Goal: Task Accomplishment & Management: Manage account settings

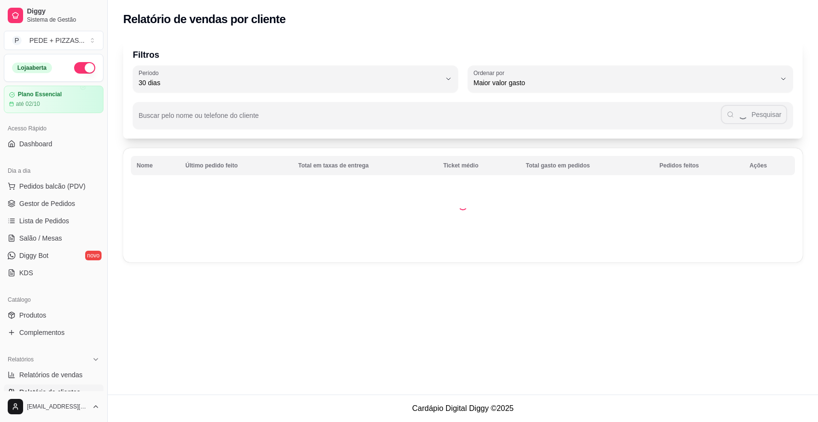
select select "30"
select select "HIGHEST_TOTAL_SPENT_WITH_ORDERS"
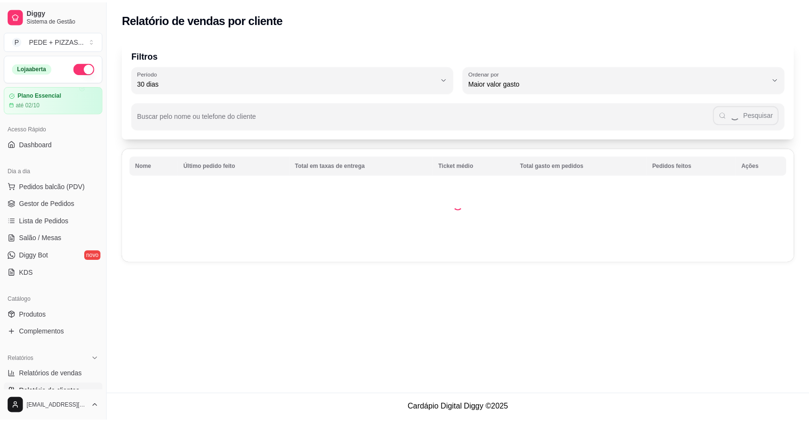
scroll to position [120, 0]
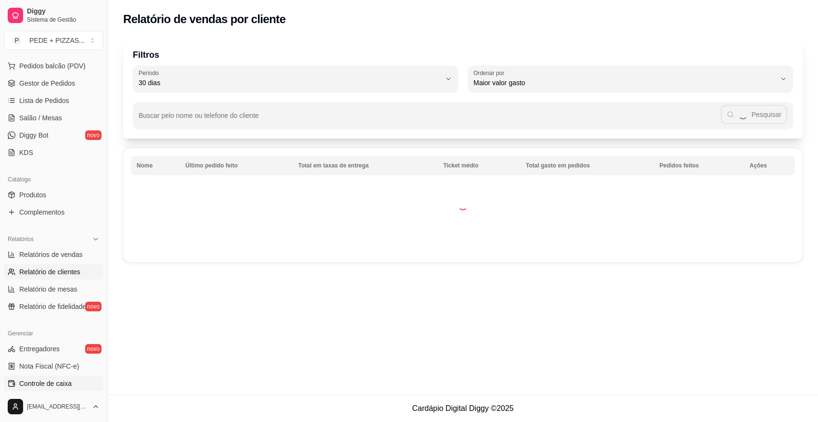
click at [33, 387] on span "Controle de caixa" at bounding box center [45, 384] width 52 height 10
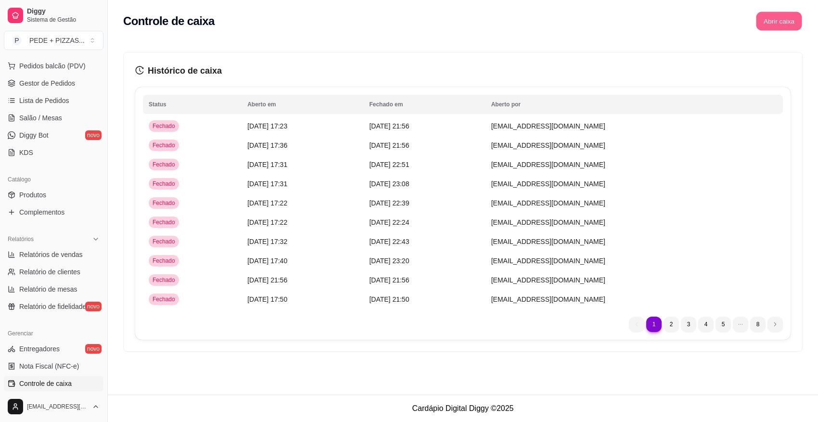
click at [780, 26] on button "Abrir caixa" at bounding box center [779, 21] width 46 height 19
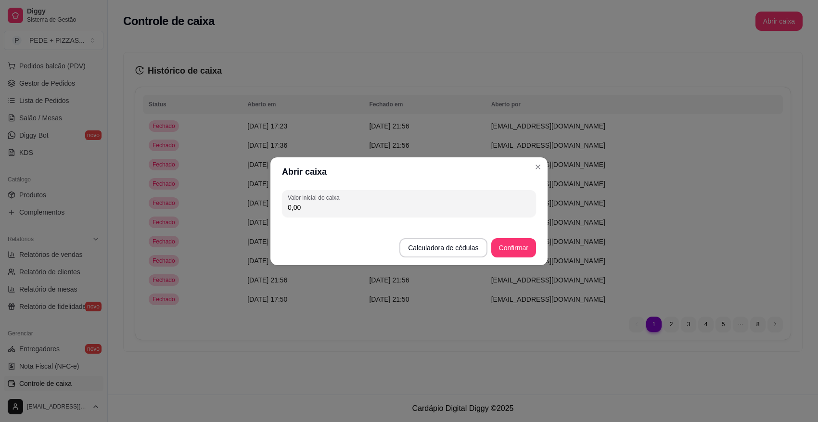
click at [318, 208] on input "0,00" at bounding box center [409, 208] width 243 height 10
type input "166,00"
click at [520, 251] on button "Confirmar" at bounding box center [514, 247] width 44 height 19
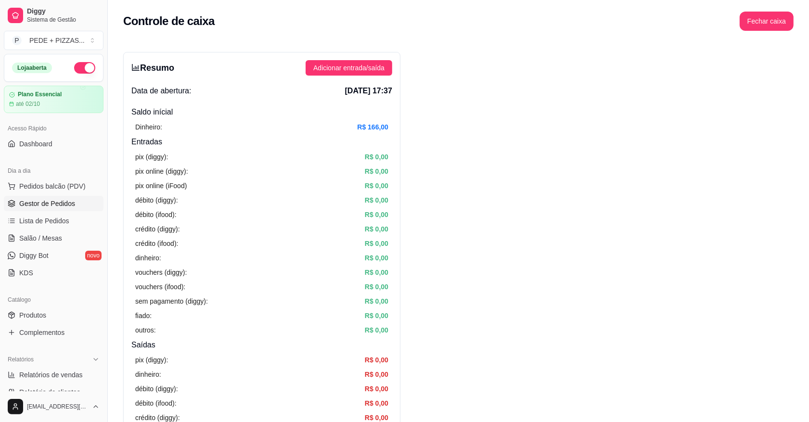
click at [62, 208] on span "Gestor de Pedidos" at bounding box center [47, 204] width 56 height 10
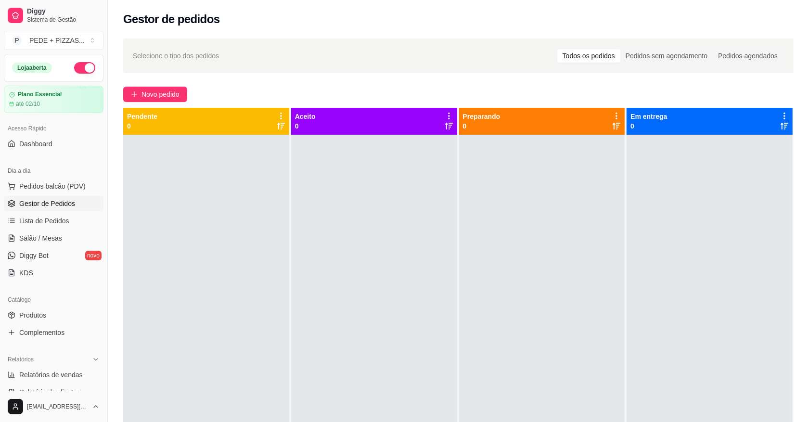
click at [515, 353] on div at bounding box center [542, 346] width 166 height 422
drag, startPoint x: 498, startPoint y: 352, endPoint x: 184, endPoint y: 205, distance: 346.4
click at [210, 224] on div at bounding box center [206, 346] width 166 height 422
click at [168, 102] on div "Selecione o tipo dos pedidos Todos os pedidos Pedidos sem agendamento Pedidos a…" at bounding box center [458, 287] width 701 height 509
click at [168, 98] on span "Novo pedido" at bounding box center [160, 94] width 38 height 11
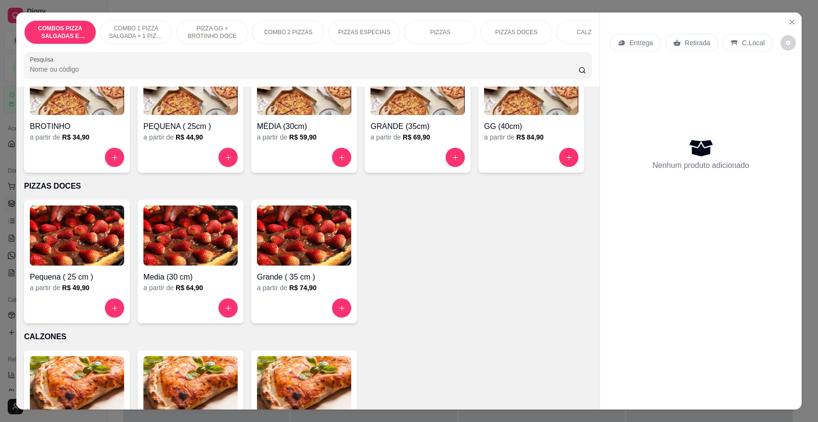
scroll to position [963, 0]
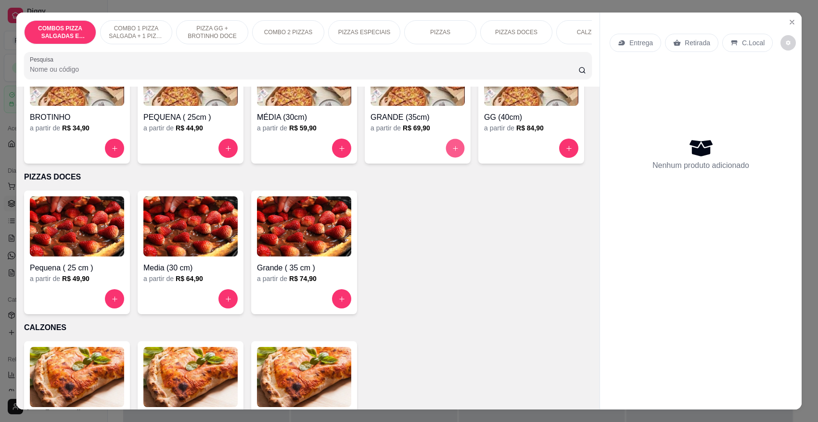
click at [452, 147] on icon "increase-product-quantity" at bounding box center [455, 148] width 7 height 7
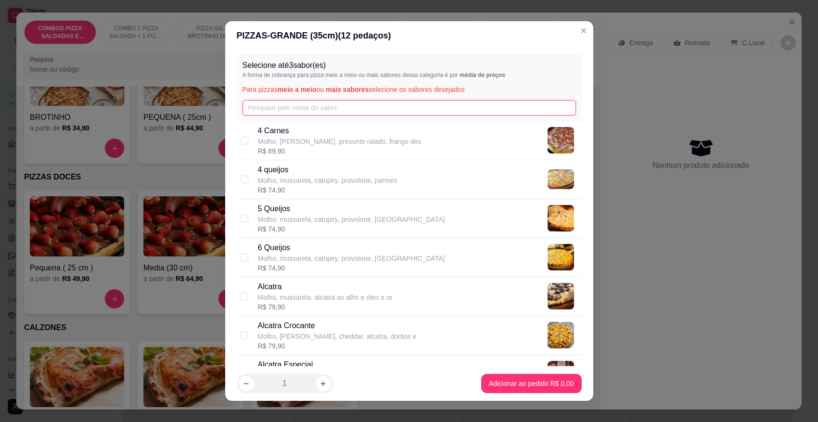
click at [302, 103] on input "text" at bounding box center [410, 107] width 334 height 15
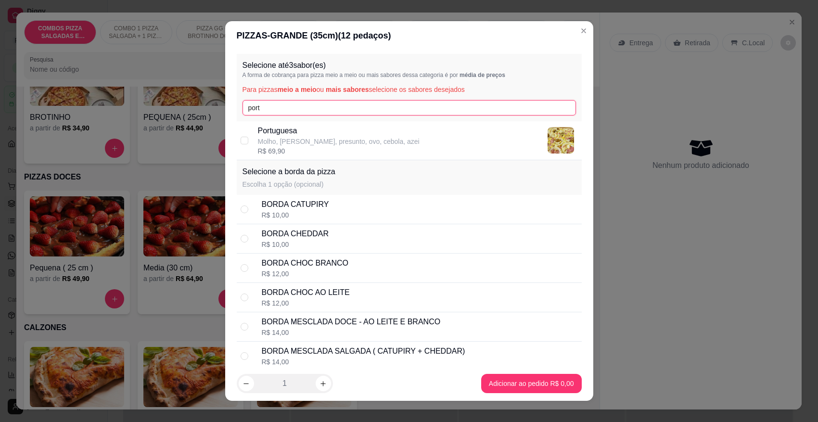
type input "port"
click at [317, 140] on p "Molho, [PERSON_NAME], presunto, ovo, cebola, azei" at bounding box center [339, 142] width 162 height 10
checkbox input "true"
click at [307, 100] on input "port" at bounding box center [410, 107] width 334 height 15
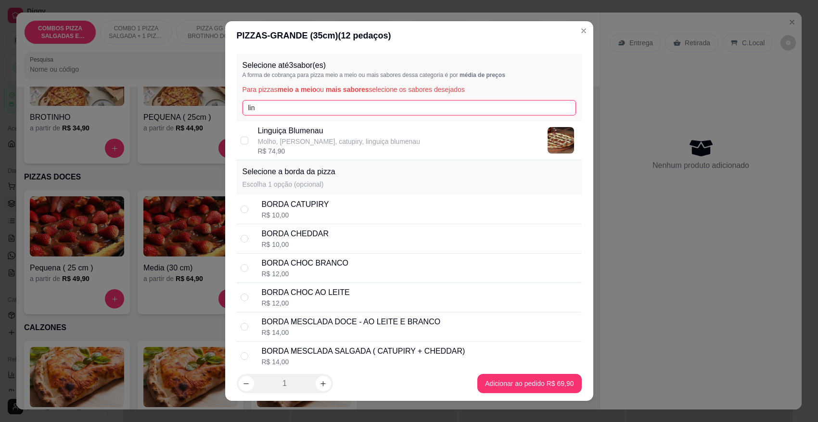
type input "lin"
click at [328, 140] on p "Molho, [PERSON_NAME], catupiry, linguiça blumenau" at bounding box center [339, 142] width 162 height 10
checkbox input "true"
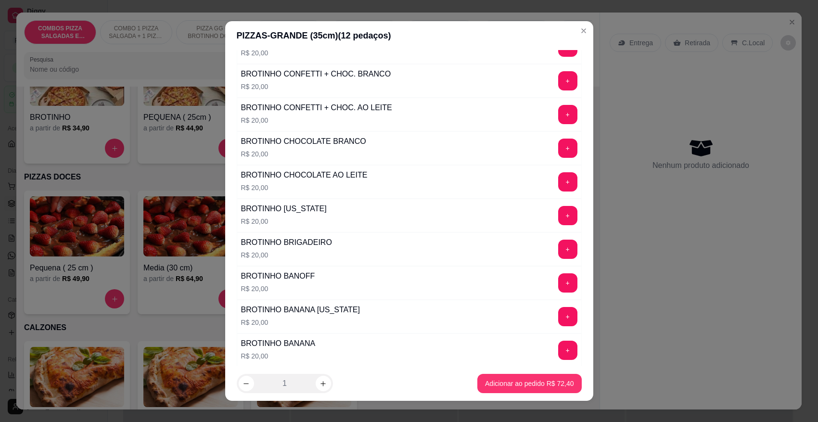
scroll to position [579, 0]
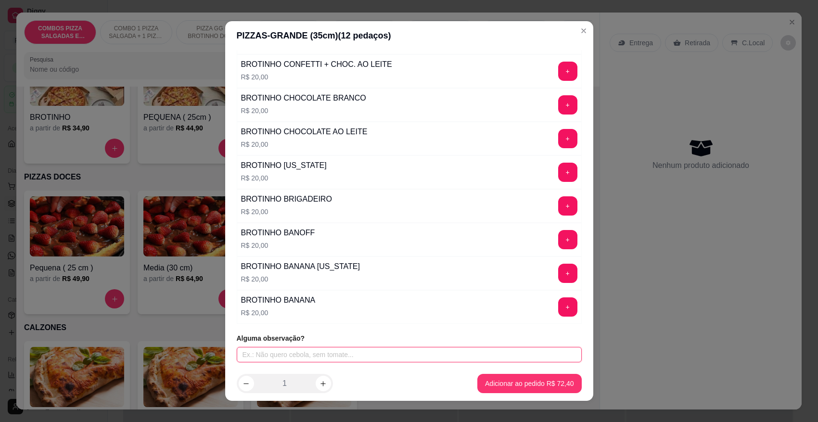
click at [323, 358] on input "text" at bounding box center [409, 354] width 345 height 15
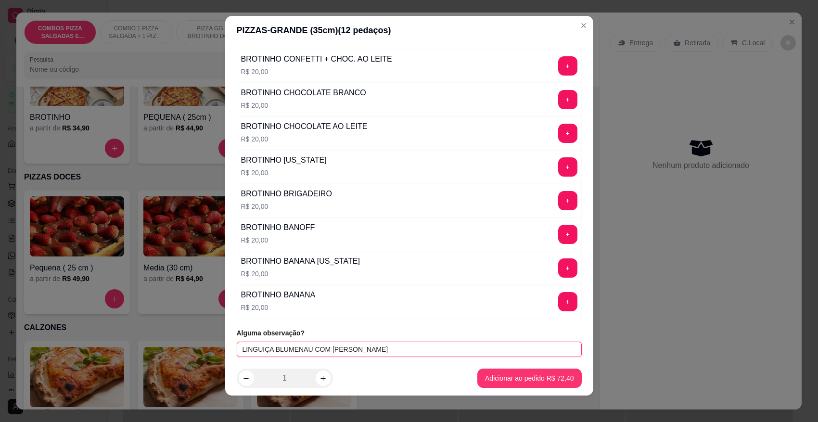
scroll to position [10, 0]
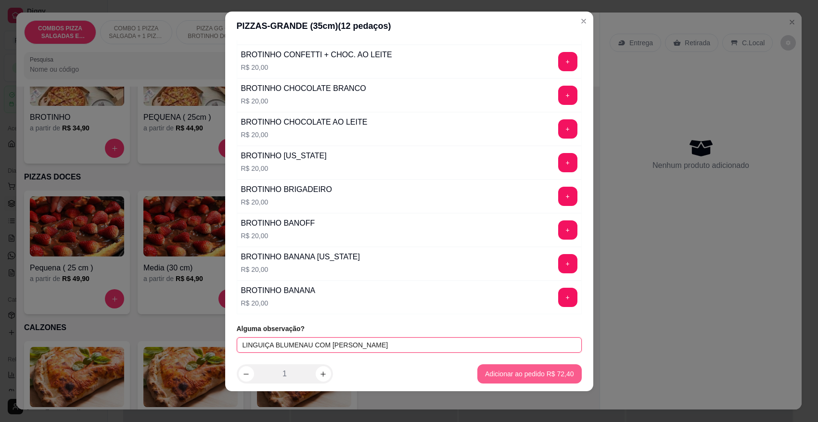
type input "LINGUIÇA BLUMENAU COM [PERSON_NAME]"
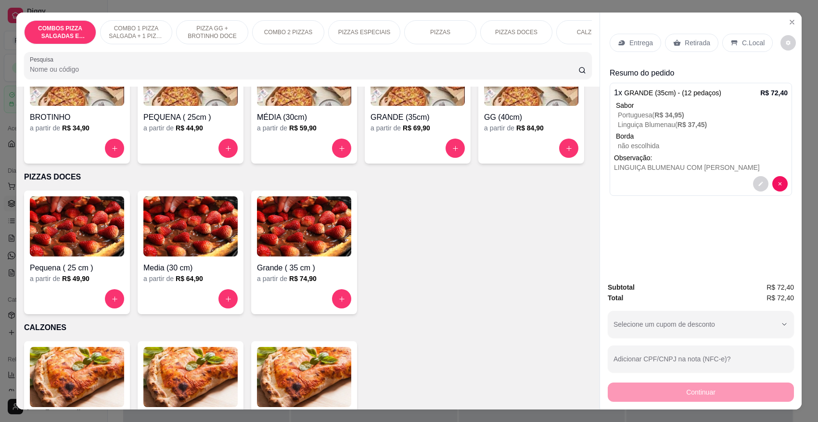
click at [647, 46] on p "Entrega" at bounding box center [641, 43] width 24 height 10
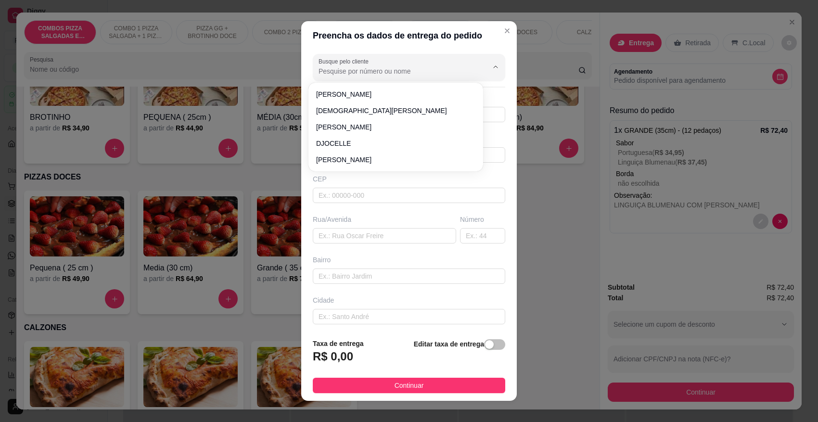
click at [413, 76] on input "Busque pelo cliente" at bounding box center [396, 71] width 154 height 10
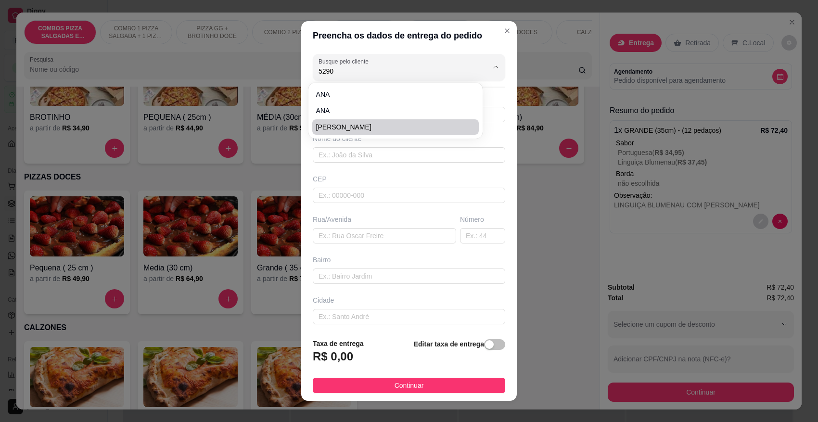
click at [391, 130] on span "[PERSON_NAME]" at bounding box center [391, 127] width 150 height 10
type input "[PERSON_NAME]"
type input "4799575290"
type input "[PERSON_NAME]"
type input "89107000"
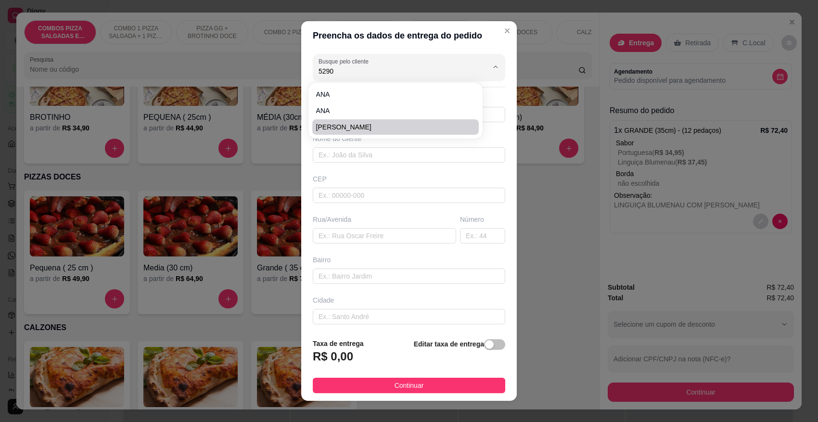
type input "Rua [PERSON_NAME]"
type input "193"
type input "Pomerode Fundos"
type input "Pomerode"
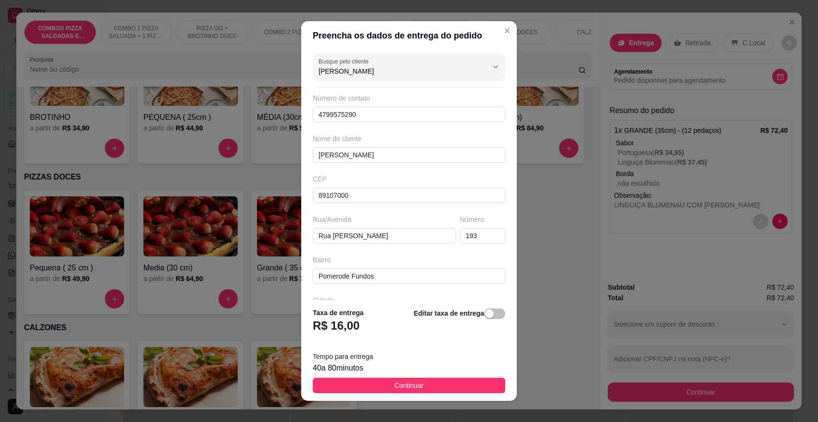
scroll to position [76, 0]
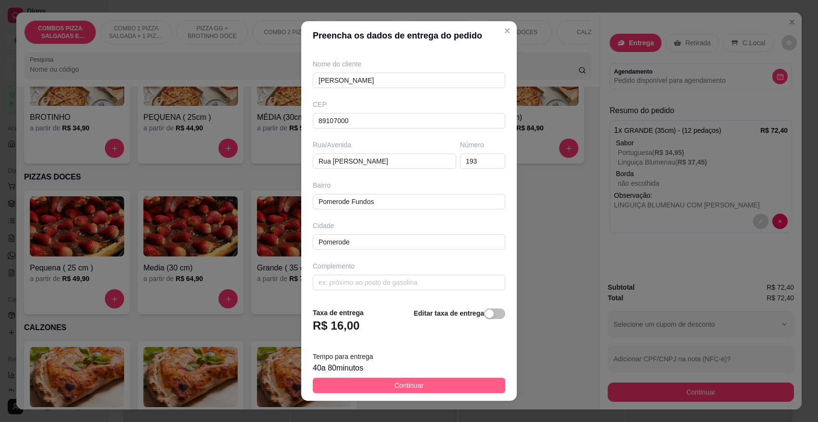
type input "[PERSON_NAME]"
click at [395, 383] on span "Continuar" at bounding box center [409, 385] width 29 height 11
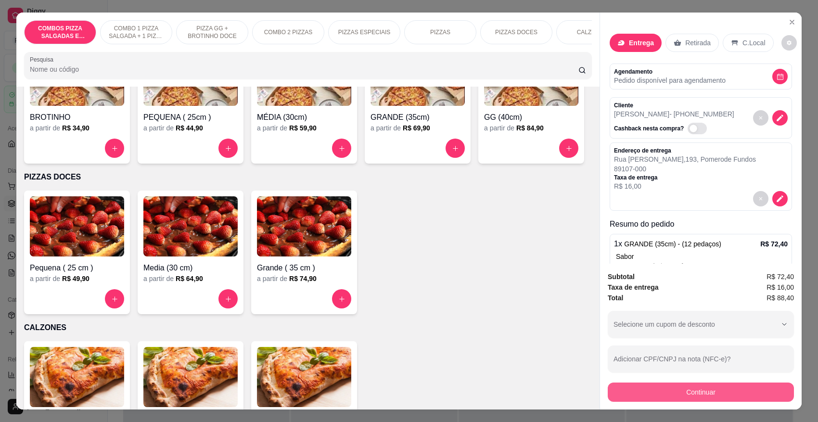
click at [636, 390] on button "Continuar" at bounding box center [701, 392] width 186 height 19
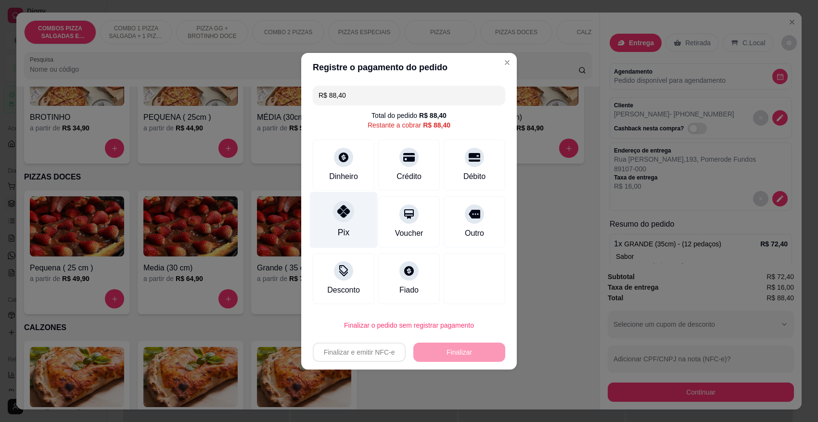
click at [350, 217] on div at bounding box center [343, 211] width 21 height 21
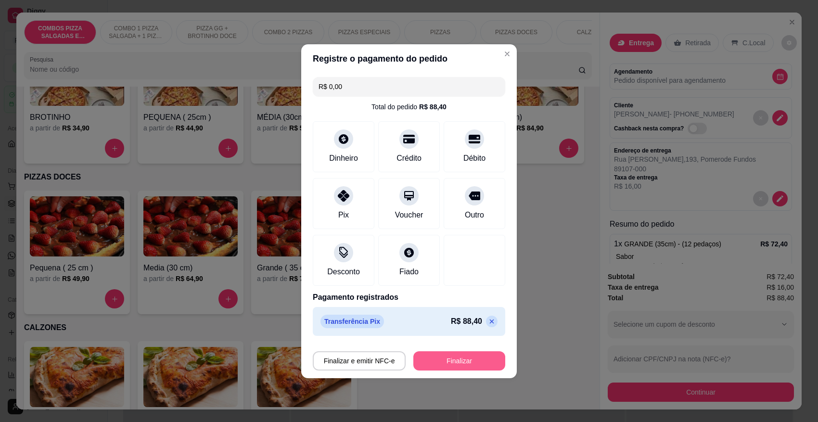
click at [454, 362] on button "Finalizar" at bounding box center [459, 360] width 92 height 19
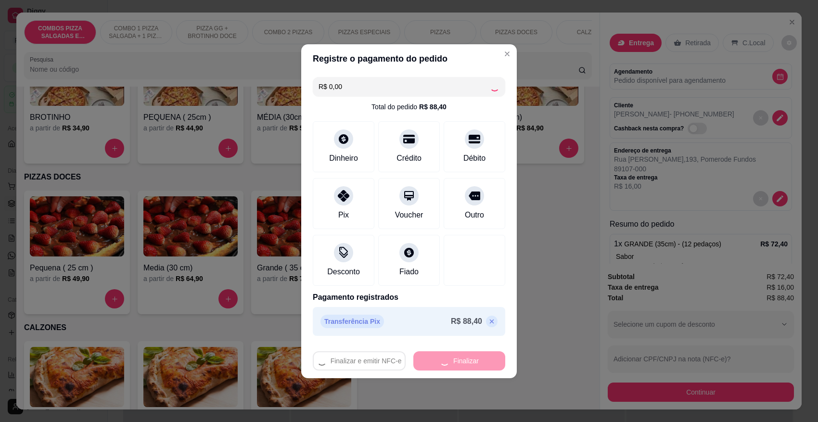
type input "-R$ 88,40"
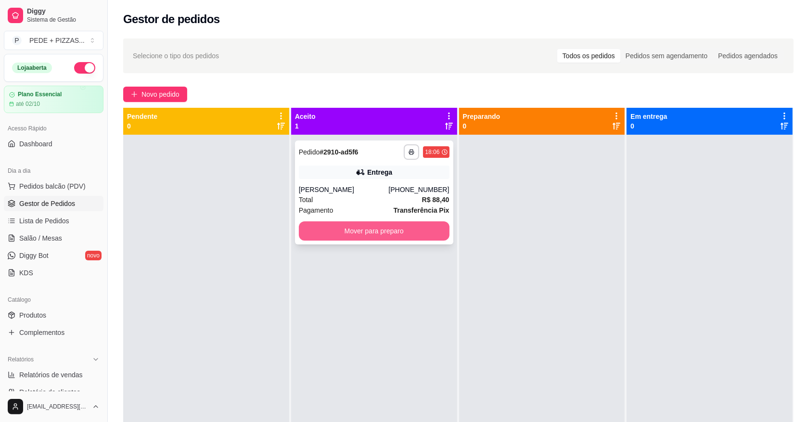
click at [385, 237] on button "Mover para preparo" at bounding box center [374, 230] width 151 height 19
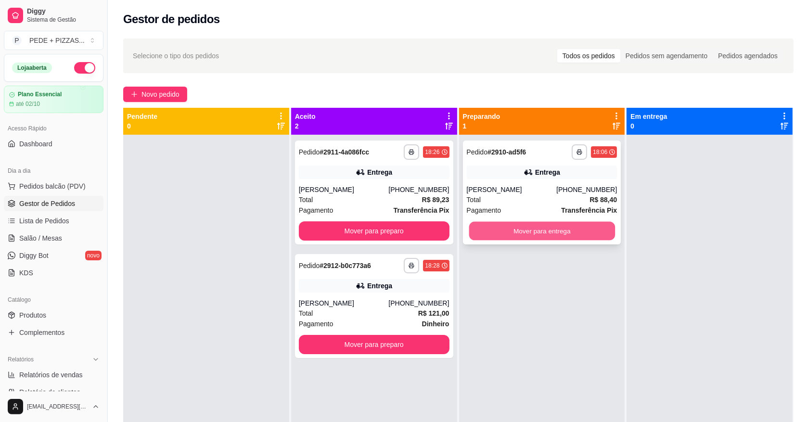
click at [569, 230] on button "Mover para entrega" at bounding box center [542, 231] width 146 height 19
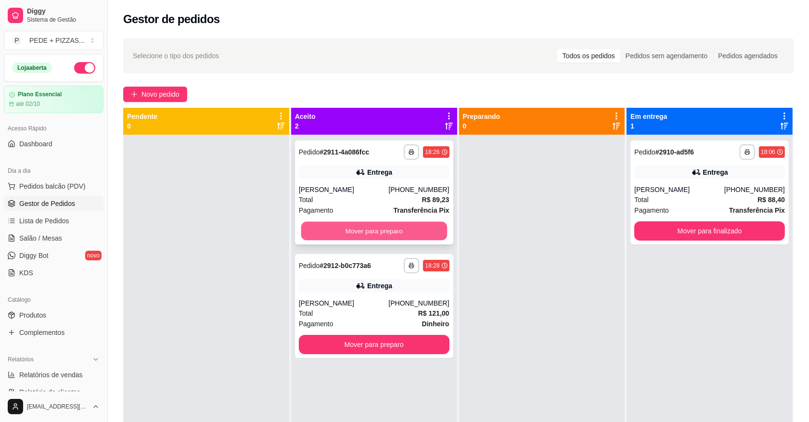
click at [408, 230] on button "Mover para preparo" at bounding box center [374, 231] width 146 height 19
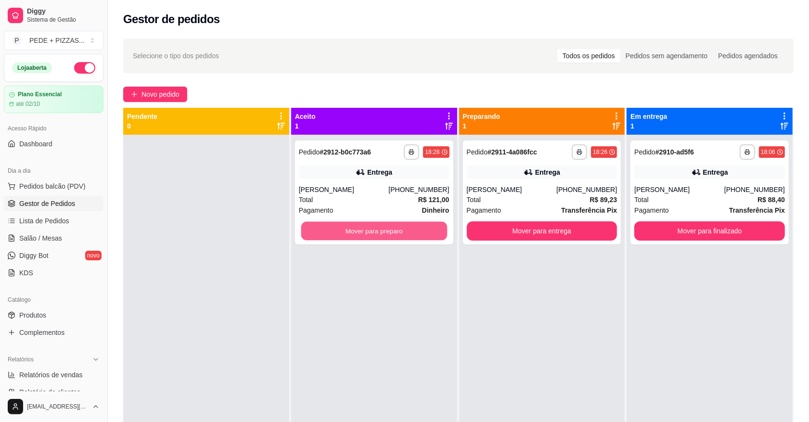
click at [408, 230] on button "Mover para preparo" at bounding box center [374, 231] width 146 height 19
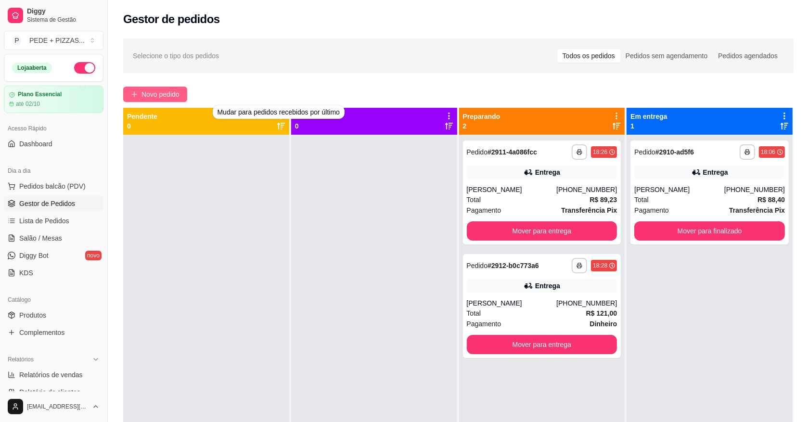
click at [148, 93] on span "Novo pedido" at bounding box center [160, 94] width 38 height 11
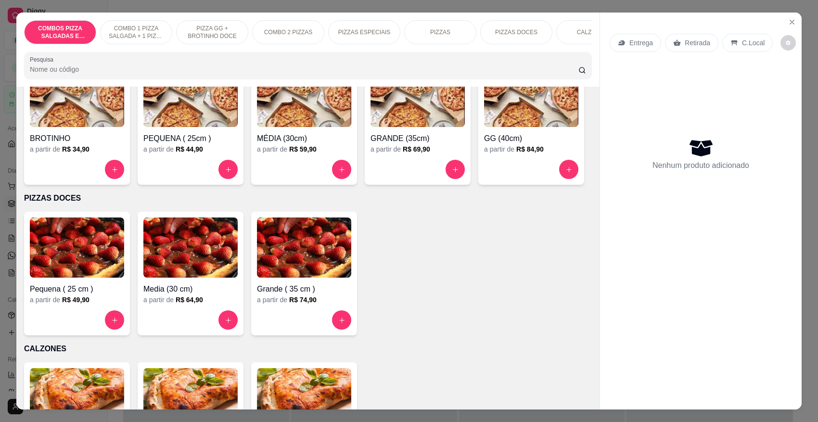
scroll to position [963, 0]
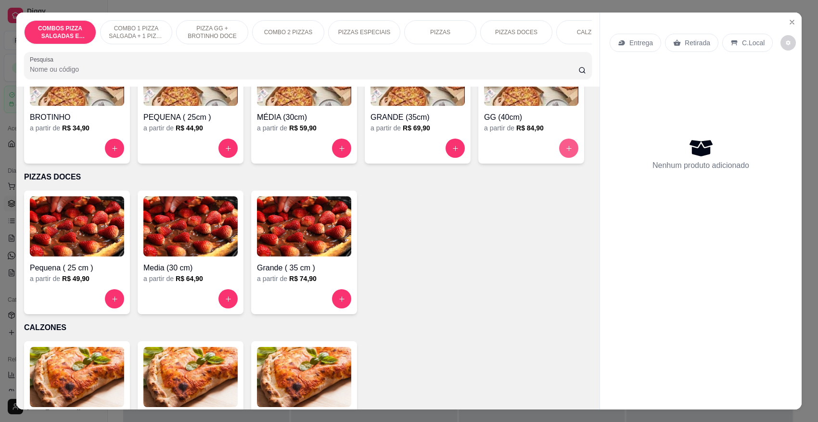
click at [566, 151] on icon "increase-product-quantity" at bounding box center [568, 148] width 5 height 5
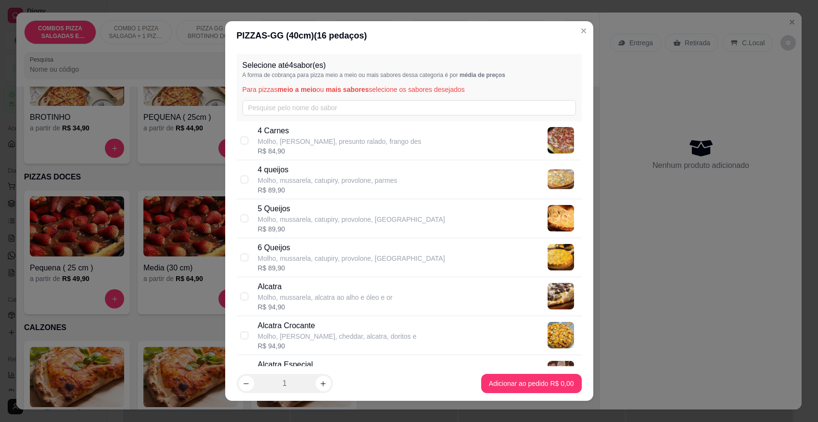
click at [338, 135] on p "4 Carnes" at bounding box center [340, 131] width 164 height 12
checkbox input "true"
click at [289, 187] on div "R$ 89,90" at bounding box center [328, 190] width 140 height 10
checkbox input "true"
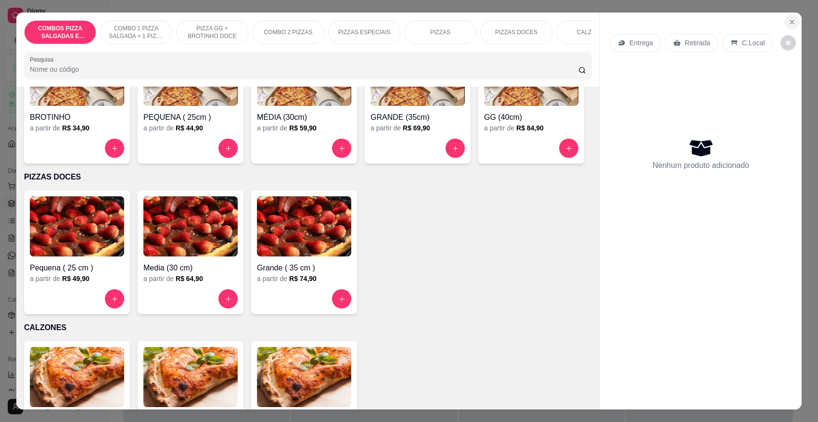
click at [792, 25] on button "Close" at bounding box center [791, 21] width 15 height 15
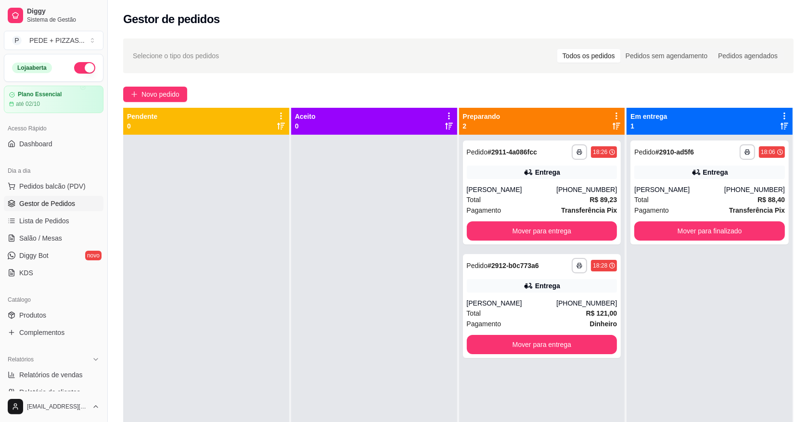
click at [453, 189] on div at bounding box center [374, 346] width 166 height 422
click at [161, 97] on span "Novo pedido" at bounding box center [160, 94] width 38 height 11
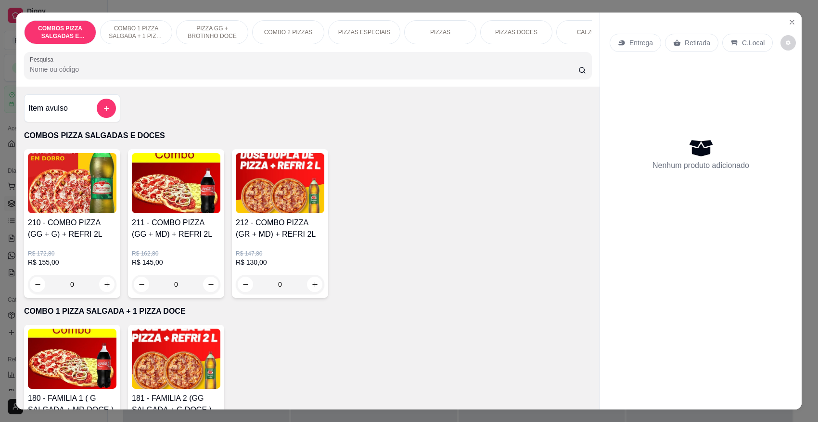
scroll to position [60, 0]
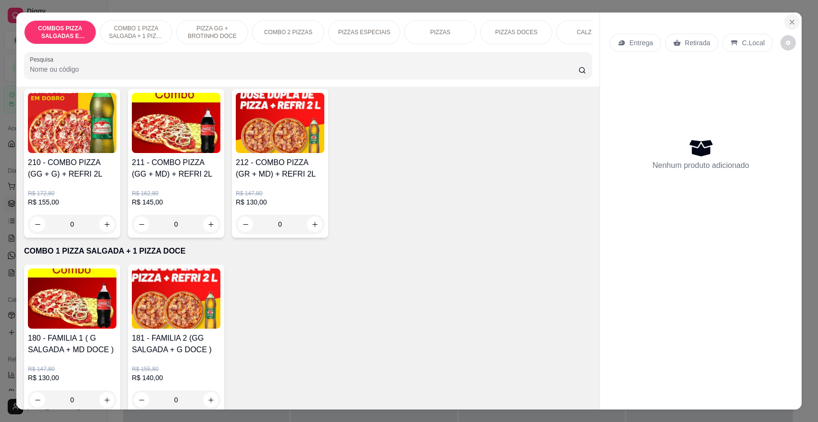
click at [788, 23] on icon "Close" at bounding box center [792, 22] width 8 height 8
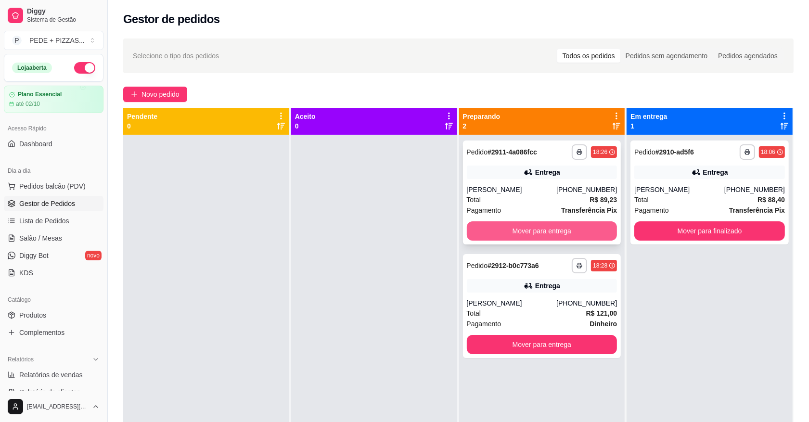
click at [538, 232] on button "Mover para entrega" at bounding box center [542, 230] width 151 height 19
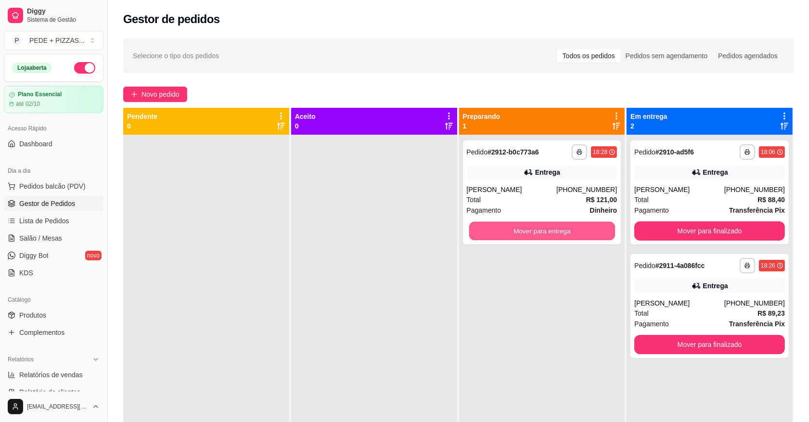
click at [538, 232] on button "Mover para entrega" at bounding box center [542, 231] width 146 height 19
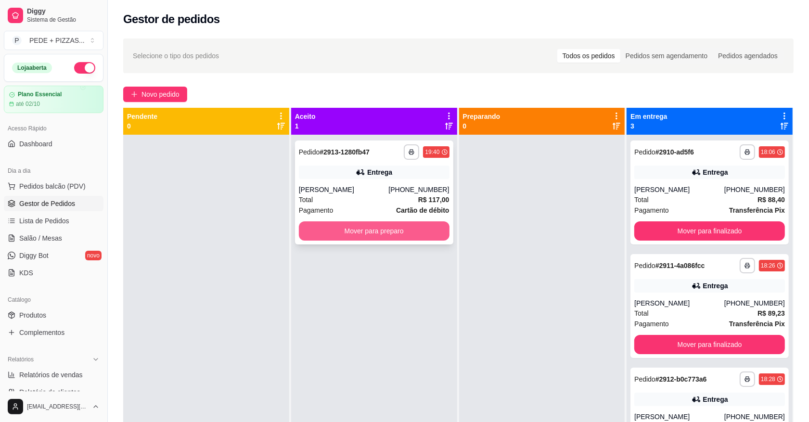
click at [349, 230] on button "Mover para preparo" at bounding box center [374, 230] width 151 height 19
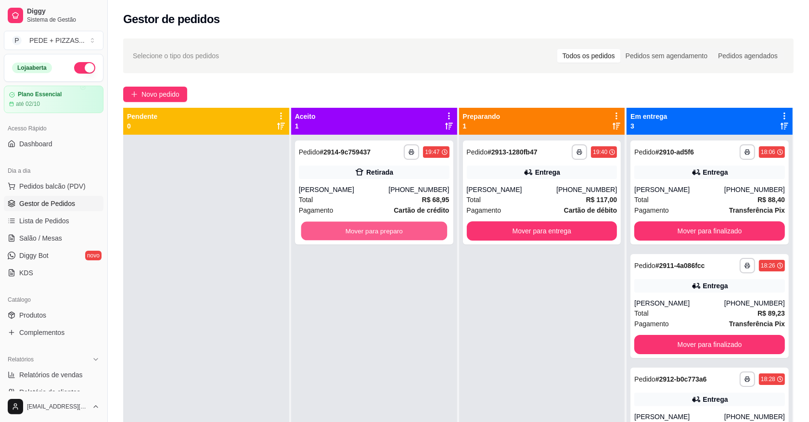
click at [350, 230] on button "Mover para preparo" at bounding box center [374, 231] width 146 height 19
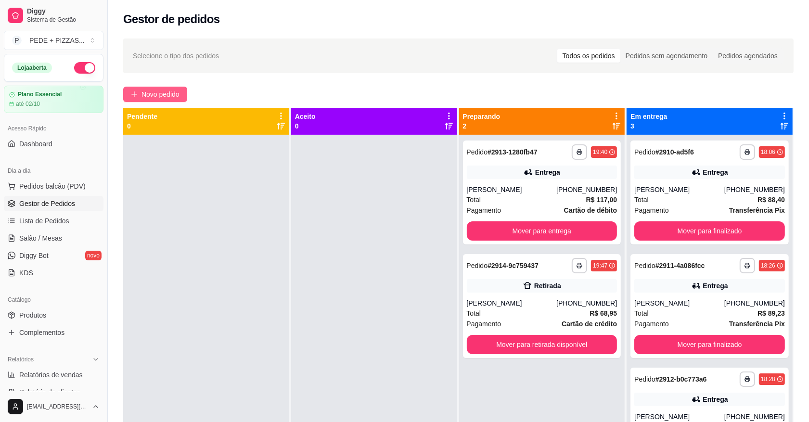
click at [152, 95] on span "Novo pedido" at bounding box center [160, 94] width 38 height 11
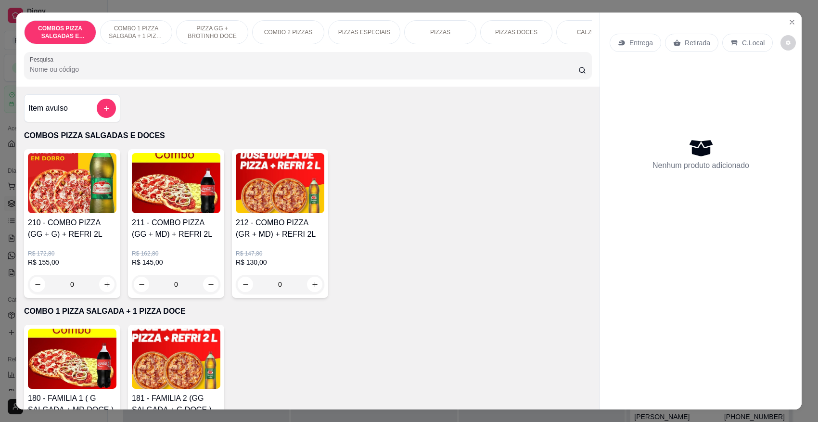
click at [437, 34] on p "PIZZAS" at bounding box center [440, 32] width 20 height 8
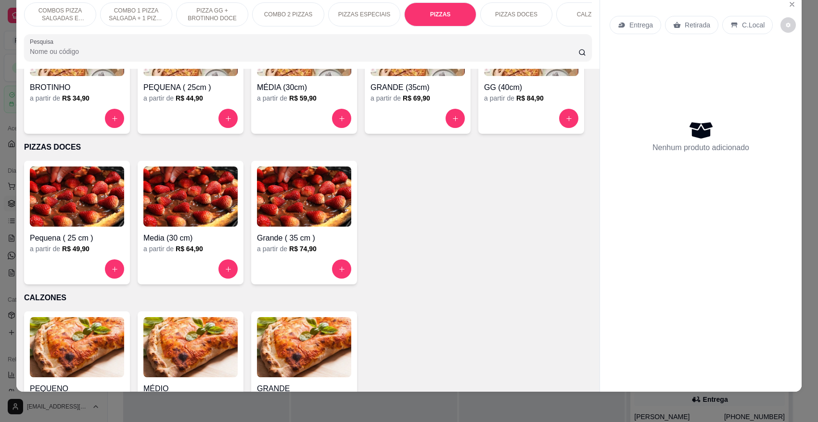
scroll to position [945, 0]
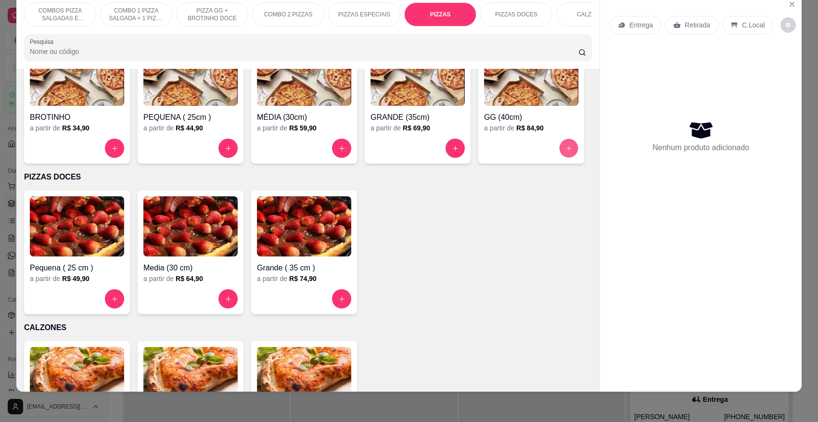
click at [566, 151] on icon "increase-product-quantity" at bounding box center [568, 148] width 5 height 5
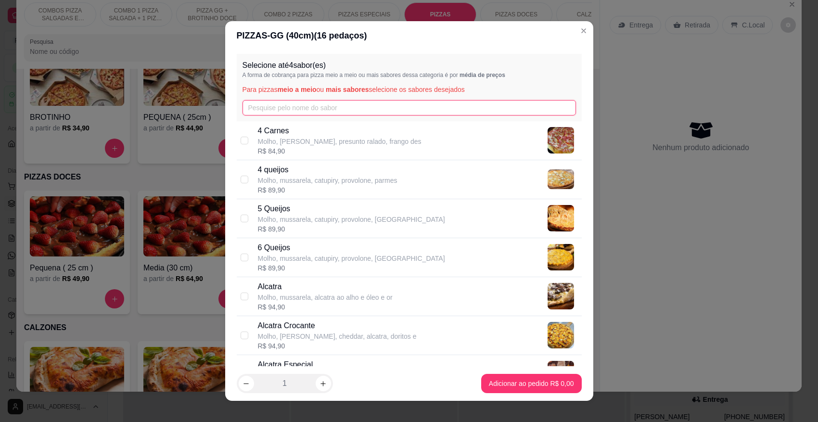
click at [403, 110] on input "text" at bounding box center [410, 107] width 334 height 15
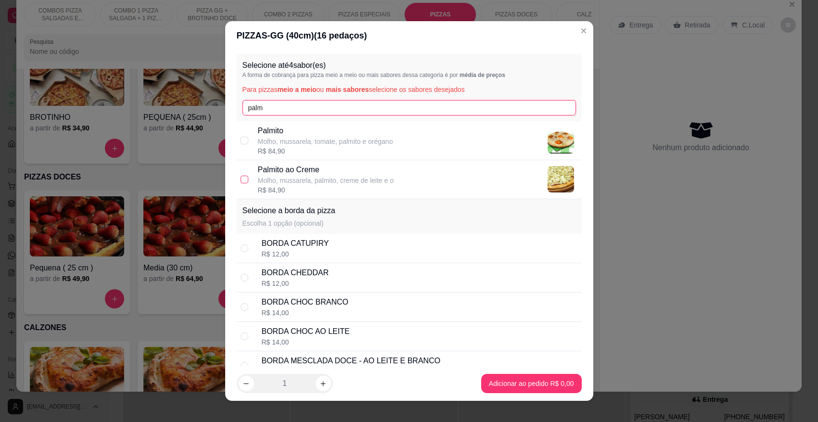
type input "palm"
click at [241, 179] on input "checkbox" at bounding box center [245, 180] width 8 height 8
checkbox input "true"
click at [359, 106] on input "palm" at bounding box center [410, 107] width 334 height 15
type input "p"
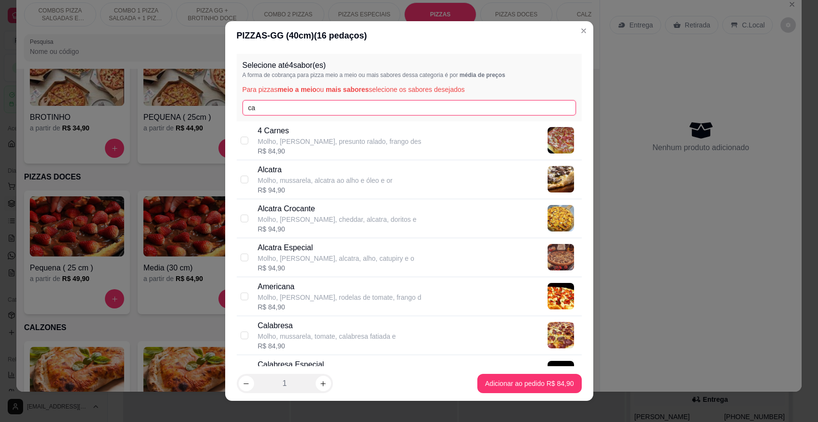
type input "c"
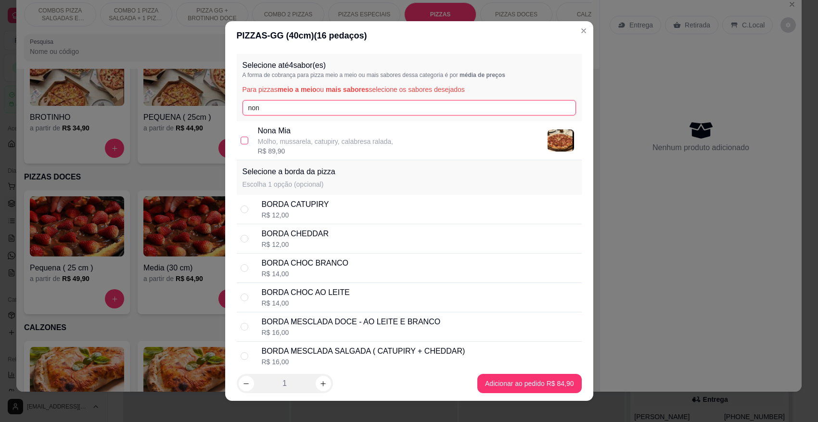
type input "non"
click at [241, 142] on input "checkbox" at bounding box center [245, 141] width 8 height 8
checkbox input "true"
click at [285, 109] on input "non" at bounding box center [410, 107] width 334 height 15
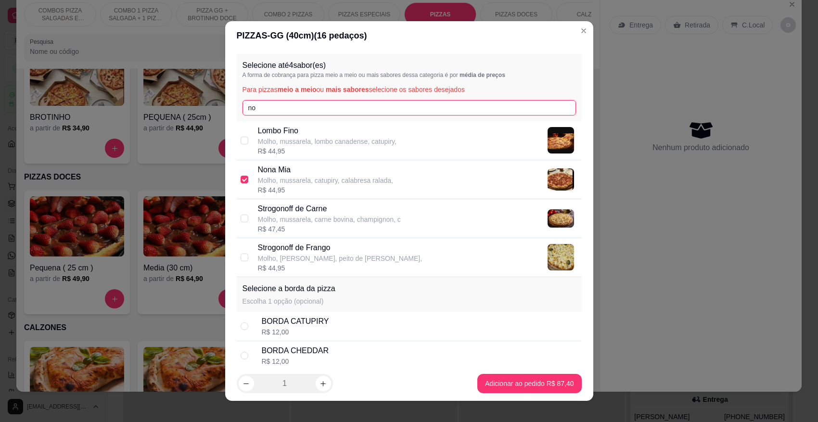
type input "n"
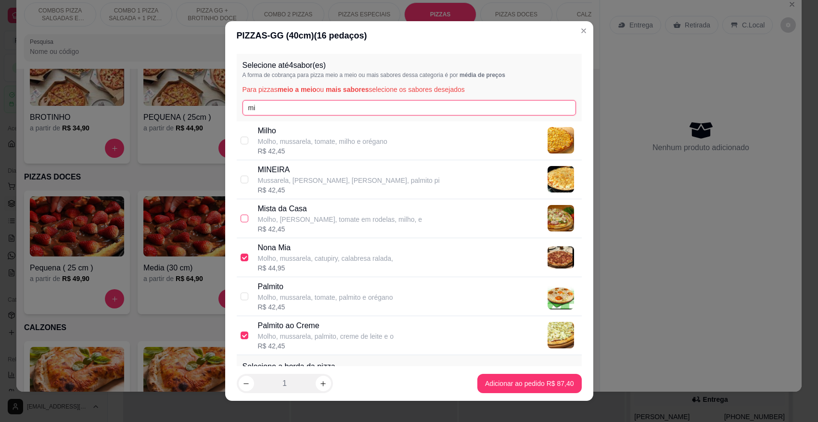
type input "mi"
click at [242, 220] on input "checkbox" at bounding box center [245, 219] width 8 height 8
checkbox input "true"
click at [288, 106] on input "mi" at bounding box center [410, 107] width 334 height 15
type input "m"
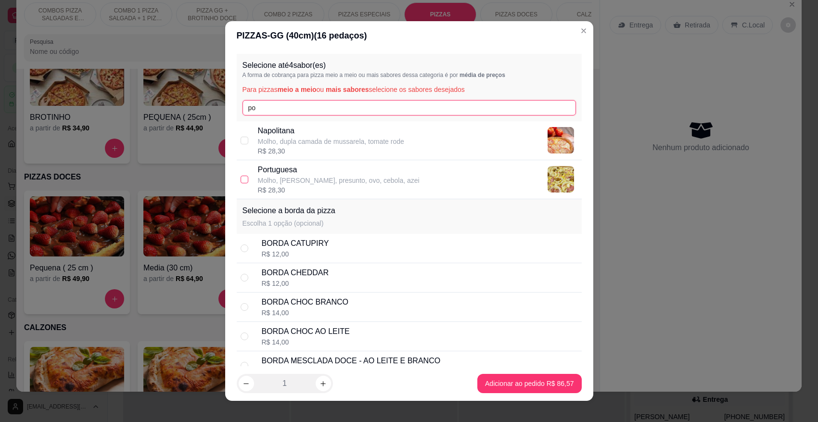
type input "po"
click at [241, 180] on input "checkbox" at bounding box center [245, 180] width 8 height 8
checkbox input "true"
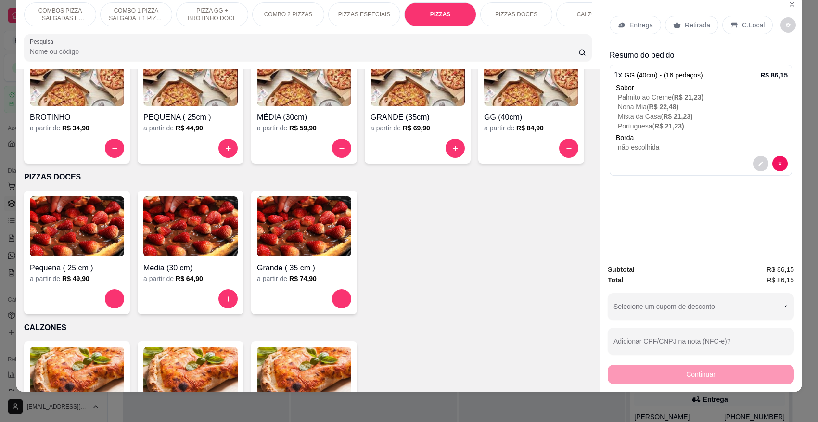
click at [634, 27] on p "Entrega" at bounding box center [641, 25] width 24 height 10
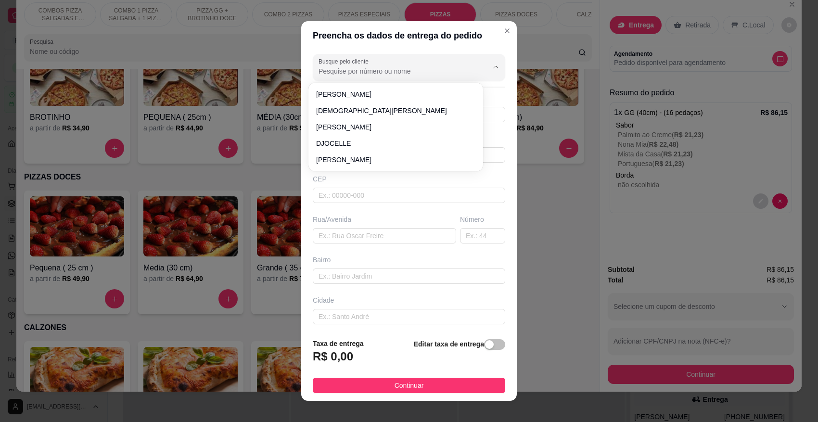
click at [434, 69] on input "Busque pelo cliente" at bounding box center [396, 71] width 154 height 10
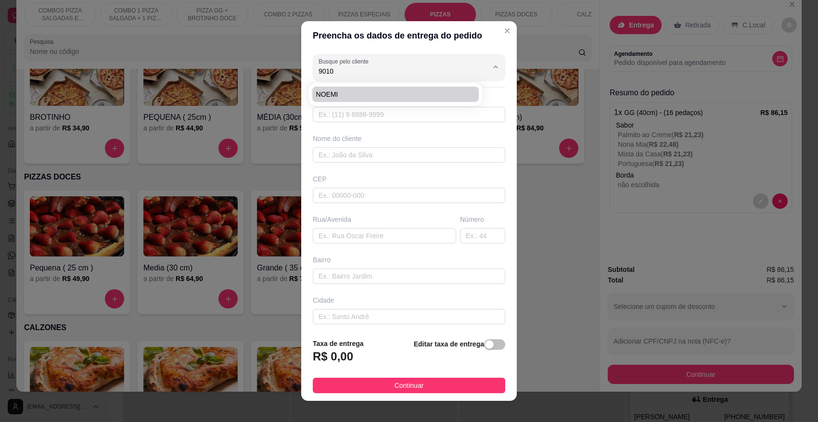
click at [406, 90] on span "NOEMI" at bounding box center [391, 95] width 150 height 10
type input "NOEMI"
type input "4791089010"
type input "NOEMI"
type input "89107000"
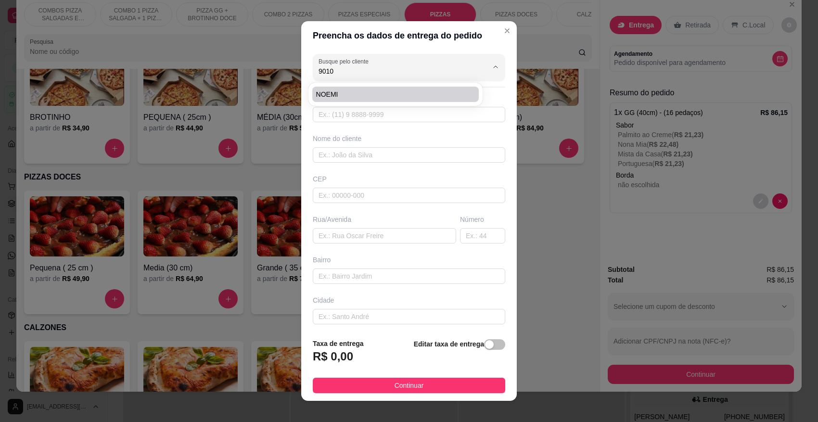
type input "[PERSON_NAME]"
type input "120"
type input "CENTRO"
type input "Pomerode"
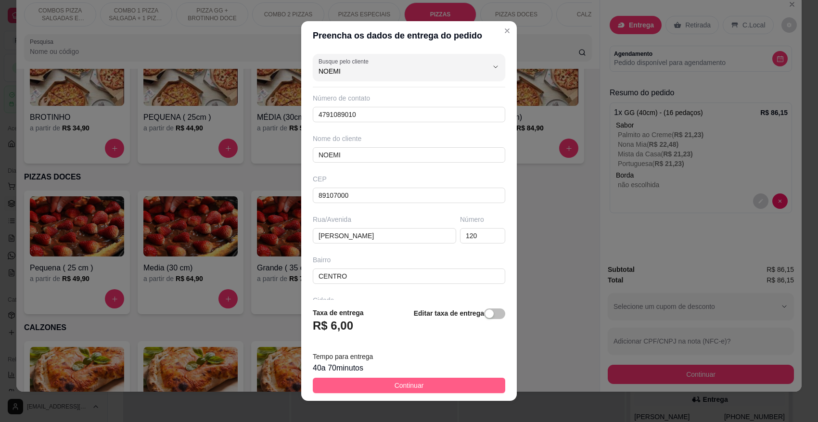
type input "NOEMI"
click at [425, 385] on button "Continuar" at bounding box center [409, 385] width 193 height 15
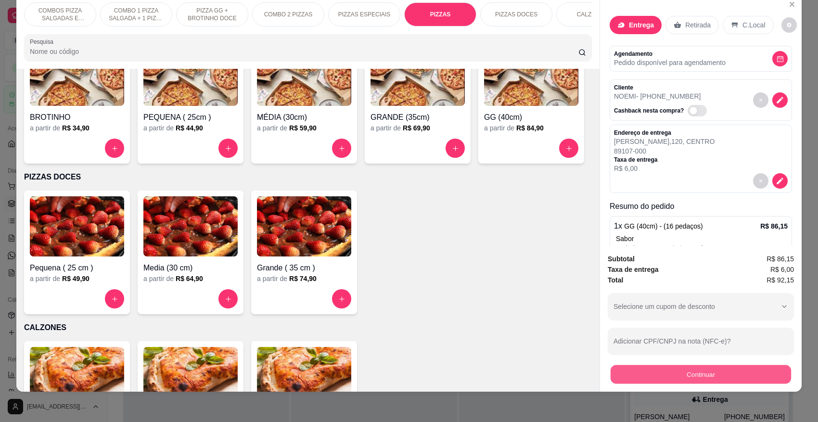
click at [718, 378] on button "Continuar" at bounding box center [701, 374] width 180 height 19
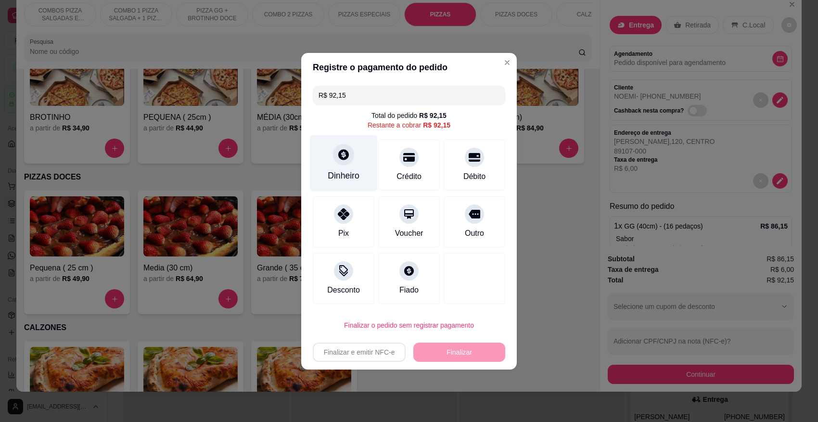
click at [343, 175] on div "Dinheiro" at bounding box center [344, 175] width 32 height 13
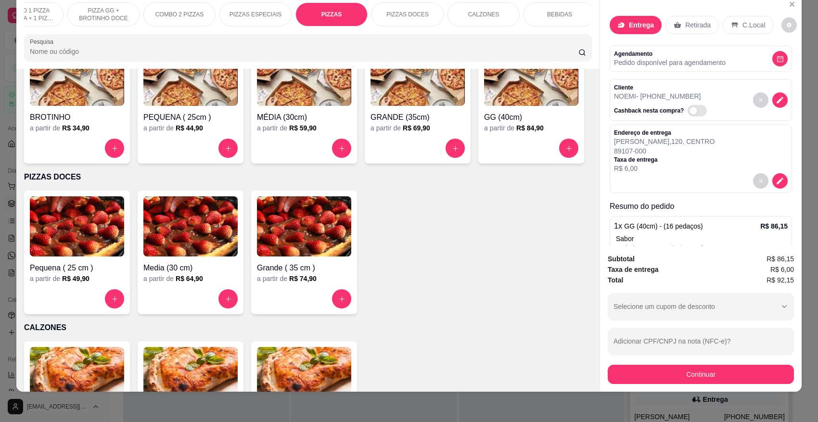
scroll to position [0, 120]
click at [555, 17] on div "BEBIDAS" at bounding box center [548, 14] width 72 height 24
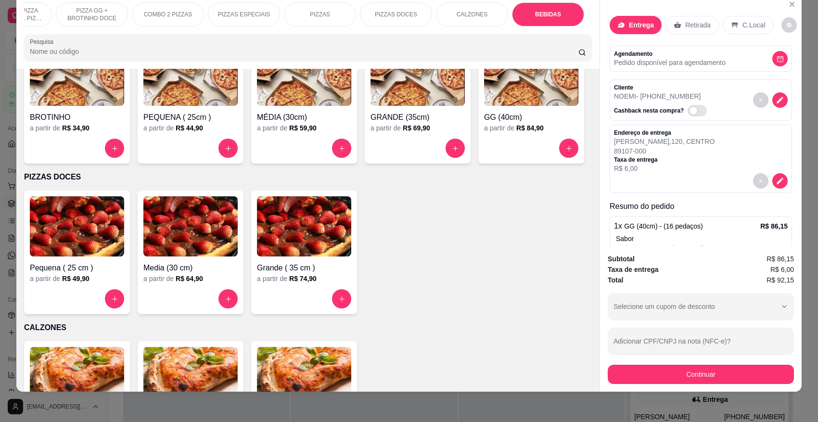
scroll to position [1468, 0]
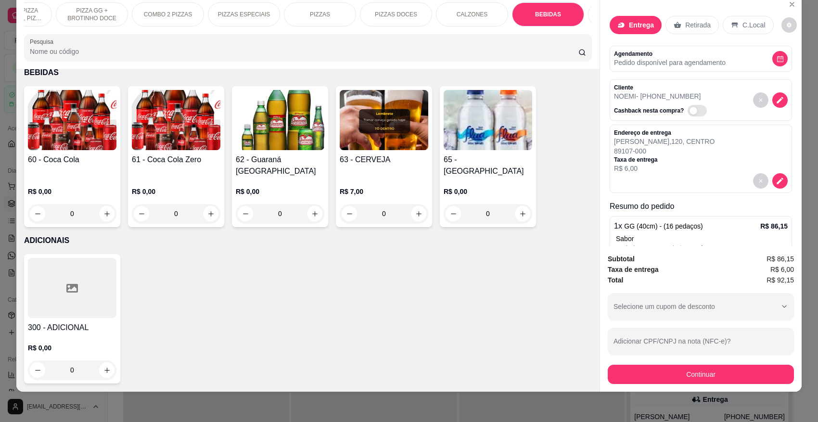
click at [307, 212] on div "0" at bounding box center [280, 213] width 89 height 19
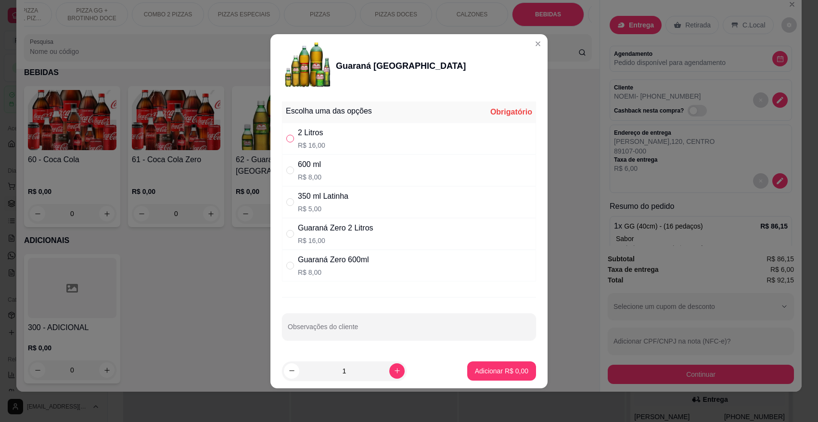
click at [292, 136] on input "" at bounding box center [290, 139] width 8 height 8
radio input "true"
click at [516, 374] on p "Adicionar R$ 16,00" at bounding box center [499, 371] width 57 height 10
type input "1"
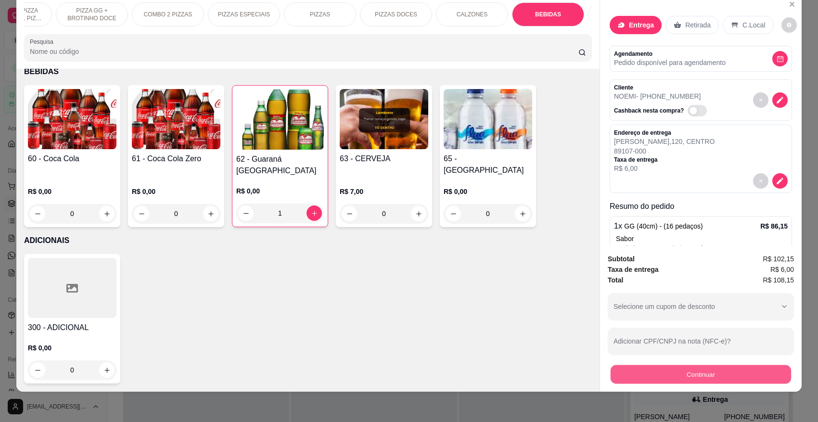
click at [698, 372] on button "Continuar" at bounding box center [701, 374] width 180 height 19
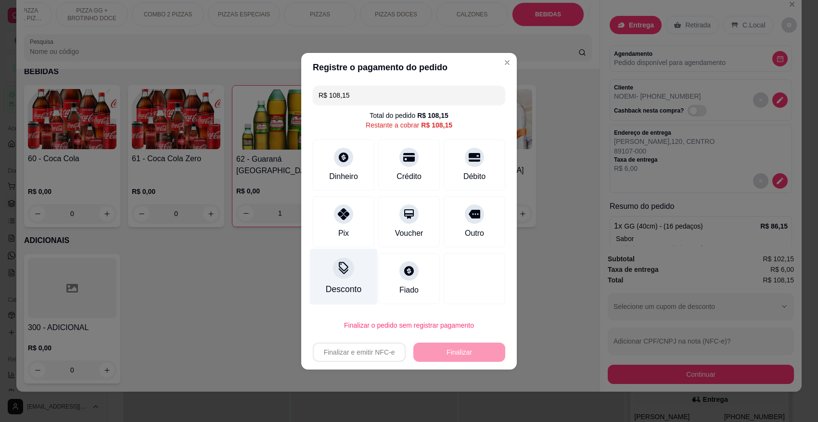
click at [338, 268] on icon at bounding box center [343, 268] width 13 height 13
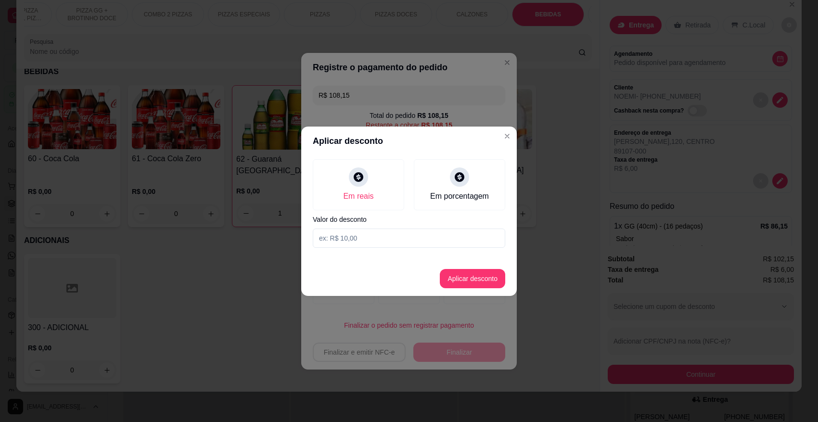
click at [378, 239] on input at bounding box center [409, 238] width 193 height 19
type input "0,15"
click at [472, 273] on button "Aplicar desconto" at bounding box center [472, 278] width 65 height 19
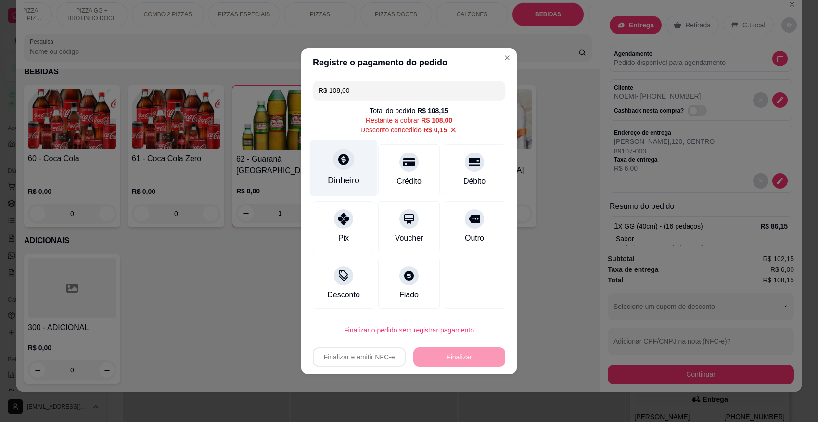
click at [345, 180] on div "Dinheiro" at bounding box center [344, 180] width 32 height 13
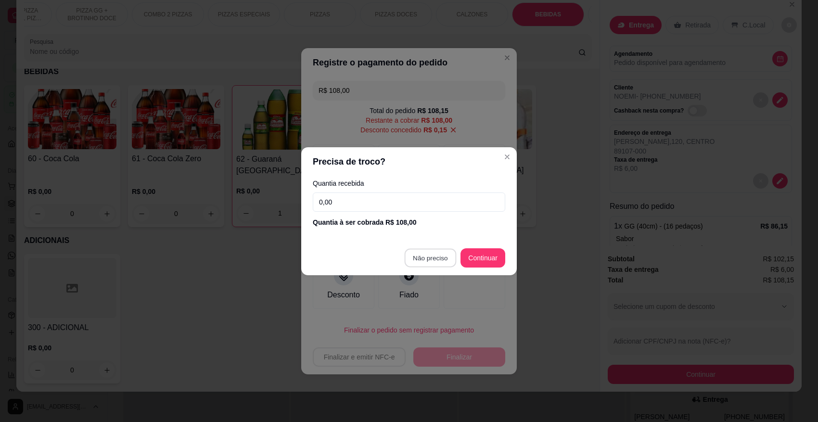
type input "R$ 0,00"
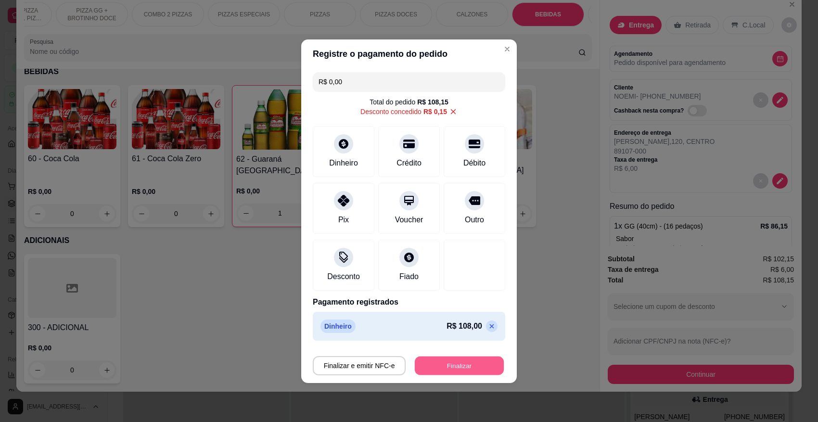
click at [461, 365] on button "Finalizar" at bounding box center [459, 365] width 89 height 19
type input "0"
type input "-R$ 108,15"
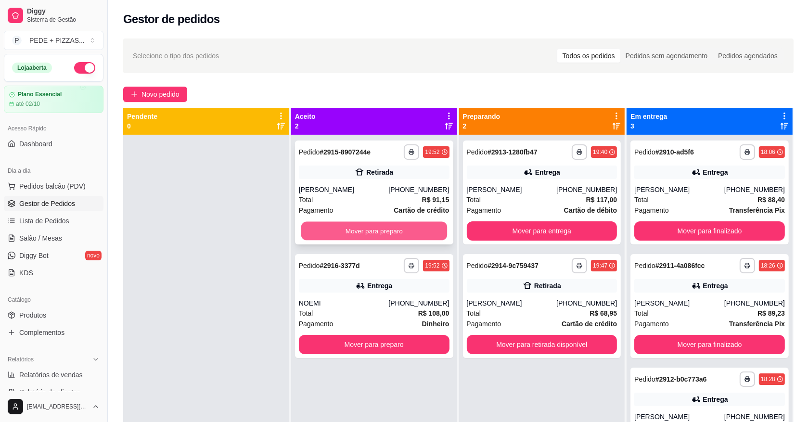
click at [374, 227] on button "Mover para preparo" at bounding box center [374, 231] width 146 height 19
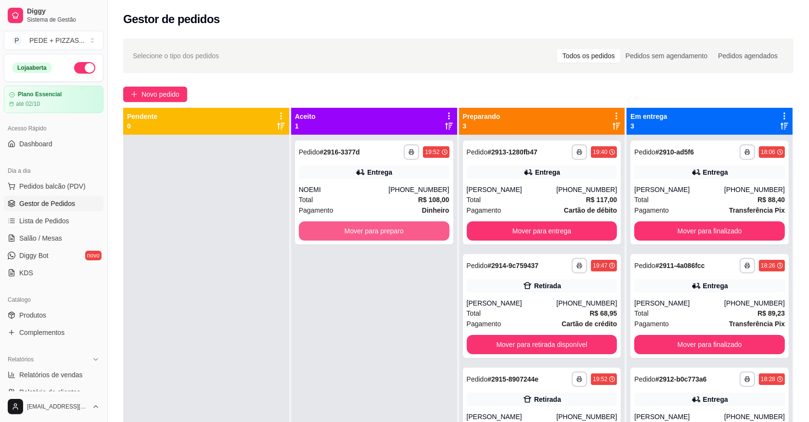
click at [374, 227] on button "Mover para preparo" at bounding box center [374, 230] width 151 height 19
click at [375, 227] on button "Mover para preparo" at bounding box center [374, 230] width 151 height 19
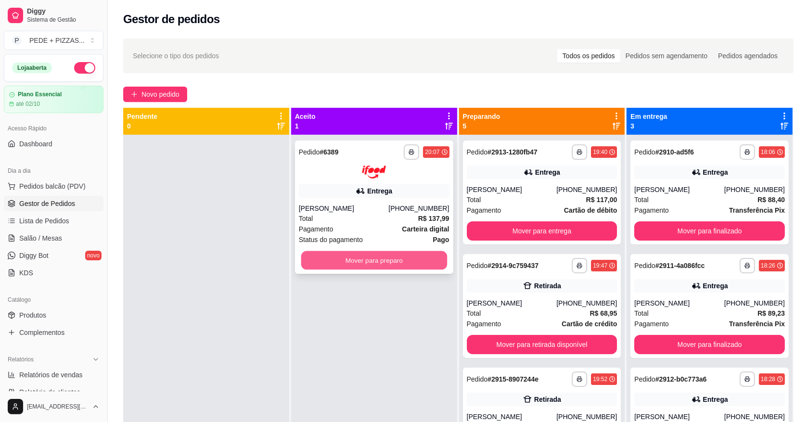
click at [357, 261] on button "Mover para preparo" at bounding box center [374, 260] width 146 height 19
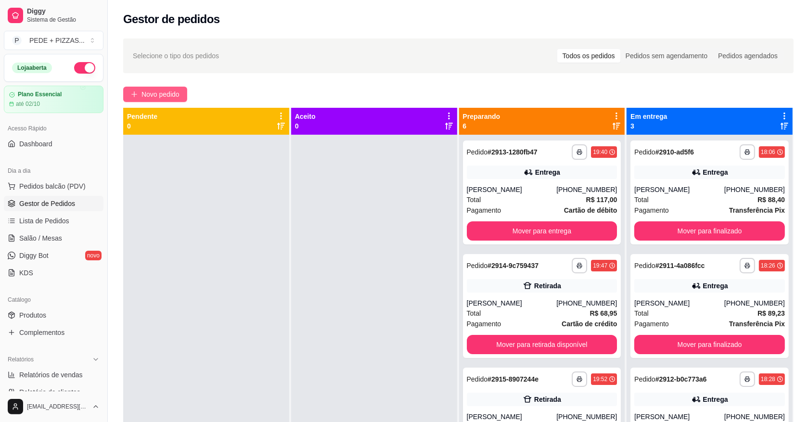
click at [150, 90] on span "Novo pedido" at bounding box center [160, 94] width 38 height 11
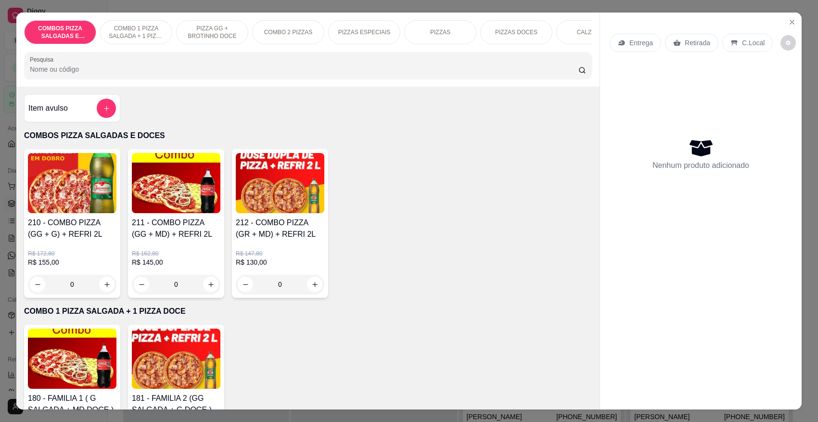
click at [443, 39] on div "PIZZAS" at bounding box center [440, 32] width 72 height 24
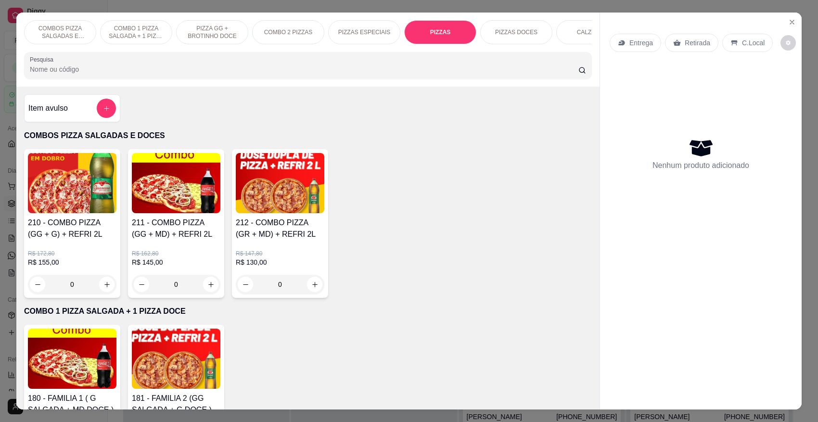
scroll to position [18, 0]
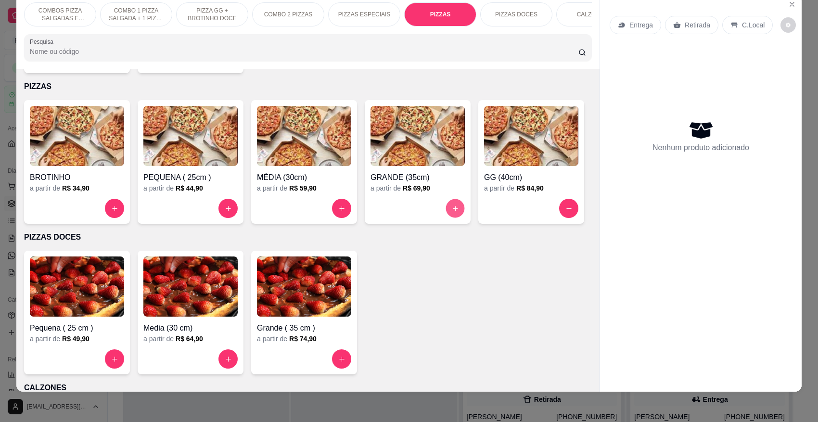
click at [448, 200] on button "increase-product-quantity" at bounding box center [455, 208] width 19 height 19
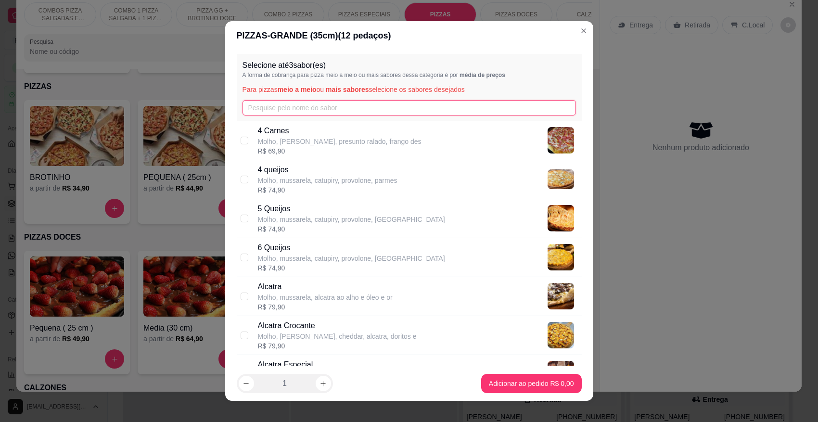
click at [408, 111] on input "text" at bounding box center [410, 107] width 334 height 15
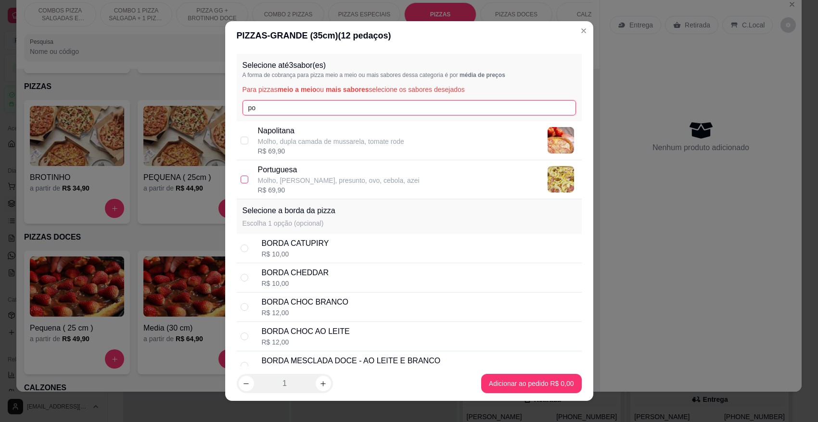
type input "po"
drag, startPoint x: 239, startPoint y: 177, endPoint x: 249, endPoint y: 157, distance: 22.2
click at [244, 177] on div "Portuguesa Molho, mussarela, presunto, ovo, cebola, azei R$ 69,90" at bounding box center [409, 179] width 345 height 39
checkbox input "true"
click at [279, 109] on input "po" at bounding box center [410, 107] width 334 height 15
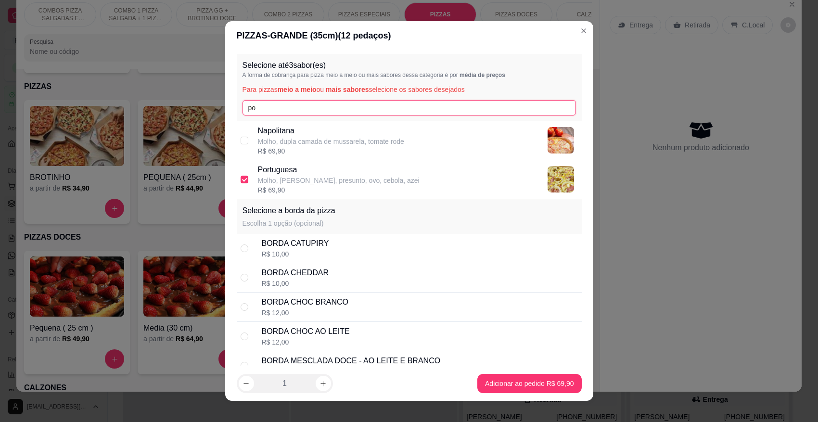
type input "p"
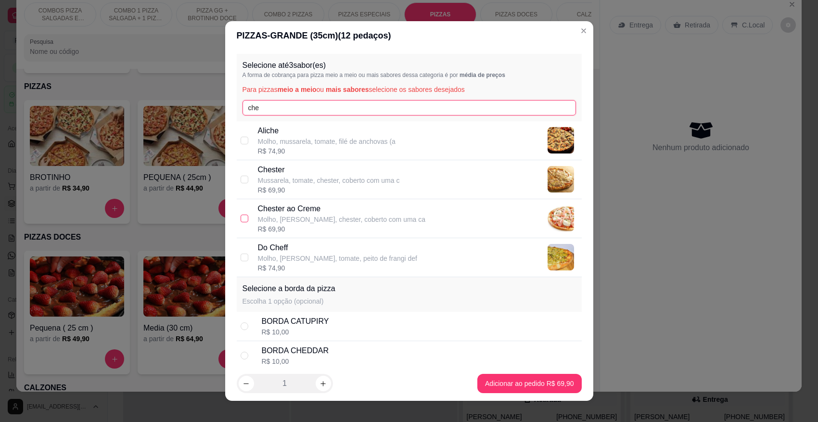
type input "che"
drag, startPoint x: 241, startPoint y: 215, endPoint x: 256, endPoint y: 172, distance: 45.1
click at [241, 213] on label at bounding box center [245, 218] width 8 height 11
click at [241, 215] on input "checkbox" at bounding box center [245, 219] width 8 height 8
drag, startPoint x: 241, startPoint y: 218, endPoint x: 239, endPoint y: 207, distance: 10.8
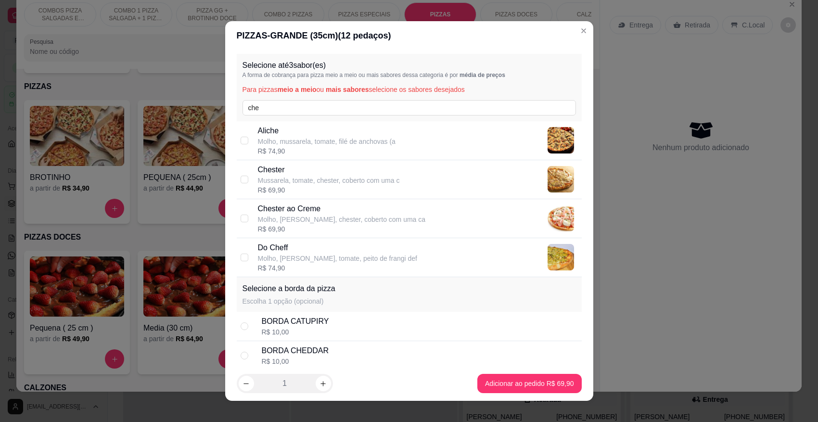
click at [241, 217] on input "checkbox" at bounding box center [245, 219] width 8 height 8
checkbox input "true"
click at [266, 111] on input "che" at bounding box center [410, 107] width 334 height 15
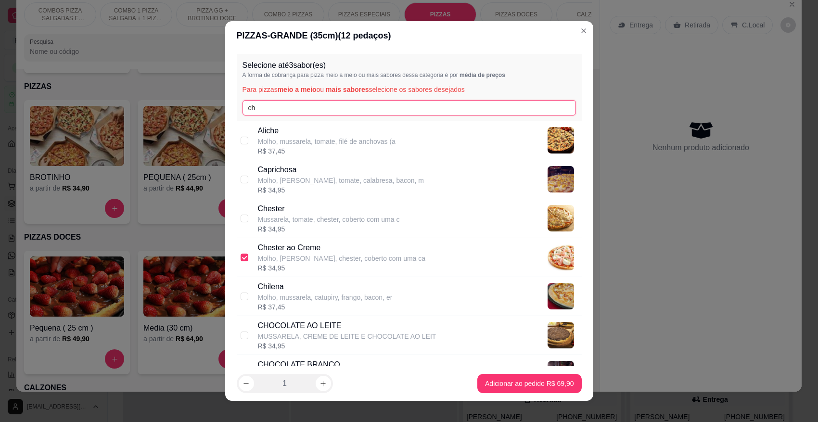
type input "c"
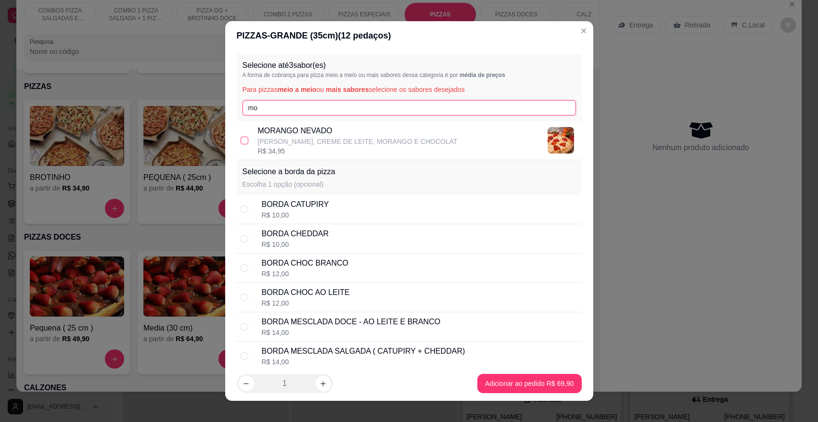
type input "mo"
click at [241, 138] on input "checkbox" at bounding box center [245, 141] width 8 height 8
checkbox input "true"
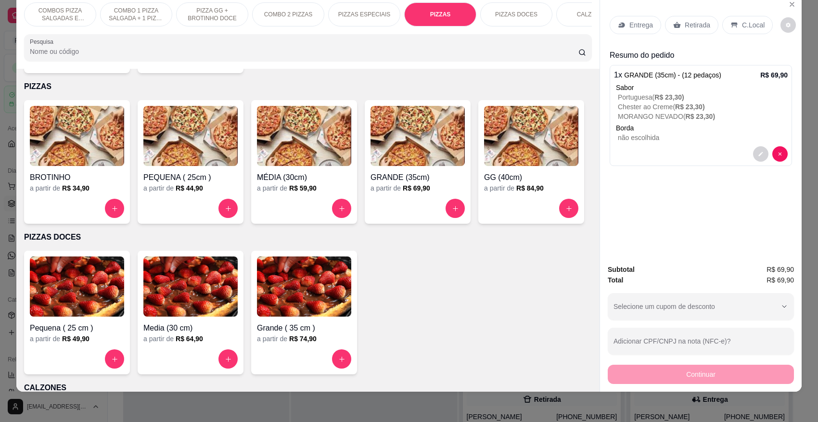
click at [636, 29] on p "Entrega" at bounding box center [641, 25] width 24 height 10
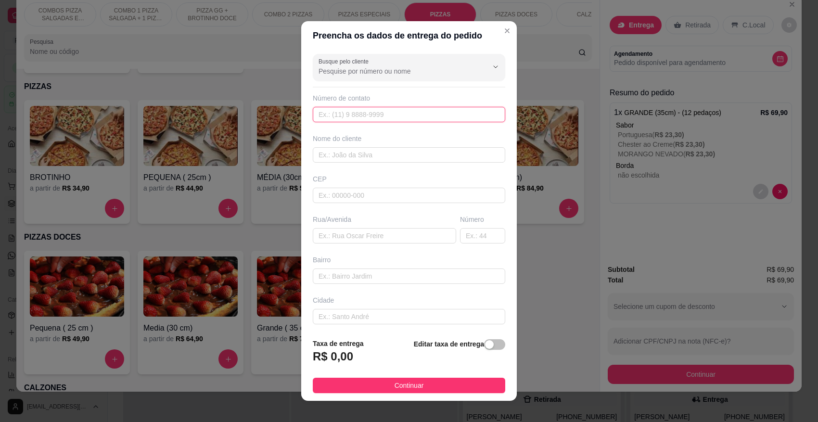
click at [415, 117] on input "text" at bounding box center [409, 114] width 193 height 15
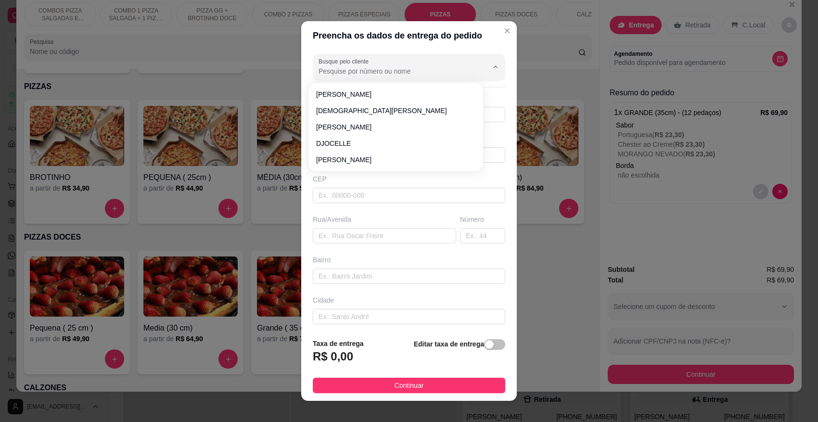
click at [436, 68] on input "Busque pelo cliente" at bounding box center [396, 71] width 154 height 10
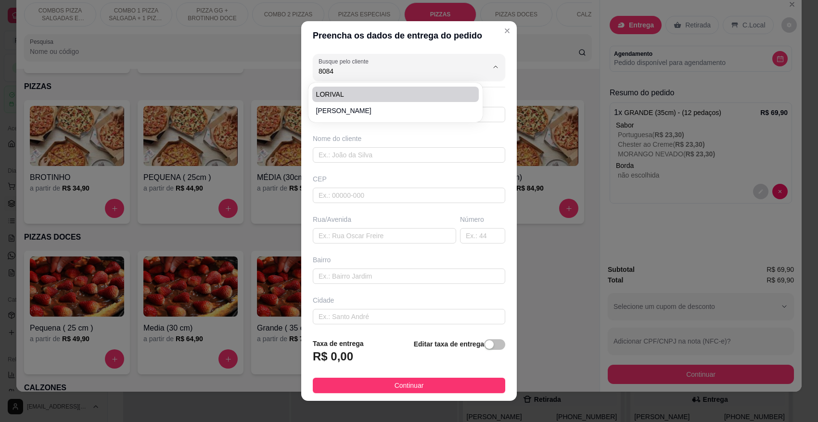
click at [424, 90] on span "LORIVAL" at bounding box center [391, 95] width 150 height 10
type input "LORIVAL"
type input "997448084"
type input "LORIVAL"
type input "89107000"
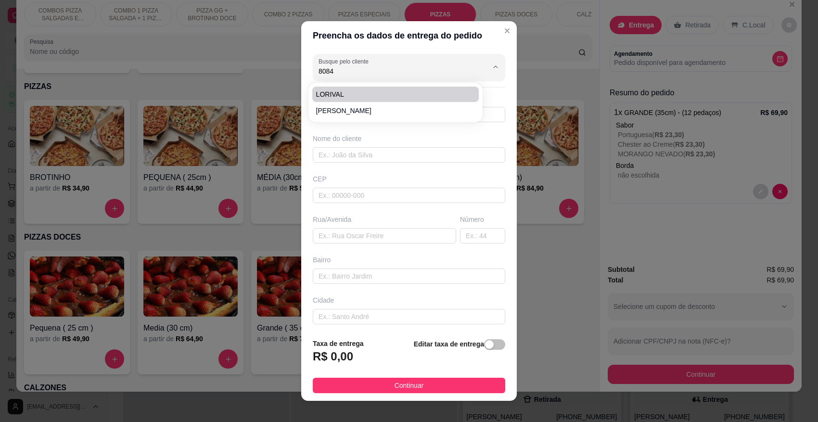
type input "RUA [PERSON_NAME]"
type input "1478"
type input "POMERODE FUNDOS"
type input "Pomerode"
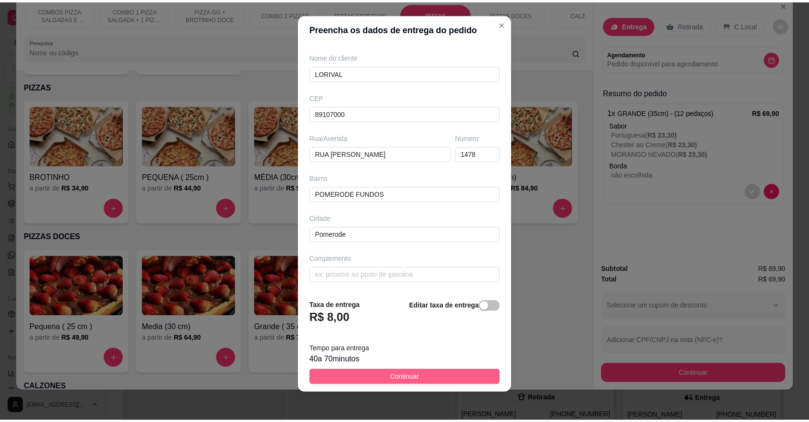
scroll to position [10, 0]
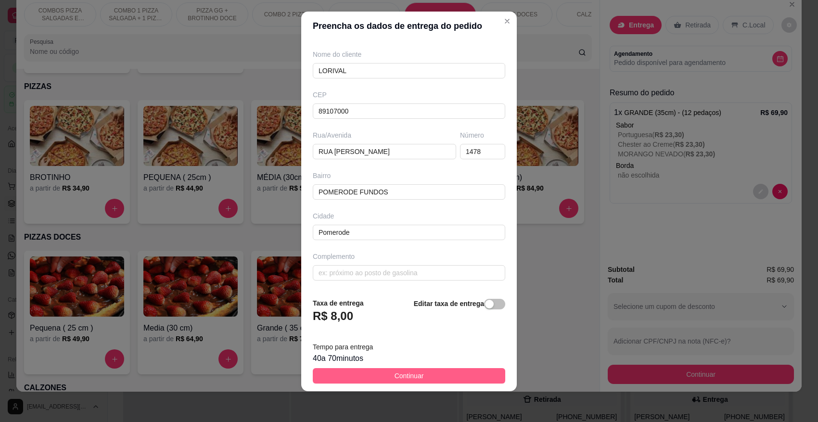
type input "LORIVAL"
click at [417, 379] on button "Continuar" at bounding box center [409, 375] width 193 height 15
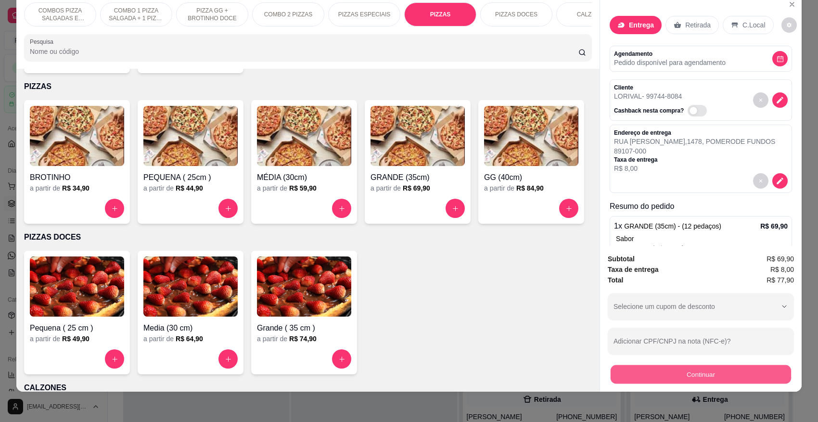
click at [716, 379] on button "Continuar" at bounding box center [701, 374] width 180 height 19
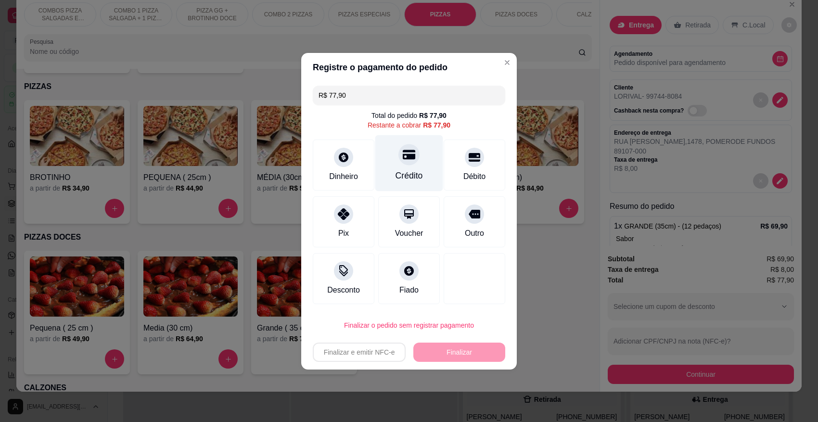
click at [397, 164] on div "Crédito" at bounding box center [409, 163] width 68 height 56
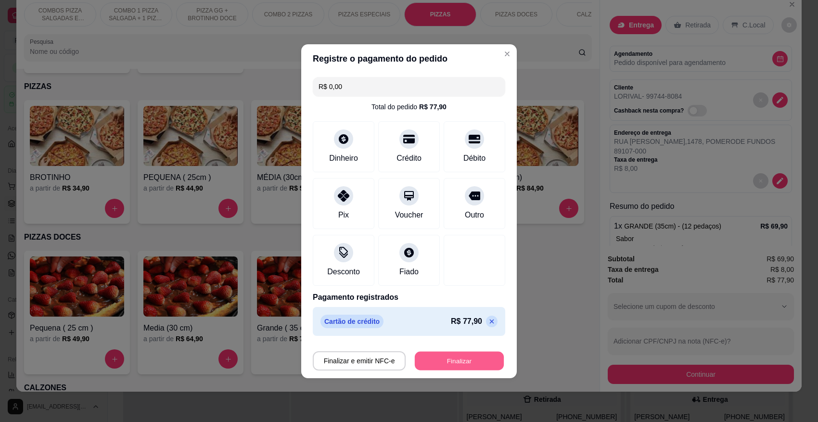
click at [463, 359] on button "Finalizar" at bounding box center [459, 360] width 89 height 19
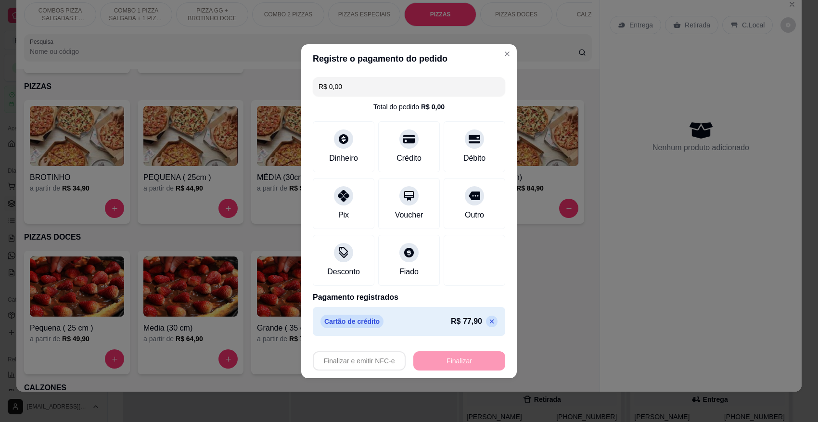
type input "-R$ 77,90"
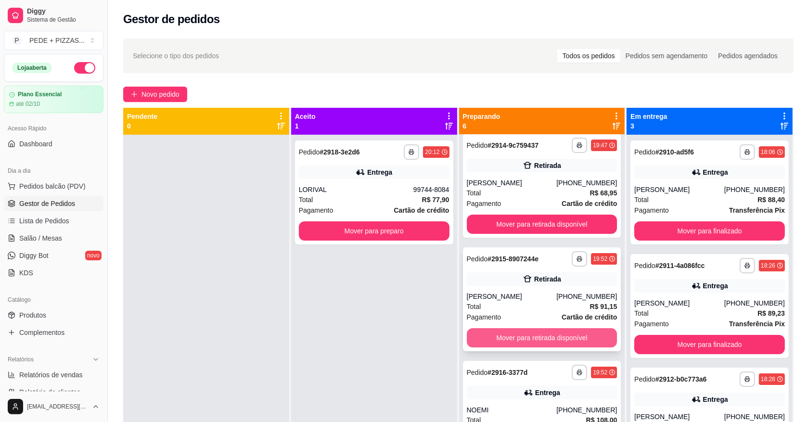
scroll to position [180, 0]
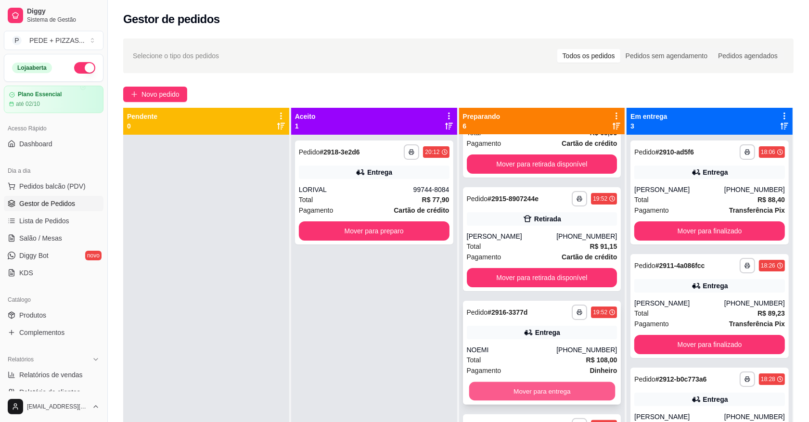
click at [552, 386] on button "Mover para entrega" at bounding box center [542, 391] width 146 height 19
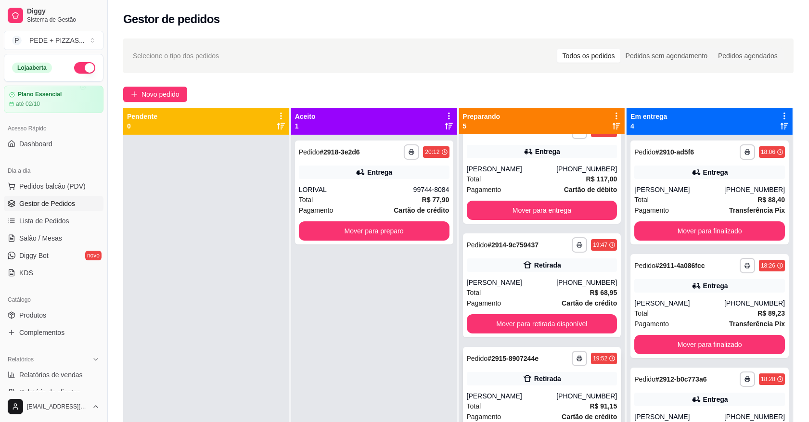
scroll to position [0, 0]
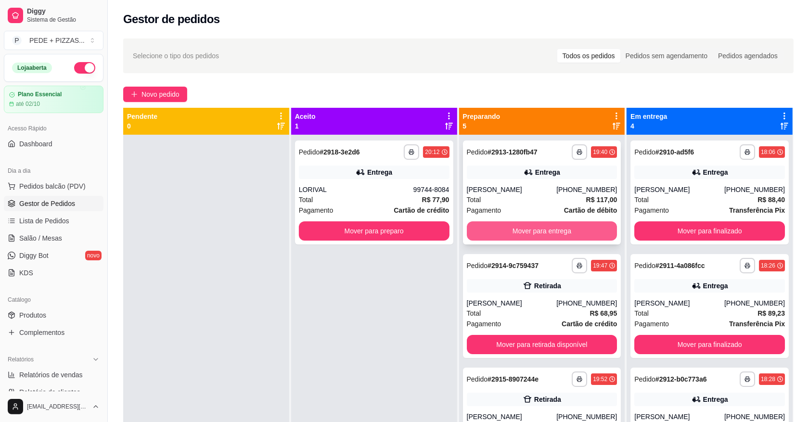
click at [542, 230] on button "Mover para entrega" at bounding box center [542, 230] width 151 height 19
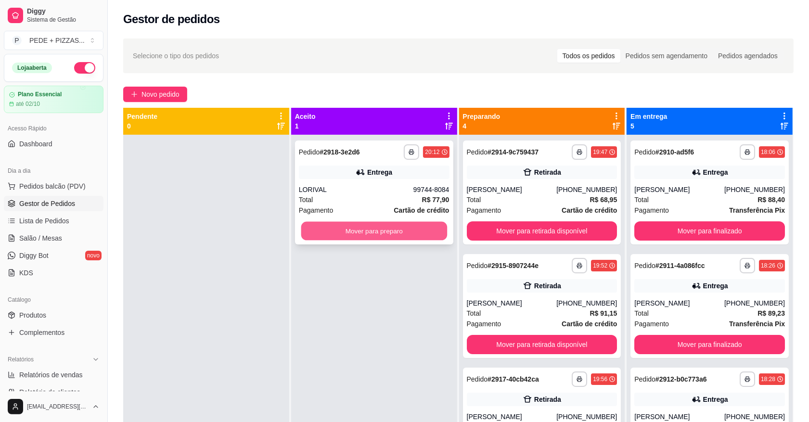
click at [406, 232] on button "Mover para preparo" at bounding box center [374, 231] width 146 height 19
click at [408, 230] on button "Mover para preparo" at bounding box center [374, 230] width 151 height 19
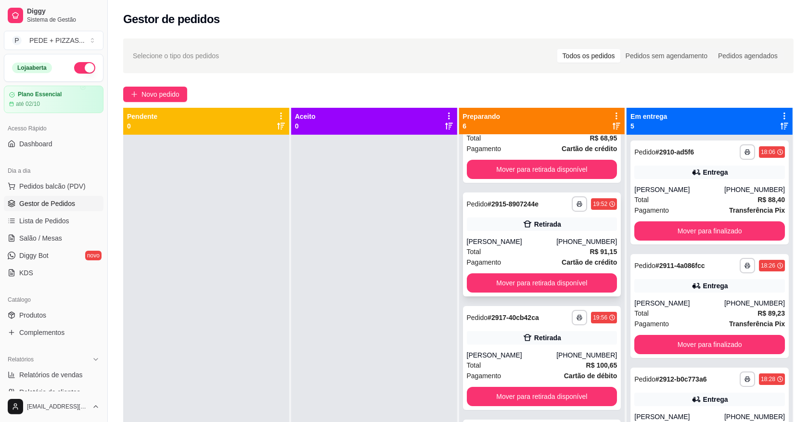
scroll to position [120, 0]
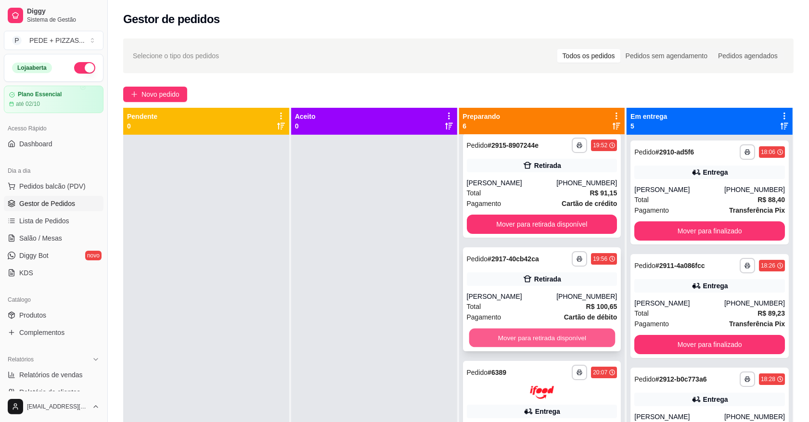
click at [499, 331] on button "Mover para retirada disponível" at bounding box center [542, 338] width 146 height 19
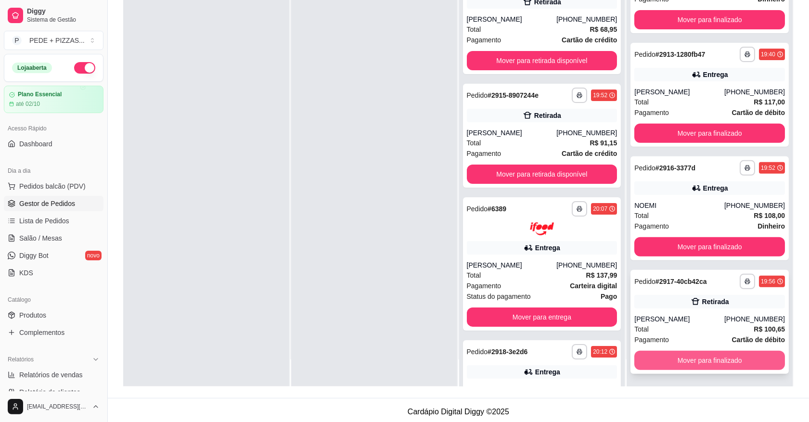
scroll to position [147, 0]
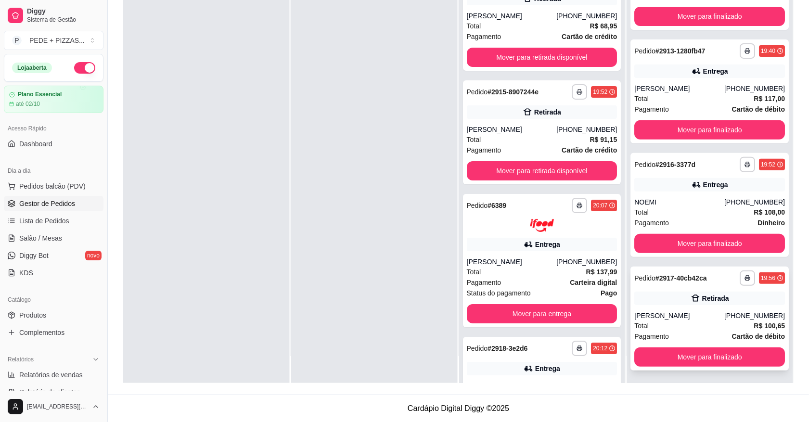
click at [683, 316] on div "[PERSON_NAME]" at bounding box center [679, 316] width 90 height 10
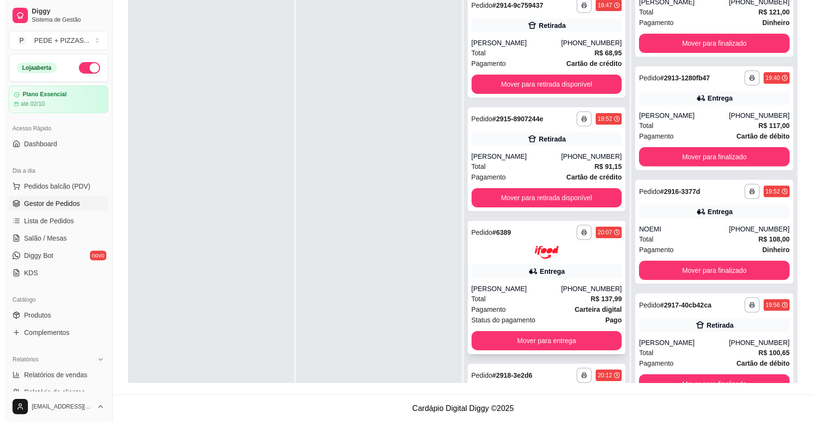
scroll to position [0, 0]
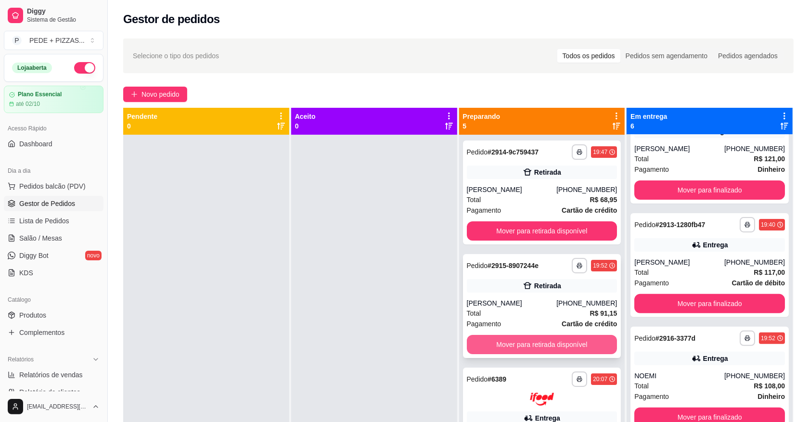
click at [487, 338] on button "Mover para retirada disponível" at bounding box center [542, 344] width 151 height 19
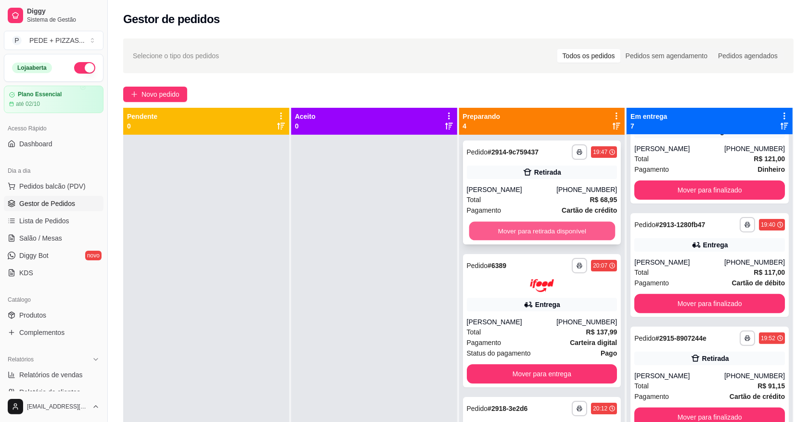
click at [508, 232] on button "Mover para retirada disponível" at bounding box center [542, 231] width 146 height 19
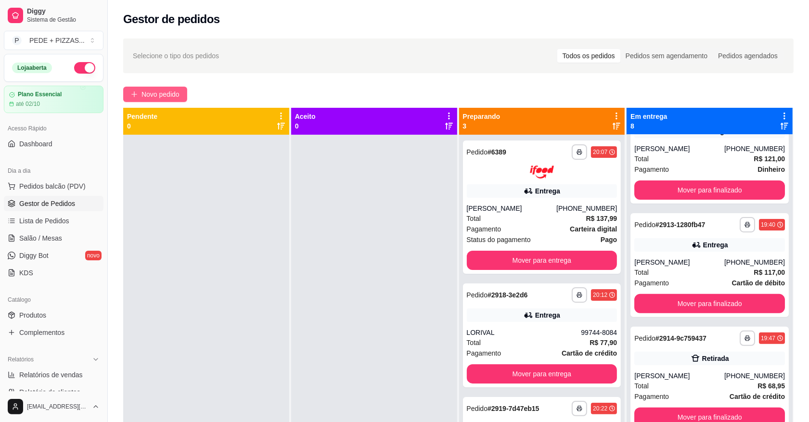
click at [172, 100] on button "Novo pedido" at bounding box center [155, 94] width 64 height 15
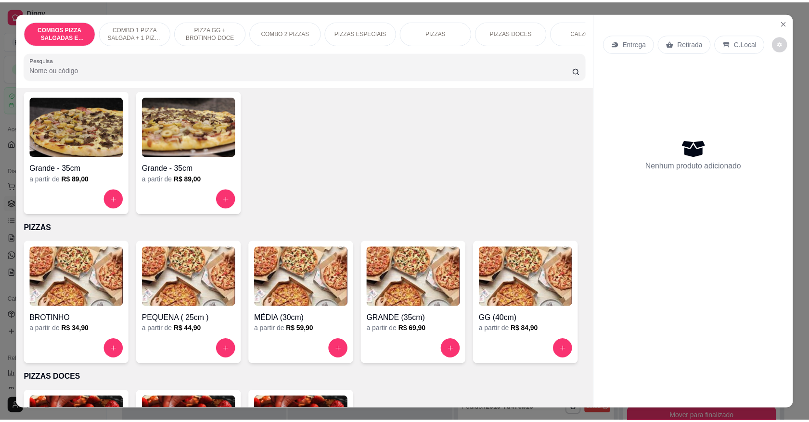
scroll to position [842, 0]
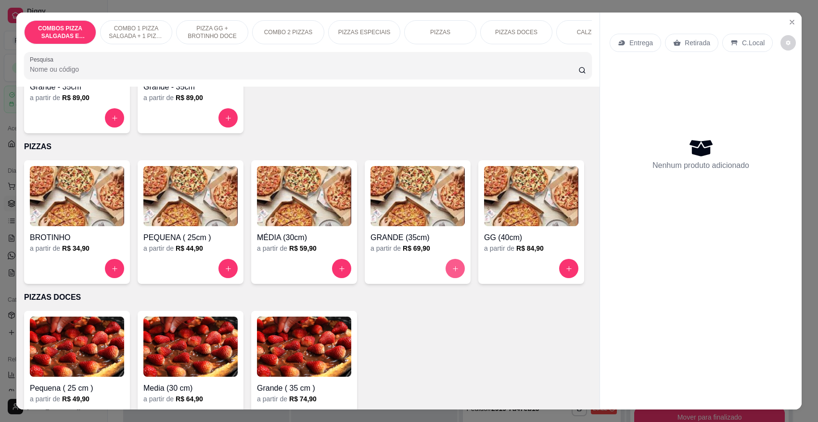
click at [461, 270] on div "GRANDE (35cm) a partir de R$ 69,90" at bounding box center [418, 222] width 106 height 124
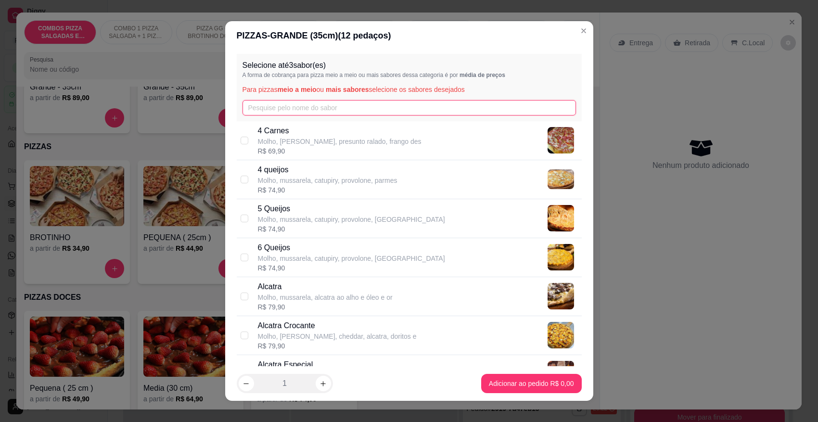
click at [413, 106] on input "text" at bounding box center [410, 107] width 334 height 15
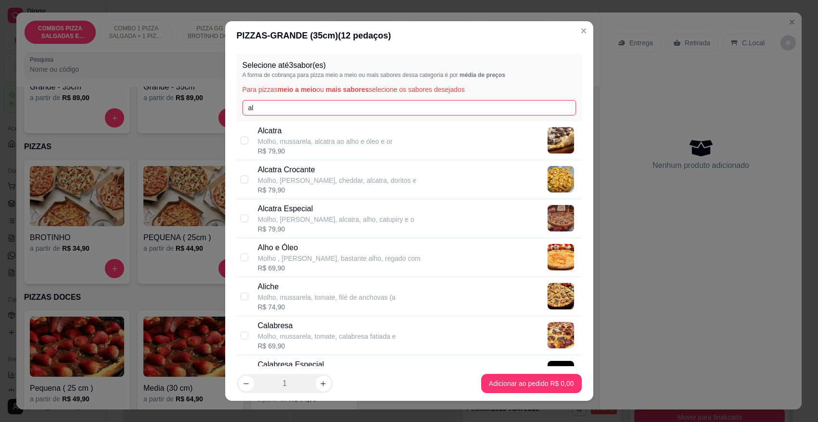
type input "al"
click at [359, 191] on div "R$ 79,90" at bounding box center [337, 190] width 159 height 10
checkbox input "true"
click at [318, 111] on input "al" at bounding box center [410, 107] width 334 height 15
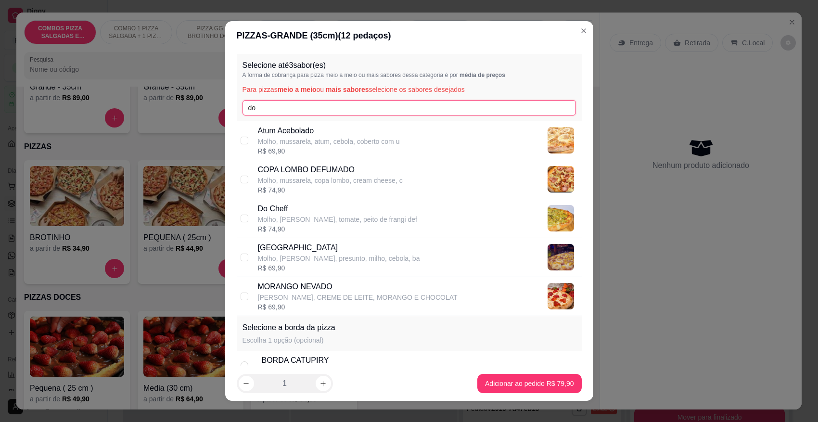
type input "do"
click at [283, 201] on div "Do Cheff [PERSON_NAME], [PERSON_NAME], tomate, peito de frangi def R$ 74,90" at bounding box center [409, 218] width 345 height 39
checkbox input "true"
click at [293, 109] on input "do" at bounding box center [410, 107] width 334 height 15
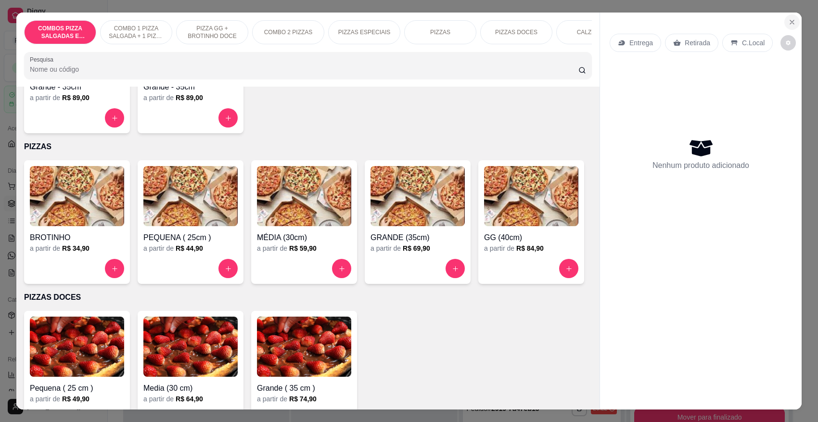
click at [793, 17] on button "Close" at bounding box center [791, 21] width 15 height 15
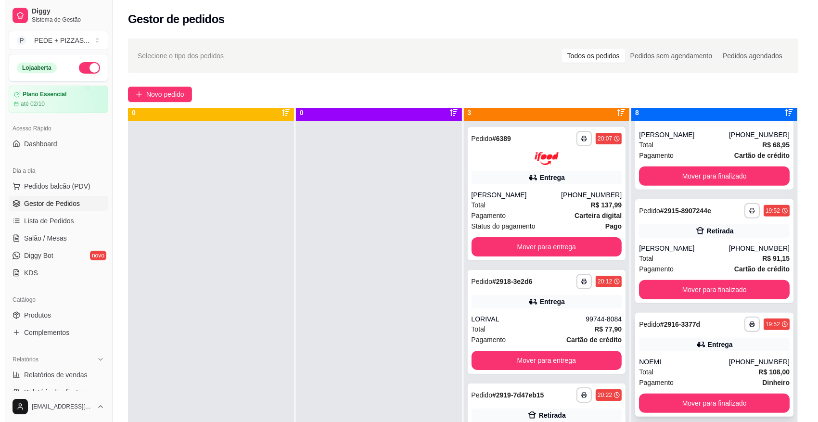
scroll to position [27, 0]
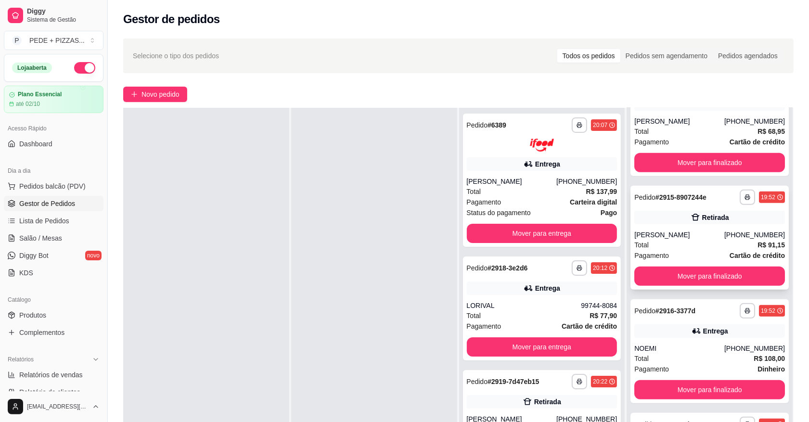
click at [676, 236] on div "[PERSON_NAME]" at bounding box center [679, 235] width 90 height 10
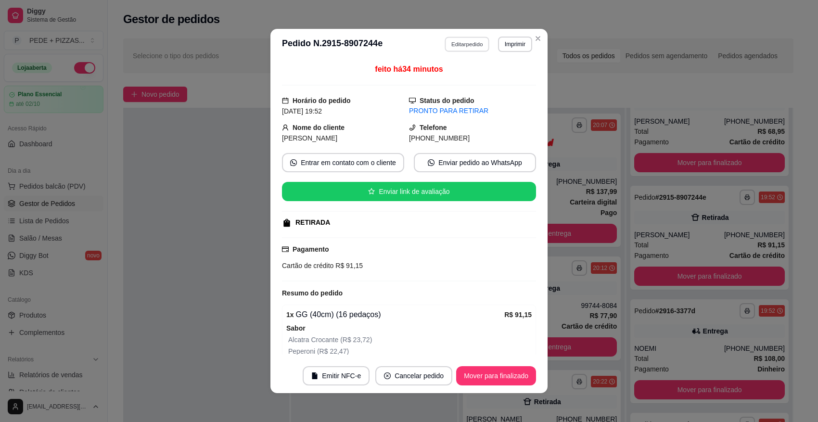
click at [456, 49] on button "Editar pedido" at bounding box center [467, 44] width 45 height 15
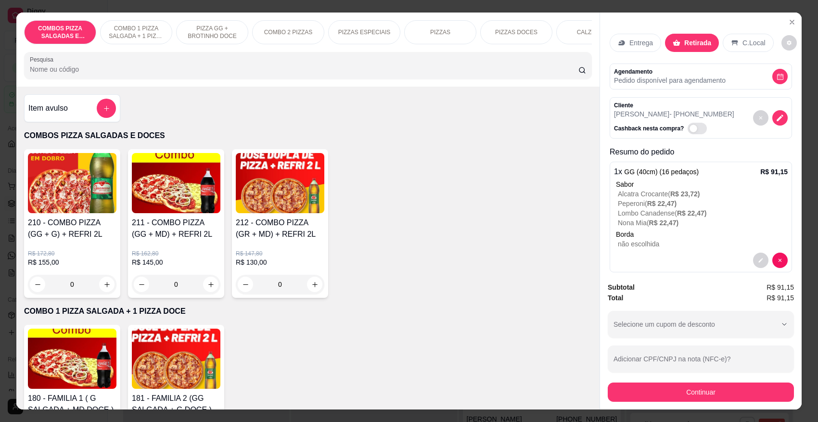
click at [556, 36] on div "CALZONES" at bounding box center [592, 32] width 72 height 24
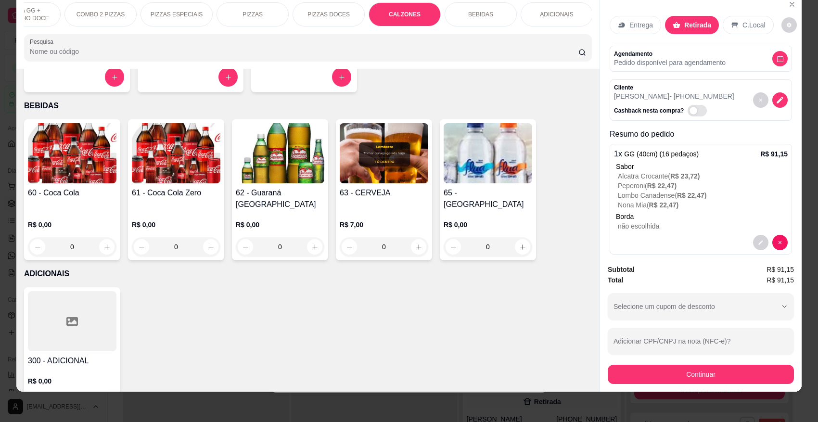
scroll to position [0, 188]
click at [491, 5] on div "BEBIDAS" at bounding box center [480, 14] width 72 height 24
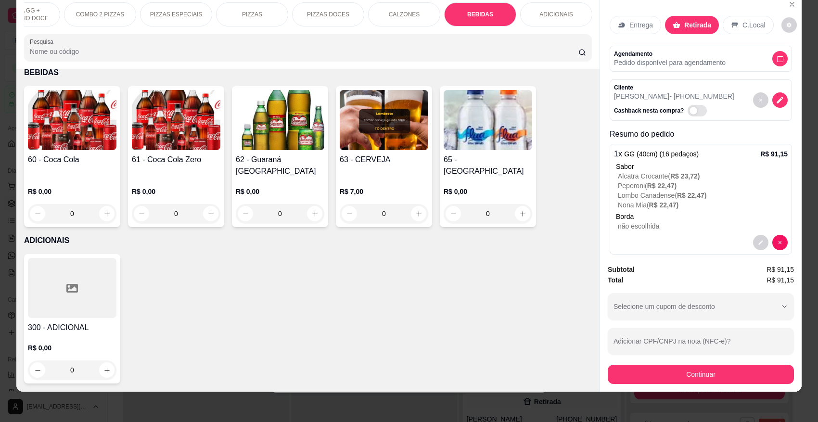
click at [100, 214] on div "0" at bounding box center [72, 213] width 89 height 19
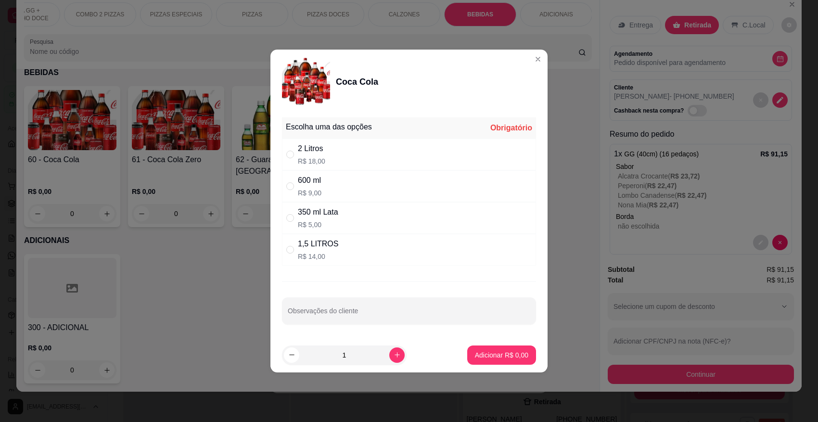
click at [315, 149] on div "2 Litros" at bounding box center [311, 149] width 27 height 12
radio input "true"
click at [499, 353] on p "Adicionar R$ 18,00" at bounding box center [500, 354] width 56 height 9
type input "1"
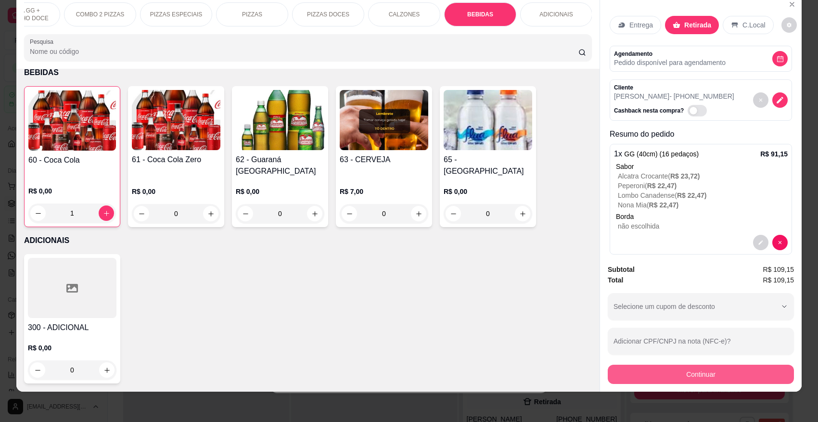
click at [684, 376] on button "Continuar" at bounding box center [701, 374] width 186 height 19
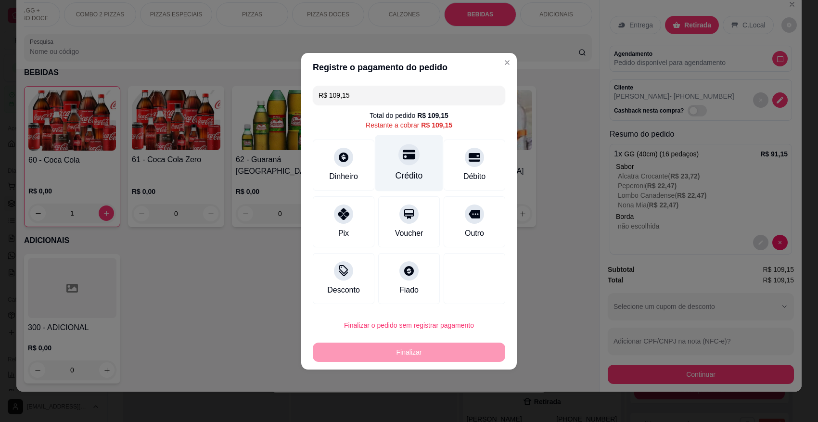
click at [411, 159] on icon at bounding box center [409, 154] width 13 height 13
type input "R$ 0,00"
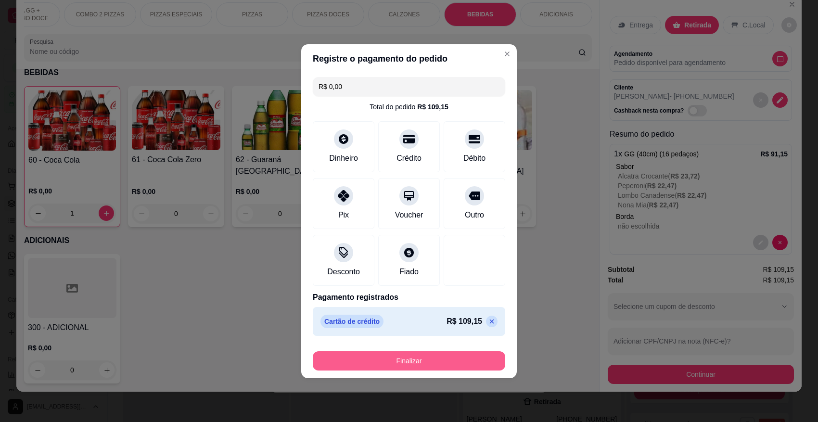
click at [406, 367] on button "Finalizar" at bounding box center [409, 360] width 193 height 19
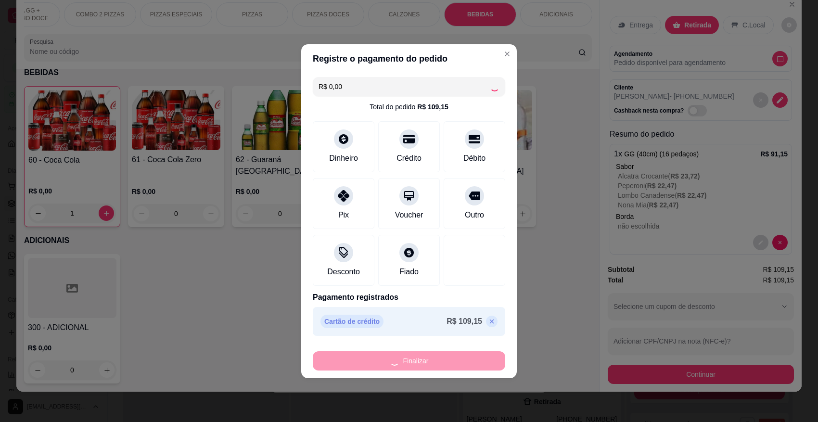
type input "0"
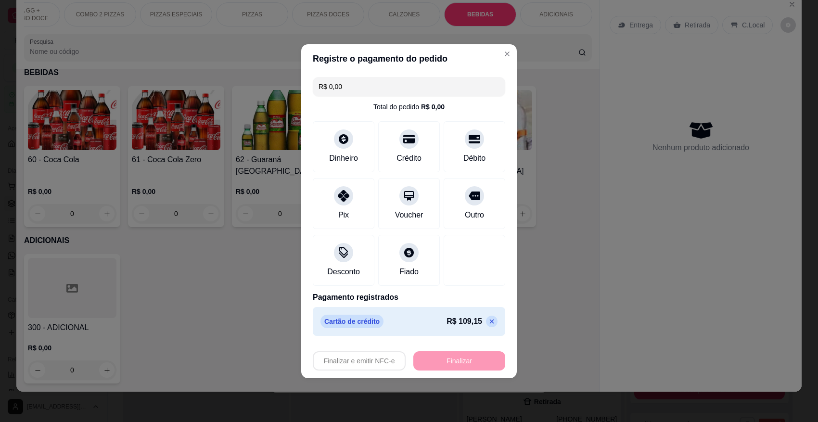
type input "-R$ 109,15"
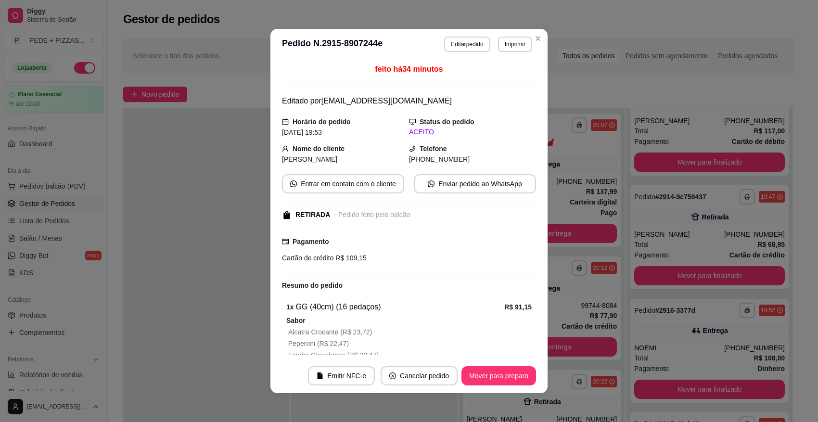
scroll to position [382, 0]
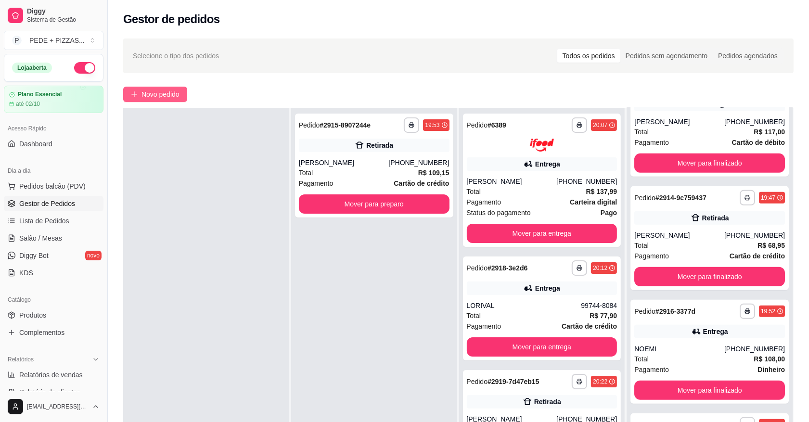
click at [160, 93] on span "Novo pedido" at bounding box center [160, 94] width 38 height 11
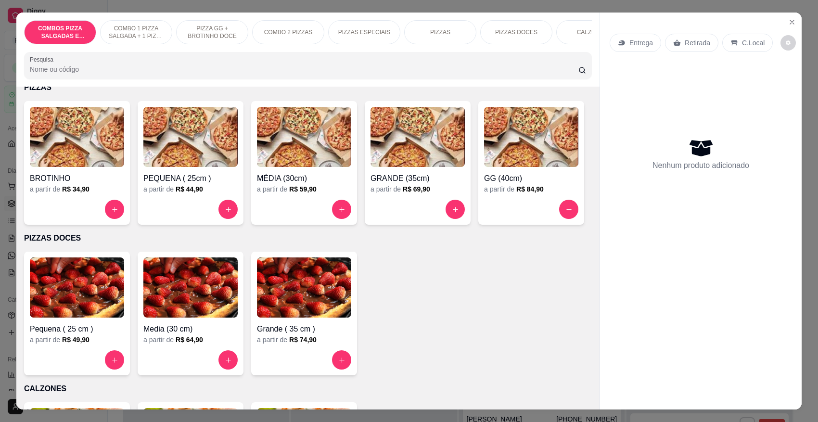
scroll to position [902, 0]
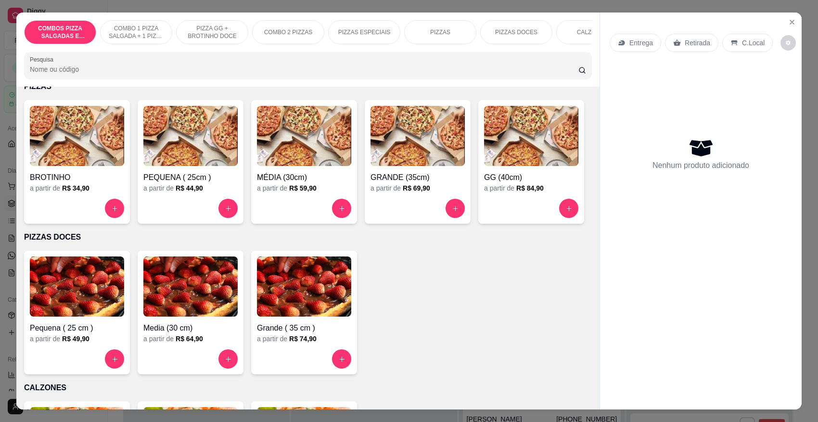
click at [422, 187] on h6 "R$ 69,90" at bounding box center [416, 188] width 27 height 10
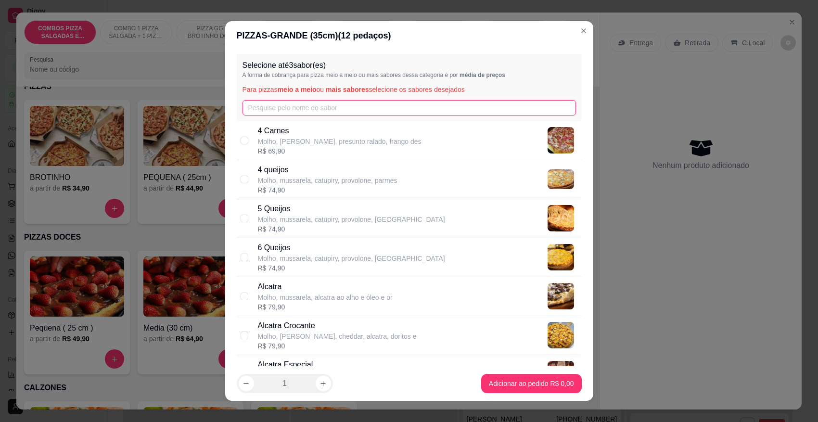
click at [294, 109] on input "text" at bounding box center [410, 107] width 334 height 15
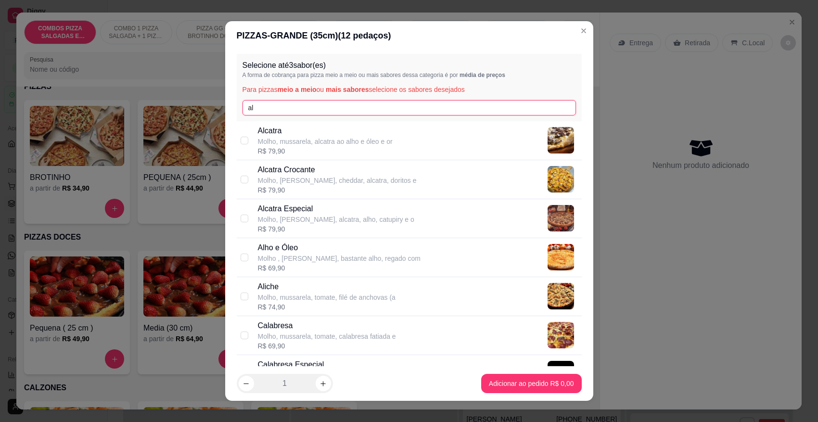
type input "al"
click at [288, 186] on div "R$ 79,90" at bounding box center [337, 190] width 159 height 10
checkbox input "true"
click at [316, 111] on input "al" at bounding box center [410, 107] width 334 height 15
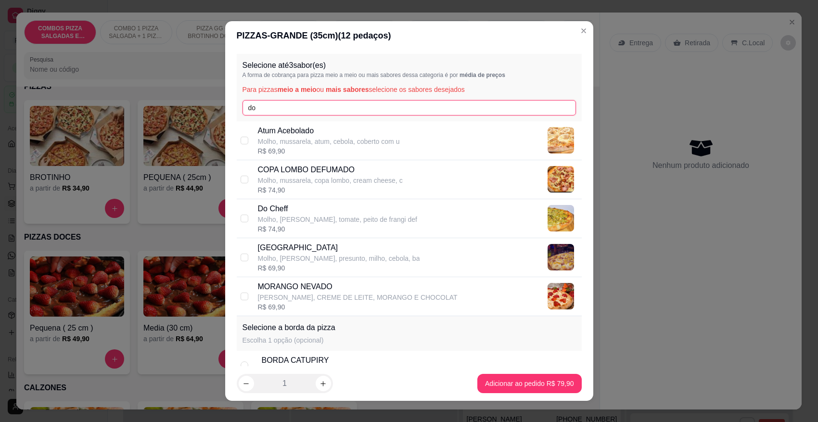
type input "do"
click at [295, 219] on p "Molho, [PERSON_NAME], tomate, peito de frangi def" at bounding box center [338, 220] width 160 height 10
checkbox input "true"
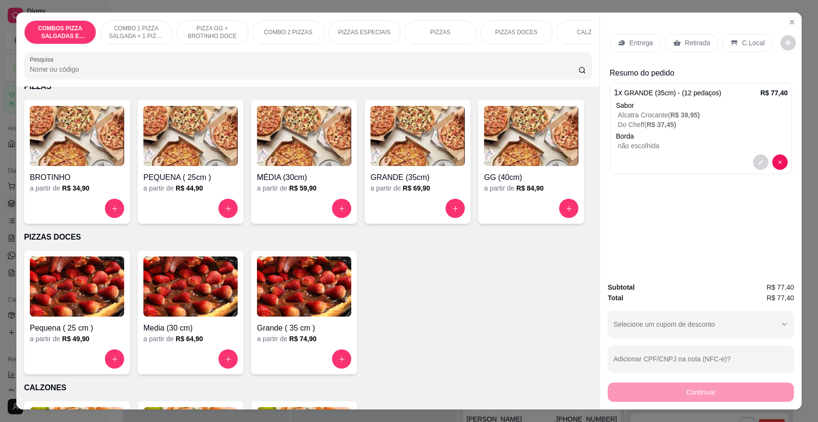
click at [639, 44] on p "Entrega" at bounding box center [641, 43] width 24 height 10
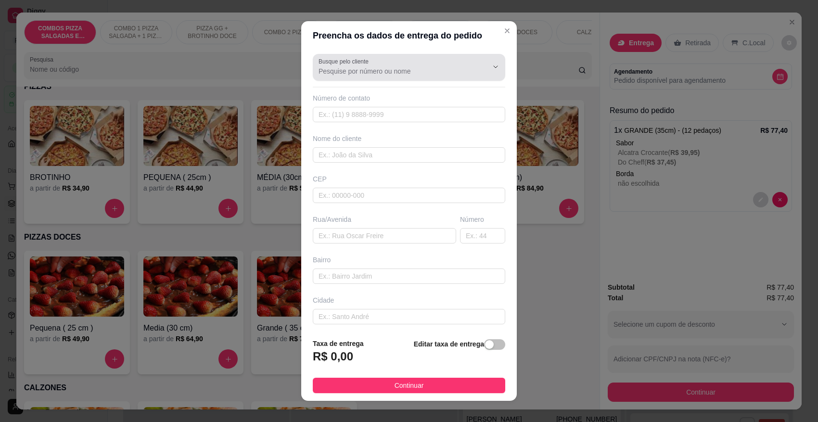
click at [386, 76] on div at bounding box center [409, 67] width 181 height 19
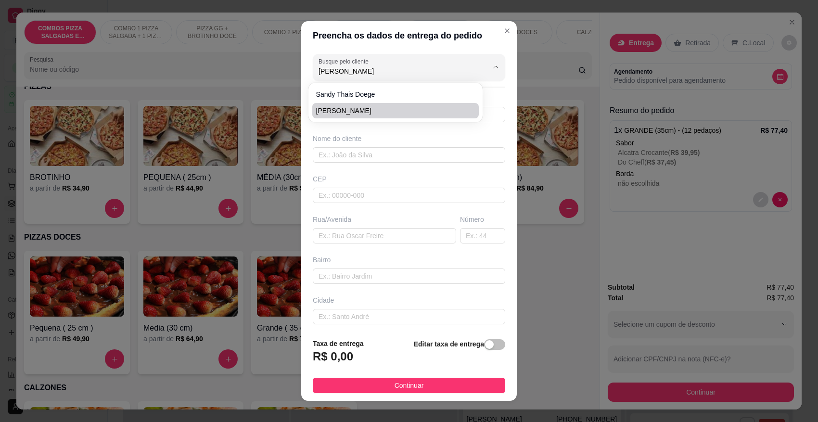
click at [352, 107] on span "[PERSON_NAME]" at bounding box center [391, 111] width 150 height 10
type input "[PERSON_NAME]"
type input "47999568660"
type input "[PERSON_NAME]"
type input "89107000"
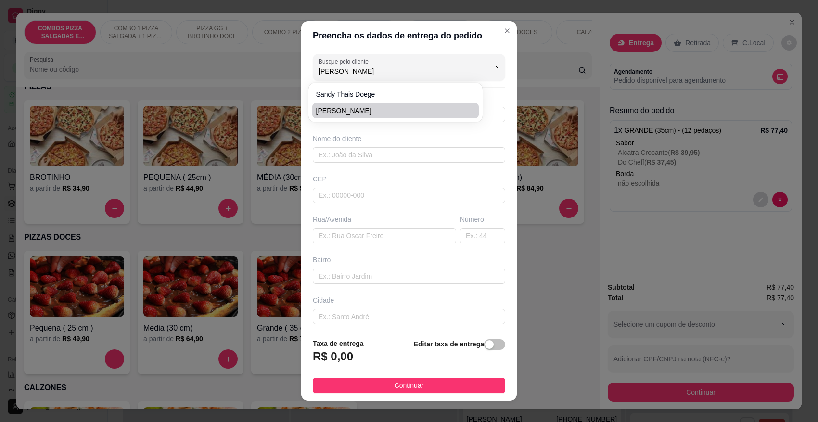
type input "RUA [PERSON_NAME]"
type input "83"
type input "CENTRO"
type input "Pomerode"
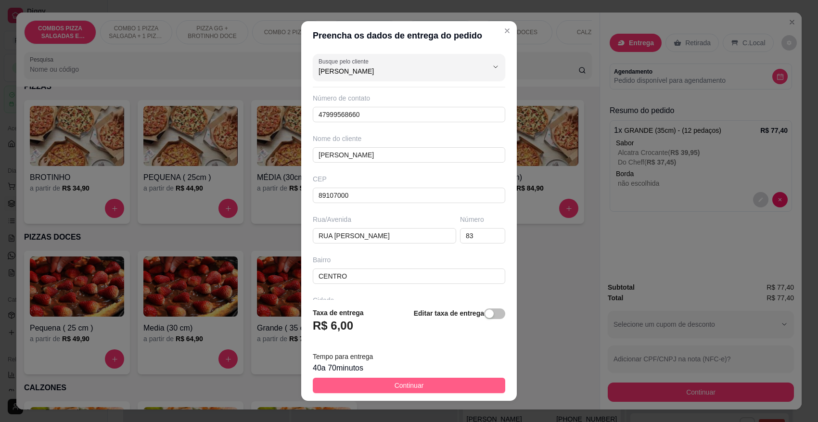
type input "[PERSON_NAME]"
click at [402, 388] on span "Continuar" at bounding box center [409, 385] width 29 height 11
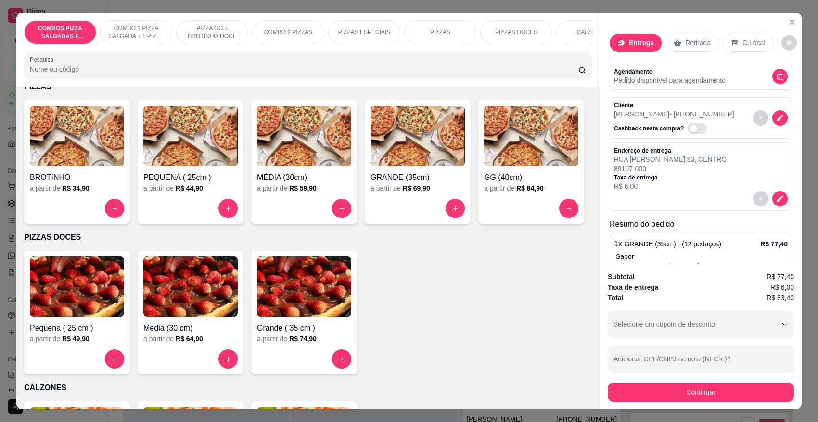
click at [686, 80] on p "Pedido disponível para agendamento" at bounding box center [670, 81] width 112 height 10
click at [772, 71] on button "decrease-product-quantity" at bounding box center [779, 76] width 15 height 15
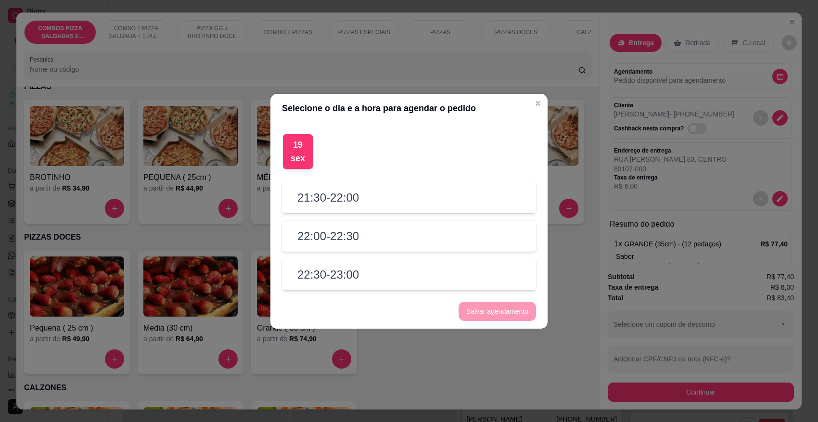
click at [355, 195] on h2 "21:30 - 22:00" at bounding box center [328, 197] width 62 height 15
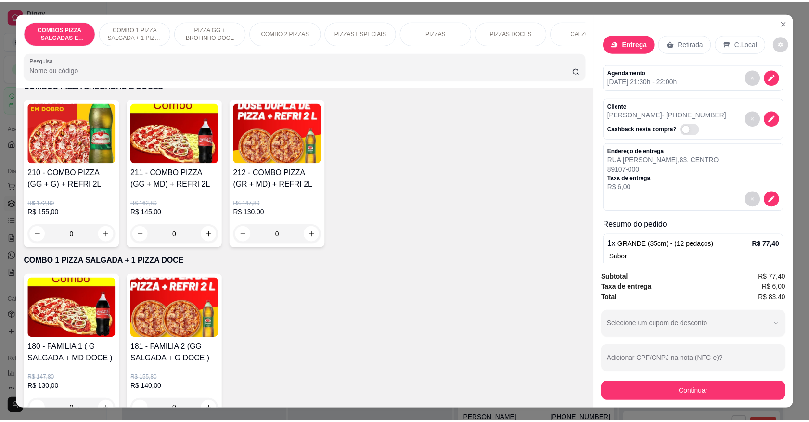
scroll to position [0, 0]
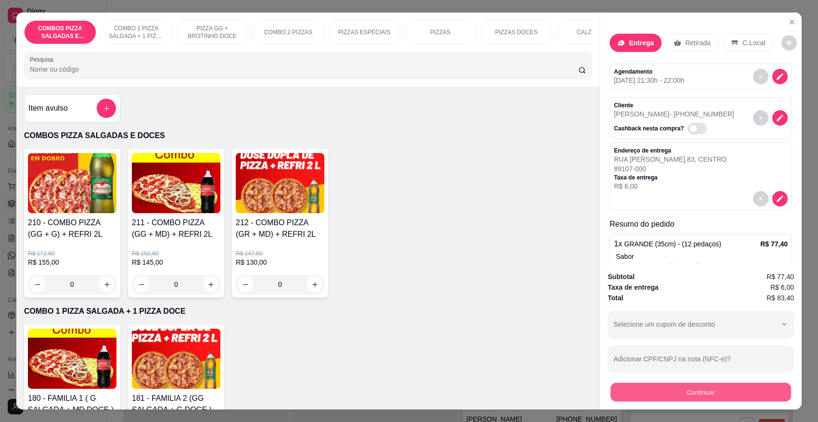
click at [722, 393] on button "Continuar" at bounding box center [701, 392] width 180 height 19
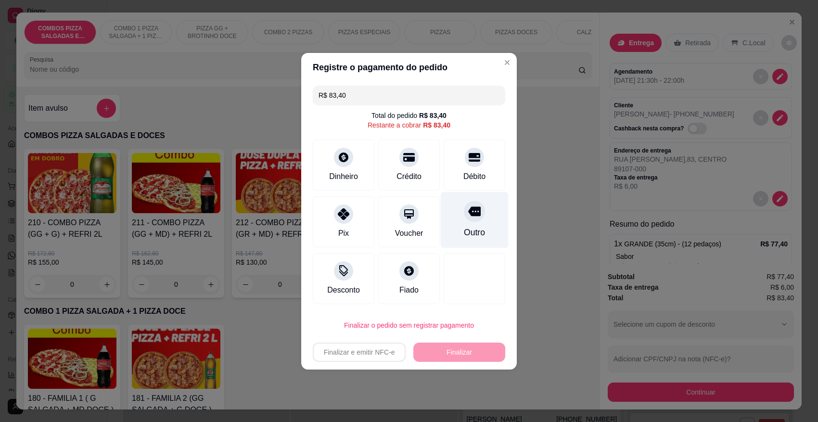
click at [467, 235] on div "Outro" at bounding box center [474, 232] width 21 height 13
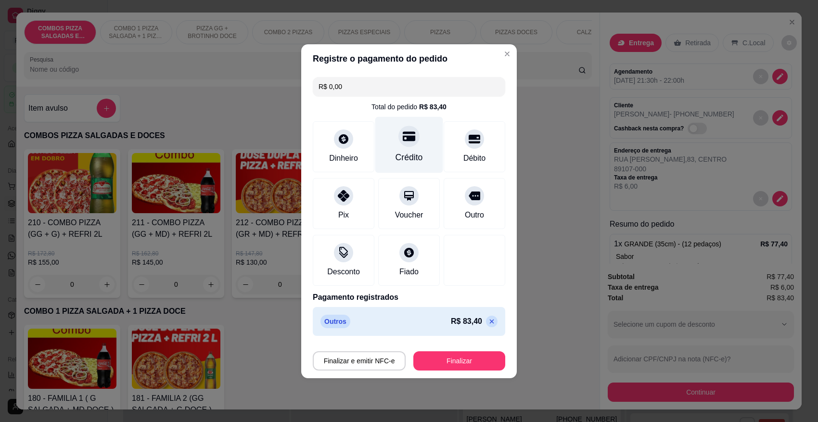
click at [400, 153] on div "Crédito" at bounding box center [409, 157] width 27 height 13
click at [488, 325] on icon at bounding box center [492, 322] width 8 height 8
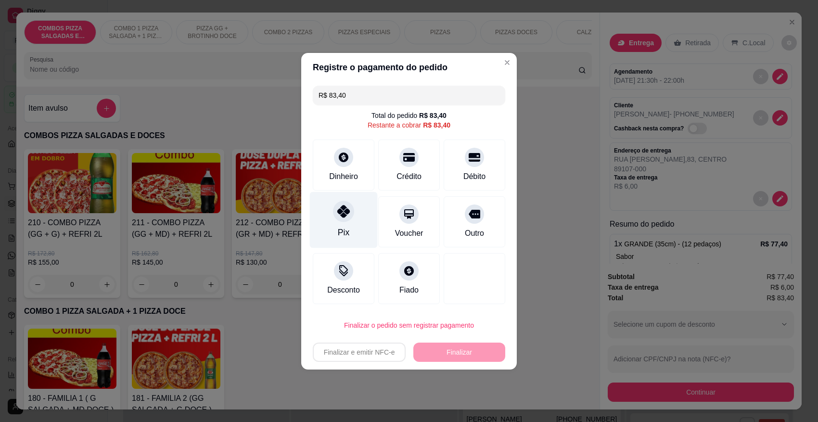
click at [349, 232] on div "Pix" at bounding box center [344, 220] width 68 height 56
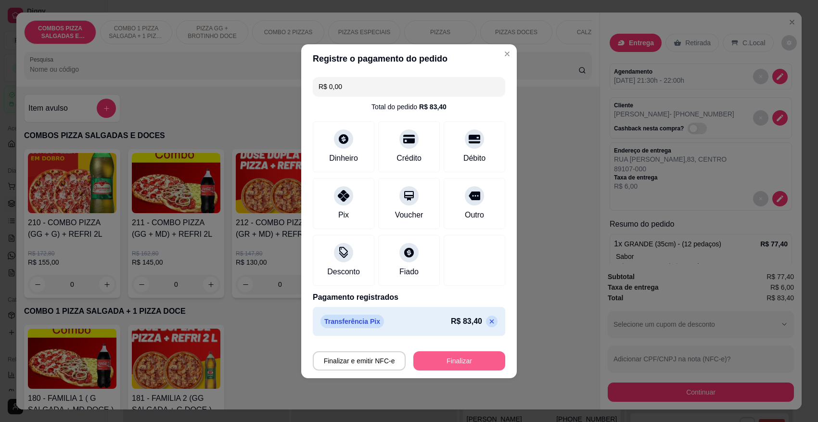
click at [429, 366] on button "Finalizar" at bounding box center [459, 360] width 92 height 19
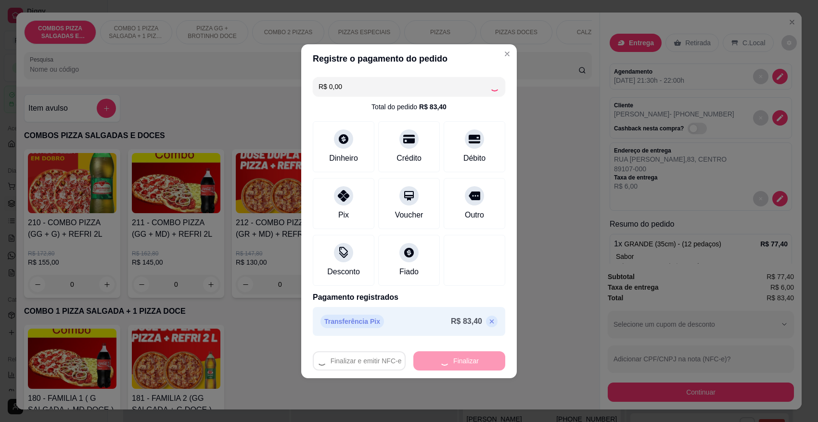
type input "-R$ 83,40"
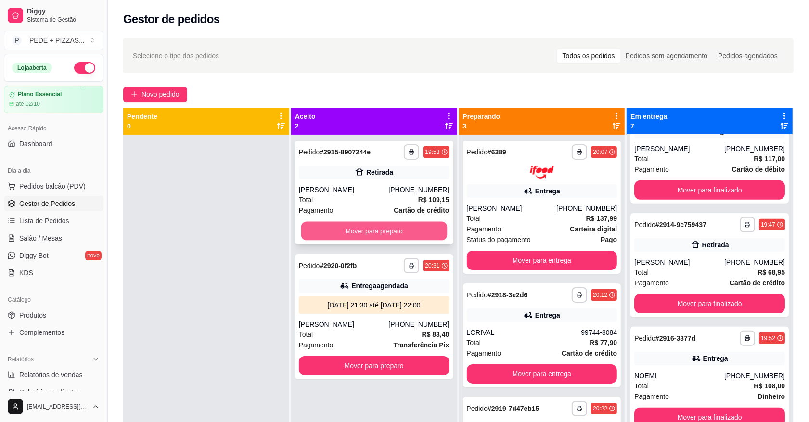
click at [410, 236] on button "Mover para preparo" at bounding box center [374, 231] width 146 height 19
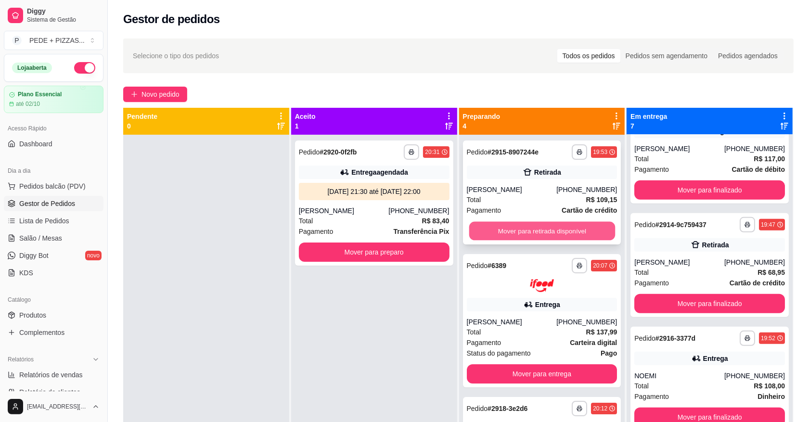
click at [547, 233] on button "Mover para retirada disponível" at bounding box center [542, 231] width 146 height 19
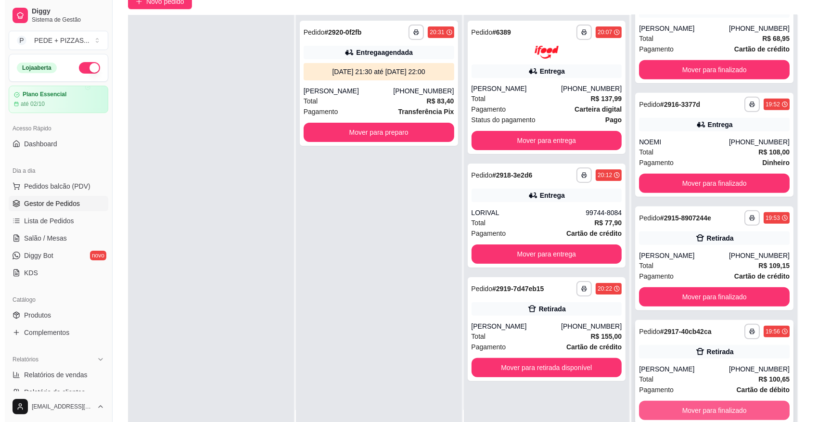
scroll to position [147, 0]
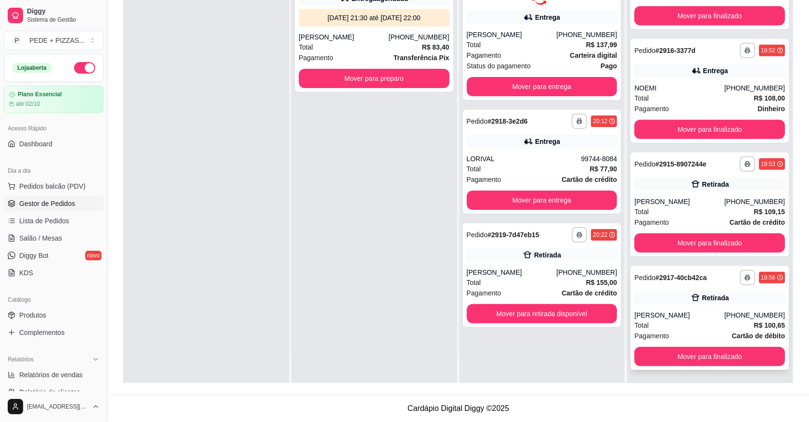
click at [678, 302] on div "Retirada" at bounding box center [709, 297] width 151 height 13
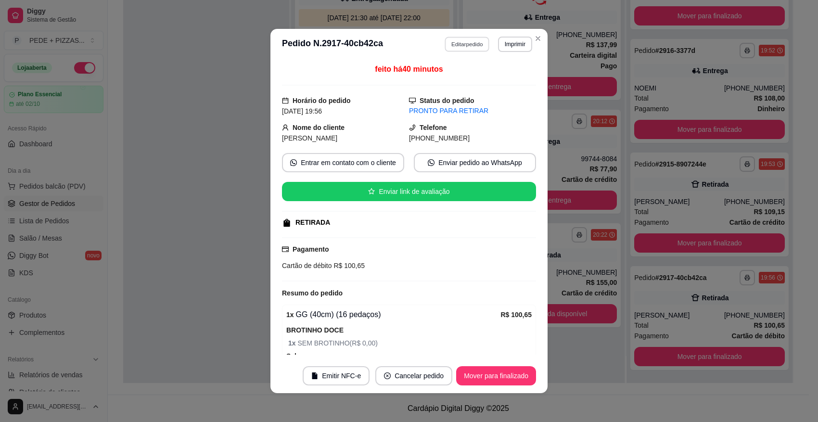
click at [464, 46] on button "Editar pedido" at bounding box center [467, 44] width 45 height 15
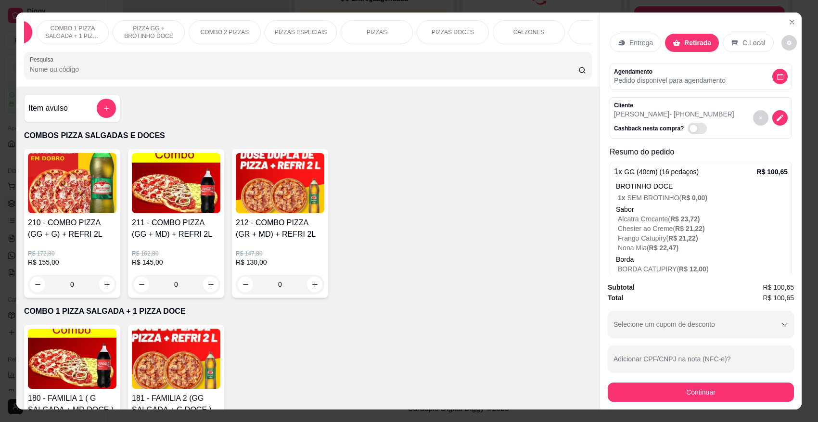
scroll to position [0, 72]
click at [565, 29] on div "BEBIDAS" at bounding box center [596, 32] width 72 height 24
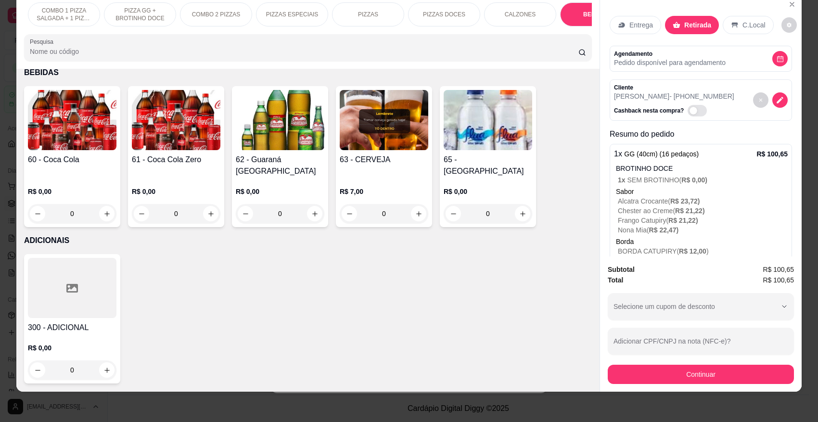
click at [108, 208] on div "0" at bounding box center [72, 213] width 89 height 19
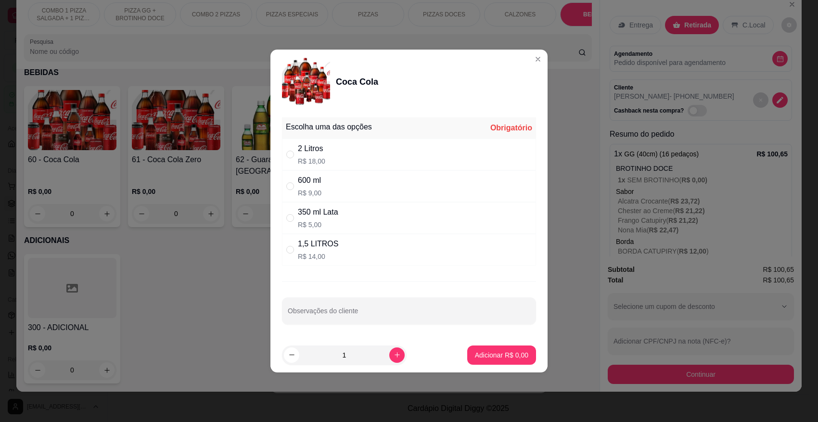
click at [328, 154] on div "2 Litros R$ 18,00" at bounding box center [409, 155] width 254 height 32
radio input "true"
click at [513, 359] on p "Adicionar R$ 18,00" at bounding box center [499, 355] width 57 height 10
type input "1"
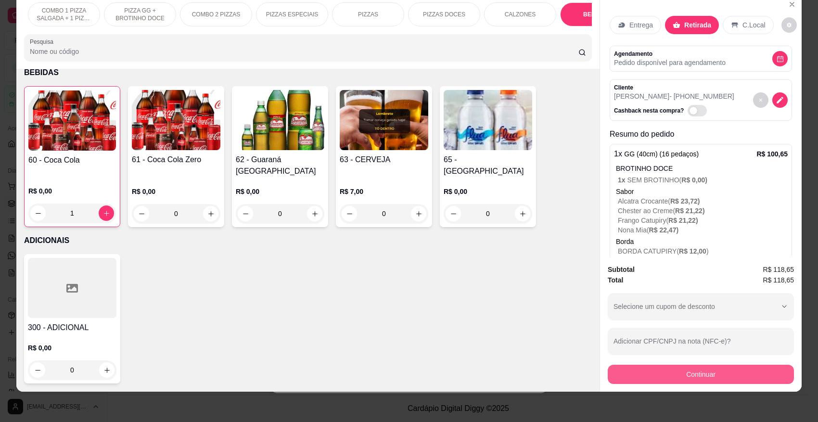
click at [744, 376] on button "Continuar" at bounding box center [701, 374] width 186 height 19
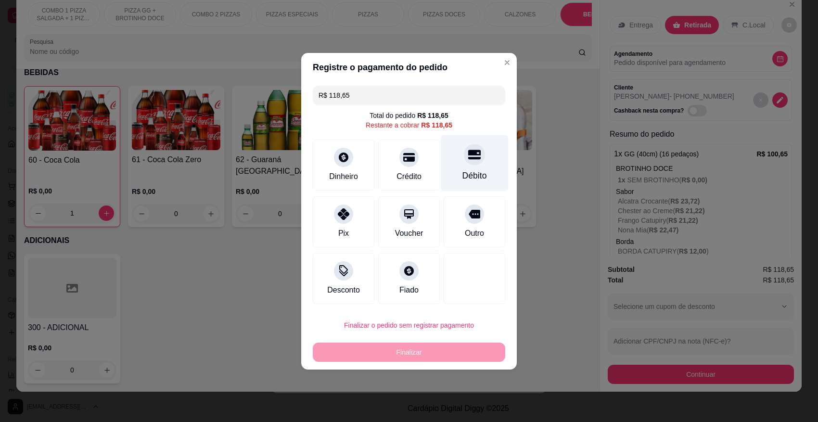
click at [448, 171] on div "Débito" at bounding box center [475, 163] width 68 height 56
type input "R$ 0,00"
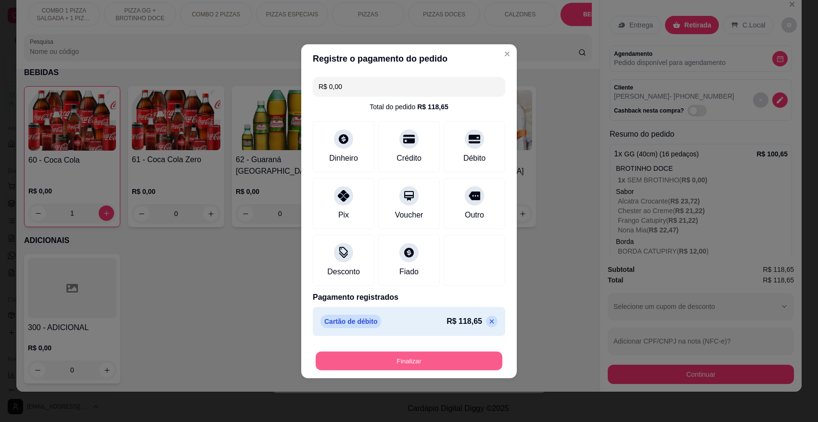
click at [422, 364] on button "Finalizar" at bounding box center [409, 360] width 187 height 19
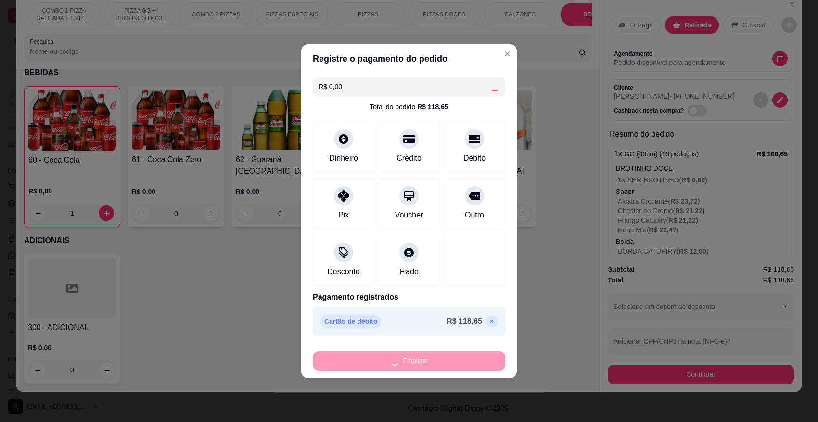
type input "0"
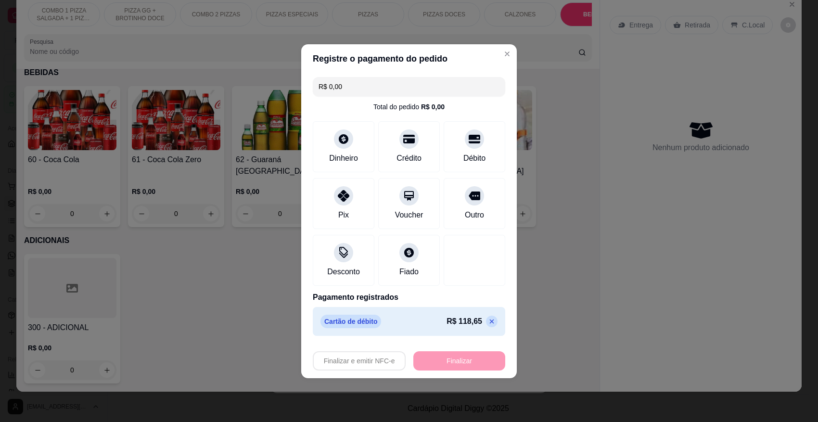
type input "-R$ 118,65"
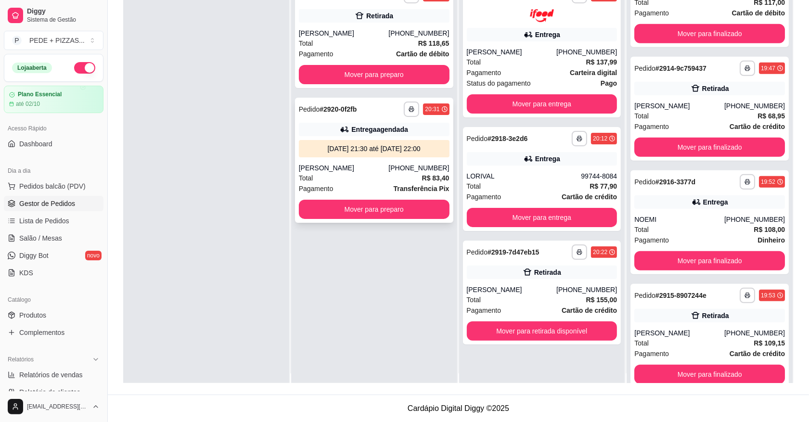
scroll to position [0, 0]
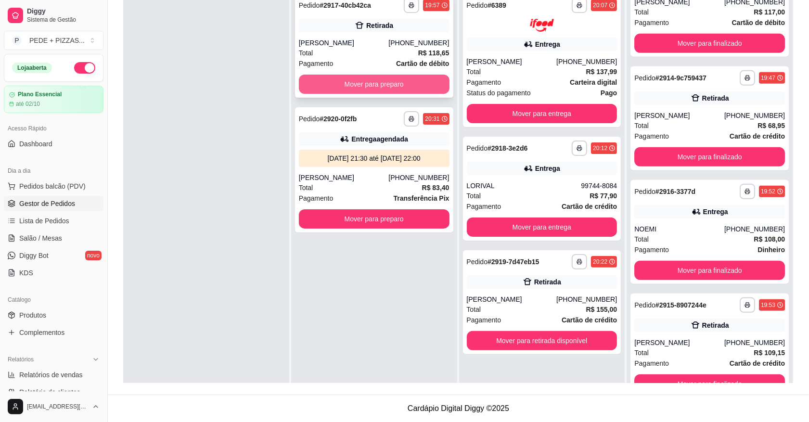
click at [383, 81] on button "Mover para preparo" at bounding box center [374, 84] width 151 height 19
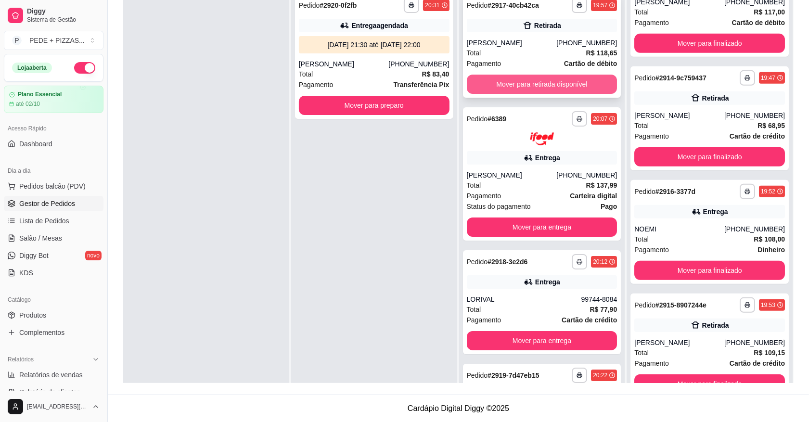
click at [513, 87] on button "Mover para retirada disponível" at bounding box center [542, 84] width 151 height 19
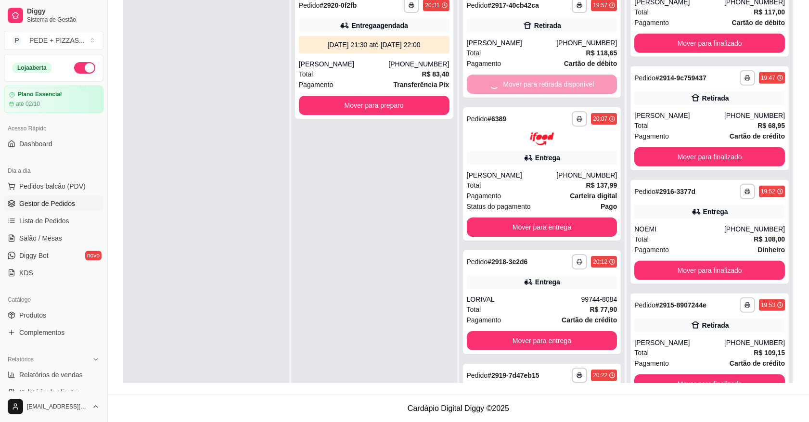
scroll to position [496, 0]
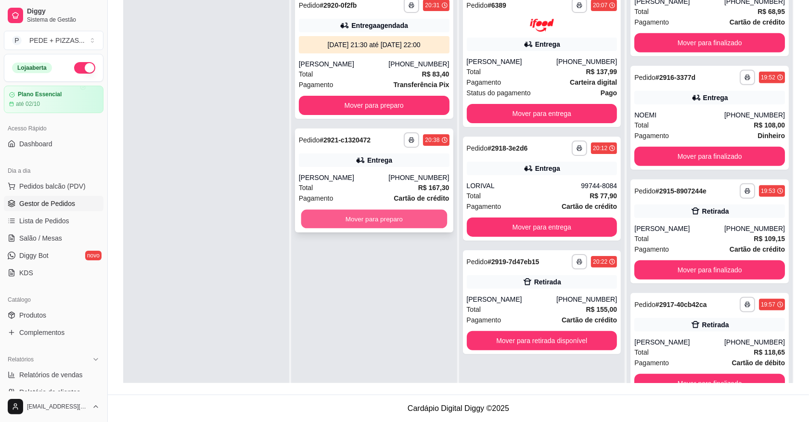
click at [363, 224] on button "Mover para preparo" at bounding box center [374, 219] width 146 height 19
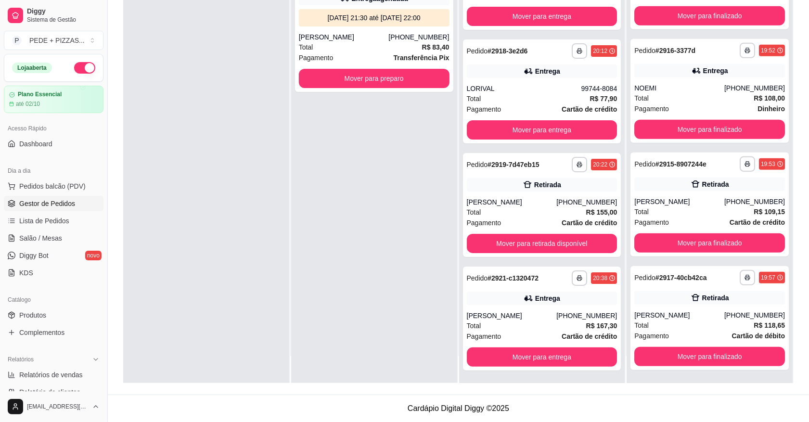
scroll to position [0, 0]
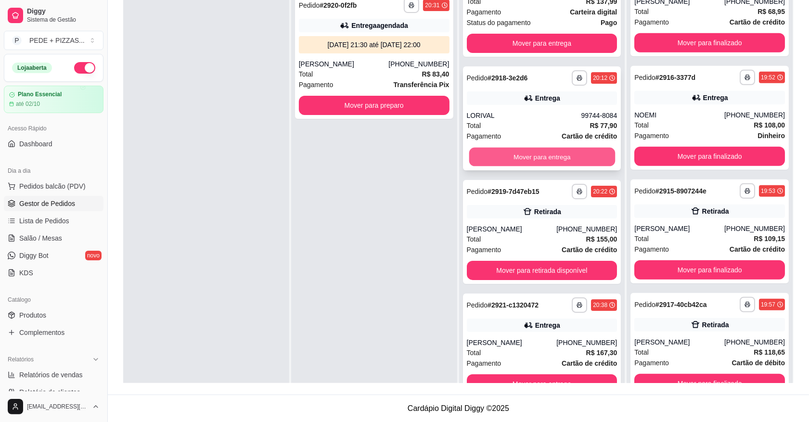
click at [504, 151] on button "Mover para entrega" at bounding box center [542, 156] width 146 height 19
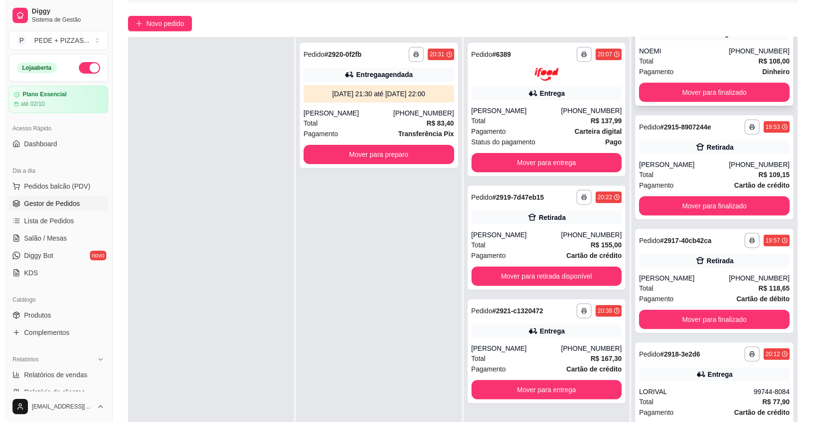
scroll to position [147, 0]
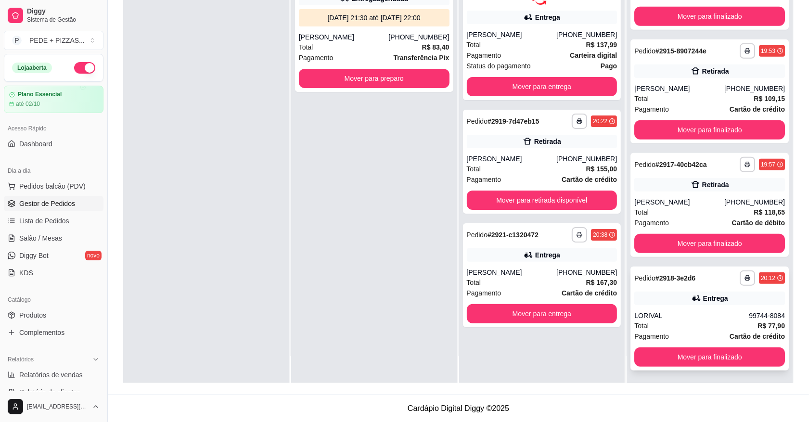
click at [674, 316] on div "LORIVAL" at bounding box center [691, 316] width 115 height 10
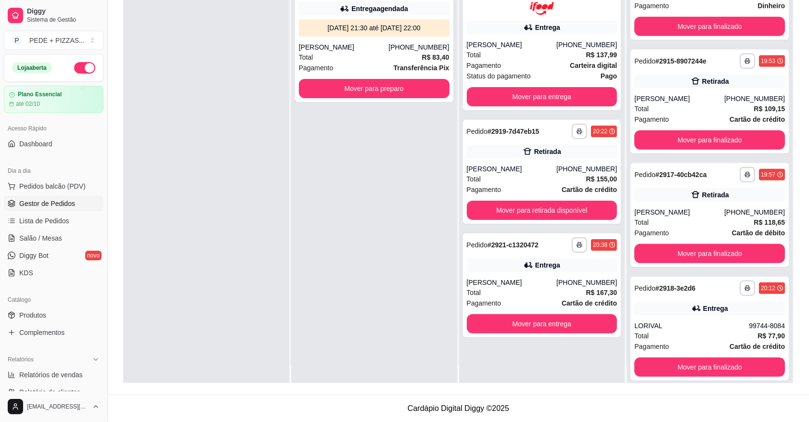
scroll to position [0, 0]
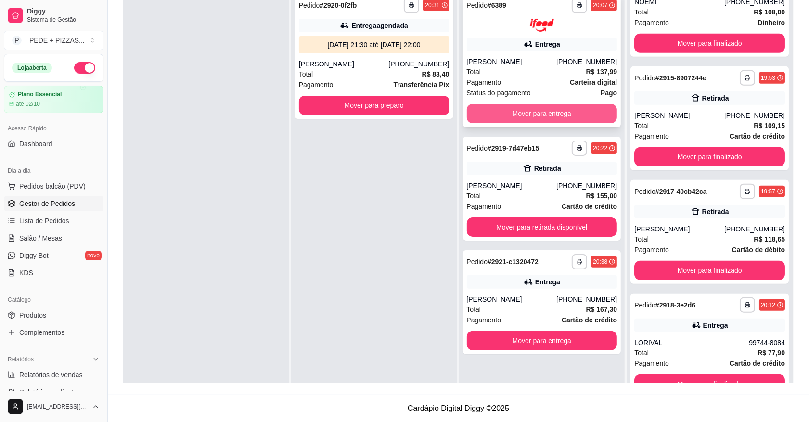
click at [511, 106] on button "Mover para entrega" at bounding box center [542, 113] width 151 height 19
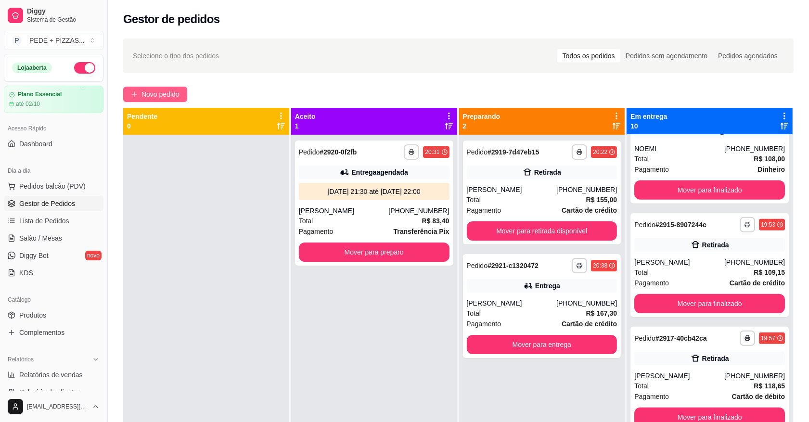
click at [151, 97] on span "Novo pedido" at bounding box center [160, 94] width 38 height 11
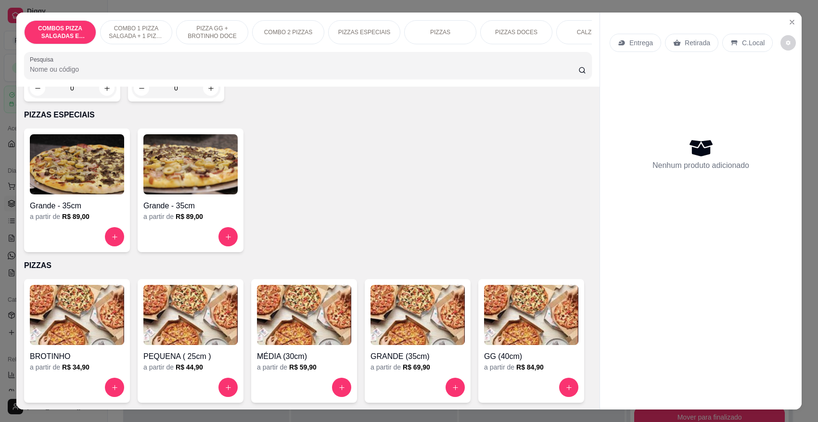
scroll to position [902, 0]
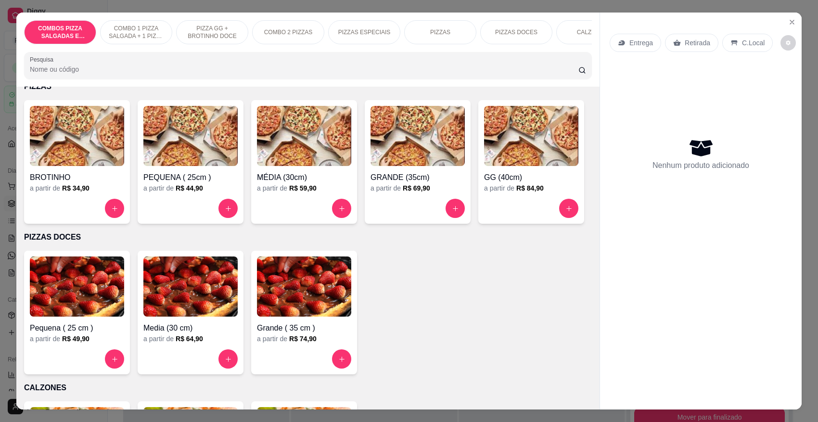
click at [409, 206] on div at bounding box center [418, 208] width 94 height 19
click at [484, 166] on img at bounding box center [531, 136] width 94 height 60
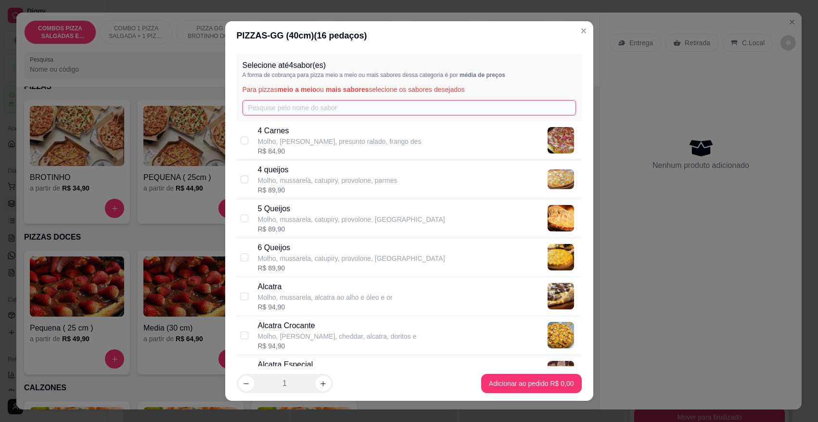
click at [289, 106] on input "text" at bounding box center [410, 107] width 334 height 15
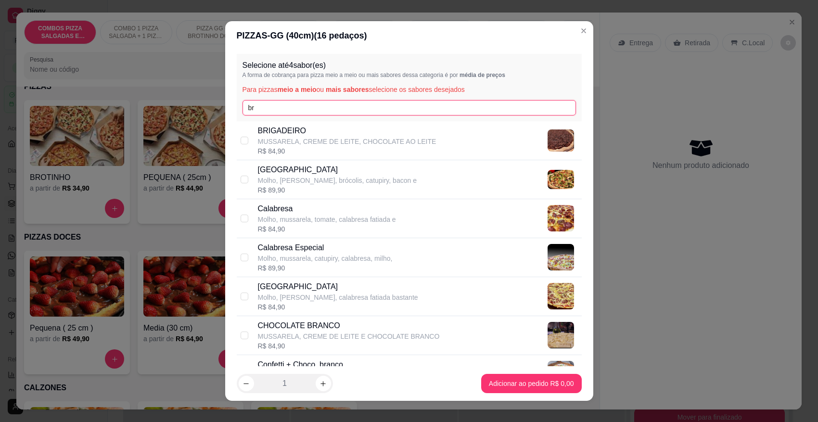
type input "br"
click at [304, 188] on div "R$ 89,90" at bounding box center [337, 190] width 159 height 10
checkbox input "true"
click at [308, 105] on input "br" at bounding box center [410, 107] width 334 height 15
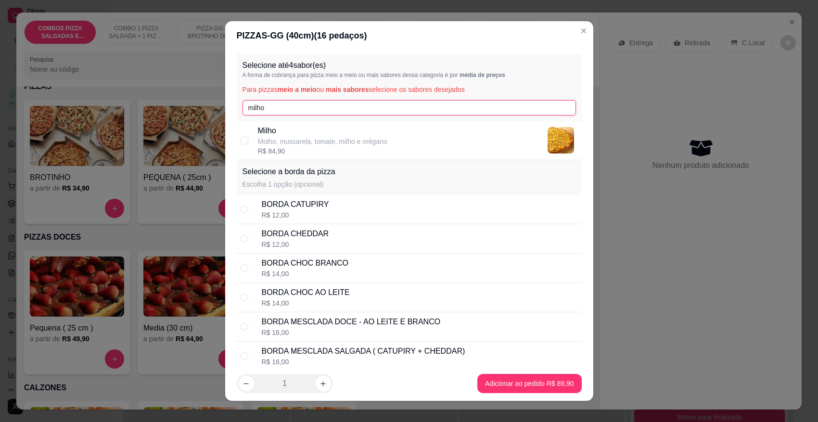
type input "milho"
click at [308, 140] on p "Molho, mussarela, tomate, milho e orégano" at bounding box center [322, 142] width 129 height 10
checkbox input "true"
click at [300, 103] on input "milho" at bounding box center [410, 107] width 334 height 15
click at [299, 103] on input "milho" at bounding box center [410, 107] width 334 height 15
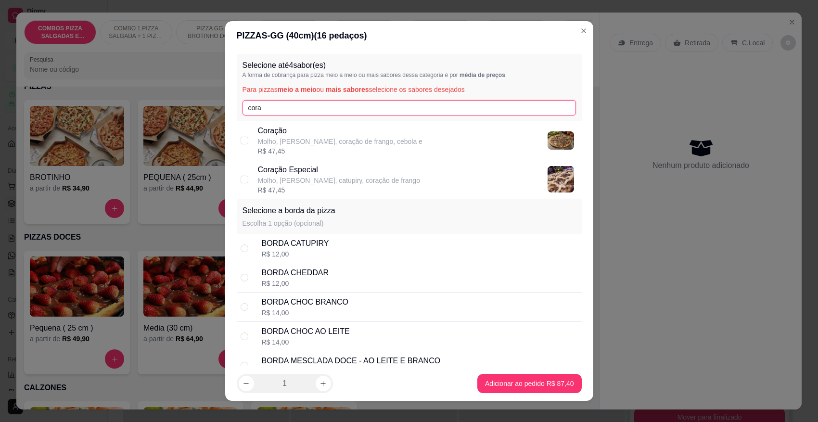
type input "cora"
click at [301, 128] on p "Coração" at bounding box center [340, 131] width 165 height 12
checkbox input "true"
click at [292, 100] on input "cora" at bounding box center [410, 107] width 334 height 15
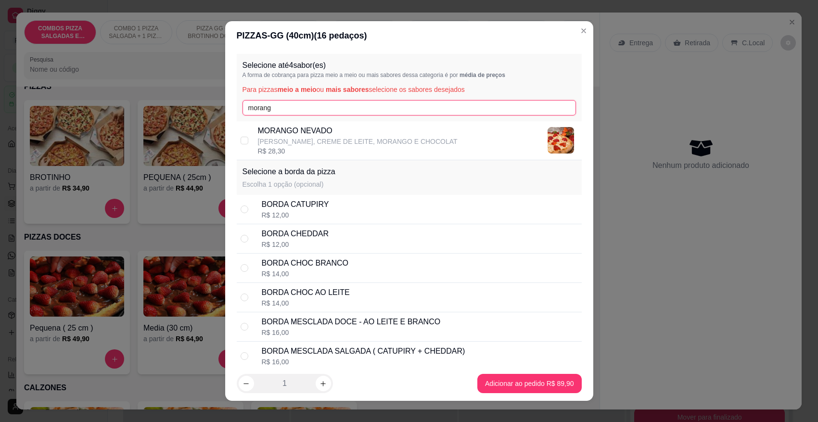
type input "morang"
click at [299, 139] on p "[PERSON_NAME], CREME DE LEITE, MORANGO E CHOCOLAT" at bounding box center [358, 142] width 200 height 10
checkbox input "true"
drag, startPoint x: 284, startPoint y: 106, endPoint x: 276, endPoint y: 109, distance: 9.3
click at [276, 109] on input "morang" at bounding box center [410, 107] width 334 height 15
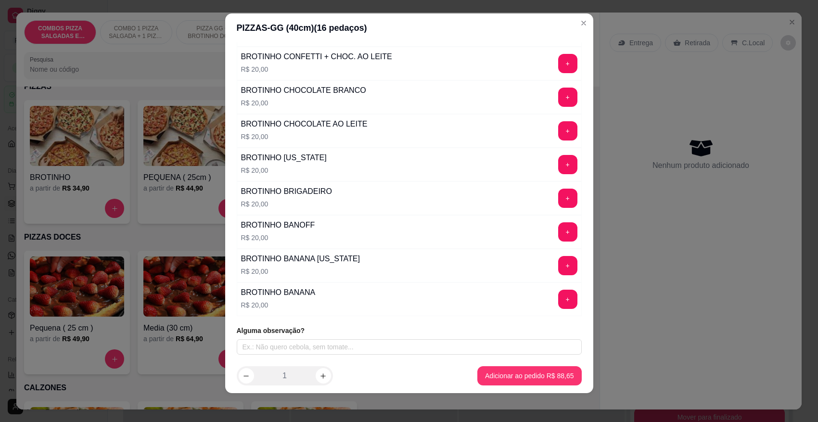
scroll to position [10, 0]
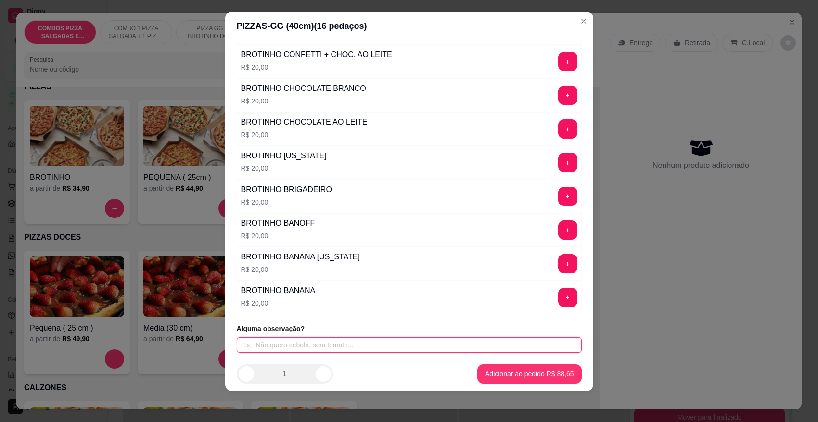
click at [347, 342] on input "text" at bounding box center [409, 344] width 345 height 15
type input "s"
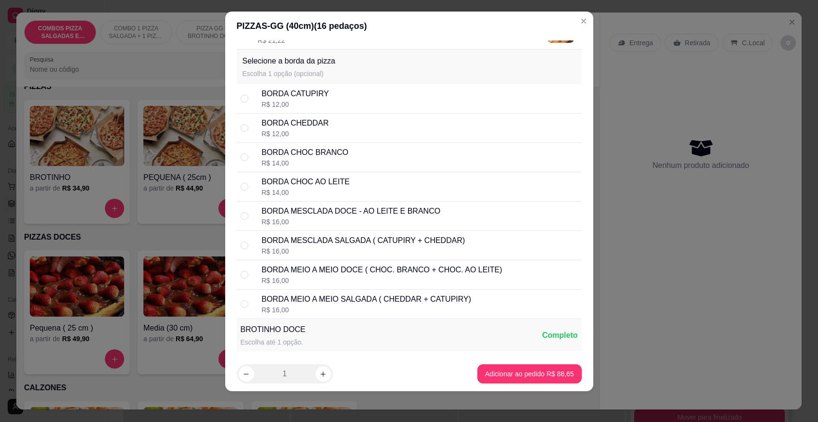
scroll to position [0, 0]
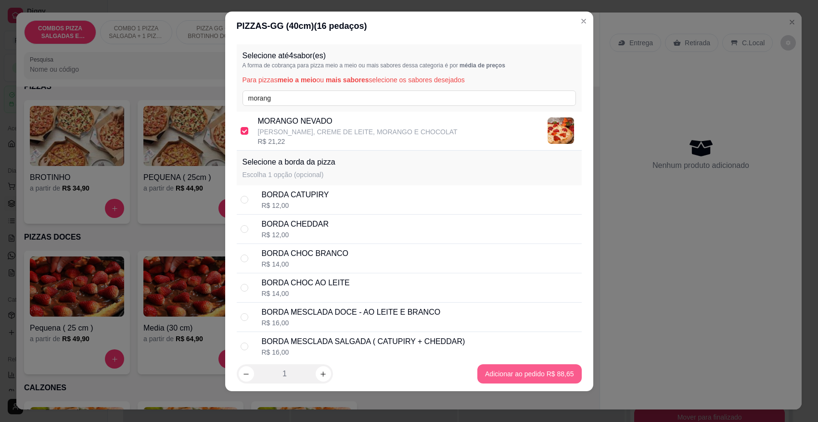
type input "SEM CEBOLA"
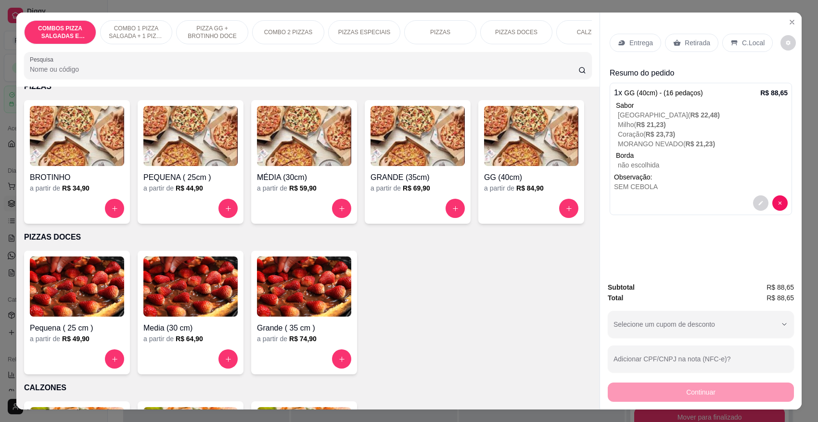
click at [638, 49] on div "Entrega" at bounding box center [635, 43] width 51 height 18
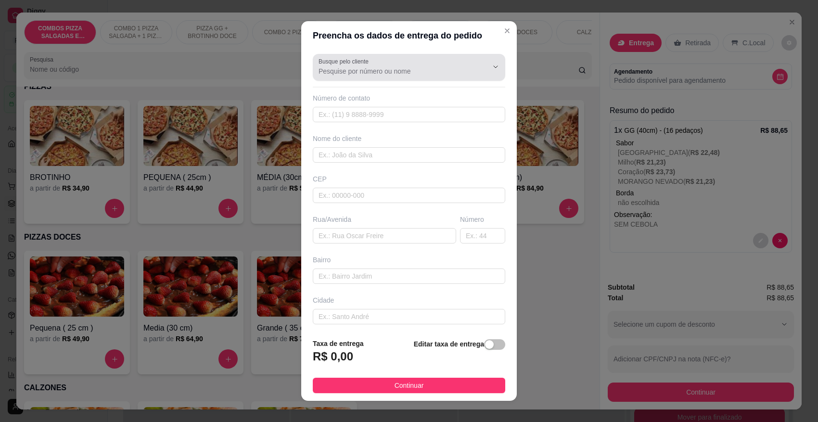
click at [404, 80] on div "Busque pelo cliente" at bounding box center [409, 67] width 193 height 27
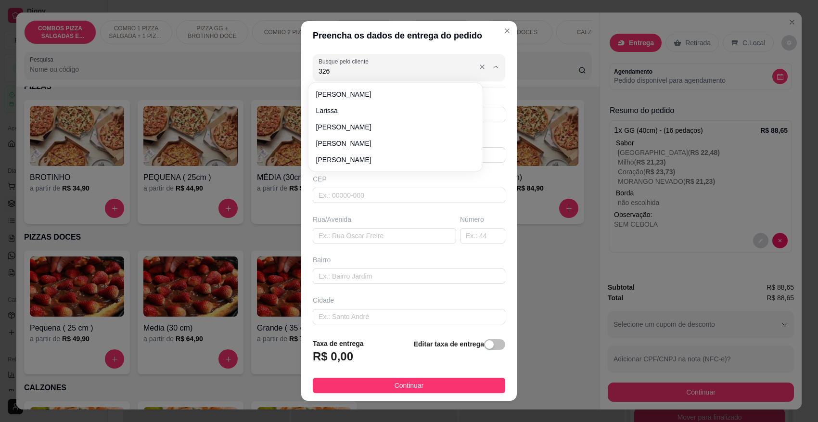
type input "3264"
click at [505, 32] on icon "Close" at bounding box center [507, 31] width 4 height 4
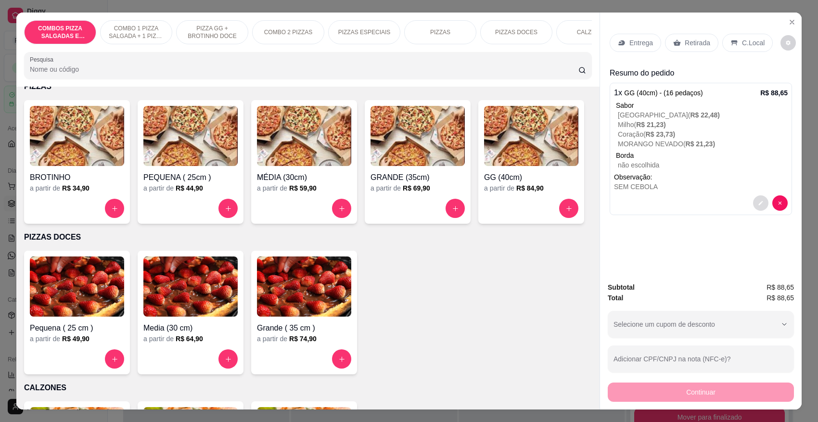
click at [759, 203] on icon "decrease-product-quantity" at bounding box center [761, 203] width 4 height 4
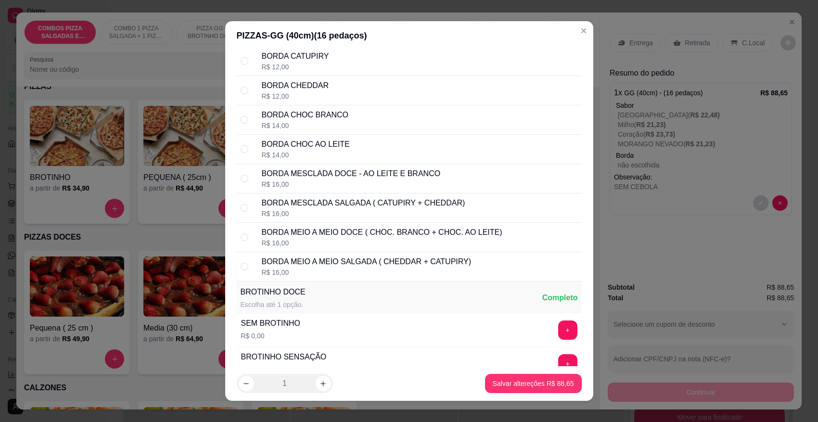
scroll to position [2948, 0]
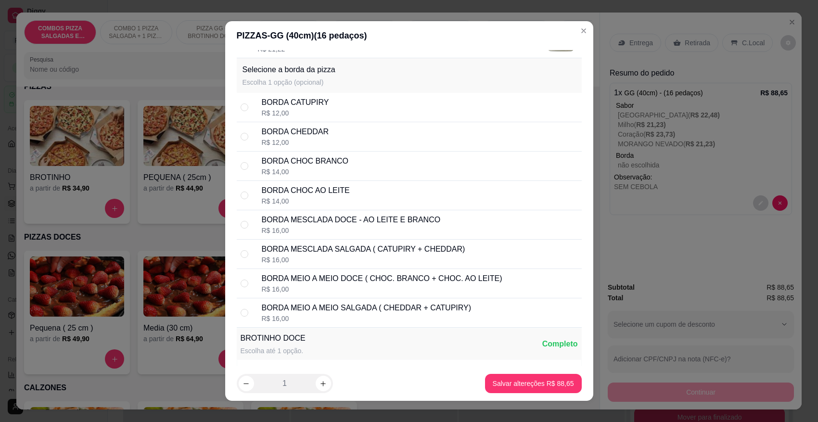
click at [254, 200] on div "BORDA CHOC AO LEITE R$ 14,00" at bounding box center [409, 195] width 345 height 29
radio input "true"
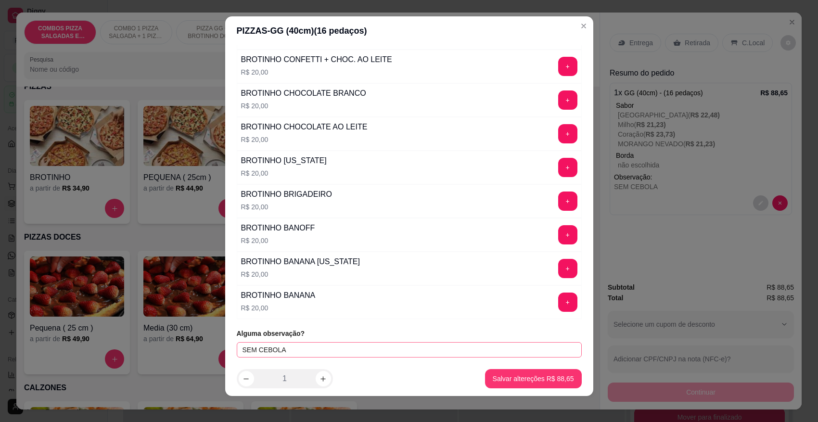
scroll to position [0, 0]
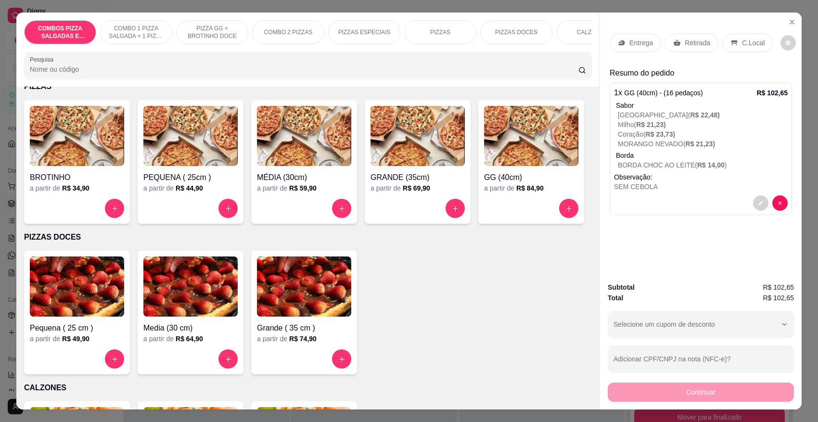
click at [638, 44] on p "Entrega" at bounding box center [641, 43] width 24 height 10
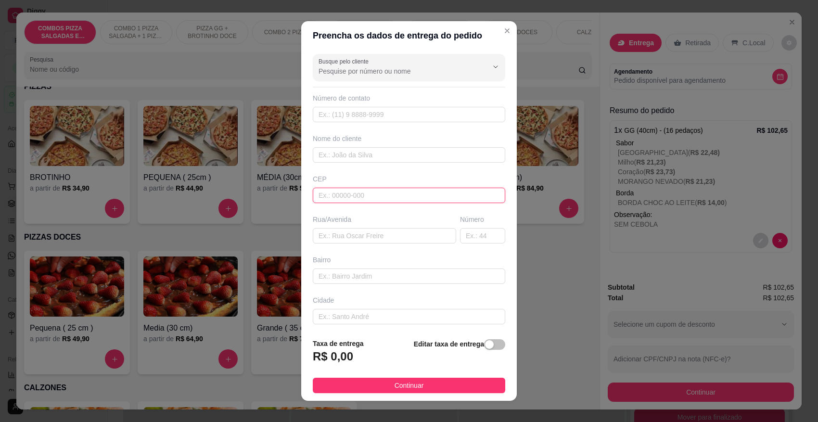
click at [368, 203] on input "text" at bounding box center [409, 195] width 193 height 15
click at [358, 244] on input "text" at bounding box center [384, 235] width 143 height 15
type input "[GEOGRAPHIC_DATA][PERSON_NAME]"
click at [467, 240] on input "text" at bounding box center [482, 235] width 45 height 15
type input "112"
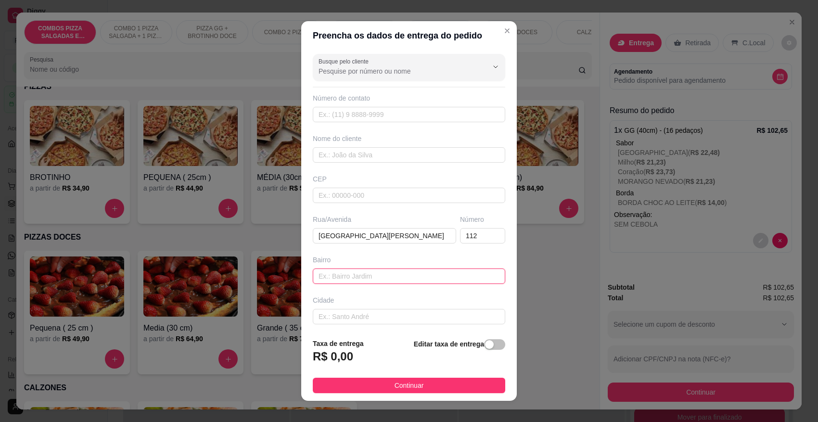
click at [389, 283] on input "text" at bounding box center [409, 276] width 193 height 15
type input "CENTRO"
click at [367, 326] on div "Busque pelo cliente Número de contato Nome do cliente CEP Rua/[GEOGRAPHIC_DATA]…" at bounding box center [409, 190] width 216 height 281
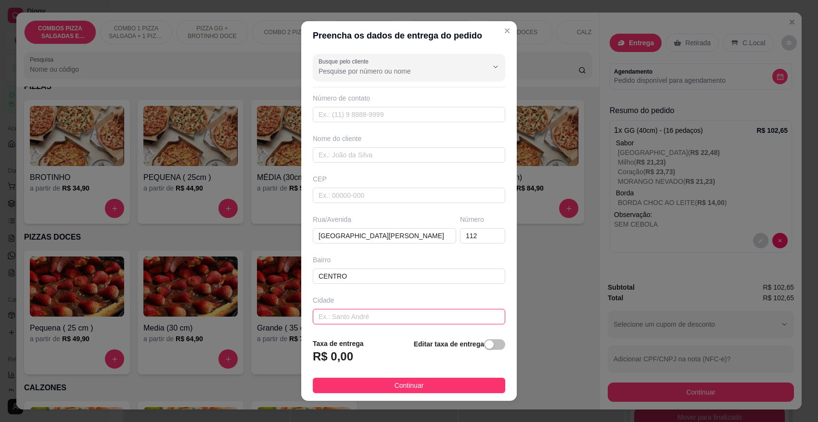
click at [368, 321] on input "text" at bounding box center [409, 316] width 193 height 15
type input "POMERODE"
click at [345, 191] on input "text" at bounding box center [409, 195] width 193 height 15
drag, startPoint x: 398, startPoint y: 238, endPoint x: 301, endPoint y: 239, distance: 97.7
click at [301, 239] on div "Busque pelo cliente Número de contato Nome do cliente CEP Rua/[GEOGRAPHIC_DATA]…" at bounding box center [409, 190] width 216 height 281
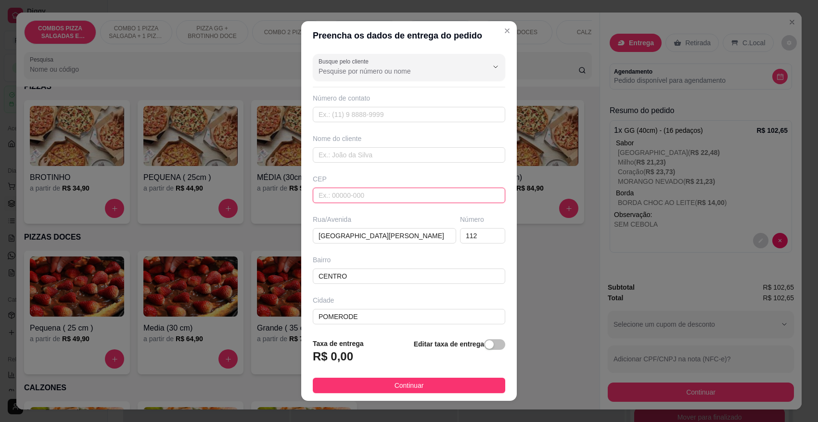
click at [359, 196] on input "text" at bounding box center [409, 195] width 193 height 15
click at [369, 115] on input "text" at bounding box center [409, 114] width 193 height 15
type input "[PHONE_NUMBER]"
click at [364, 150] on input "text" at bounding box center [409, 154] width 193 height 15
type input "CLEOMAR"
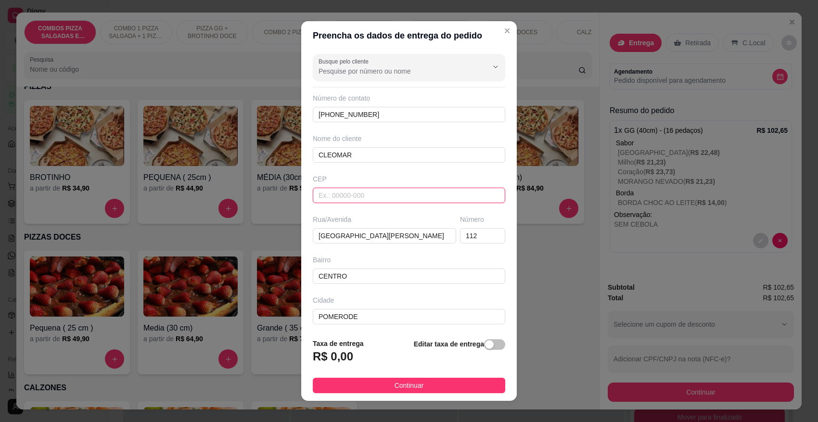
click at [355, 193] on input "text" at bounding box center [409, 195] width 193 height 15
type input "89107000"
type input "Pomerode"
type input "89107000"
click at [365, 241] on input "text" at bounding box center [384, 235] width 143 height 15
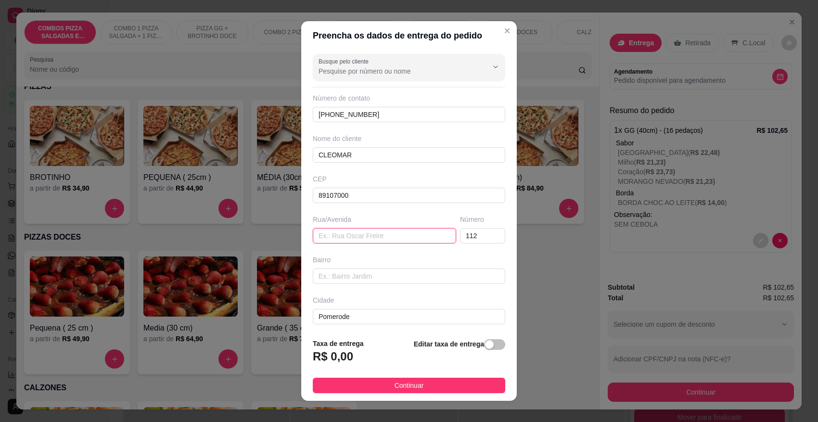
paste input "[GEOGRAPHIC_DATA][PERSON_NAME]"
type input "[GEOGRAPHIC_DATA][PERSON_NAME]"
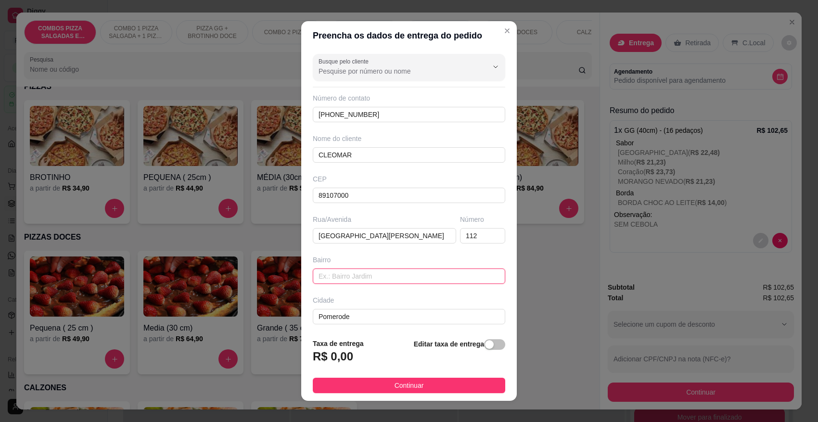
click at [373, 275] on input "text" at bounding box center [409, 276] width 193 height 15
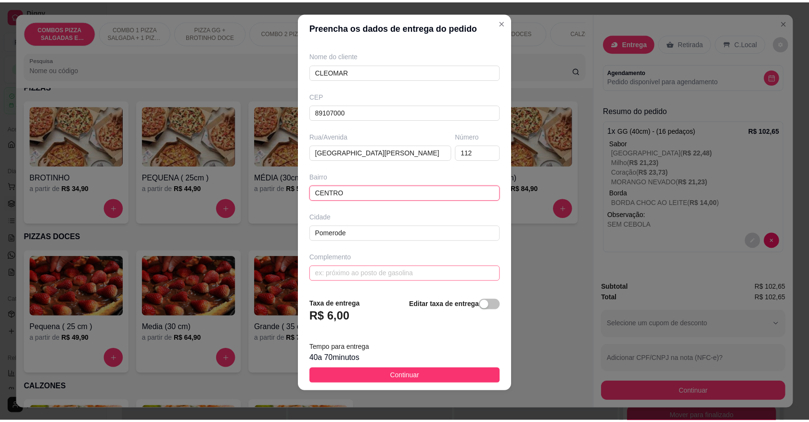
scroll to position [10, 0]
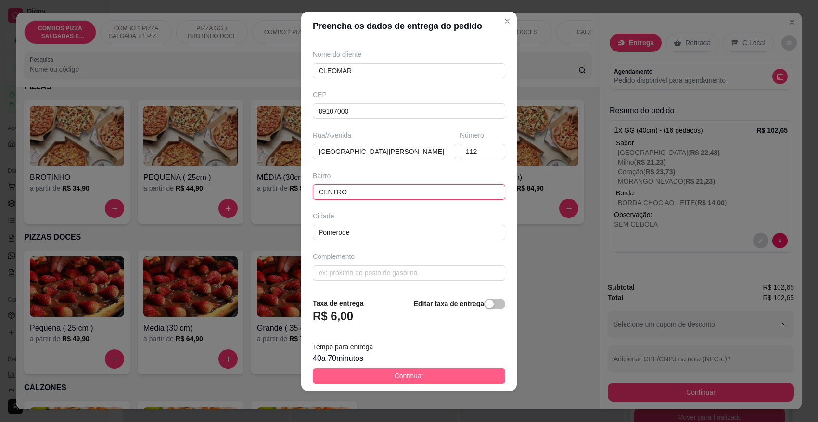
type input "CENTRO"
click at [399, 375] on span "Continuar" at bounding box center [409, 376] width 29 height 11
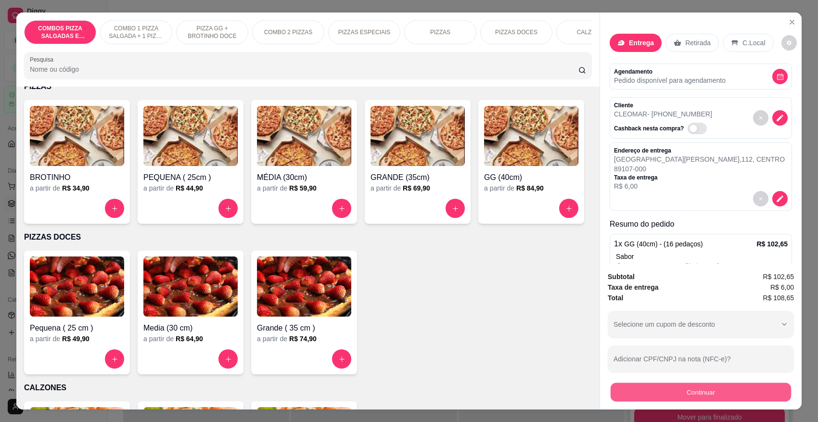
click at [682, 385] on button "Continuar" at bounding box center [701, 392] width 180 height 19
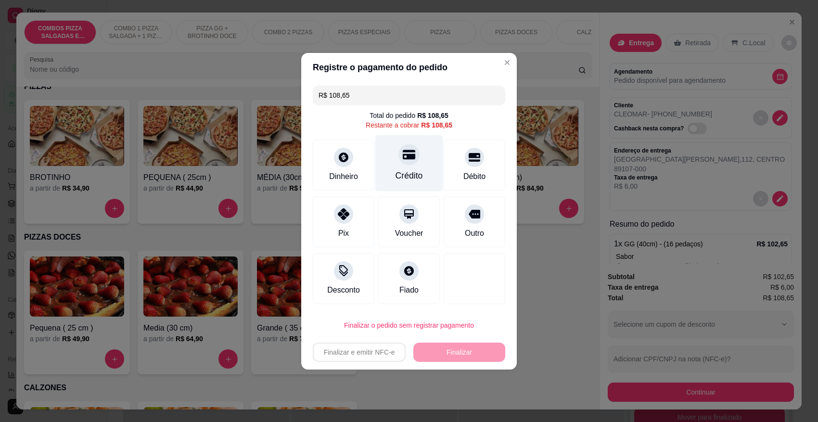
click at [380, 166] on div "Crédito" at bounding box center [409, 163] width 68 height 56
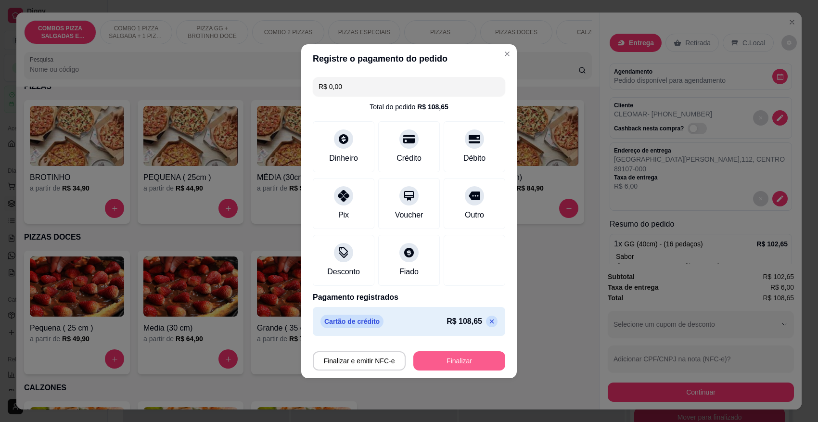
click at [455, 352] on button "Finalizar" at bounding box center [459, 360] width 92 height 19
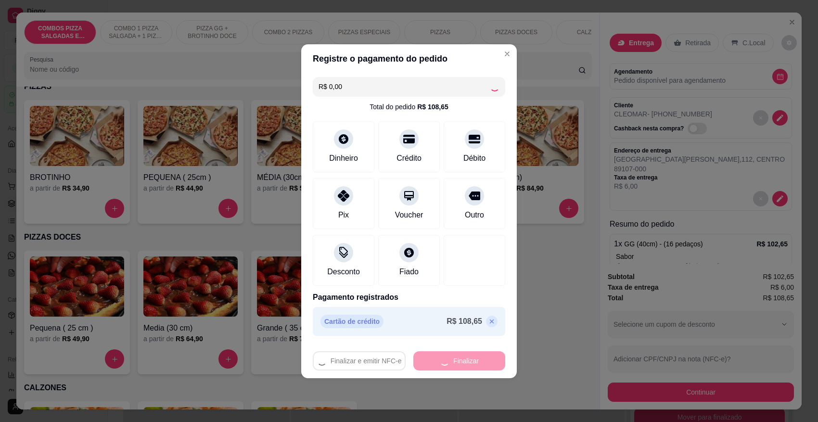
type input "-R$ 108,65"
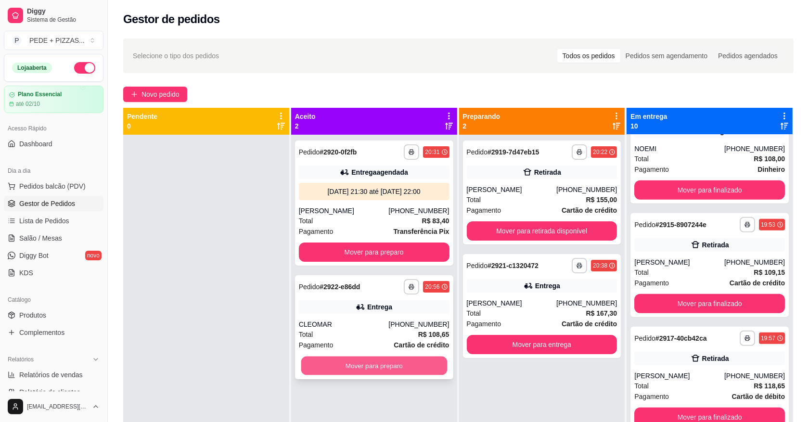
click at [371, 367] on button "Mover para preparo" at bounding box center [374, 366] width 146 height 19
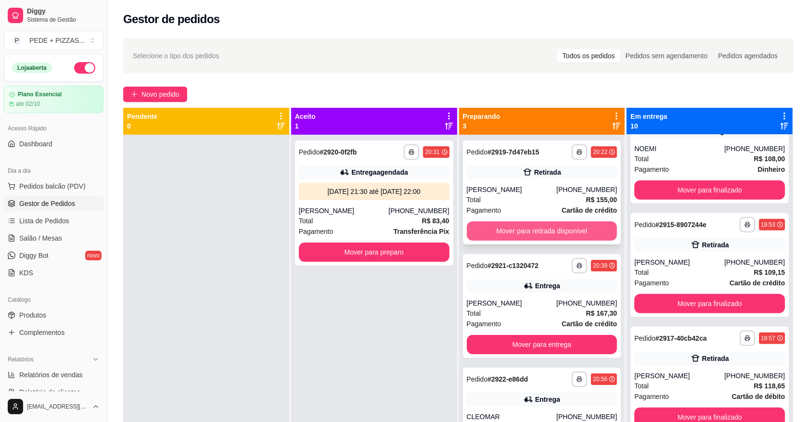
click at [534, 227] on button "Mover para retirada disponível" at bounding box center [542, 230] width 151 height 19
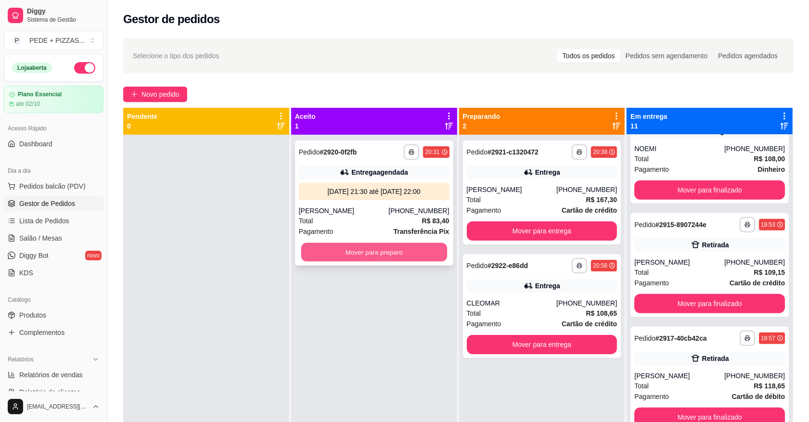
click at [307, 249] on button "Mover para preparo" at bounding box center [374, 252] width 146 height 19
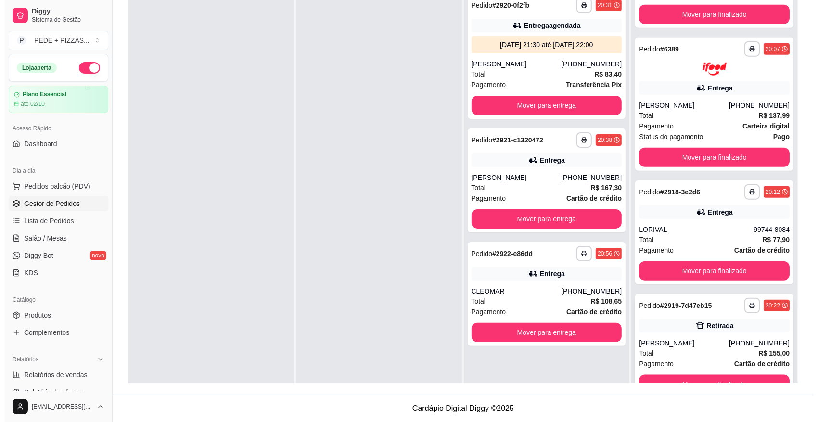
scroll to position [27, 0]
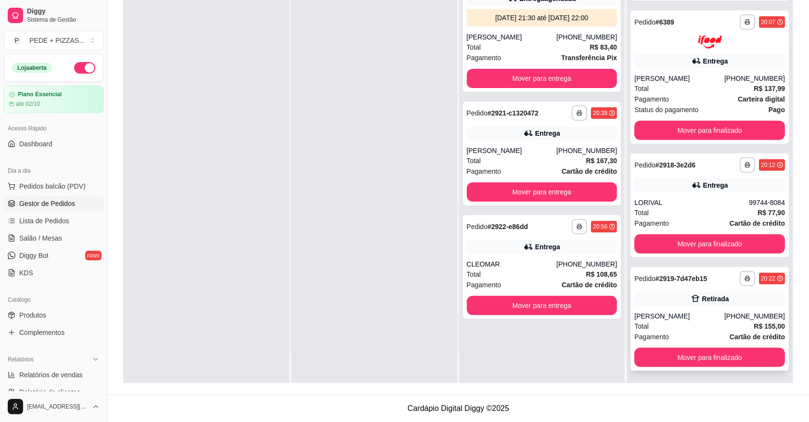
click at [684, 307] on div "**********" at bounding box center [709, 319] width 158 height 104
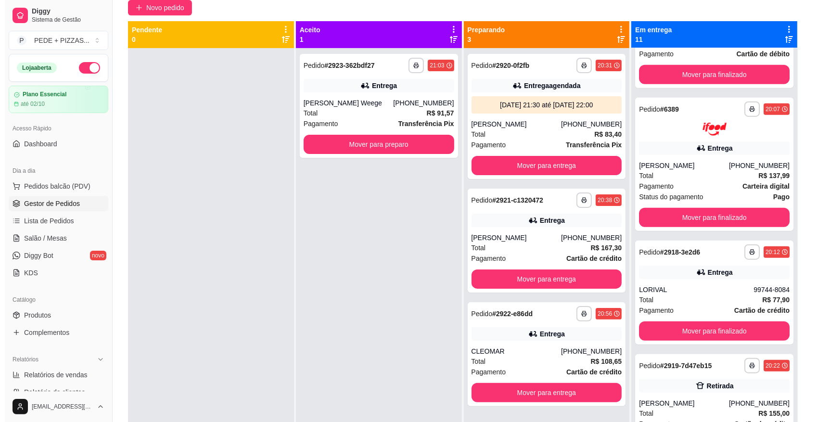
scroll to position [0, 0]
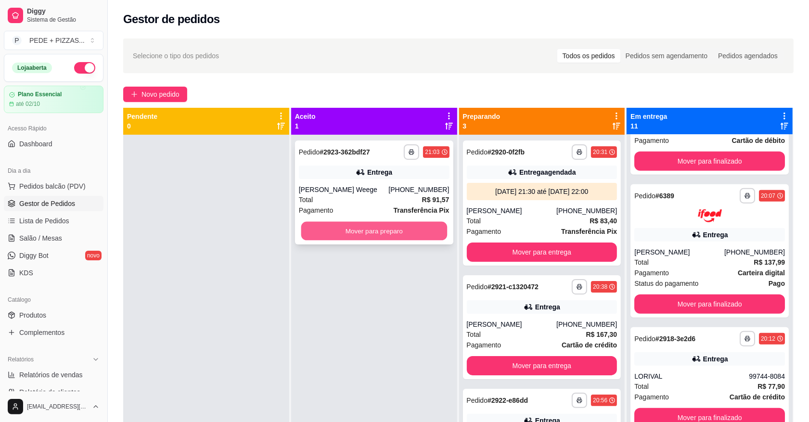
click at [339, 224] on button "Mover para preparo" at bounding box center [374, 231] width 146 height 19
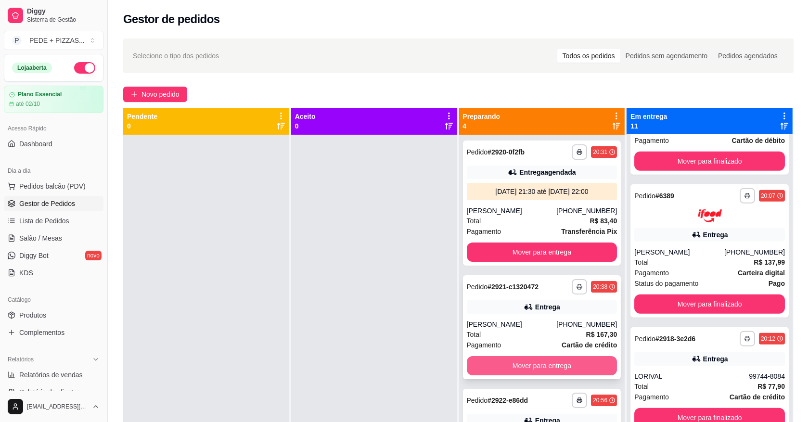
click at [488, 367] on button "Mover para entrega" at bounding box center [542, 365] width 151 height 19
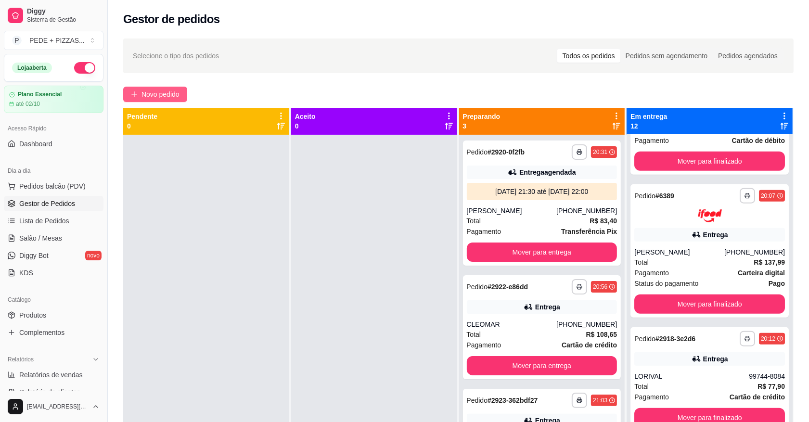
click at [169, 88] on button "Novo pedido" at bounding box center [155, 94] width 64 height 15
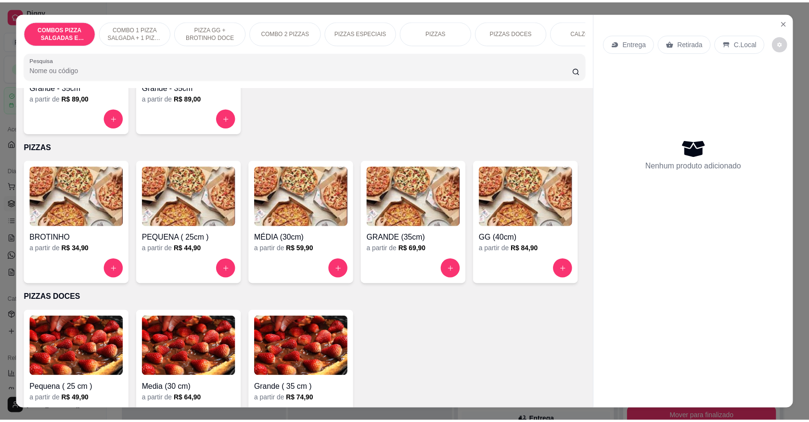
scroll to position [902, 0]
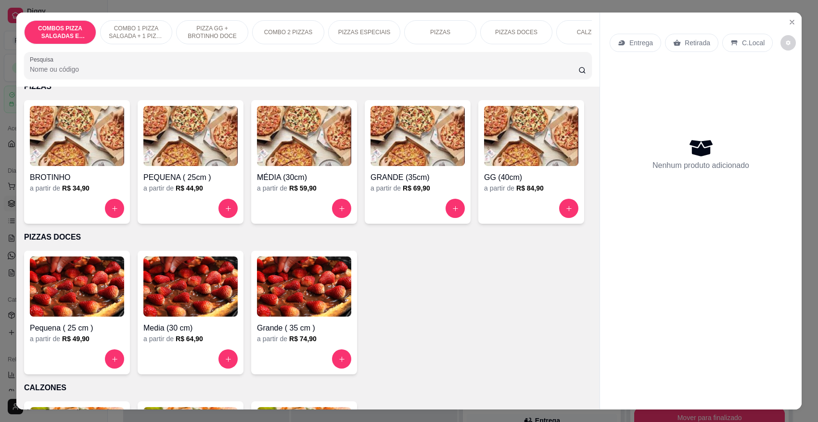
click at [484, 166] on img at bounding box center [531, 136] width 94 height 60
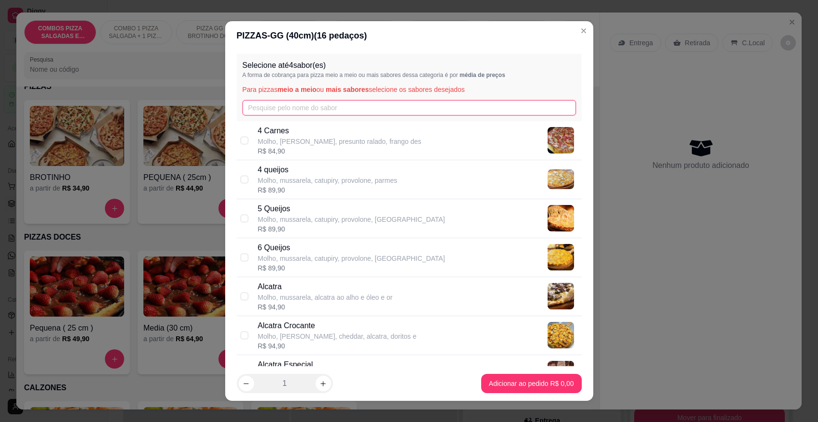
click at [340, 111] on input "text" at bounding box center [410, 107] width 334 height 15
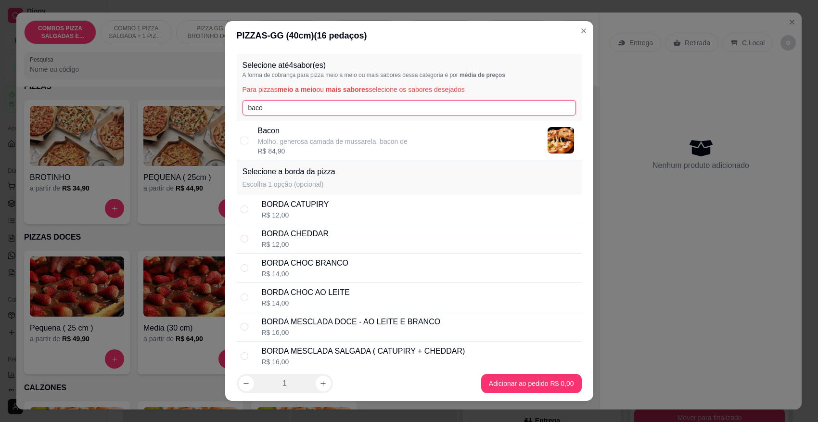
type input "baco"
click at [352, 136] on p "Bacon" at bounding box center [333, 131] width 150 height 12
checkbox input "true"
click at [322, 96] on div "Selecione até 4 sabor(es) A forma de cobrança para pizza meio a meio ou mais sa…" at bounding box center [409, 87] width 345 height 67
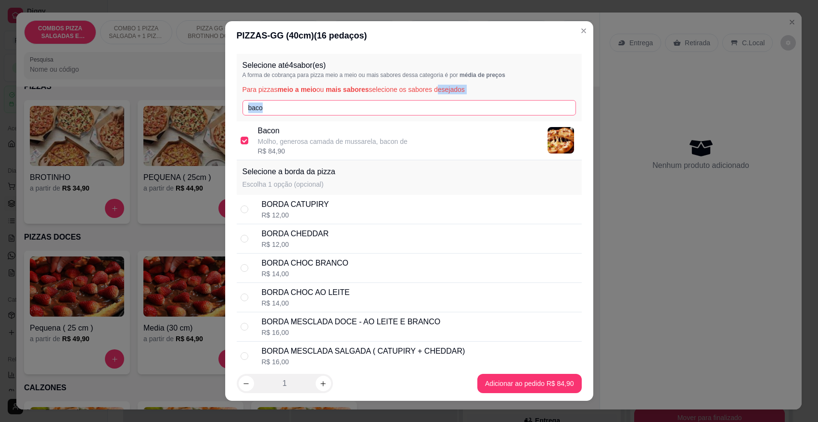
click at [321, 101] on input "baco" at bounding box center [410, 107] width 334 height 15
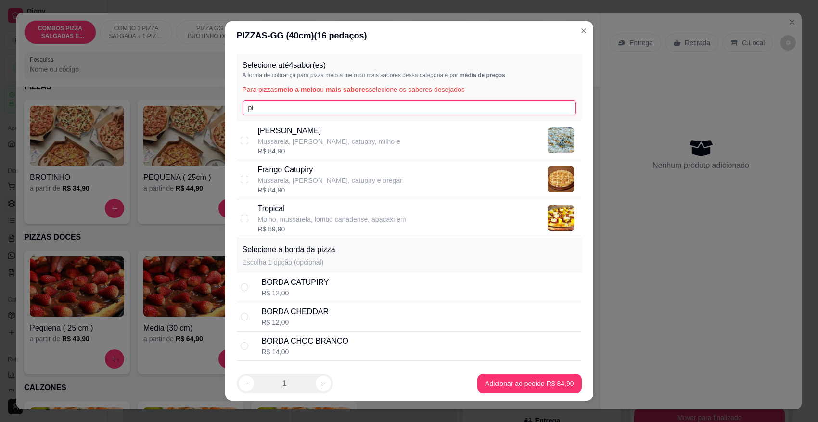
type input "p"
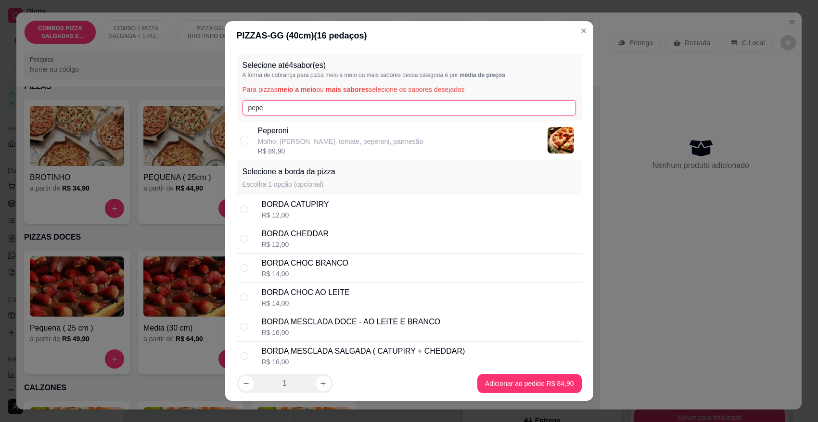
type input "pepe"
click at [322, 145] on p "Molho, [PERSON_NAME], tomate, peperoni, parmesão" at bounding box center [341, 142] width 166 height 10
checkbox input "true"
click at [326, 108] on input "pepe" at bounding box center [410, 107] width 334 height 15
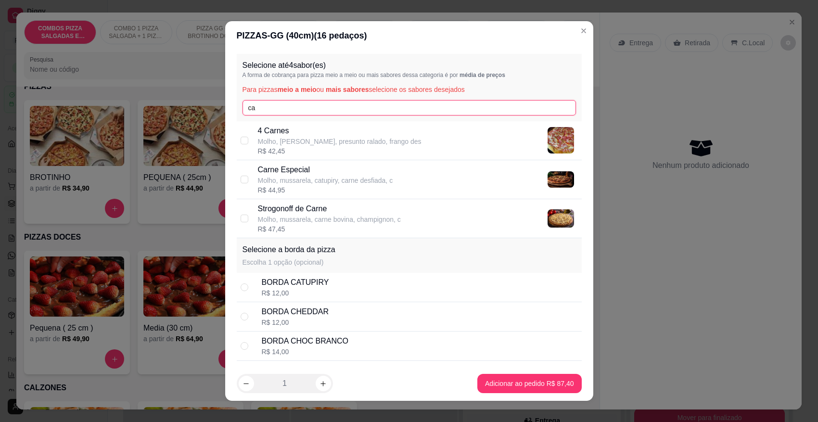
type input "c"
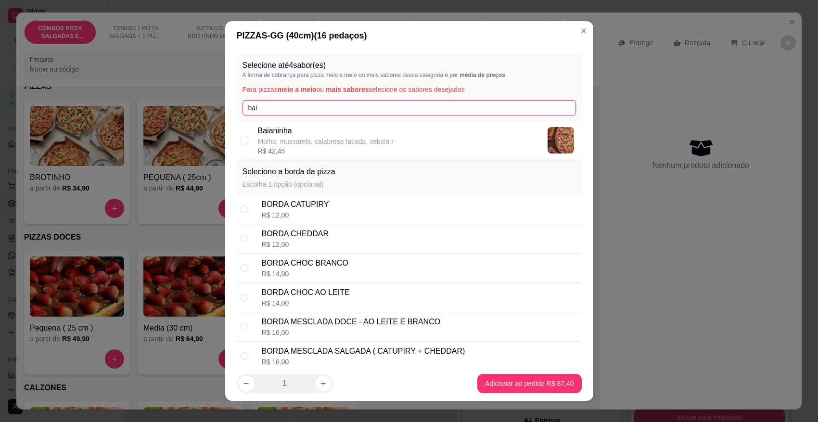
type input "bai"
click at [337, 132] on p "Baianinha" at bounding box center [326, 131] width 136 height 12
checkbox input "true"
click at [350, 102] on input "bai" at bounding box center [410, 107] width 334 height 15
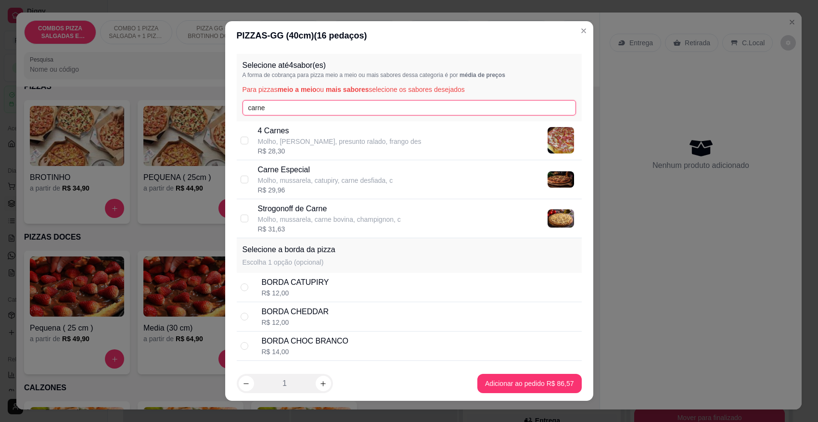
type input "carne"
click at [334, 172] on p "Carne Especial" at bounding box center [325, 170] width 135 height 12
click at [258, 211] on p "Strogonoff de Carne" at bounding box center [329, 209] width 143 height 12
checkbox input "false"
checkbox input "true"
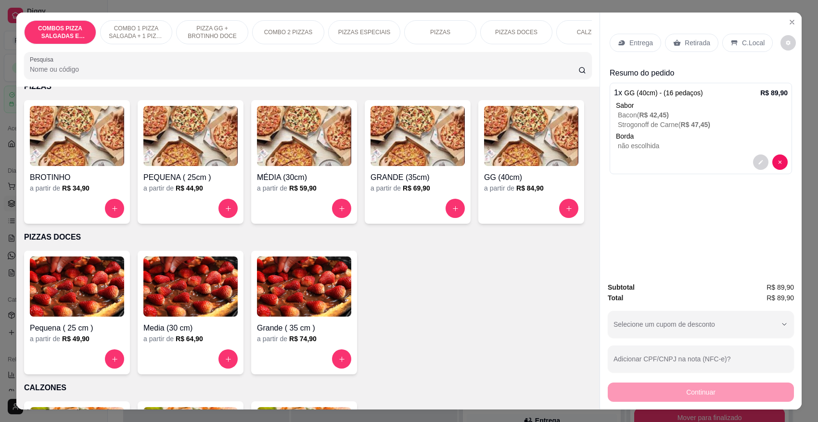
click at [698, 38] on p "Retirada" at bounding box center [698, 43] width 26 height 10
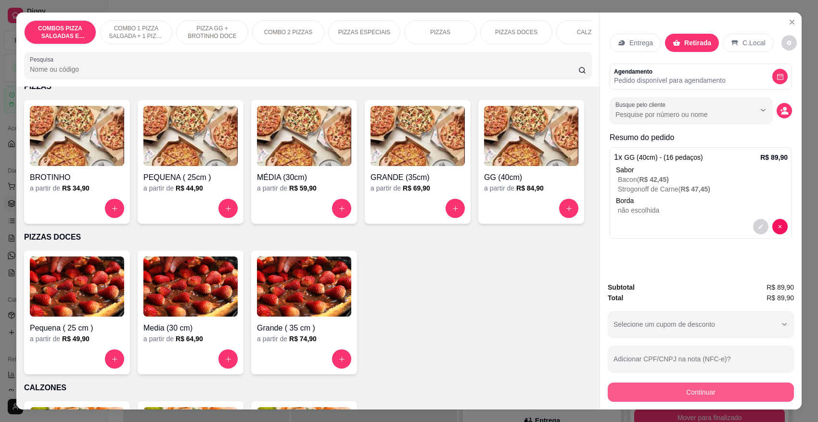
click at [656, 398] on button "Continuar" at bounding box center [701, 392] width 186 height 19
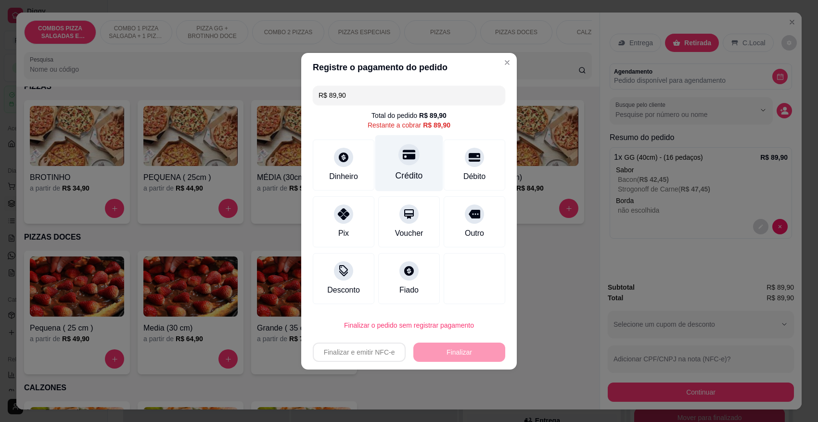
click at [403, 157] on icon at bounding box center [409, 154] width 13 height 13
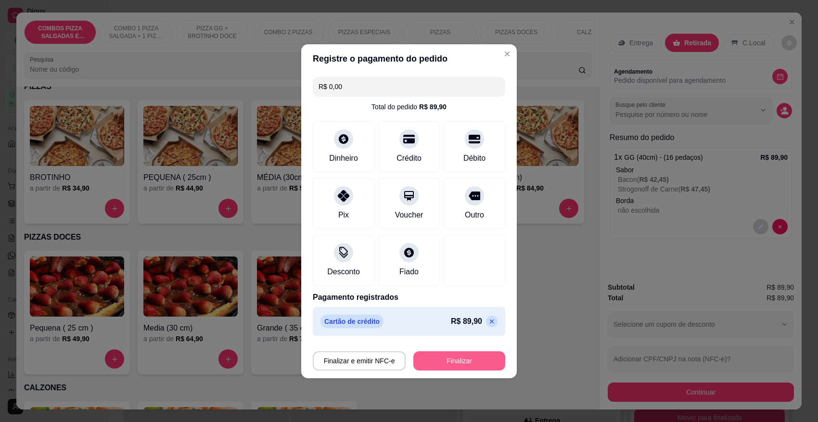
click at [449, 357] on button "Finalizar" at bounding box center [459, 360] width 92 height 19
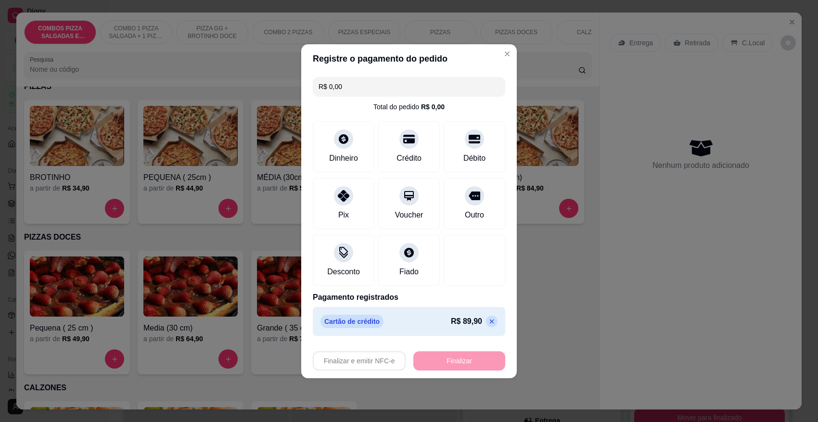
type input "-R$ 89,90"
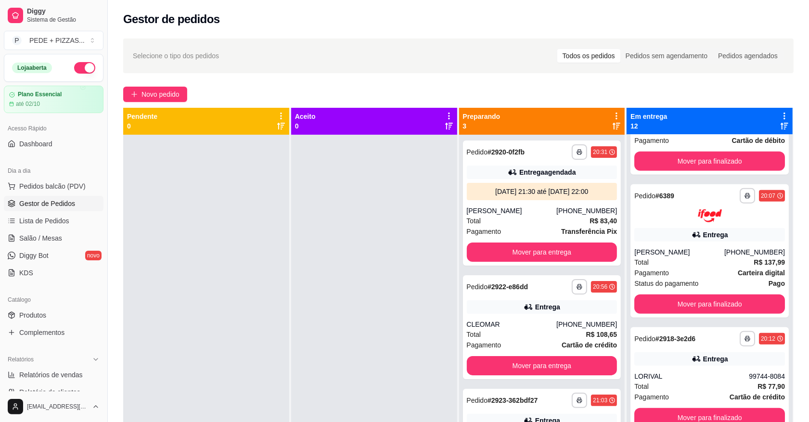
click at [362, 275] on div at bounding box center [374, 346] width 166 height 422
click at [171, 99] on span "Novo pedido" at bounding box center [160, 94] width 38 height 11
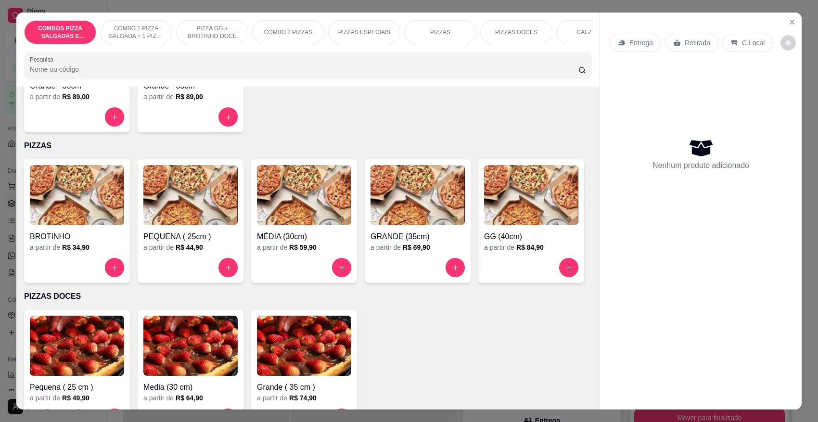
scroll to position [842, 0]
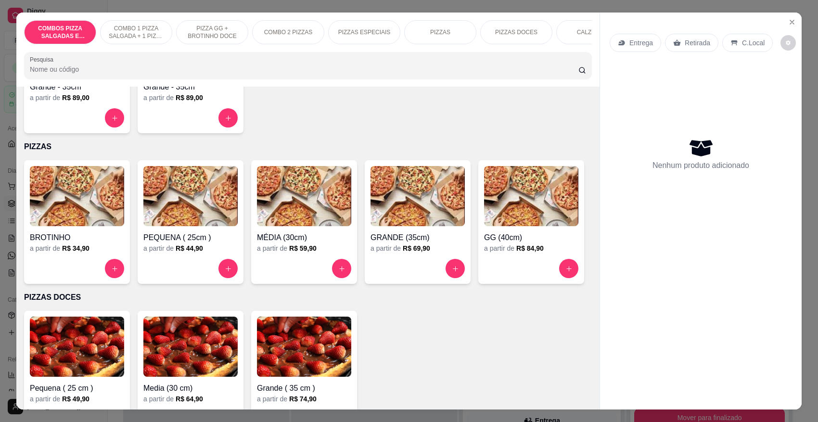
click at [484, 226] on img at bounding box center [531, 196] width 94 height 60
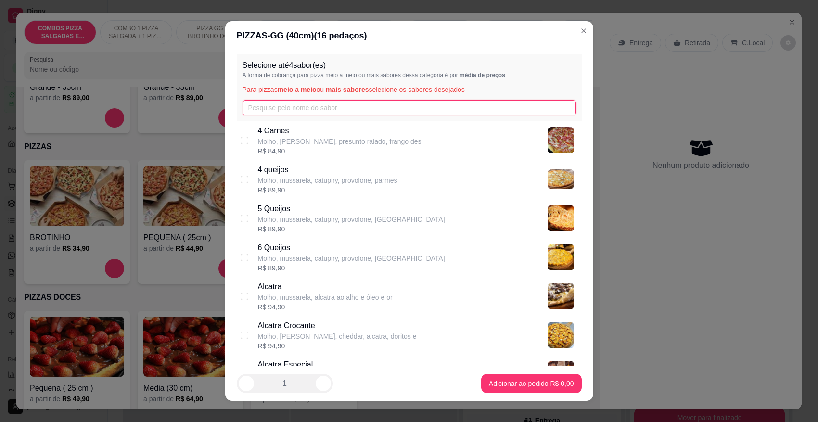
click at [328, 101] on input "text" at bounding box center [410, 107] width 334 height 15
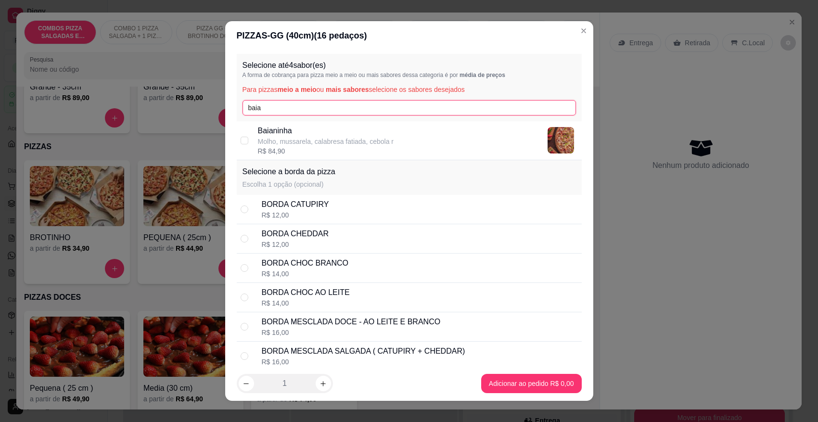
type input "baia"
click at [314, 145] on p "Molho, mussarela, calabresa fatiada, cebola r" at bounding box center [326, 142] width 136 height 10
checkbox input "true"
click at [308, 107] on input "baia" at bounding box center [410, 107] width 334 height 15
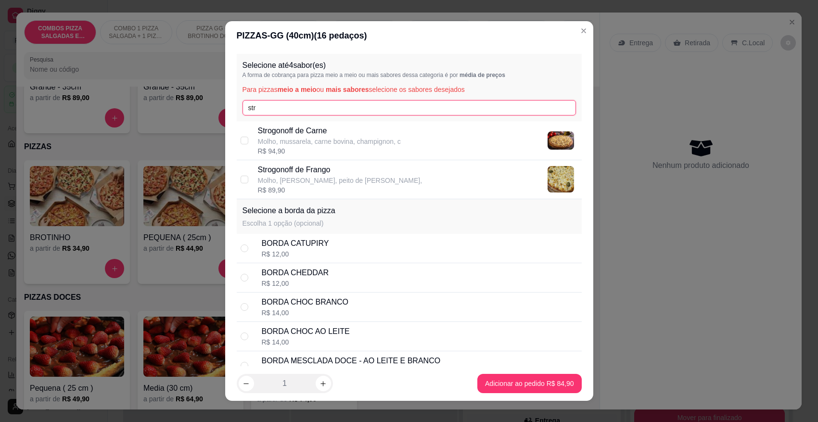
type input "str"
click at [319, 131] on p "Strogonoff de Carne" at bounding box center [329, 131] width 143 height 12
checkbox input "true"
click at [294, 108] on input "str" at bounding box center [410, 107] width 334 height 15
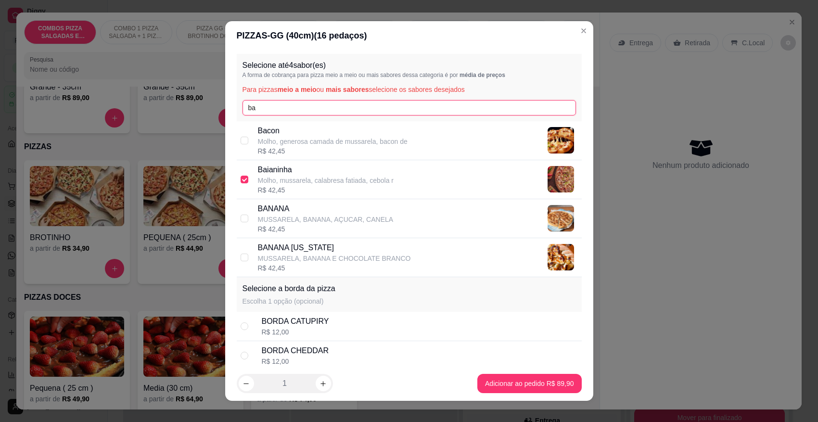
type input "ba"
click at [297, 142] on p "Molho, generosa camada de mussarela, bacon de" at bounding box center [333, 142] width 150 height 10
checkbox input "true"
click at [282, 105] on input "ba" at bounding box center [410, 107] width 334 height 15
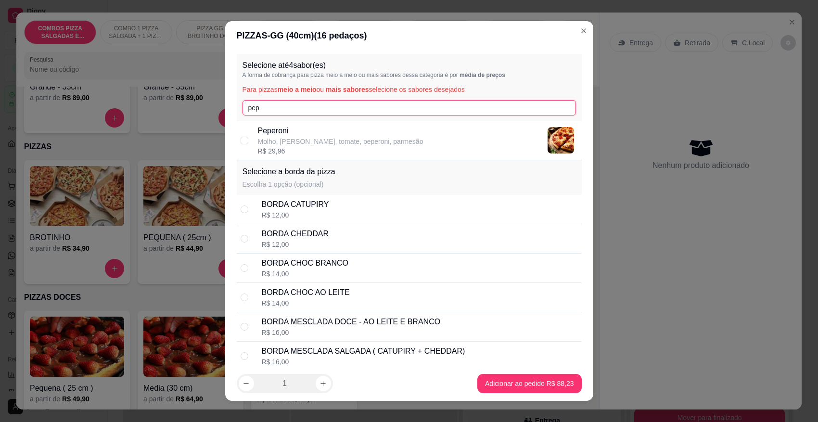
type input "pep"
click at [279, 131] on p "Peperoni" at bounding box center [341, 131] width 166 height 12
checkbox input "true"
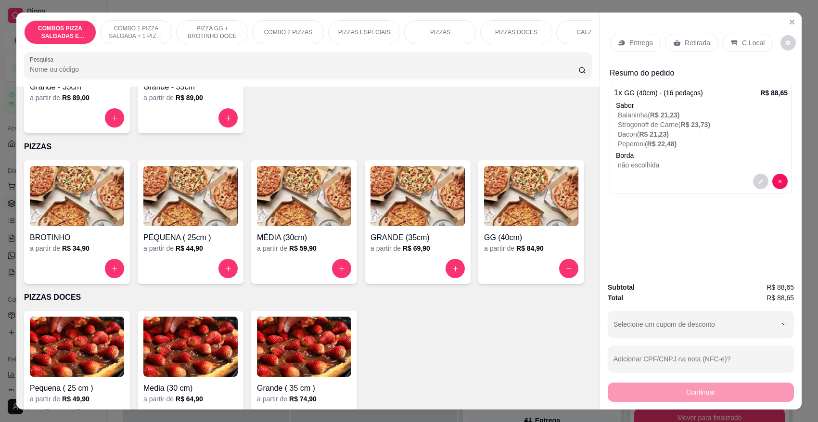
click at [689, 51] on div "Retirada" at bounding box center [691, 43] width 53 height 18
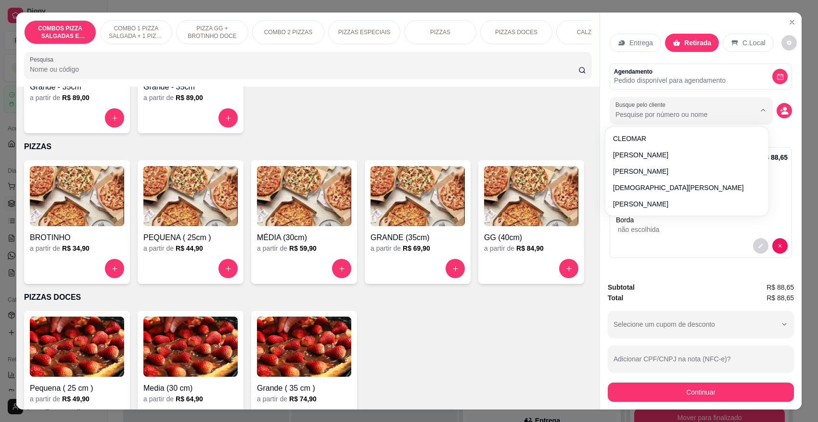
click at [668, 115] on input "Busque pelo cliente" at bounding box center [678, 115] width 125 height 10
click at [638, 116] on input "Busque pelo cliente" at bounding box center [678, 115] width 125 height 10
type input "v"
type input "3860"
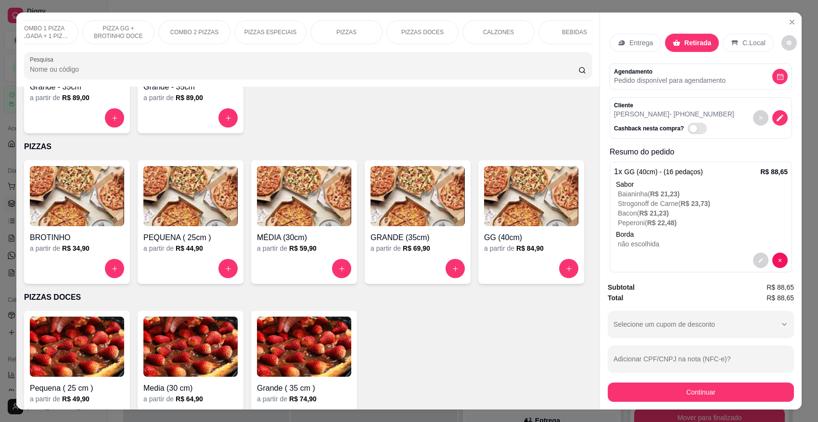
scroll to position [0, 155]
click at [492, 37] on div "BEBIDAS" at bounding box center [513, 32] width 72 height 24
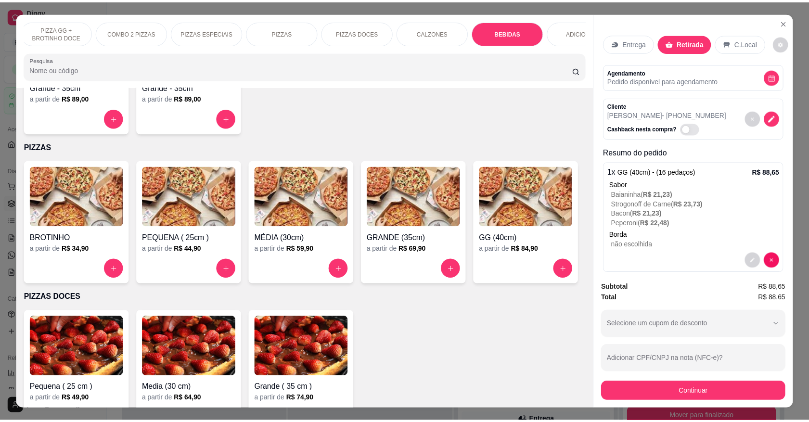
scroll to position [18, 0]
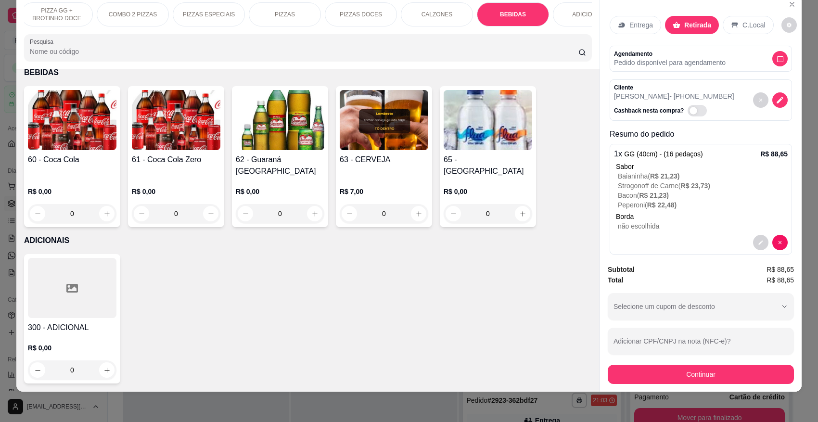
click at [208, 215] on div "0" at bounding box center [176, 213] width 89 height 19
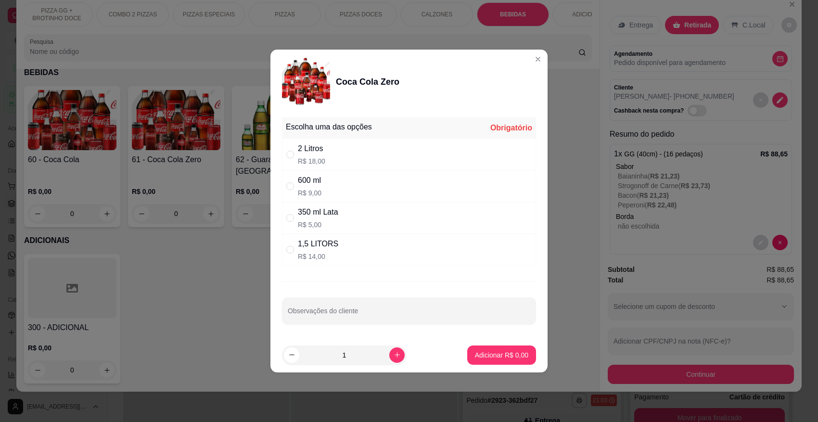
click at [304, 153] on div "2 Litros" at bounding box center [311, 149] width 27 height 12
radio input "true"
click at [493, 352] on p "Adicionar R$ 18,00" at bounding box center [499, 355] width 57 height 10
type input "1"
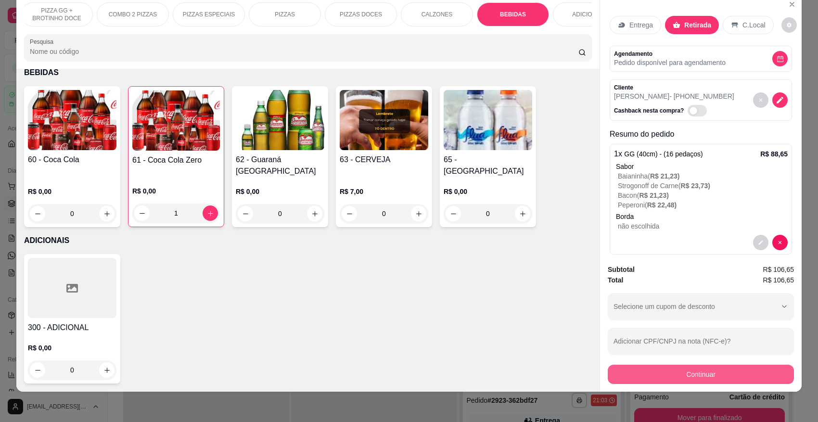
click at [706, 374] on button "Continuar" at bounding box center [701, 374] width 186 height 19
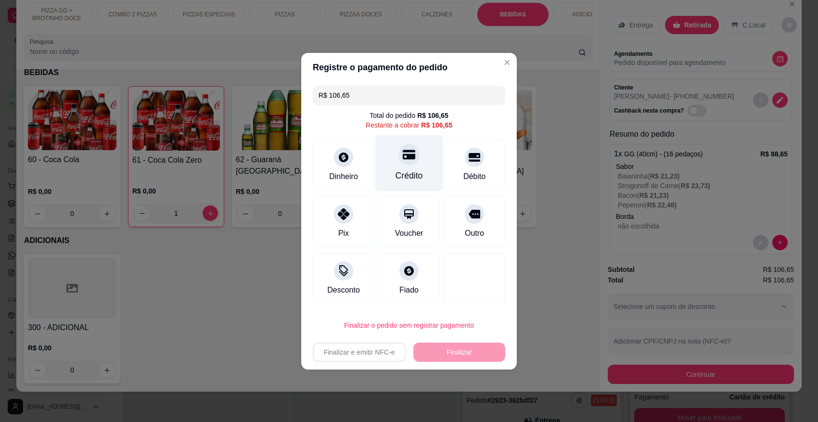
click at [418, 163] on div "Crédito" at bounding box center [409, 163] width 68 height 56
type input "R$ 0,00"
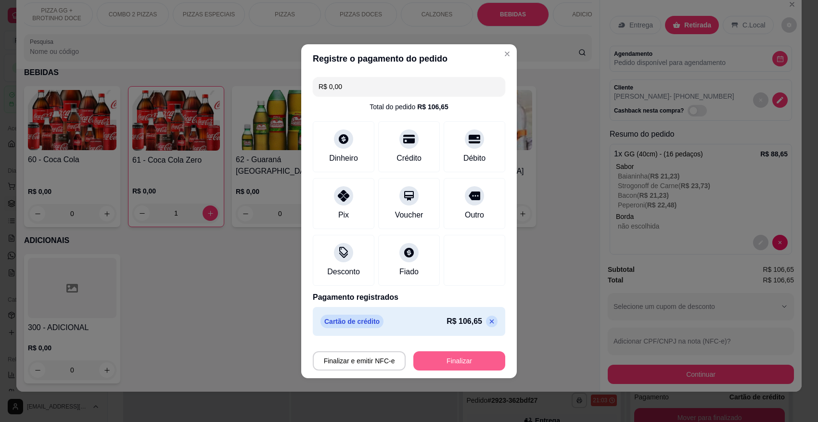
click at [448, 361] on button "Finalizar" at bounding box center [459, 360] width 92 height 19
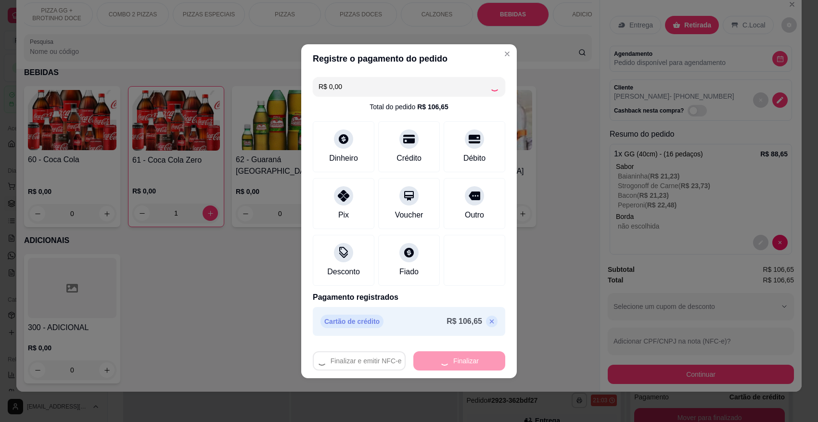
type input "0"
type input "-R$ 106,65"
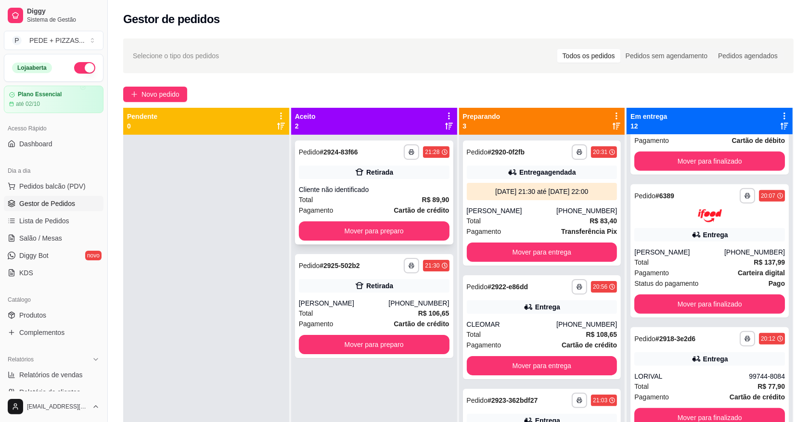
click at [436, 191] on div "Cliente não identificado" at bounding box center [374, 190] width 151 height 10
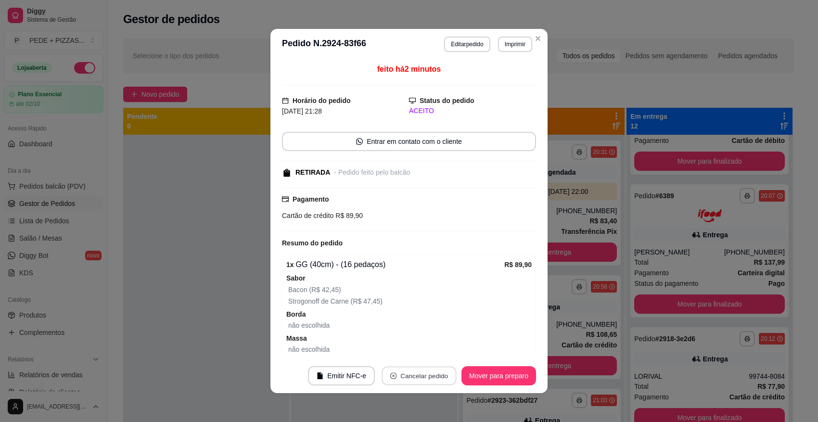
click at [405, 382] on button "Cancelar pedido" at bounding box center [419, 376] width 75 height 19
click at [429, 347] on button "Sim" at bounding box center [442, 351] width 39 height 19
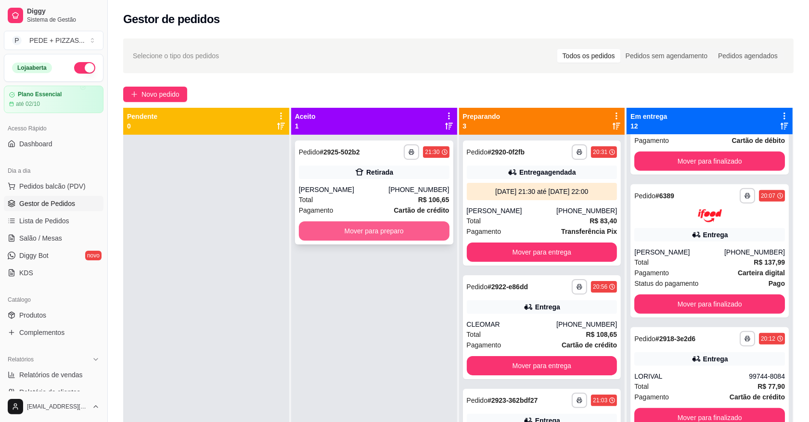
click at [351, 227] on button "Mover para preparo" at bounding box center [374, 230] width 151 height 19
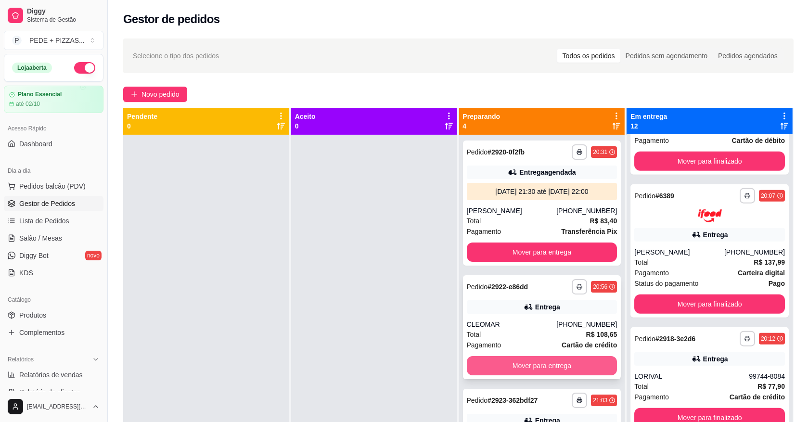
scroll to position [63, 0]
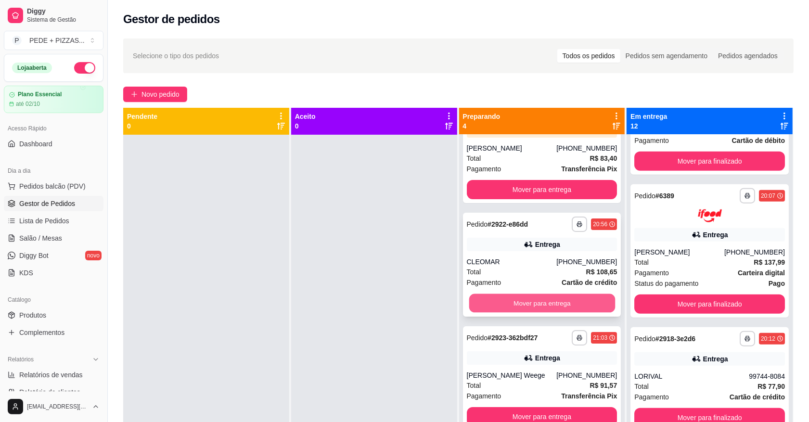
click at [486, 301] on button "Mover para entrega" at bounding box center [542, 303] width 146 height 19
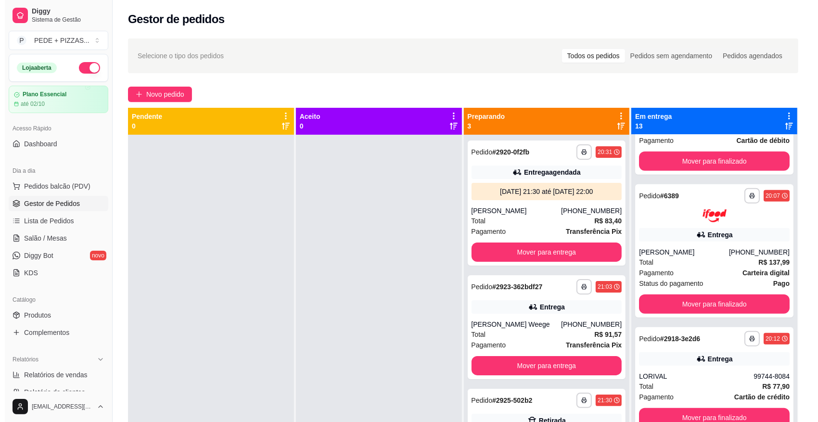
scroll to position [0, 0]
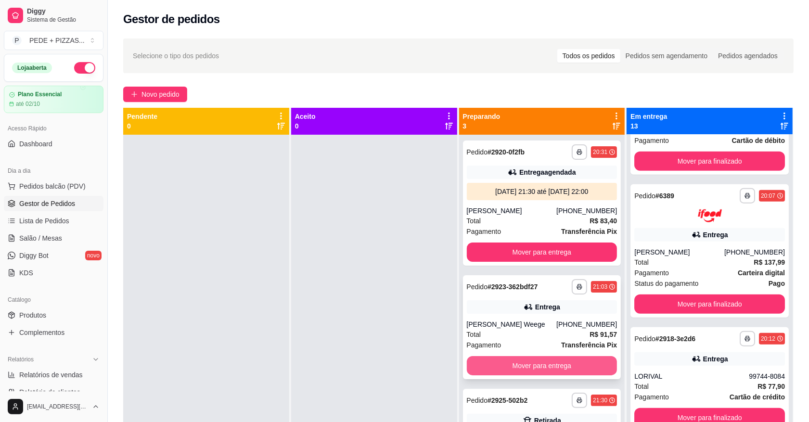
click at [511, 362] on button "Mover para entrega" at bounding box center [542, 365] width 151 height 19
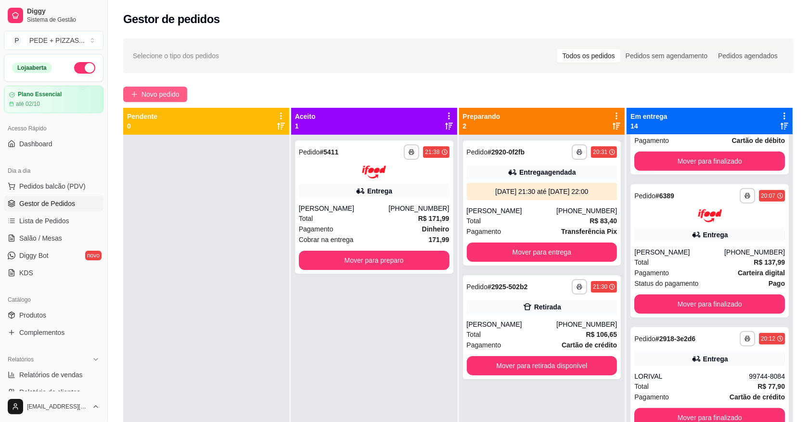
click at [169, 94] on span "Novo pedido" at bounding box center [160, 94] width 38 height 11
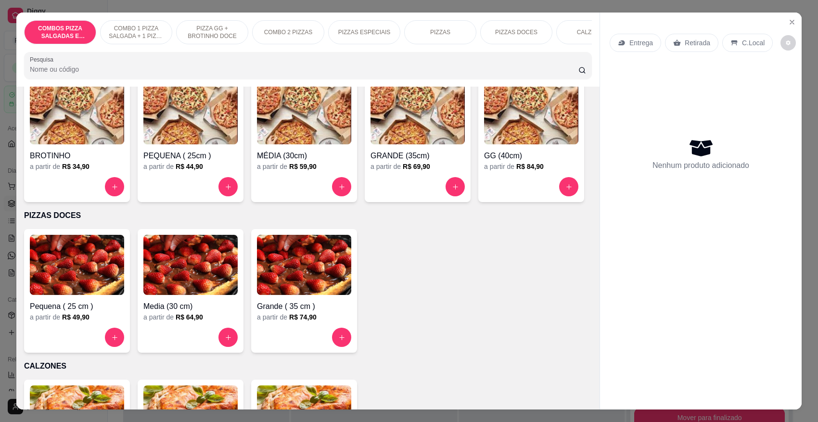
scroll to position [902, 0]
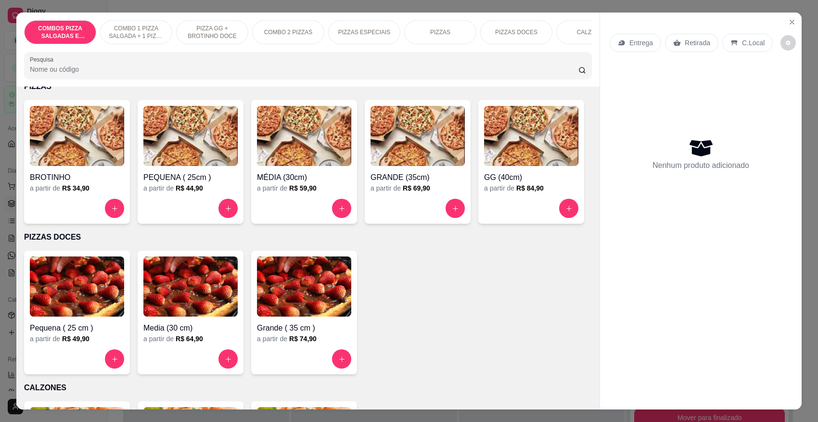
click at [484, 183] on div "GG (40cm)" at bounding box center [531, 174] width 94 height 17
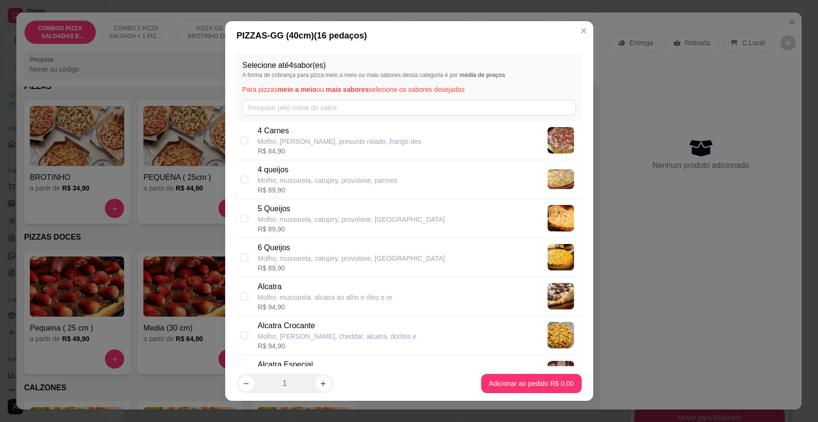
click at [297, 164] on div "4 queijos Molho, mussarela, catupiry, provolone, parmes R$ 89,90" at bounding box center [409, 179] width 345 height 39
checkbox input "true"
click at [315, 109] on input "text" at bounding box center [410, 107] width 334 height 15
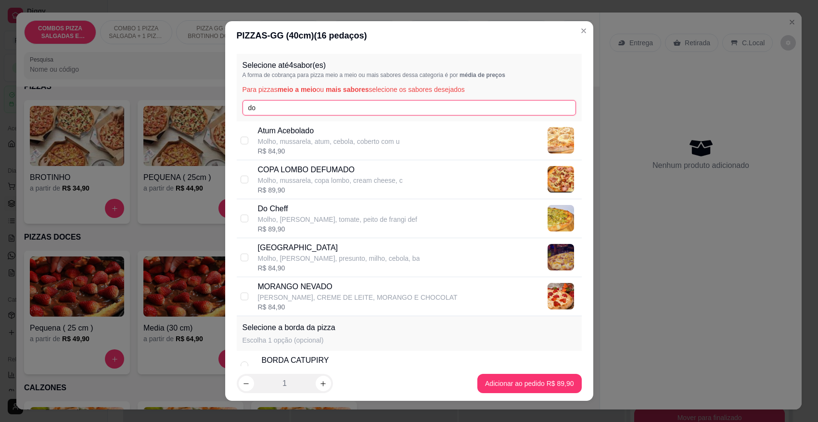
type input "do"
click at [316, 210] on p "Do Cheff" at bounding box center [338, 209] width 160 height 12
checkbox input "true"
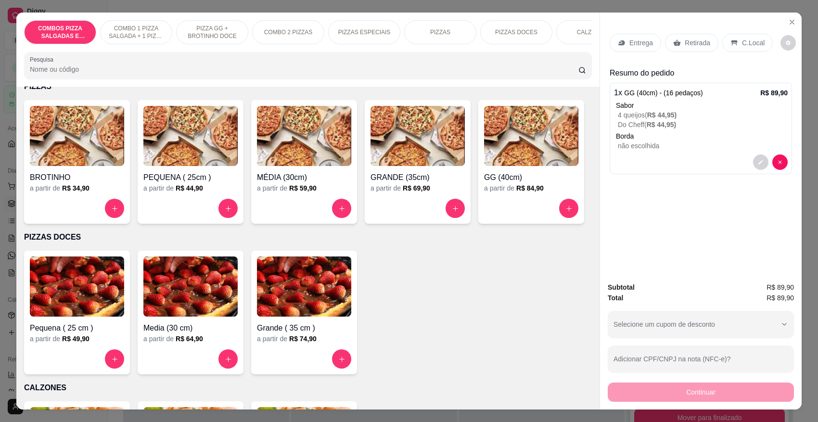
click at [484, 183] on h4 "GG (40cm)" at bounding box center [531, 178] width 94 height 12
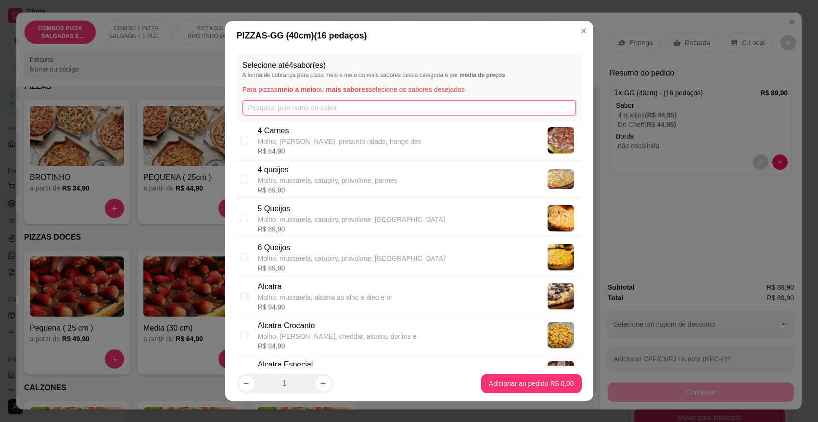
click at [285, 109] on input "text" at bounding box center [410, 107] width 334 height 15
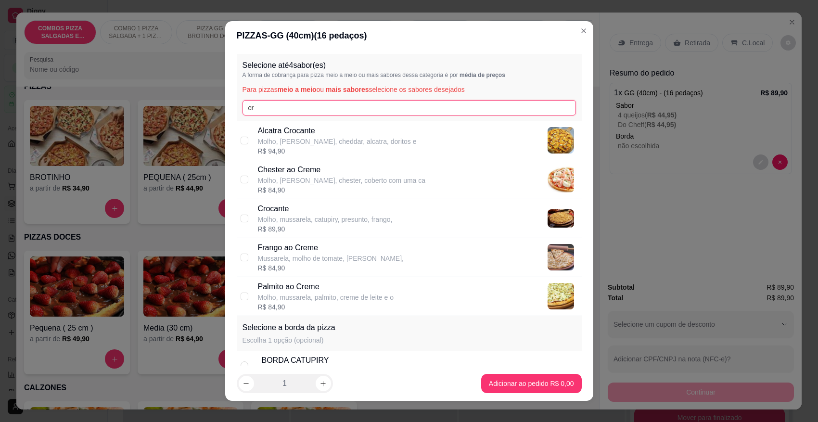
type input "cr"
click at [309, 219] on p "Molho, mussarela, catupiry, presunto, frango," at bounding box center [325, 220] width 135 height 10
checkbox input "true"
click at [360, 114] on input "cr" at bounding box center [410, 107] width 334 height 15
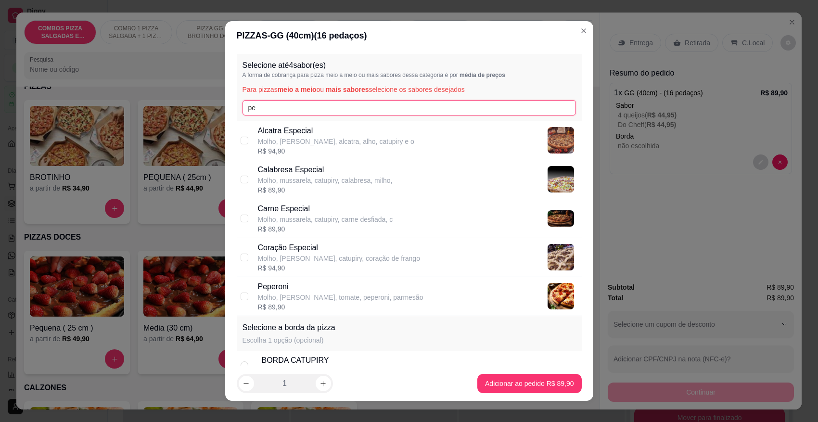
type input "pe"
click at [287, 290] on p "Peperoni" at bounding box center [341, 287] width 166 height 12
checkbox input "true"
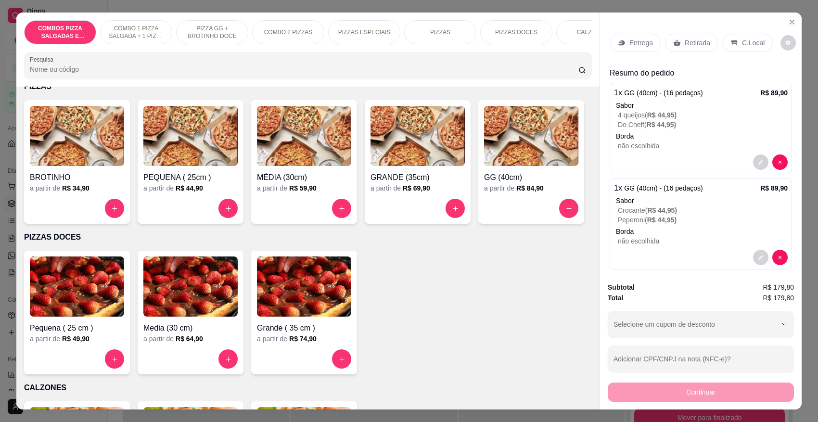
click at [698, 42] on p "Retirada" at bounding box center [698, 43] width 26 height 10
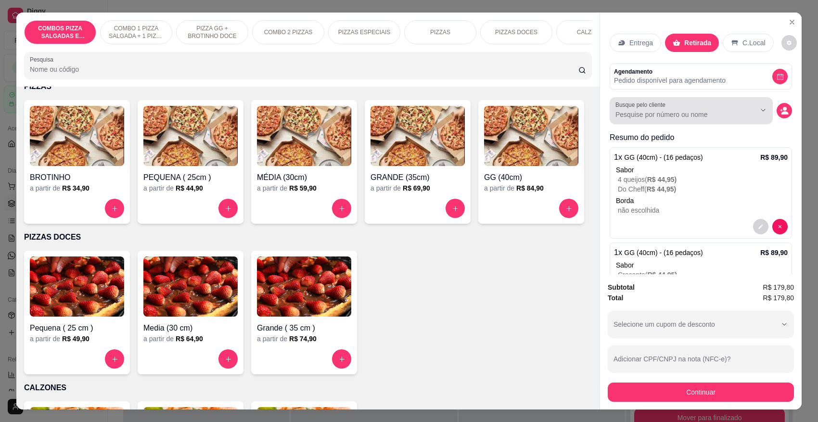
click at [675, 116] on input "Busque pelo cliente" at bounding box center [678, 115] width 125 height 10
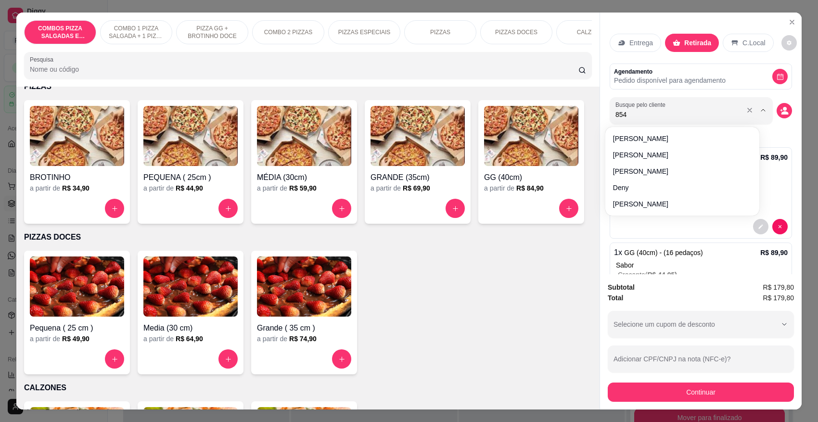
type input "8549"
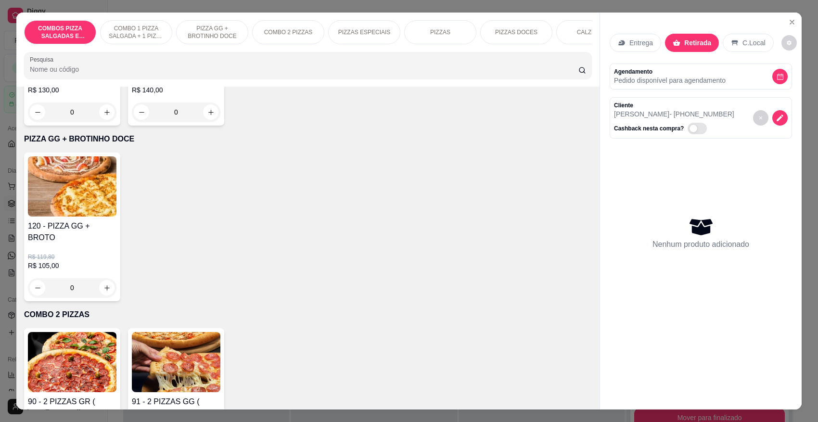
scroll to position [421, 0]
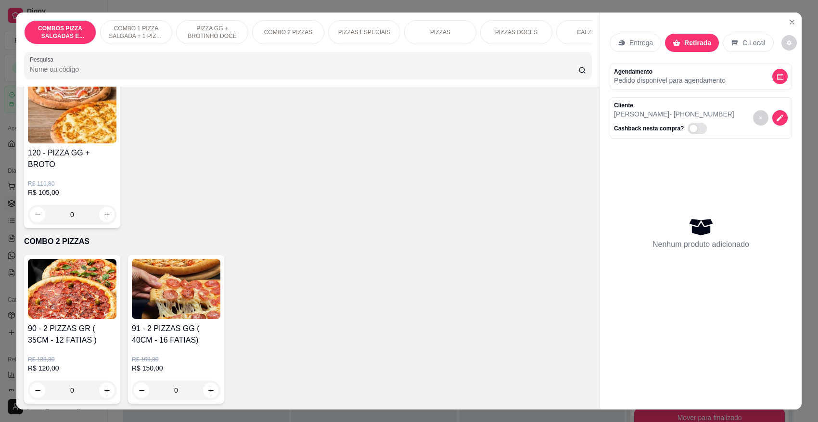
click at [64, 300] on img at bounding box center [72, 289] width 89 height 60
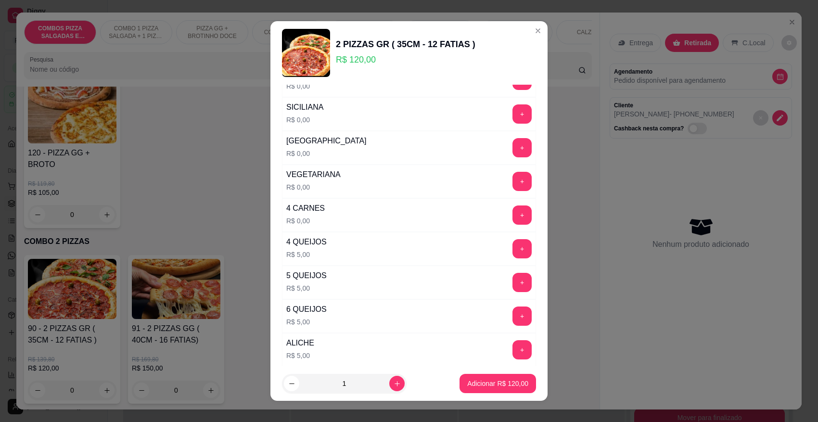
scroll to position [1143, 0]
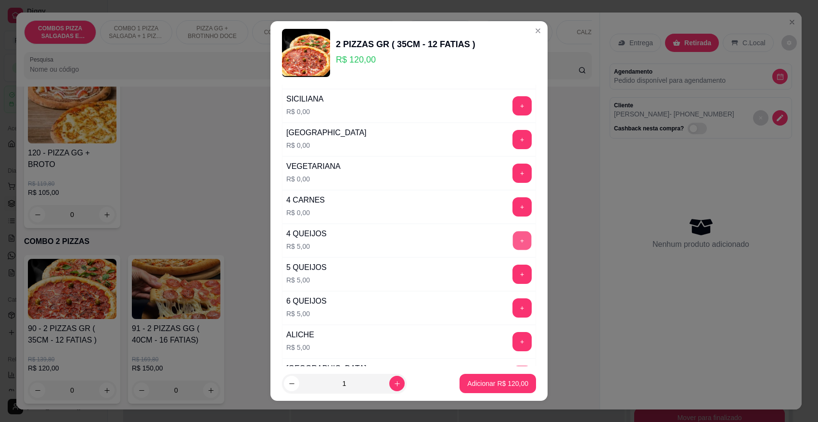
click at [513, 250] on button "+" at bounding box center [522, 240] width 19 height 19
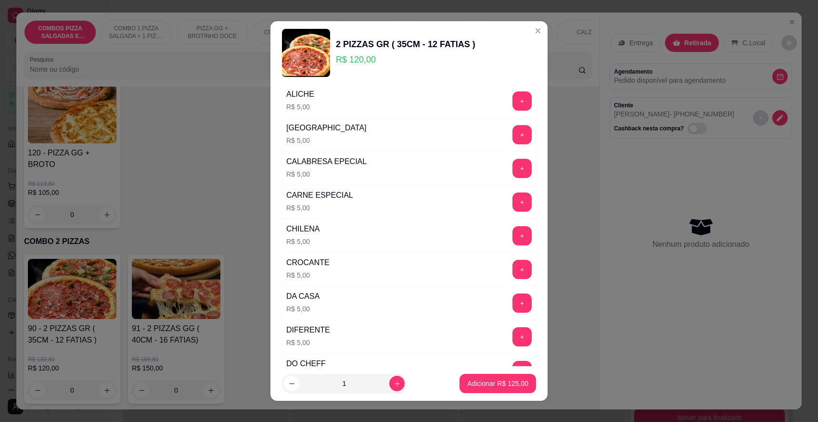
scroll to position [1444, 0]
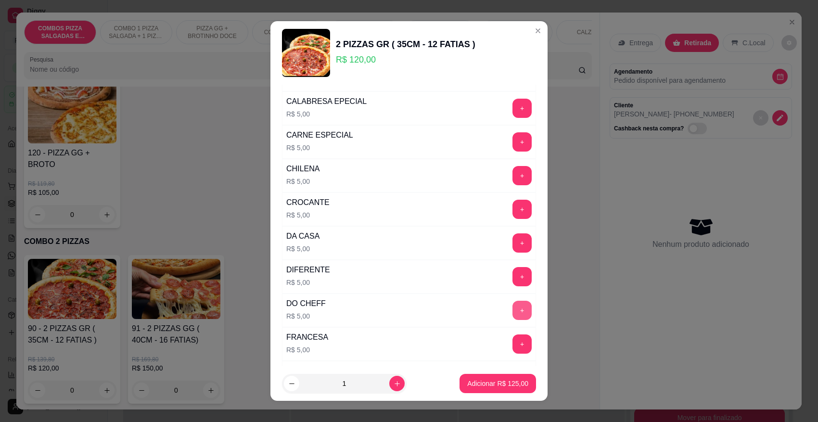
click at [513, 320] on button "+" at bounding box center [522, 310] width 19 height 19
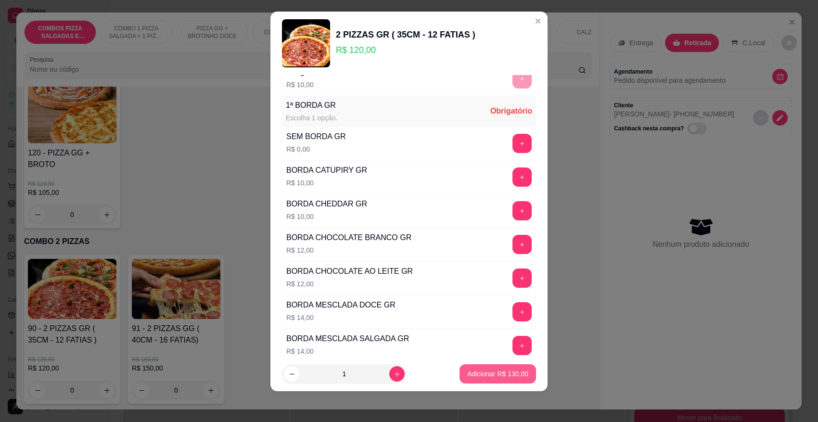
scroll to position [2340, 0]
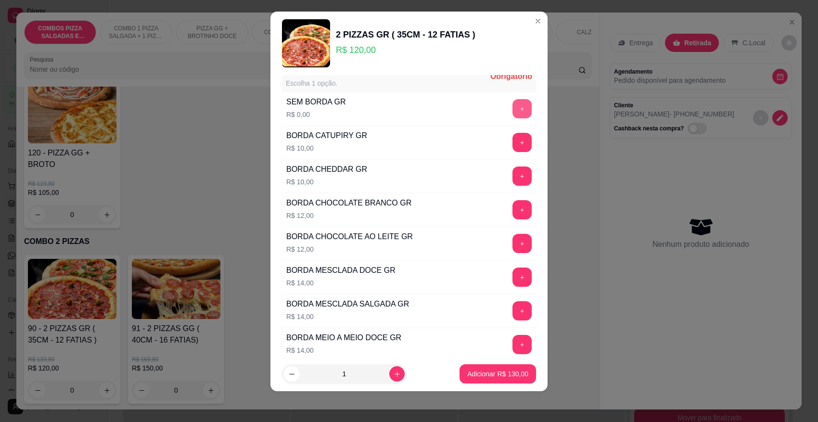
click at [513, 118] on button "+" at bounding box center [522, 108] width 19 height 19
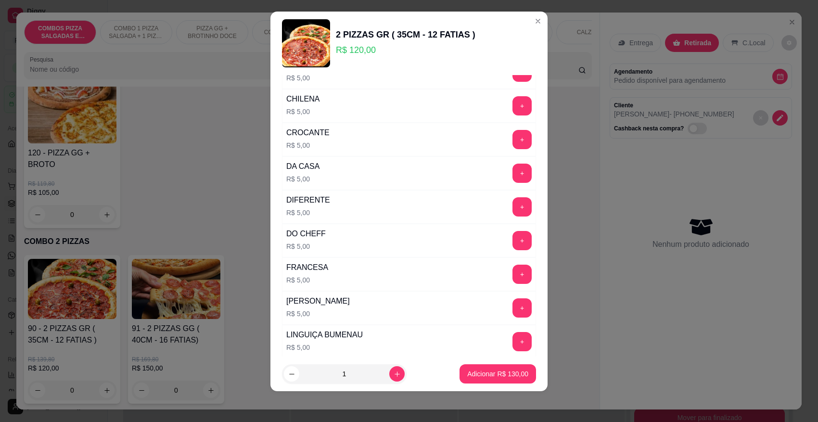
scroll to position [4060, 0]
click at [513, 148] on button "+" at bounding box center [522, 137] width 19 height 19
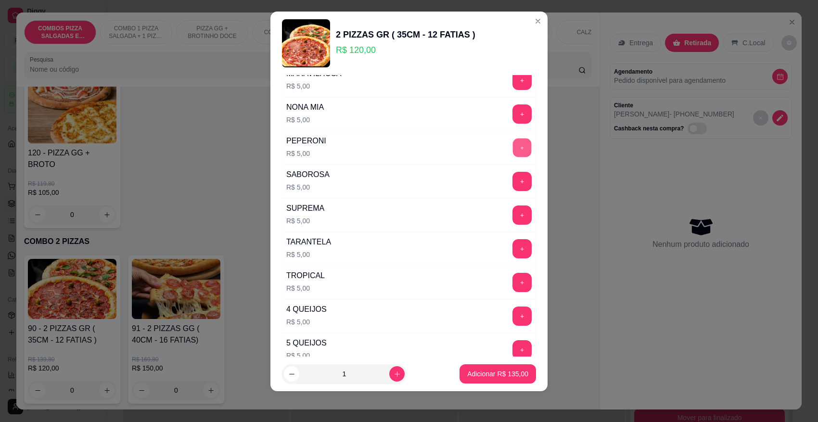
click at [513, 157] on button "+" at bounding box center [522, 148] width 19 height 19
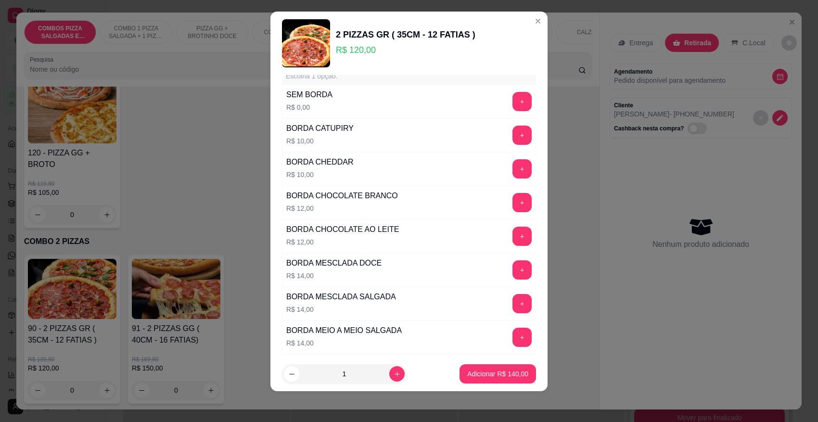
scroll to position [5046, 0]
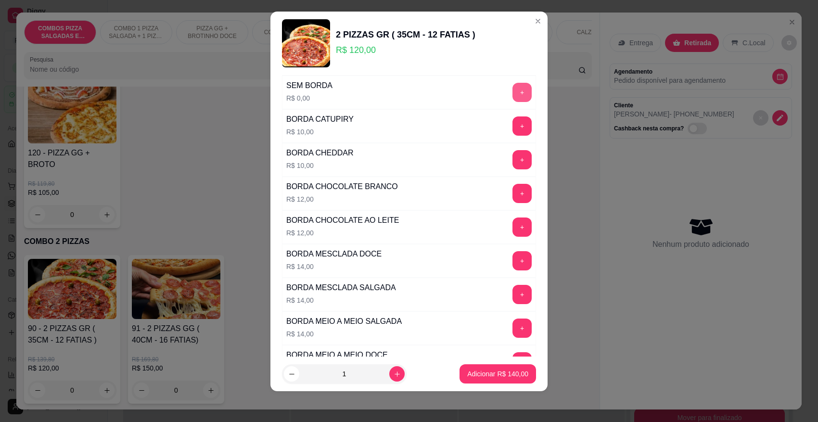
click at [513, 102] on button "+" at bounding box center [522, 92] width 19 height 19
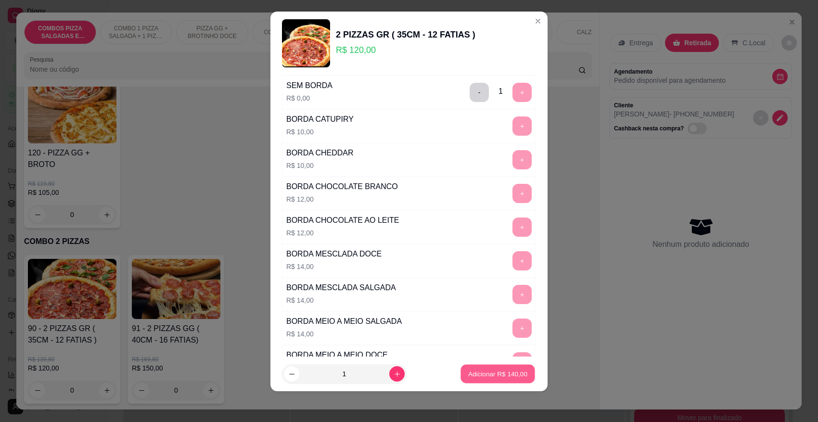
click at [477, 372] on p "Adicionar R$ 140,00" at bounding box center [497, 373] width 59 height 9
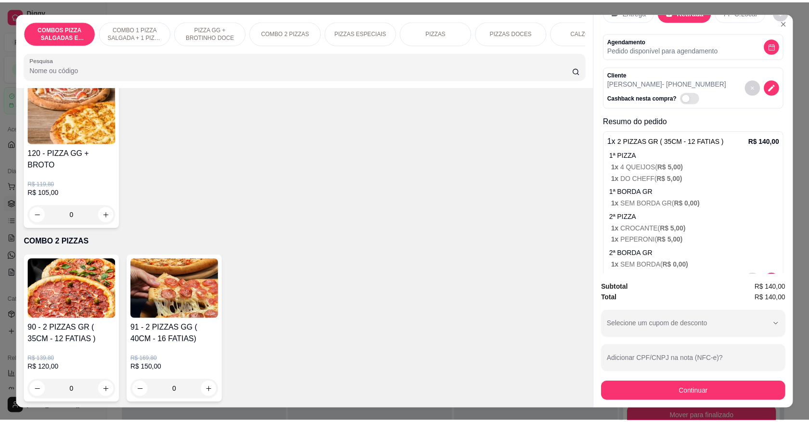
scroll to position [0, 0]
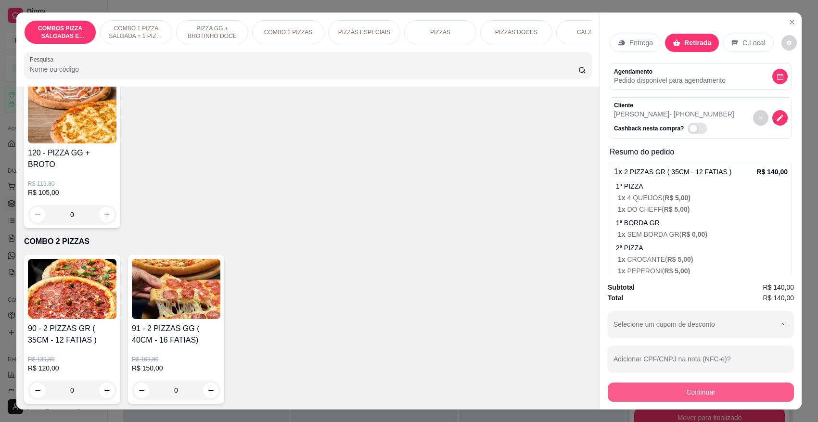
click at [691, 398] on button "Continuar" at bounding box center [701, 392] width 186 height 19
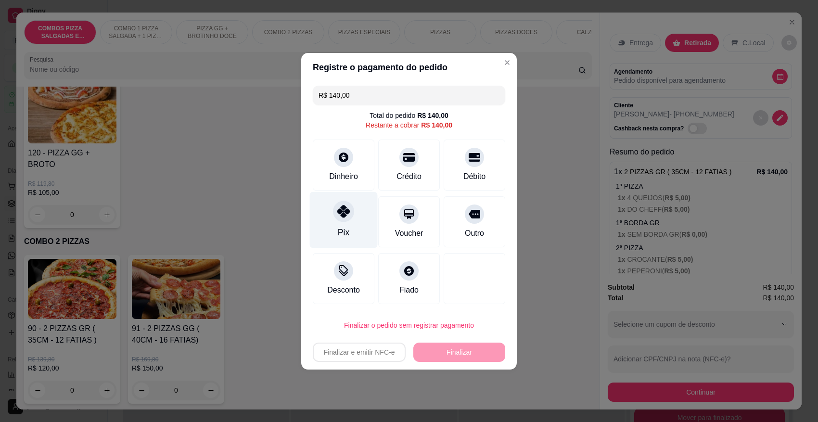
click at [334, 229] on div "Pix" at bounding box center [344, 220] width 68 height 56
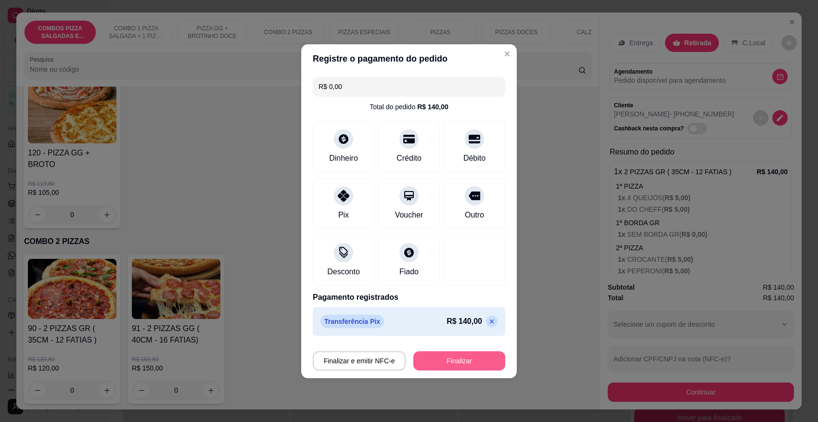
click at [463, 364] on button "Finalizar" at bounding box center [459, 360] width 92 height 19
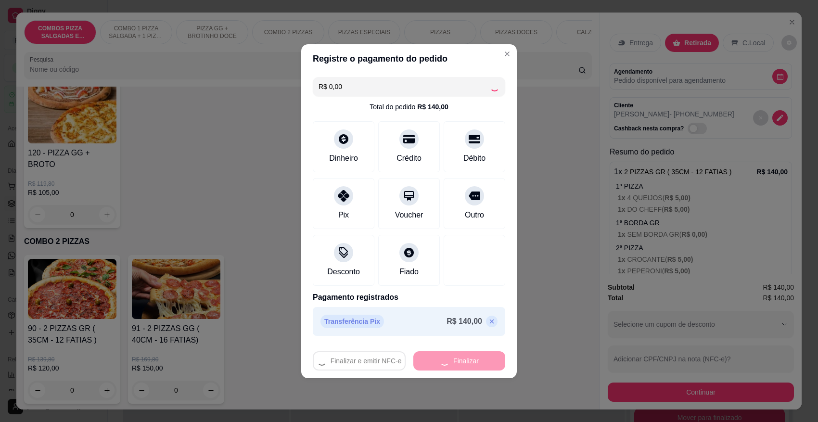
type input "-R$ 140,00"
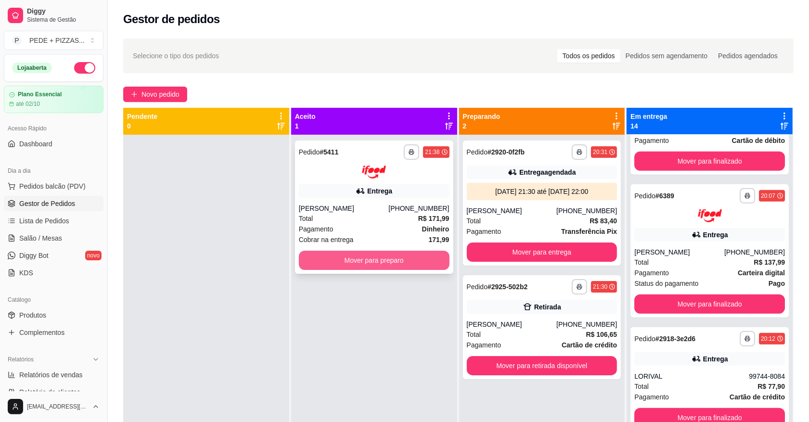
click at [383, 259] on button "Mover para preparo" at bounding box center [374, 260] width 151 height 19
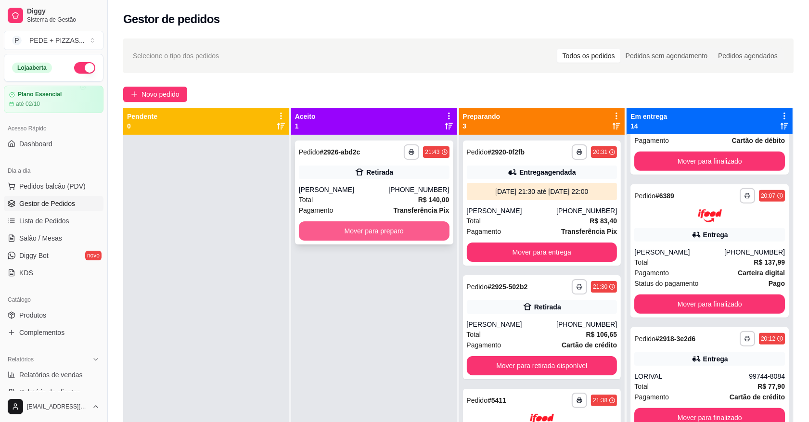
click at [381, 234] on button "Mover para preparo" at bounding box center [374, 230] width 151 height 19
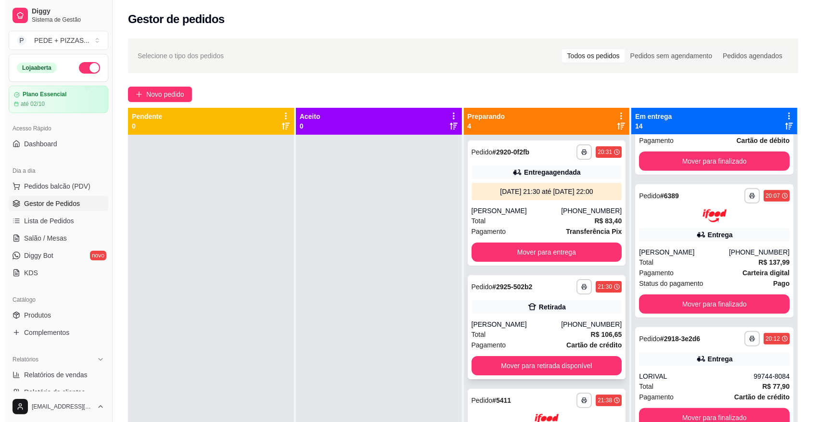
scroll to position [60, 0]
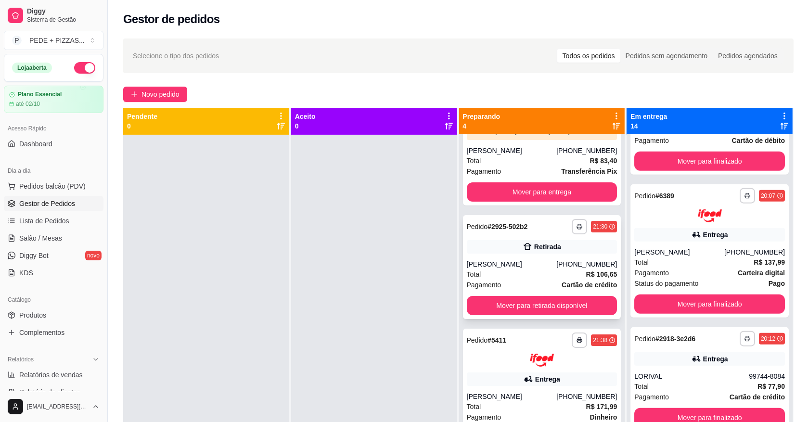
click at [525, 316] on div "**********" at bounding box center [542, 267] width 158 height 104
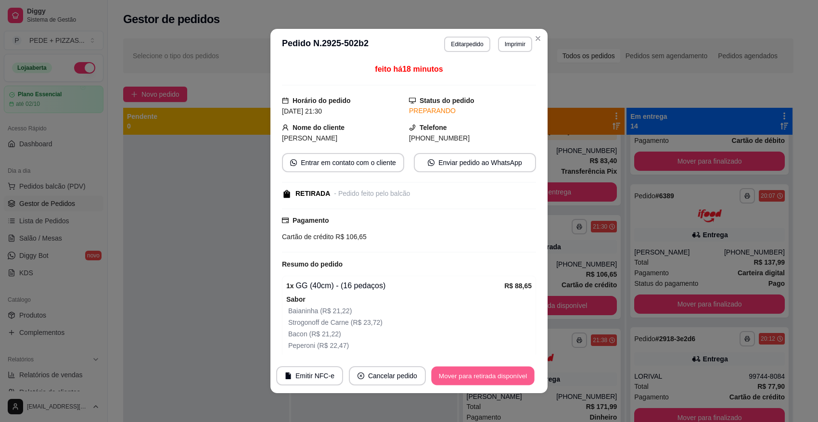
click at [479, 370] on button "Mover para retirada disponível" at bounding box center [482, 376] width 103 height 19
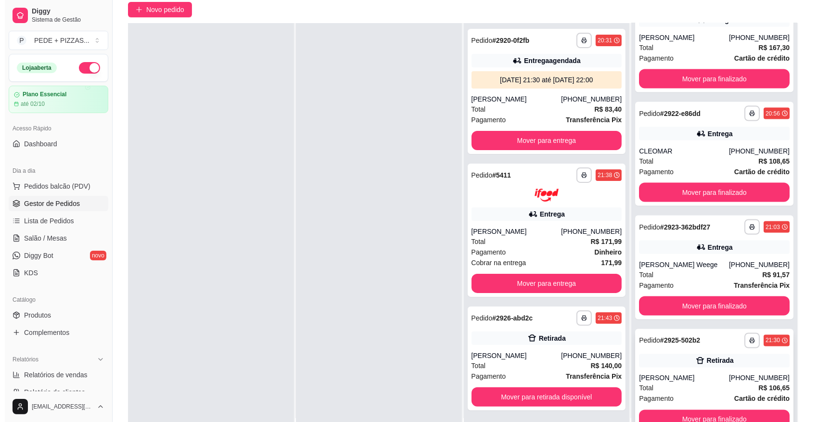
scroll to position [147, 0]
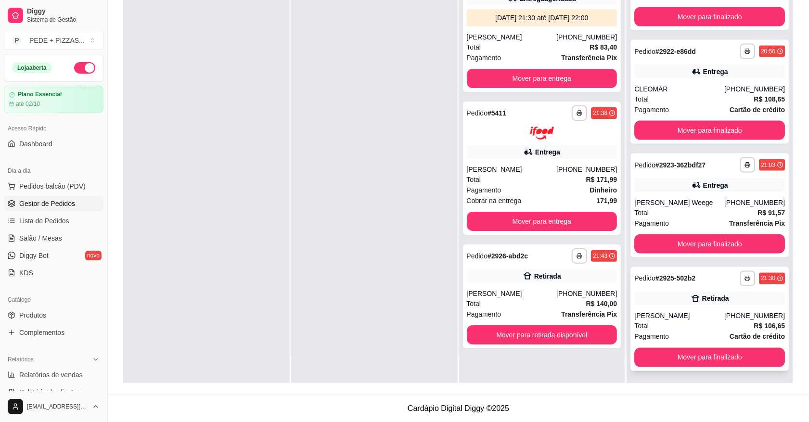
click at [694, 311] on div "[PERSON_NAME]" at bounding box center [679, 316] width 90 height 10
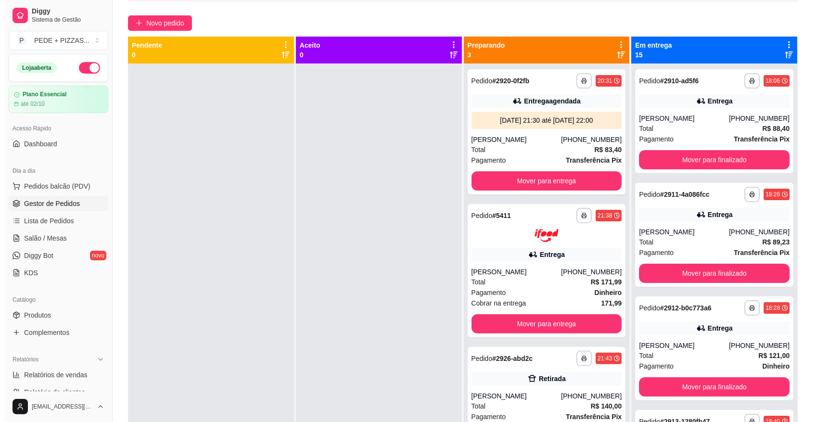
scroll to position [0, 0]
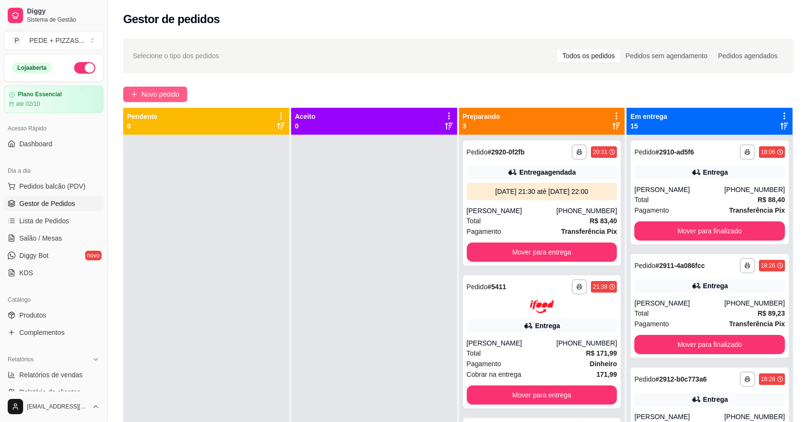
click at [151, 94] on span "Novo pedido" at bounding box center [160, 94] width 38 height 11
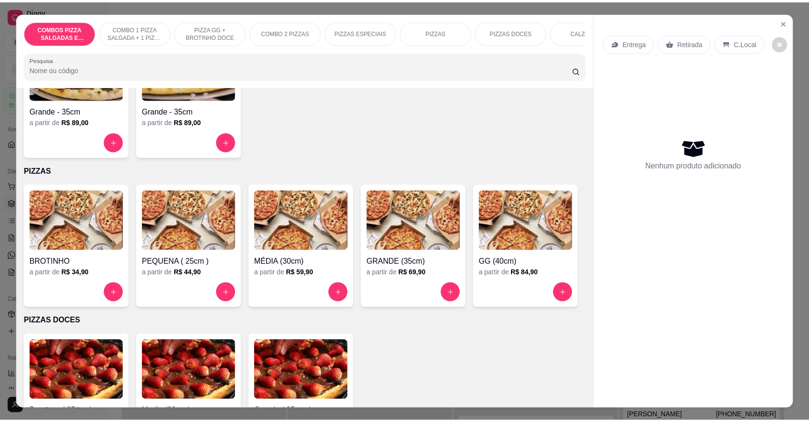
scroll to position [963, 0]
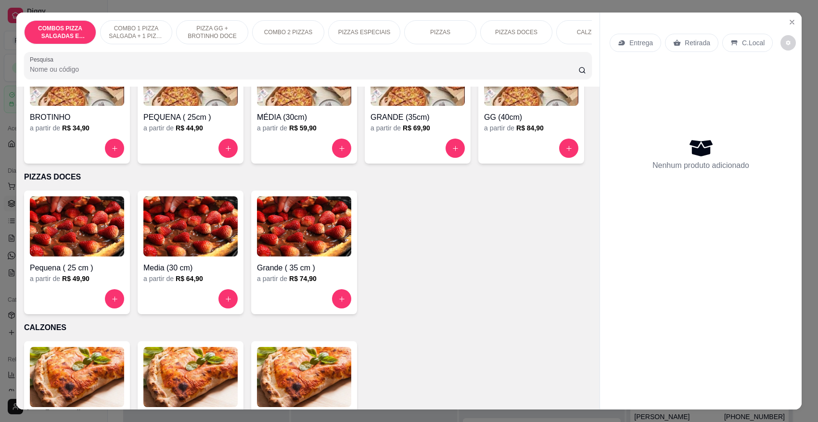
click at [484, 123] on div "GG (40cm)" at bounding box center [531, 114] width 94 height 17
click at [788, 21] on icon "Close" at bounding box center [792, 22] width 8 height 8
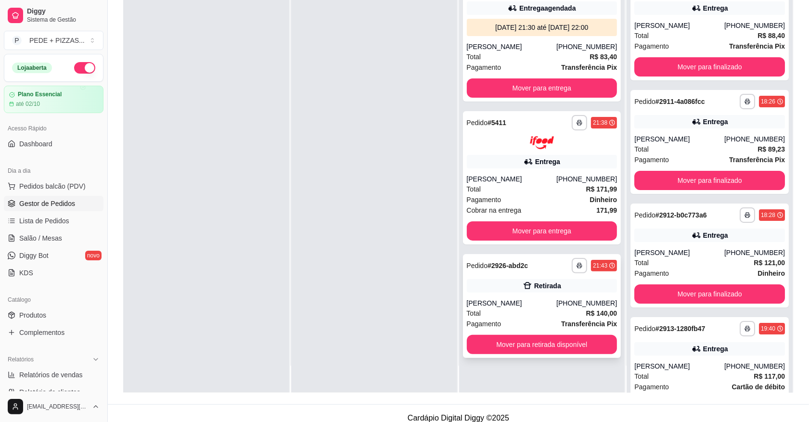
scroll to position [147, 0]
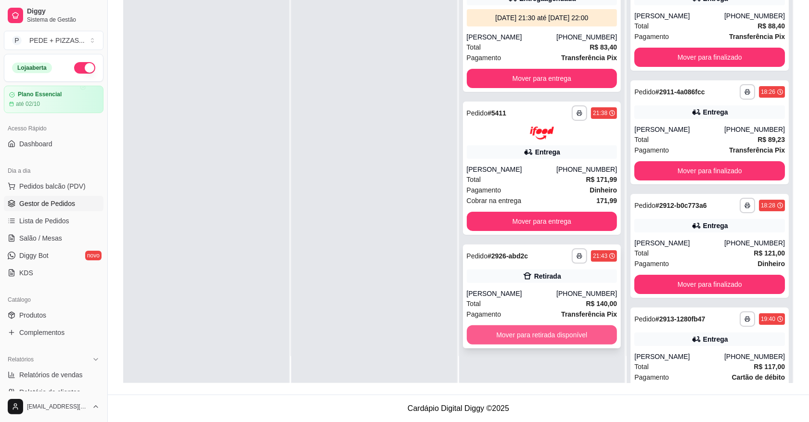
click at [523, 338] on button "Mover para retirada disponível" at bounding box center [542, 334] width 151 height 19
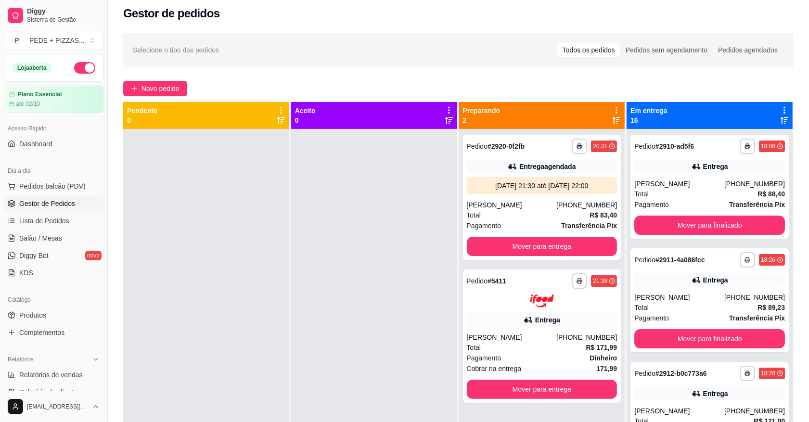
scroll to position [0, 0]
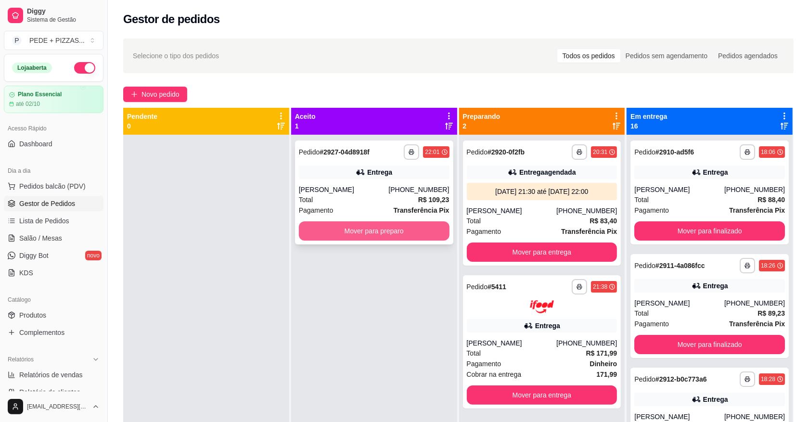
click at [376, 236] on button "Mover para preparo" at bounding box center [374, 230] width 151 height 19
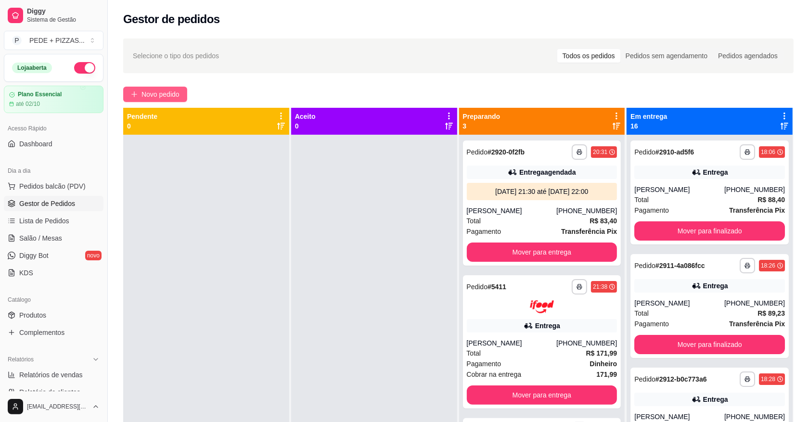
click at [151, 100] on button "Novo pedido" at bounding box center [155, 94] width 64 height 15
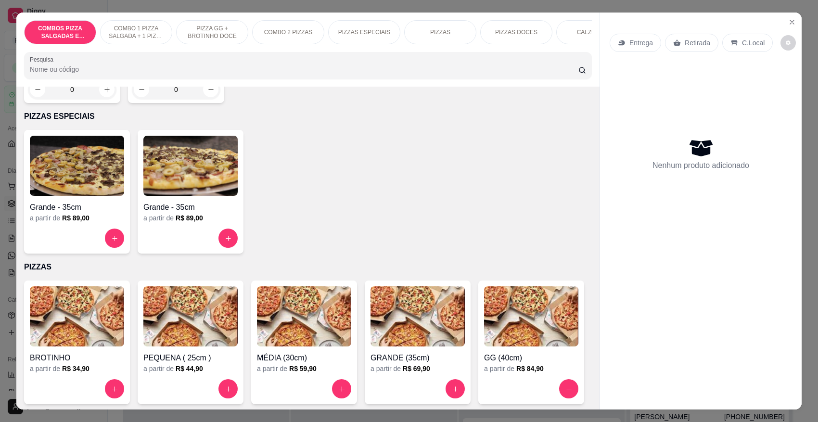
scroll to position [842, 0]
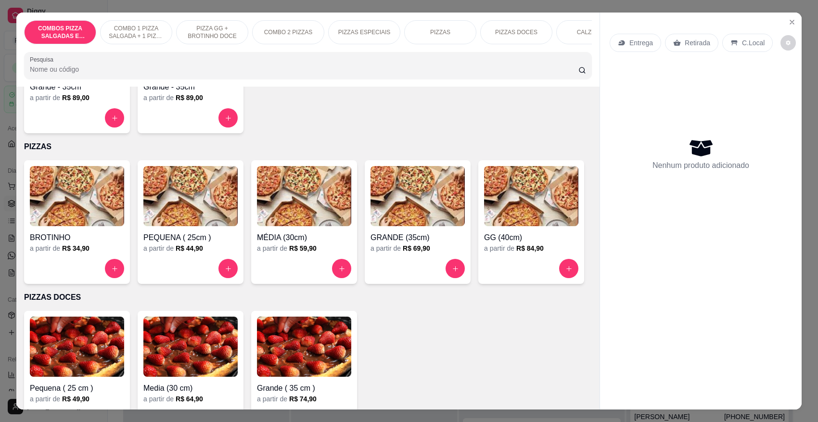
click at [484, 226] on img at bounding box center [531, 196] width 94 height 60
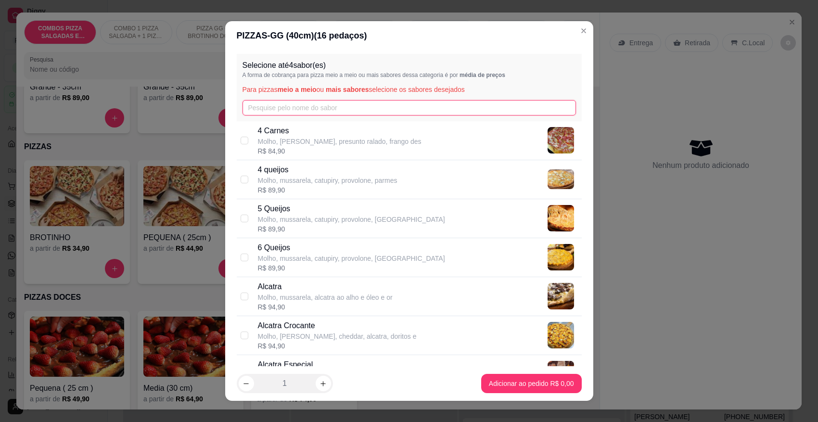
click at [268, 107] on input "text" at bounding box center [410, 107] width 334 height 15
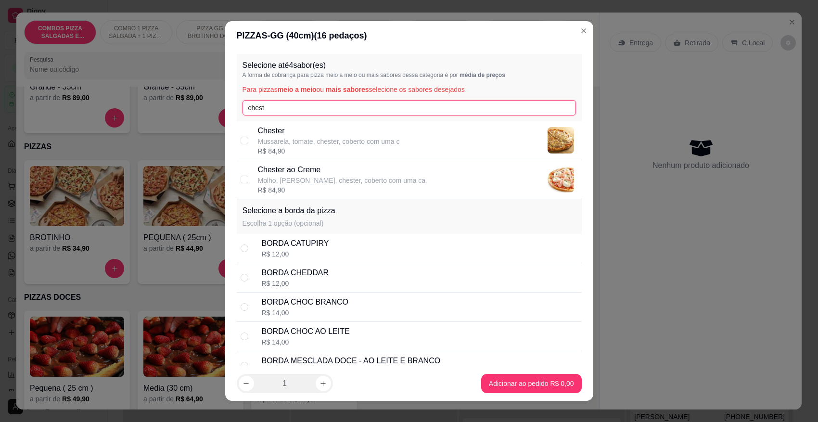
type input "chest"
click at [319, 137] on p "Mussarela, tomate, chester, coberto com uma c" at bounding box center [329, 142] width 142 height 10
checkbox input "true"
click at [321, 102] on input "chest" at bounding box center [410, 107] width 334 height 15
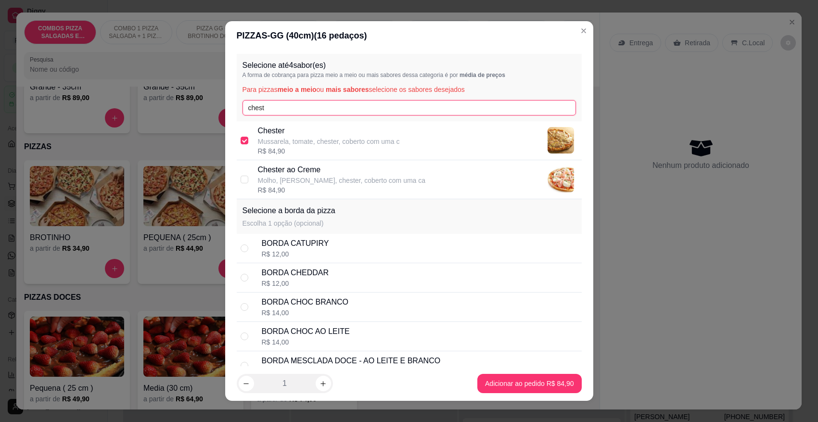
type input "g"
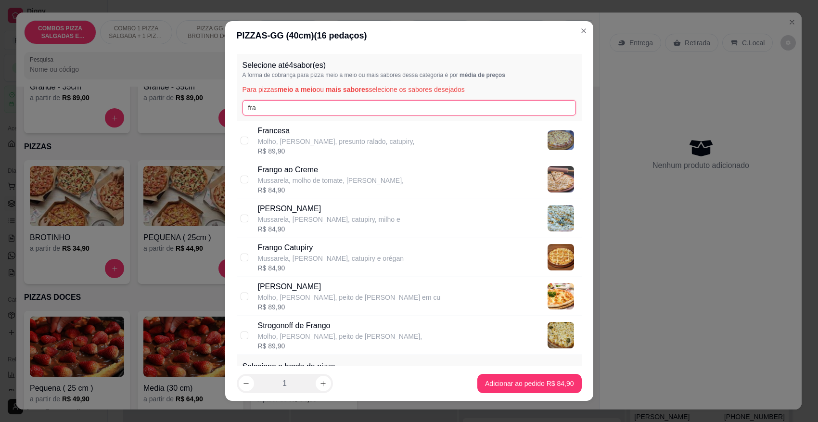
type input "fra"
click at [304, 257] on p "Mussarela, [PERSON_NAME], catupiry e orégan" at bounding box center [331, 259] width 146 height 10
checkbox input "true"
click at [291, 107] on input "fra" at bounding box center [410, 107] width 334 height 15
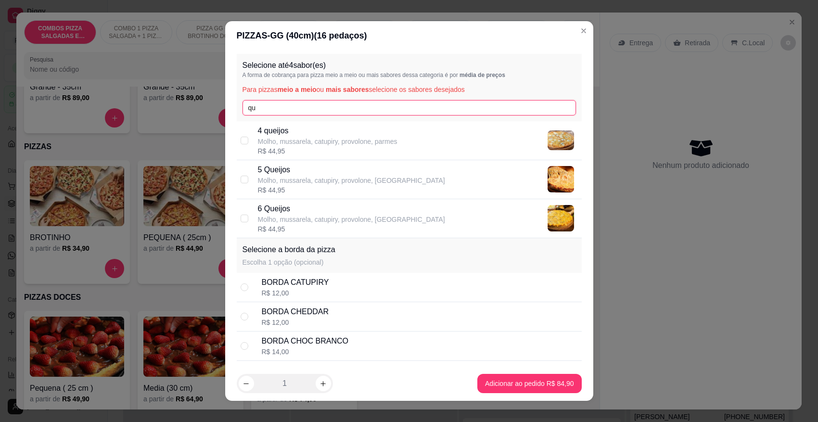
type input "q"
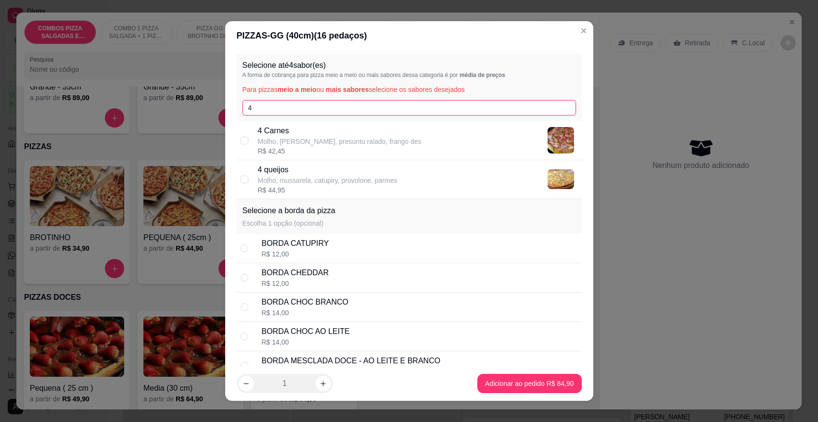
type input "4"
click at [296, 137] on p "Molho, [PERSON_NAME], presunto ralado, frango des" at bounding box center [340, 142] width 164 height 10
checkbox input "true"
click at [294, 112] on input "4" at bounding box center [410, 107] width 334 height 15
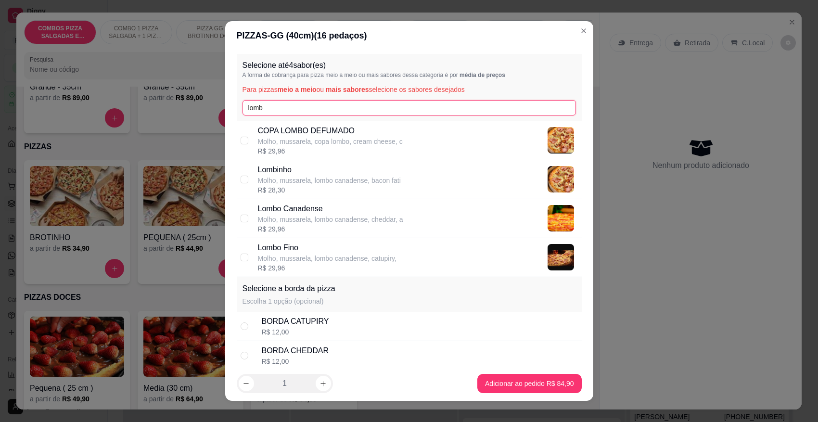
type input "lomb"
click at [280, 182] on p "Molho, mussarela, lombo canadense, bacon fati" at bounding box center [329, 181] width 143 height 10
checkbox input "true"
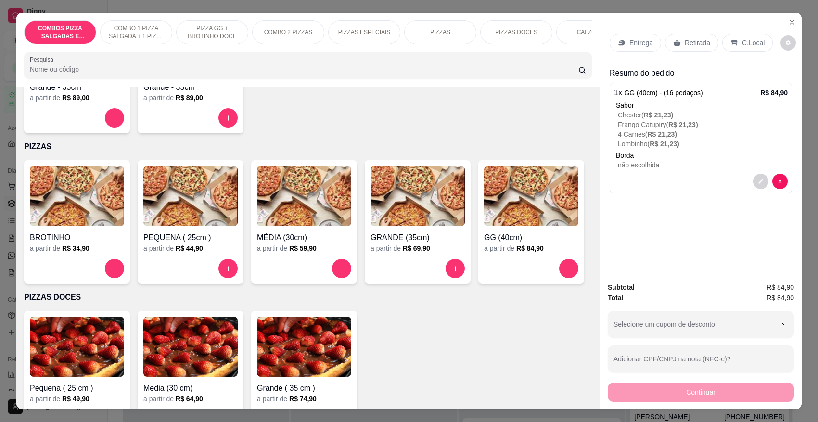
click at [636, 48] on div "Entrega" at bounding box center [635, 43] width 51 height 18
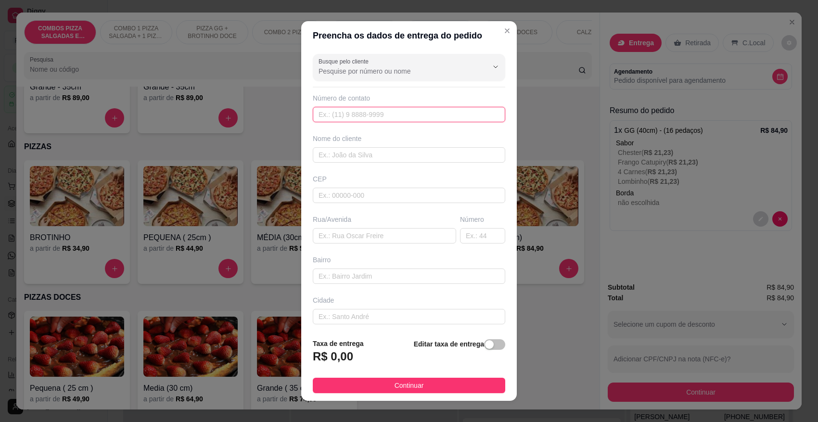
click at [393, 109] on input "text" at bounding box center [409, 114] width 193 height 15
type input "[PHONE_NUMBER]"
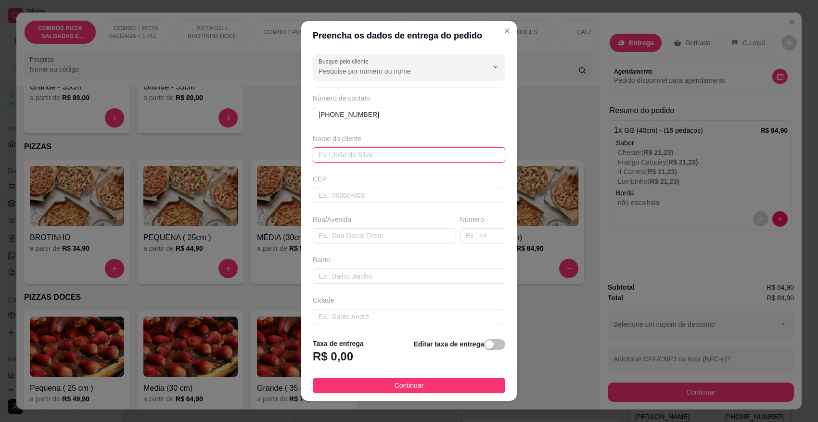
click at [378, 153] on input "text" at bounding box center [409, 154] width 193 height 15
type input "Arleisa"
click at [380, 190] on input "text" at bounding box center [409, 195] width 193 height 15
type input "89107000"
type input "Pomerode"
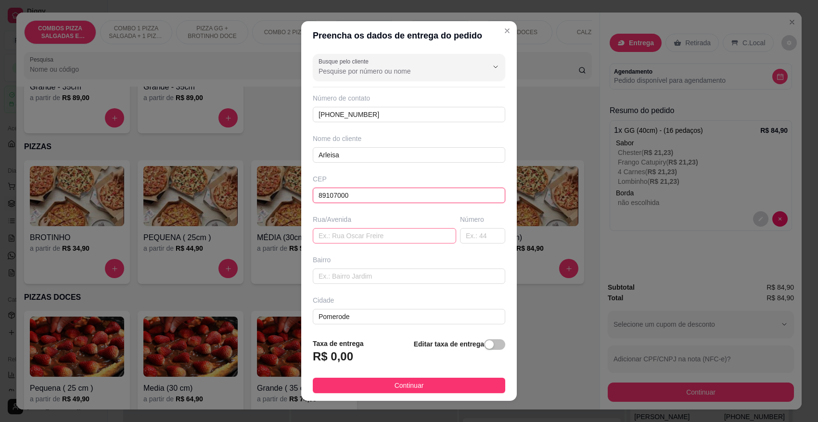
type input "89107000"
click at [371, 229] on input "text" at bounding box center [384, 235] width 143 height 15
type input "r"
type input "RUA [PERSON_NAME]"
type input "144"
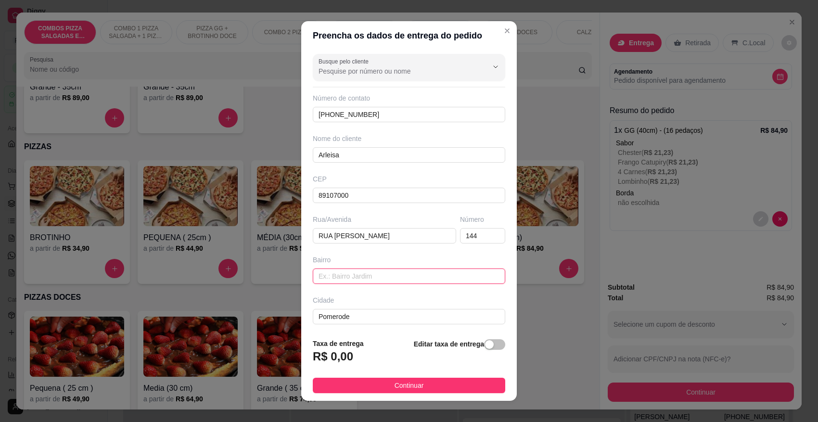
click at [369, 276] on input "text" at bounding box center [409, 276] width 193 height 15
type input "B"
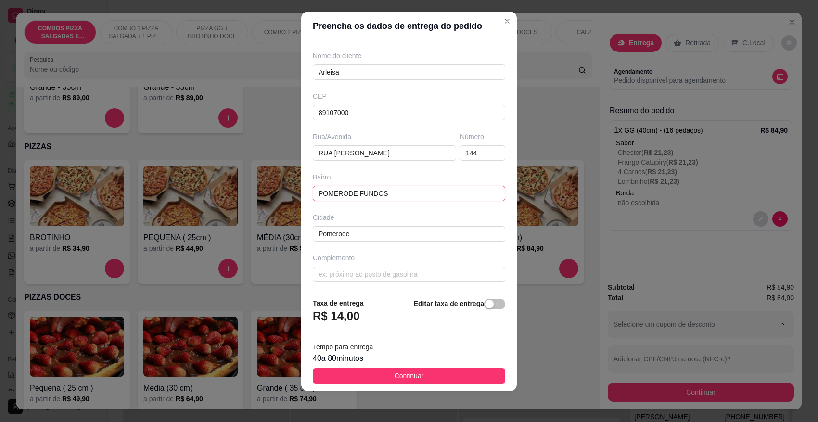
scroll to position [76, 0]
type input "POMERODE FUNDOS"
click at [347, 270] on input "text" at bounding box center [409, 272] width 193 height 15
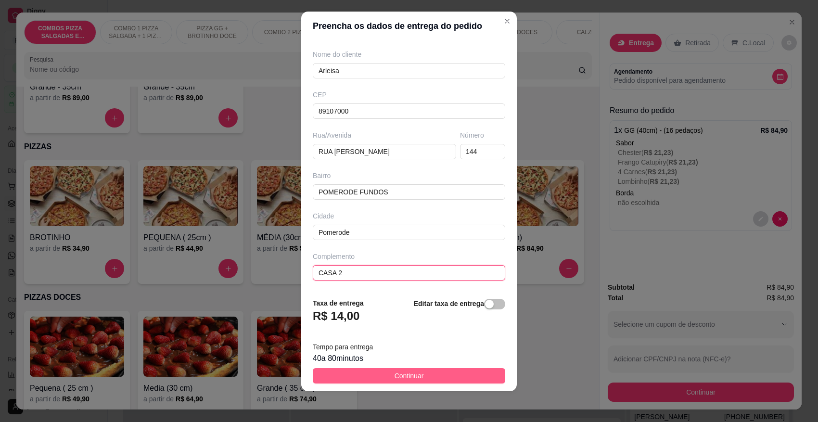
type input "CASA 2"
click at [379, 378] on button "Continuar" at bounding box center [409, 375] width 193 height 15
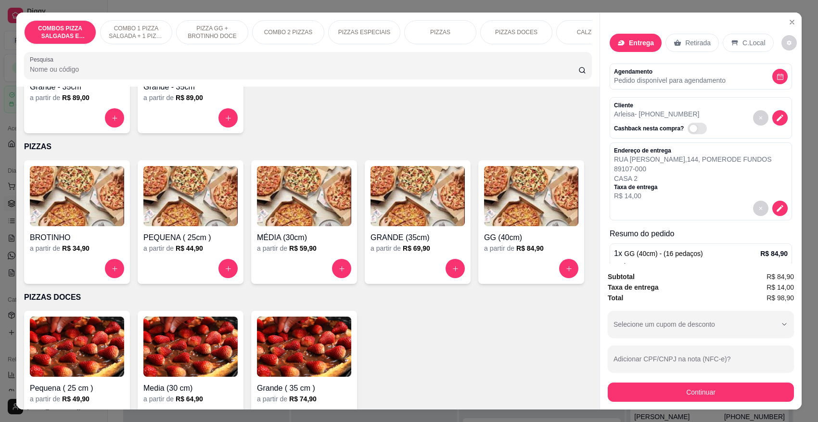
click at [467, 55] on div "COMBOS PIZZA SALGADAS E DOCES COMBO 1 PIZZA SALGADA + 1 PIZZA DOCE PIZZA GG + B…" at bounding box center [307, 50] width 583 height 74
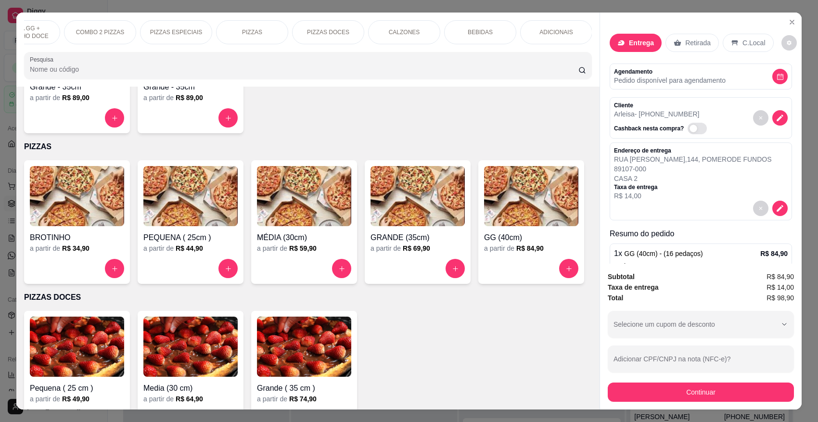
click at [472, 29] on p "BEBIDAS" at bounding box center [480, 32] width 25 height 8
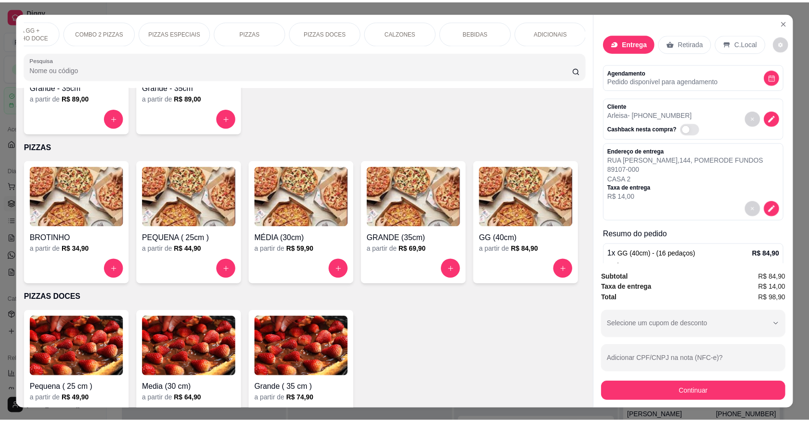
scroll to position [18, 0]
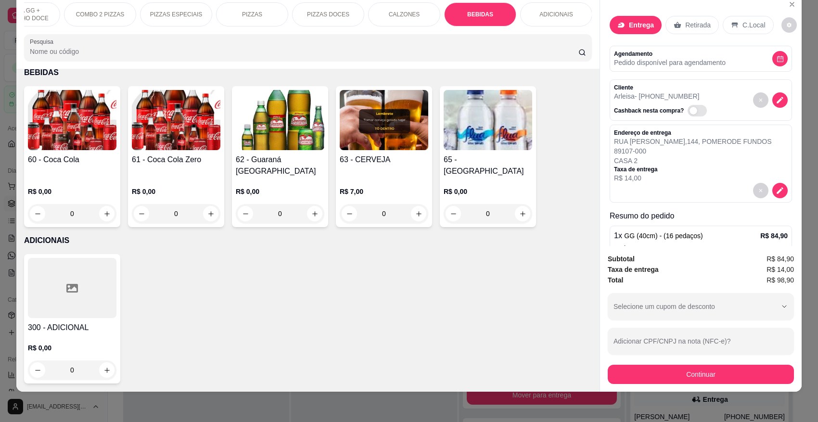
click at [68, 164] on div "60 - Coca Cola R$ 0,00 0" at bounding box center [72, 156] width 96 height 141
click at [261, 186] on div "R$ 0,00 0" at bounding box center [280, 200] width 89 height 46
click at [106, 166] on h4 "60 - Coca Cola" at bounding box center [72, 160] width 89 height 12
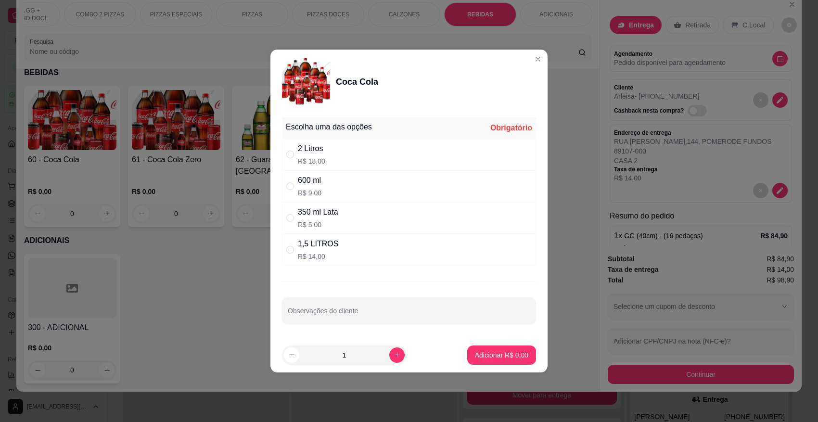
click at [296, 158] on div "" at bounding box center [292, 154] width 12 height 11
radio input "true"
click at [496, 354] on p "Adicionar R$ 18,00" at bounding box center [500, 354] width 56 height 9
type input "1"
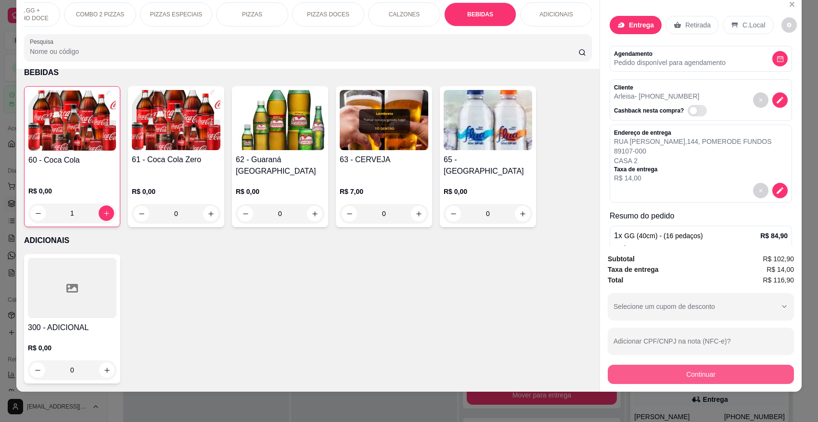
click at [646, 374] on button "Continuar" at bounding box center [701, 374] width 186 height 19
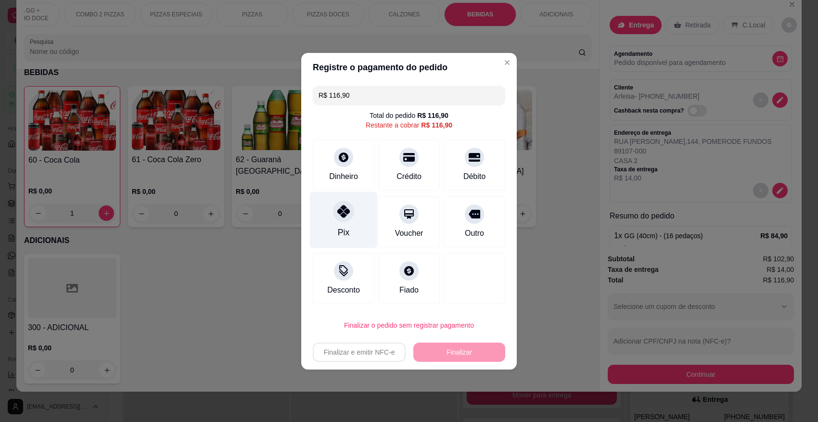
click at [354, 208] on div "Pix" at bounding box center [344, 220] width 68 height 56
type input "R$ 0,00"
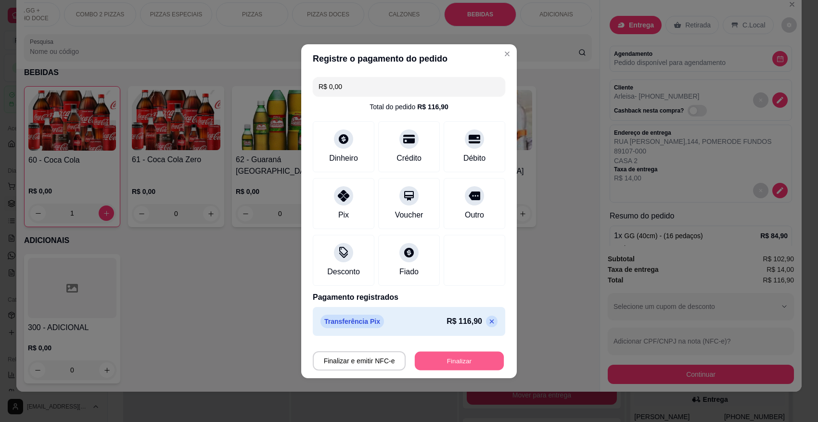
click at [448, 361] on button "Finalizar" at bounding box center [459, 360] width 89 height 19
type input "0"
type input "-R$ 116,90"
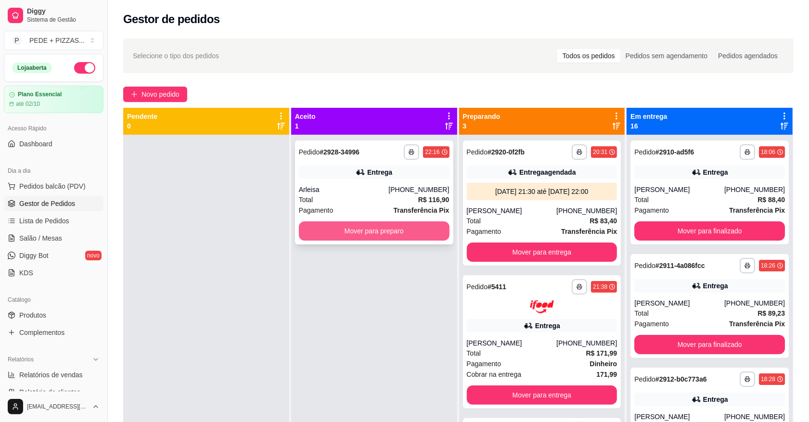
click at [366, 230] on button "Mover para preparo" at bounding box center [374, 230] width 151 height 19
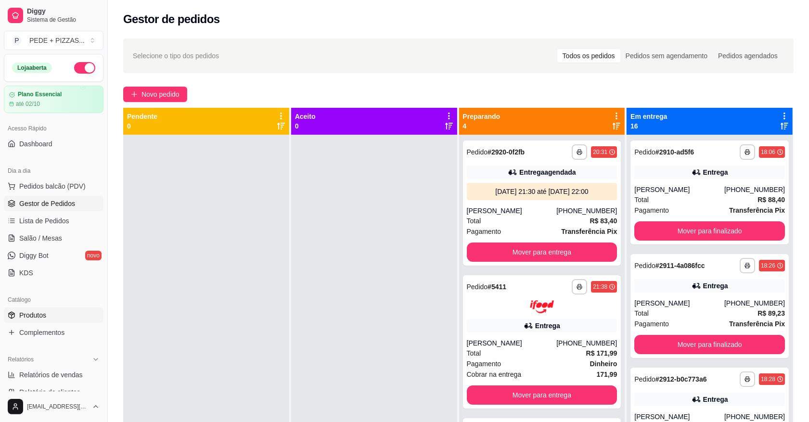
click at [52, 309] on link "Produtos" at bounding box center [54, 315] width 100 height 15
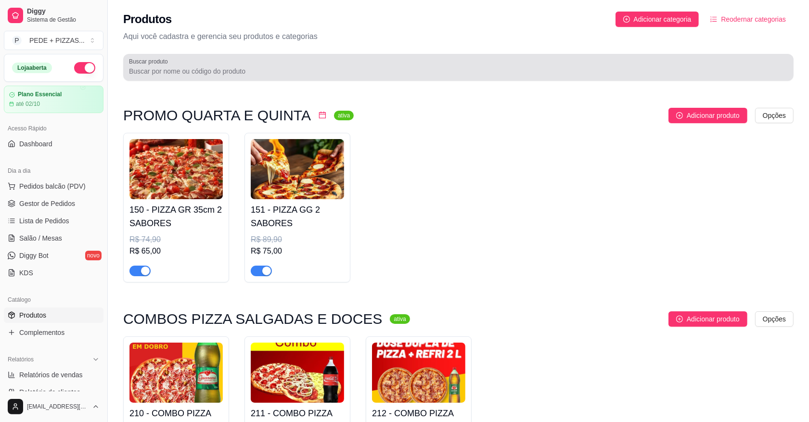
click at [218, 76] on div at bounding box center [458, 67] width 659 height 19
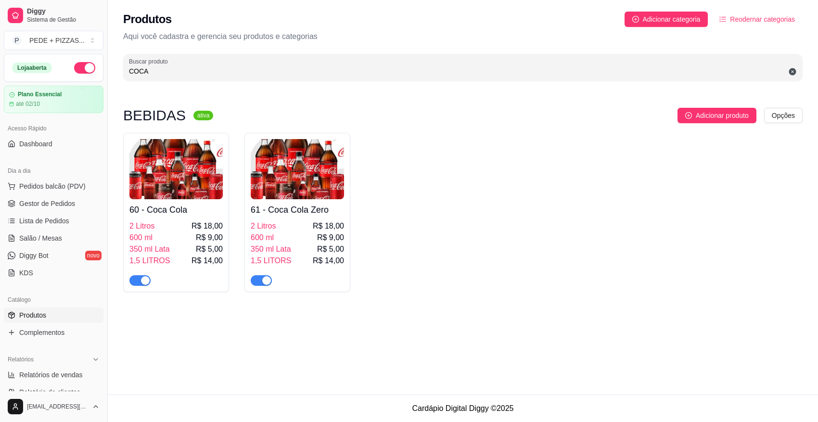
type input "COCA"
click at [278, 179] on img at bounding box center [297, 169] width 93 height 60
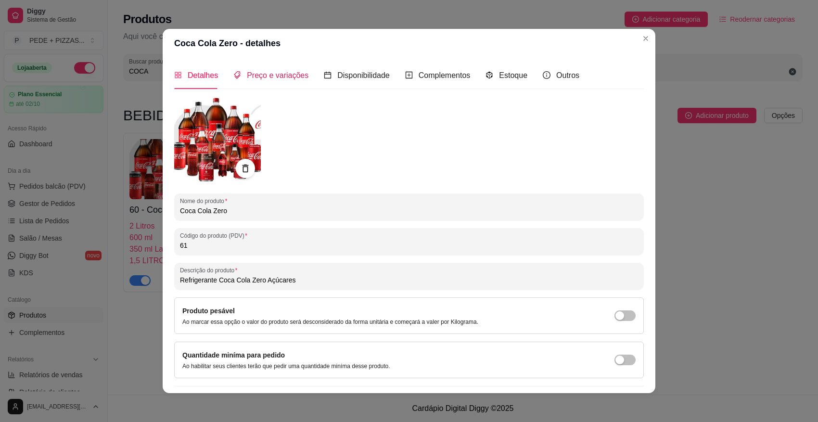
click at [263, 78] on span "Preço e variações" at bounding box center [278, 75] width 62 height 8
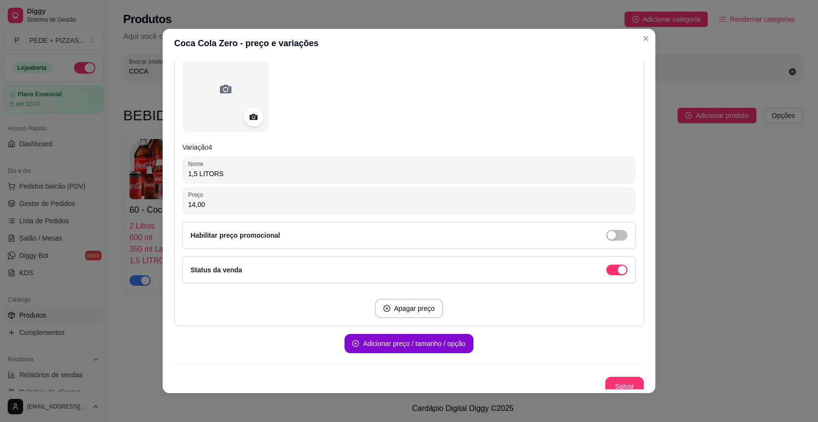
scroll to position [1023, 0]
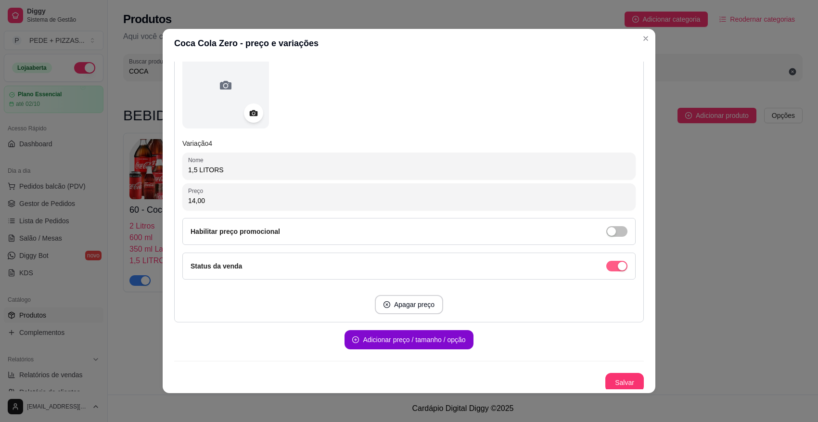
click at [606, 265] on span "button" at bounding box center [616, 266] width 21 height 11
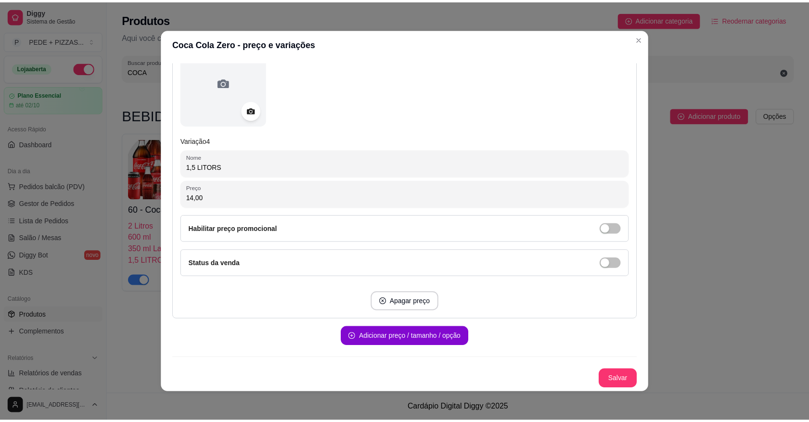
scroll to position [1, 0]
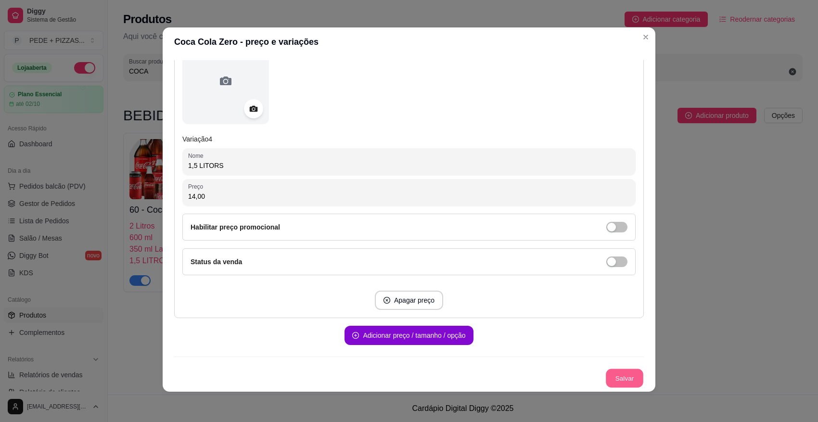
click at [606, 376] on button "Salvar" at bounding box center [625, 378] width 38 height 19
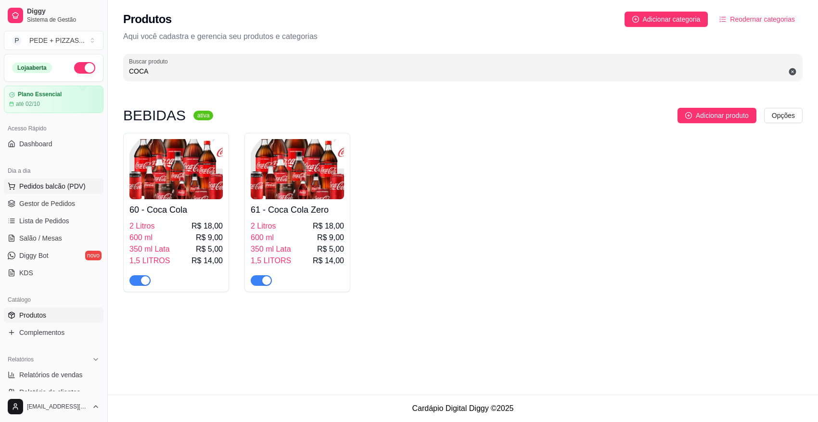
click at [32, 188] on span "Pedidos balcão (PDV)" at bounding box center [52, 186] width 66 height 10
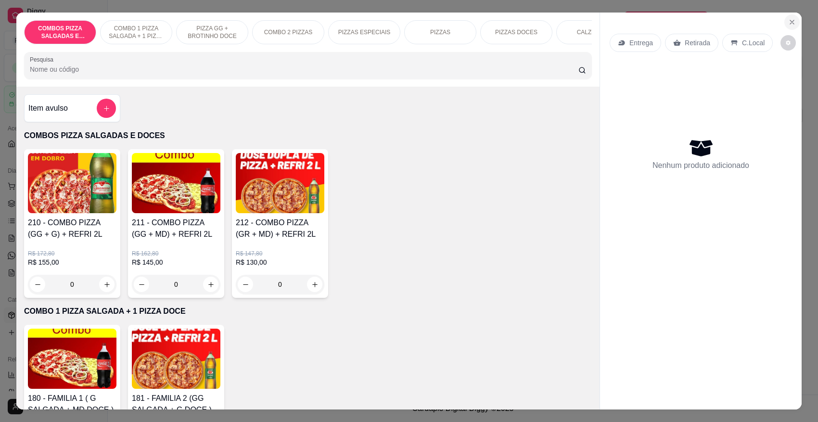
click at [790, 23] on icon "Close" at bounding box center [792, 22] width 4 height 4
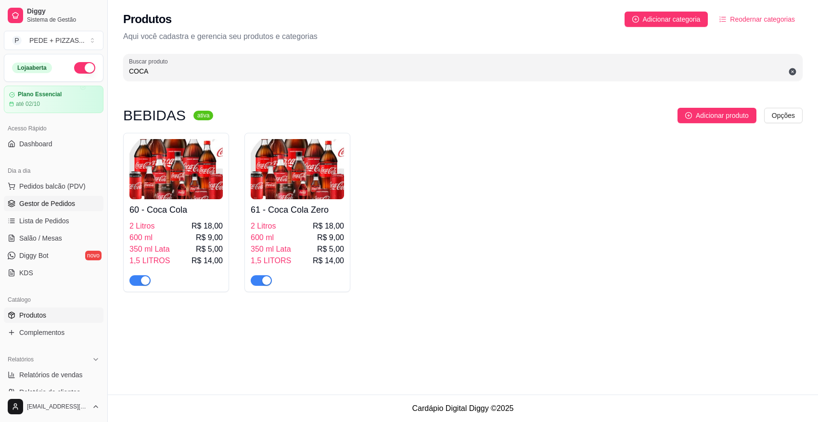
click at [51, 201] on span "Gestor de Pedidos" at bounding box center [47, 204] width 56 height 10
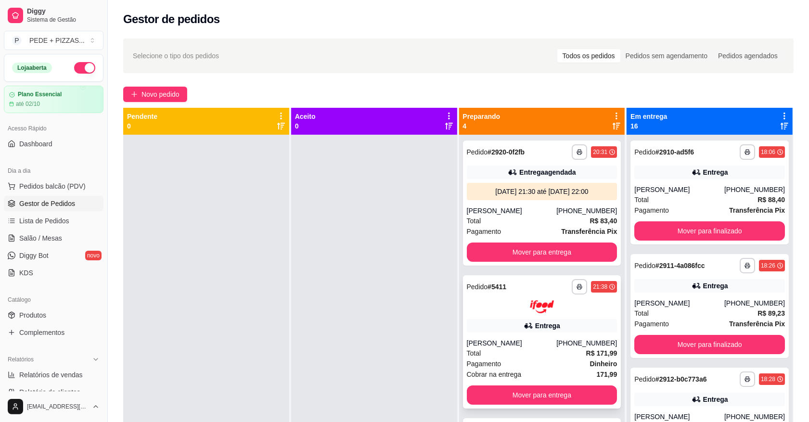
scroll to position [60, 0]
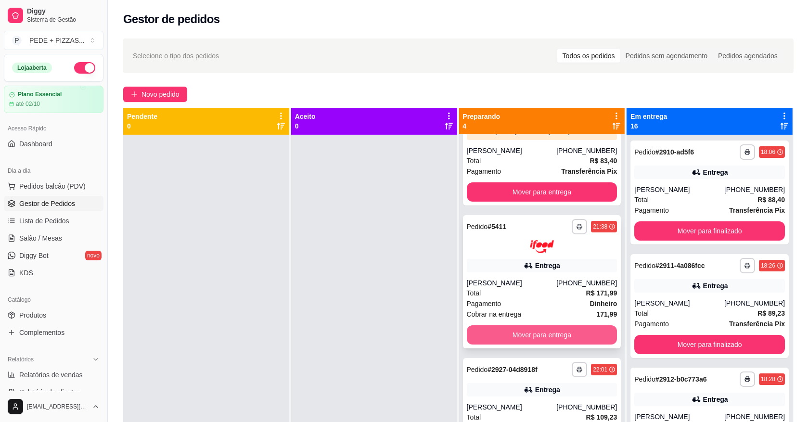
click at [527, 334] on button "Mover para entrega" at bounding box center [542, 334] width 151 height 19
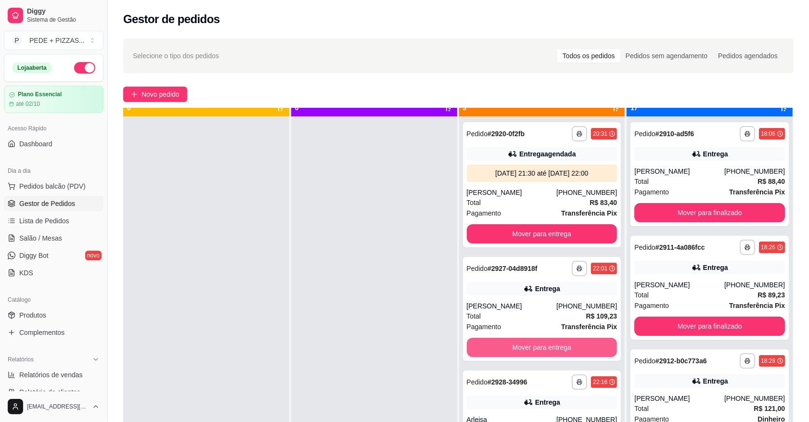
scroll to position [27, 0]
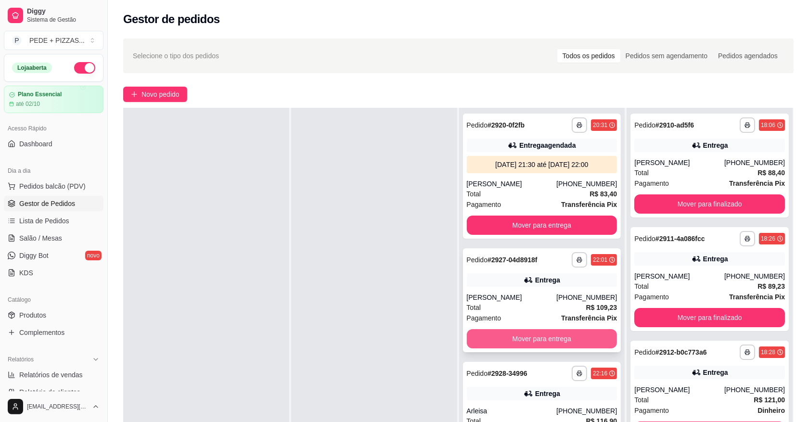
click at [508, 340] on button "Mover para entrega" at bounding box center [542, 338] width 151 height 19
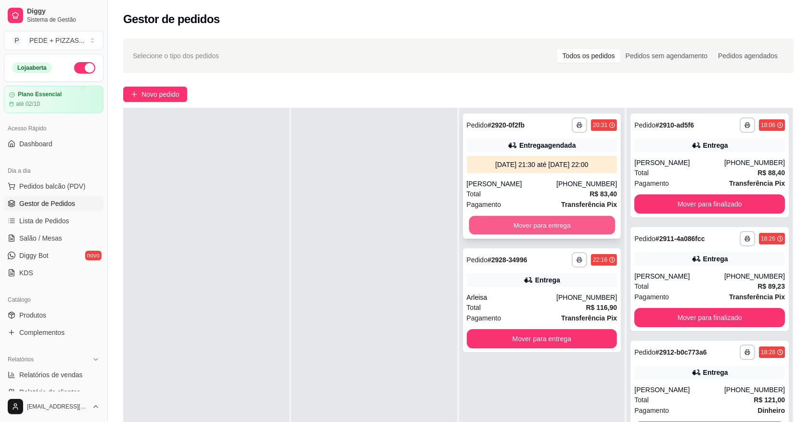
click at [503, 229] on button "Mover para entrega" at bounding box center [542, 225] width 146 height 19
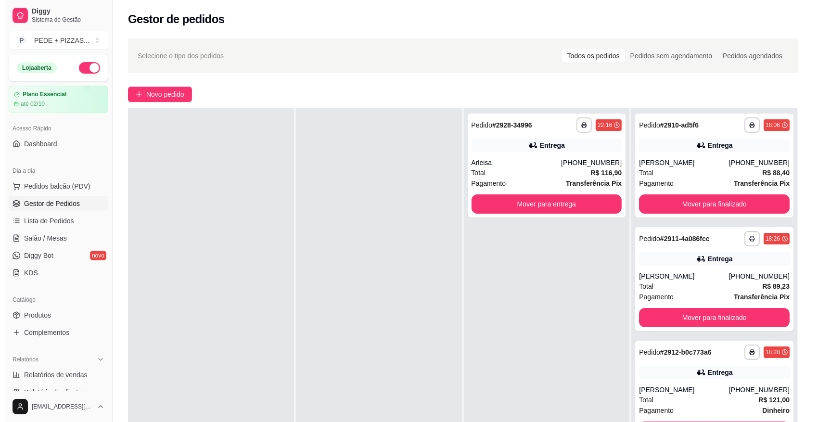
scroll to position [0, 0]
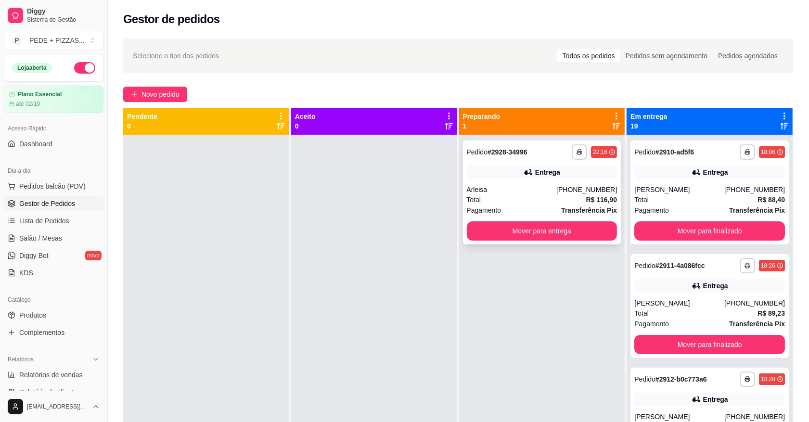
click at [527, 200] on div "Total R$ 116,90" at bounding box center [542, 199] width 151 height 11
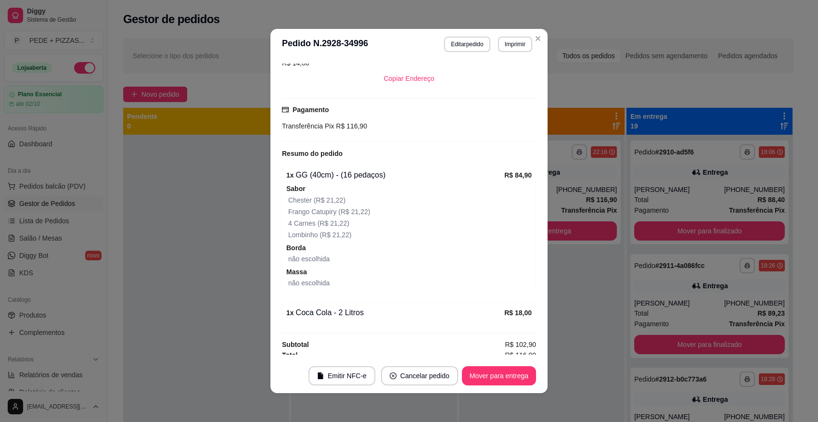
scroll to position [1, 0]
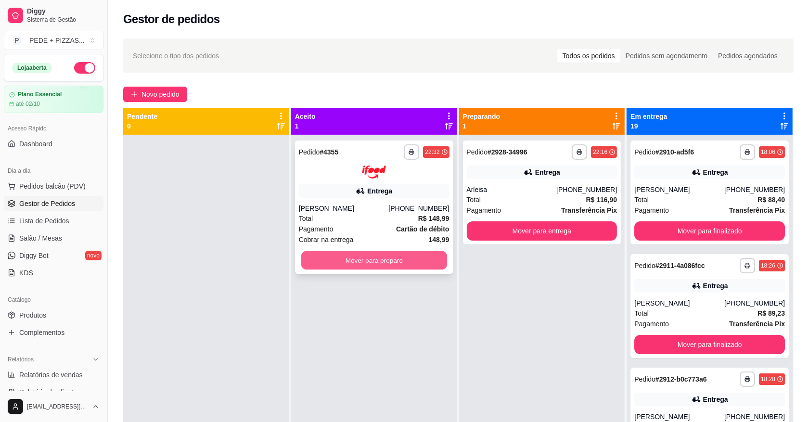
click at [383, 259] on button "Mover para preparo" at bounding box center [374, 260] width 146 height 19
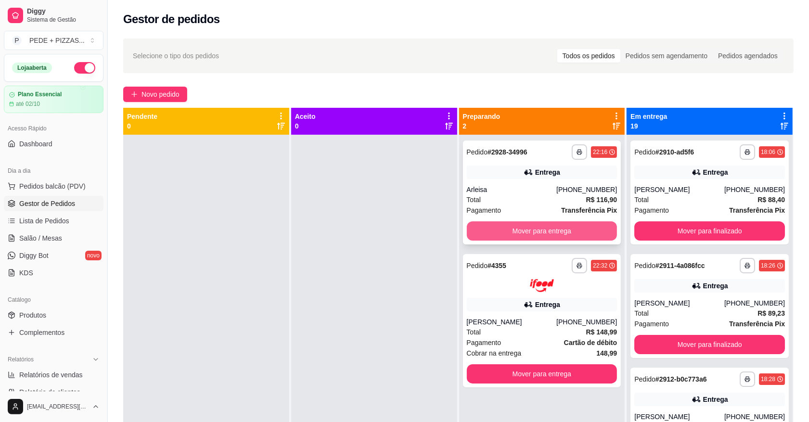
click at [551, 228] on button "Mover para entrega" at bounding box center [542, 230] width 151 height 19
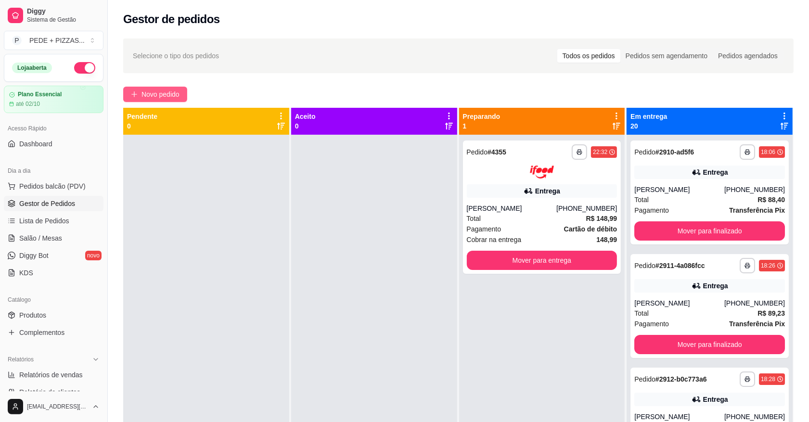
click at [165, 98] on span "Novo pedido" at bounding box center [160, 94] width 38 height 11
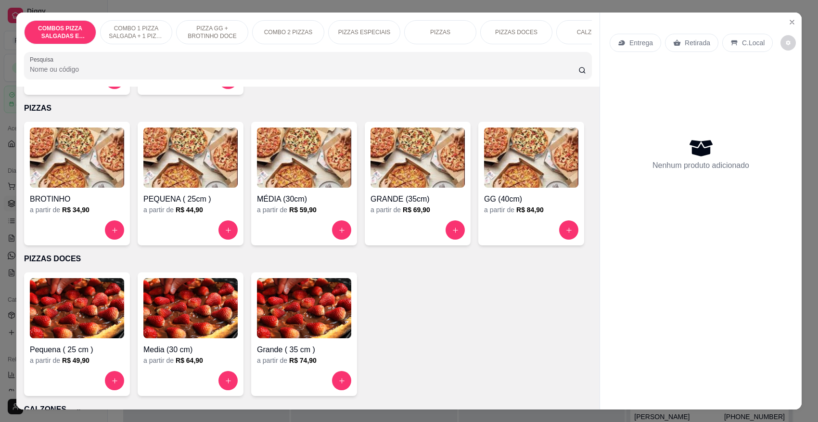
scroll to position [902, 0]
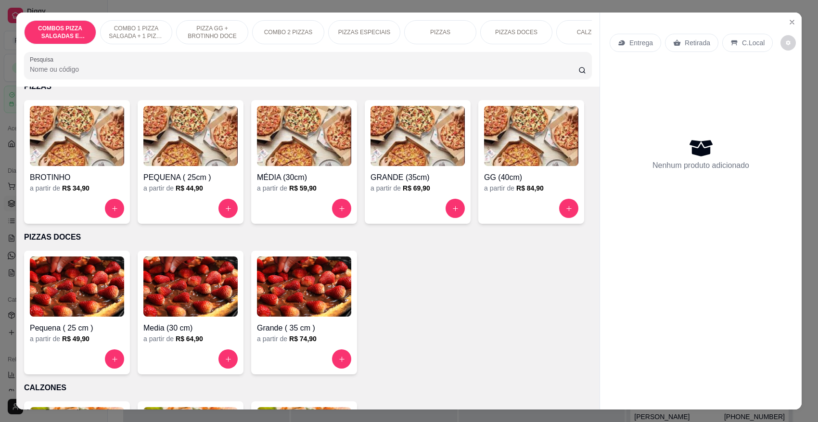
click at [160, 183] on div "a partir de R$ 44,90" at bounding box center [190, 188] width 94 height 10
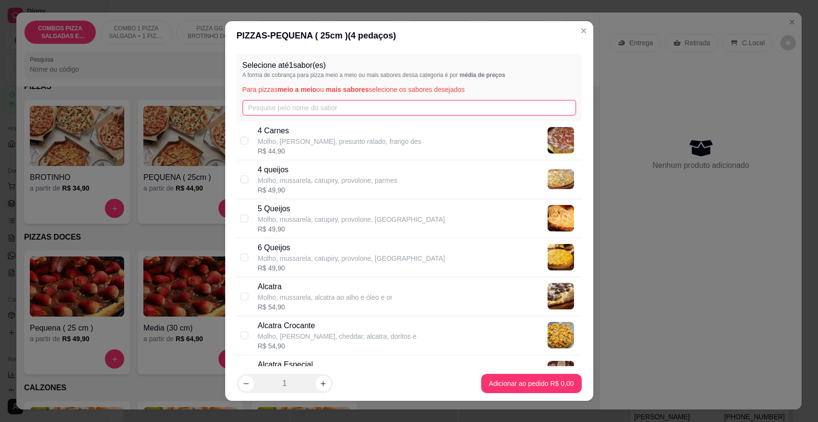
click at [285, 106] on input "text" at bounding box center [410, 107] width 334 height 15
type input "G"
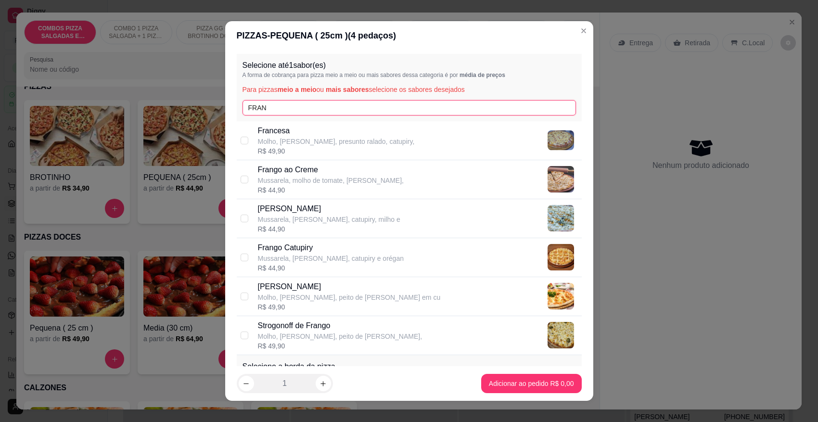
type input "FRAN"
click at [329, 249] on p "Frango Catupiry" at bounding box center [331, 248] width 146 height 12
checkbox input "true"
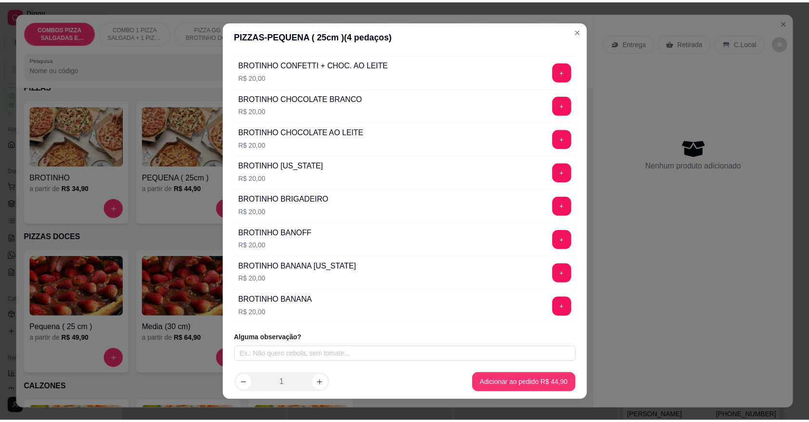
scroll to position [10, 0]
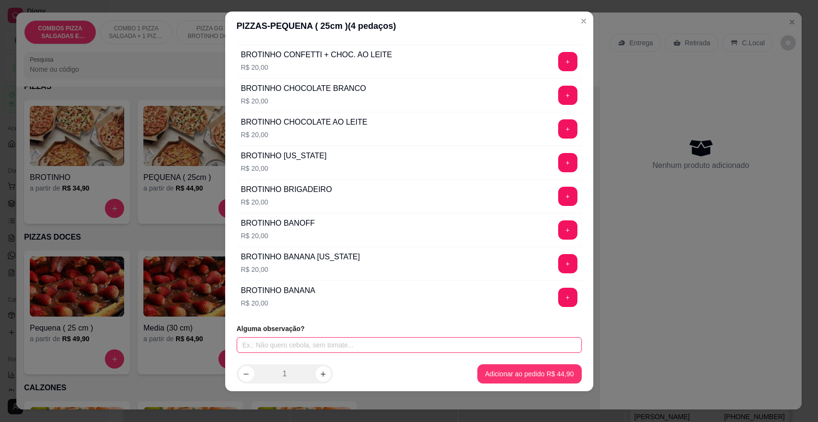
click at [332, 346] on input "text" at bounding box center [409, 344] width 345 height 15
type input "ADICIONAR MILHO E AZEITONA"
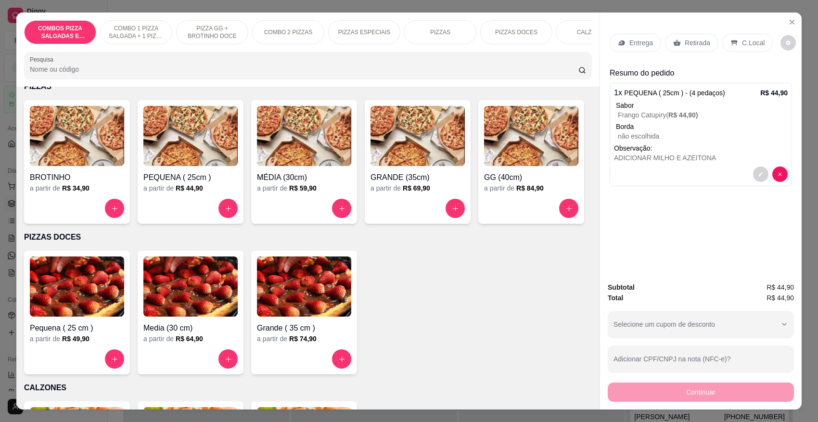
click at [686, 35] on div "Retirada" at bounding box center [691, 43] width 53 height 18
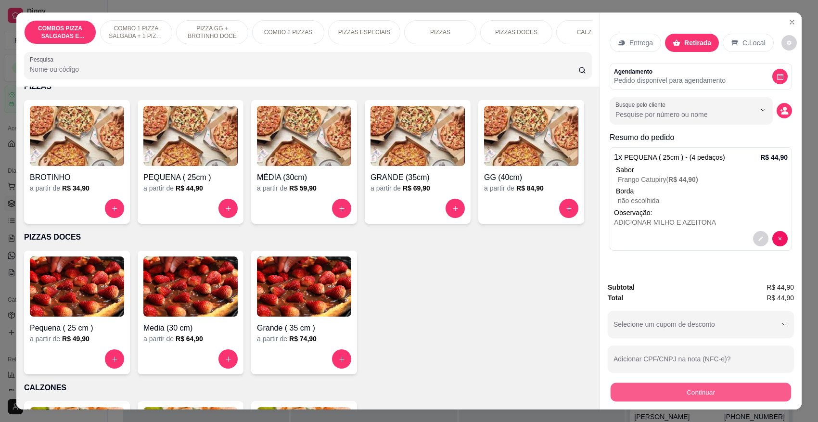
click at [725, 388] on button "Continuar" at bounding box center [701, 392] width 180 height 19
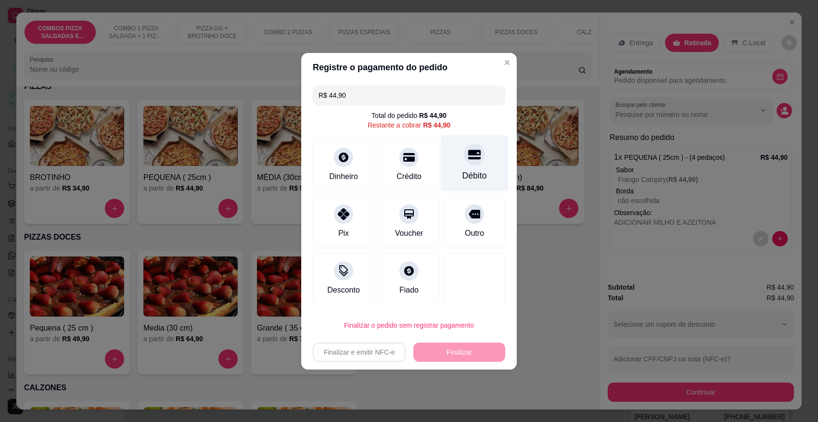
click at [472, 155] on icon at bounding box center [474, 154] width 13 height 13
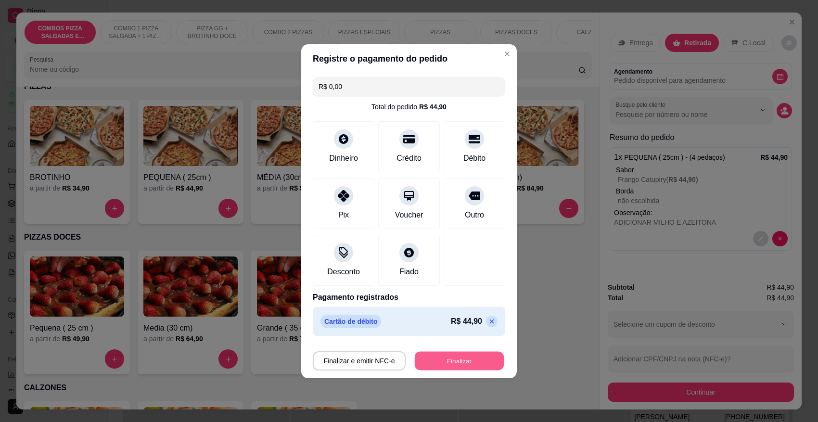
click at [459, 359] on button "Finalizar" at bounding box center [459, 360] width 89 height 19
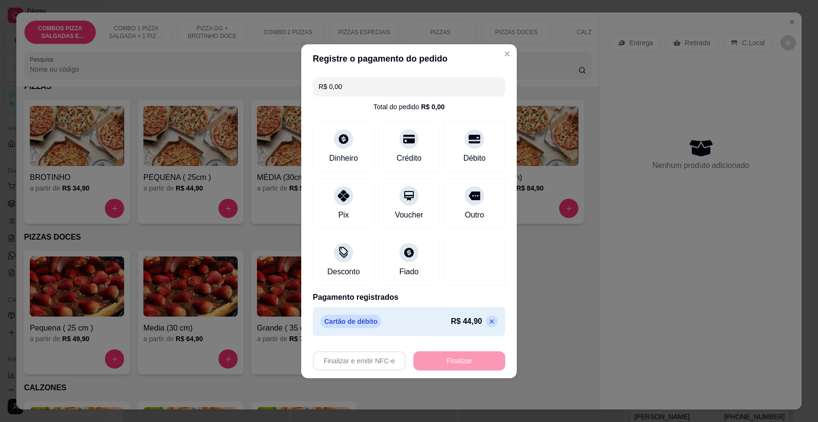
type input "-R$ 44,90"
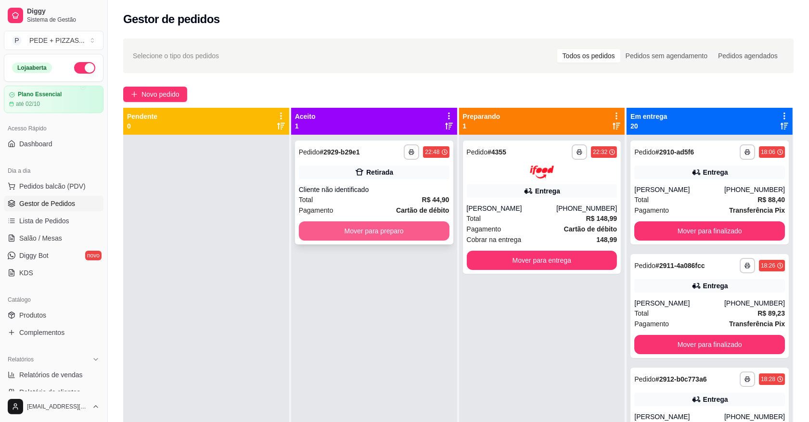
click at [392, 232] on button "Mover para preparo" at bounding box center [374, 230] width 151 height 19
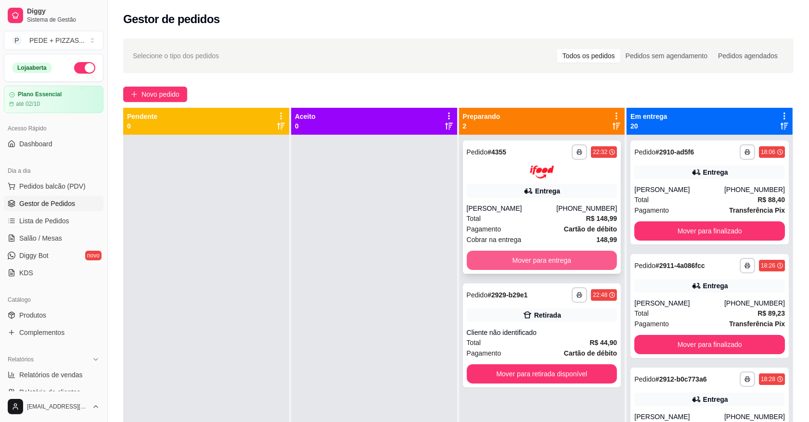
click at [508, 258] on button "Mover para entrega" at bounding box center [542, 260] width 151 height 19
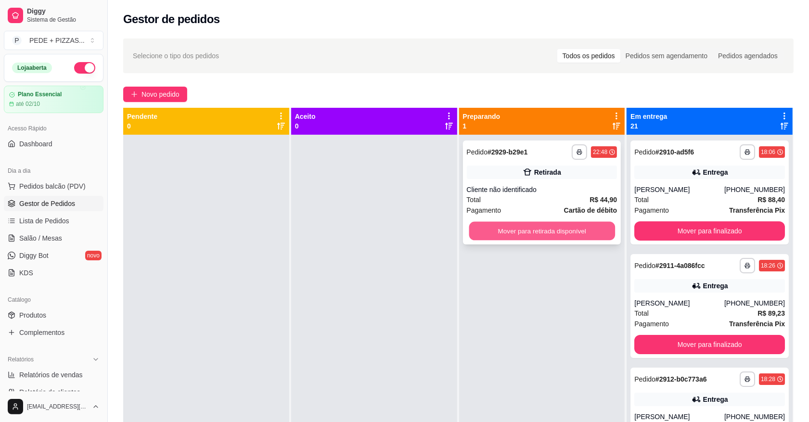
click at [487, 222] on button "Mover para retirada disponível" at bounding box center [542, 231] width 146 height 19
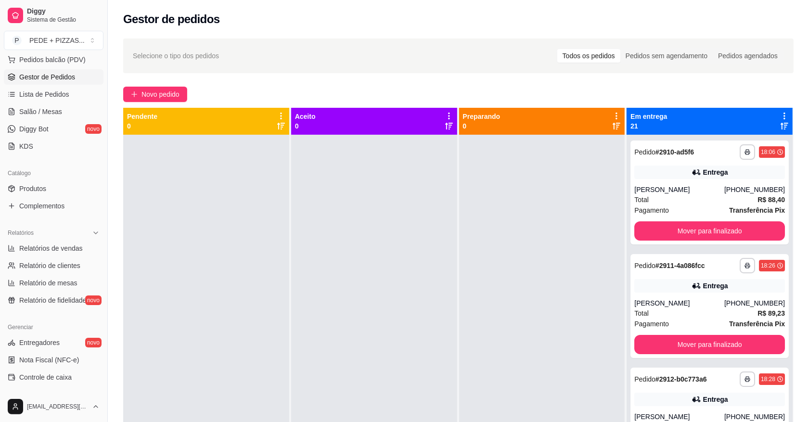
scroll to position [180, 0]
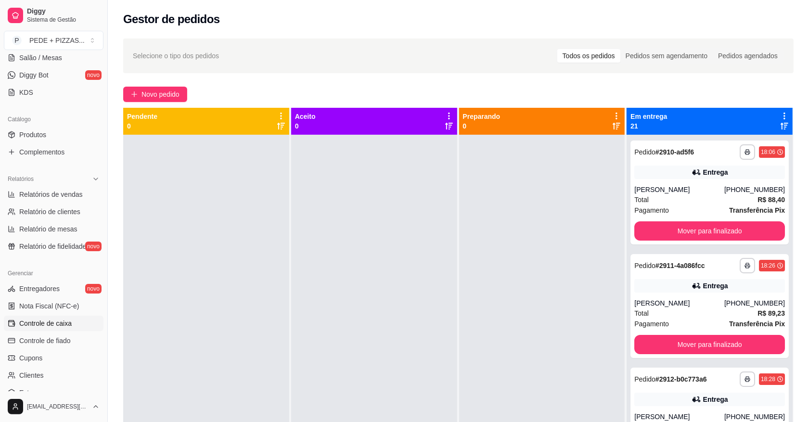
click at [49, 321] on span "Controle de caixa" at bounding box center [45, 324] width 52 height 10
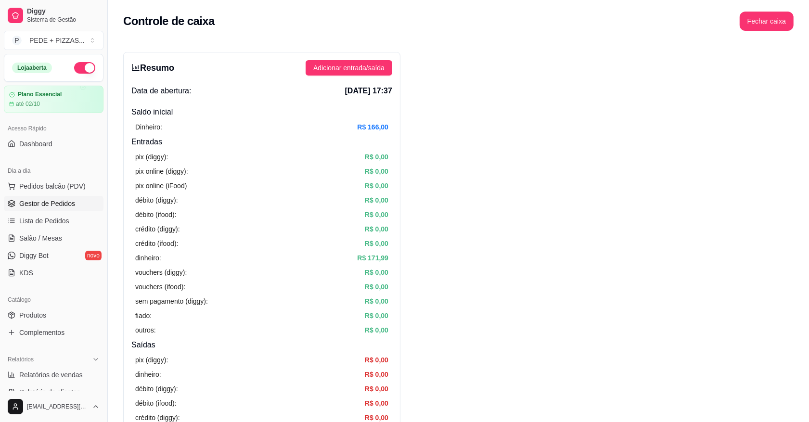
click at [41, 202] on span "Gestor de Pedidos" at bounding box center [47, 204] width 56 height 10
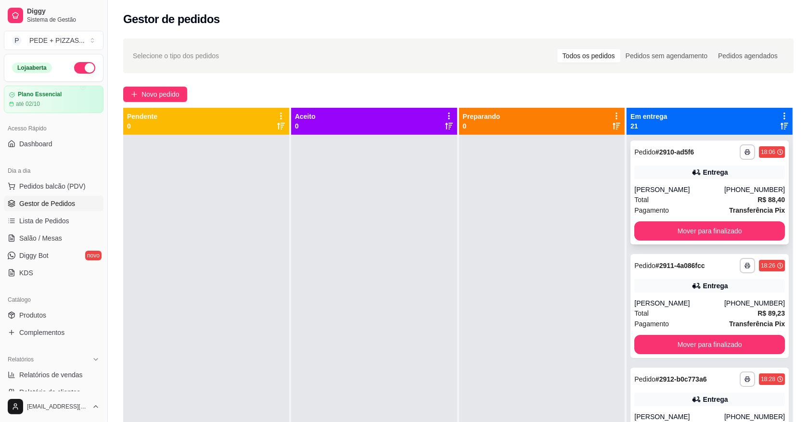
click at [660, 181] on div "**********" at bounding box center [709, 193] width 158 height 104
click at [674, 230] on button "Mover para finalizado" at bounding box center [710, 231] width 146 height 19
click at [672, 230] on button "Mover para finalizado" at bounding box center [710, 231] width 146 height 19
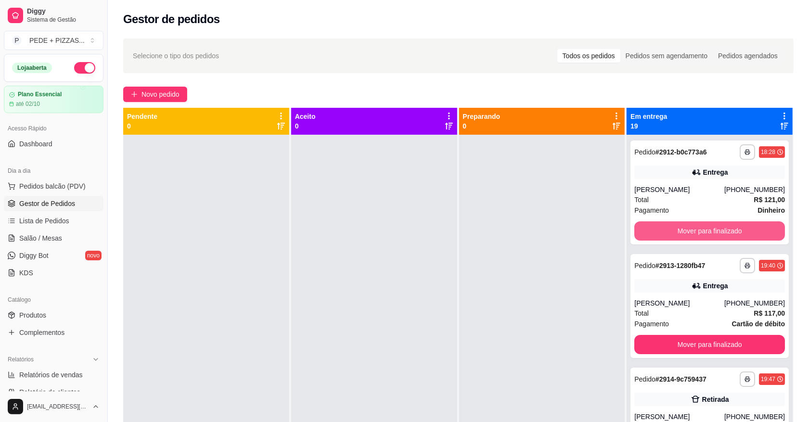
click at [672, 230] on button "Mover para finalizado" at bounding box center [709, 230] width 151 height 19
click at [672, 230] on button "Mover para finalizado" at bounding box center [710, 231] width 146 height 19
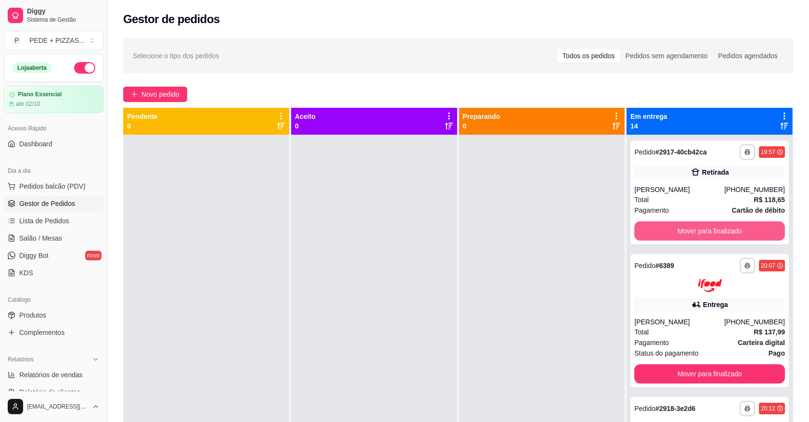
click at [672, 230] on button "Mover para finalizado" at bounding box center [709, 230] width 151 height 19
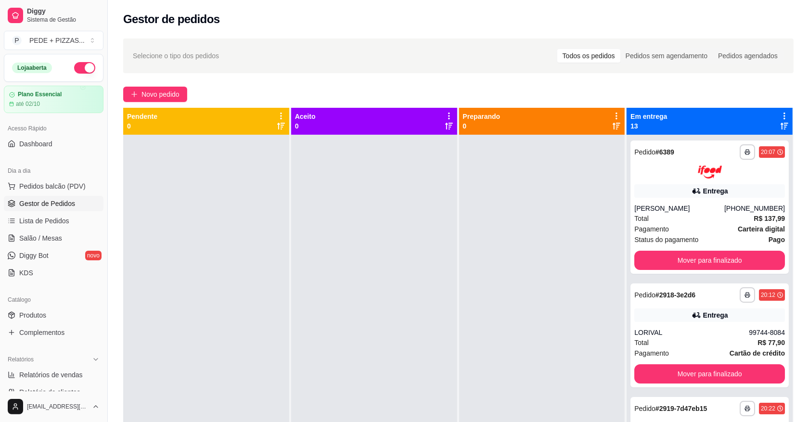
click at [672, 230] on div "Pagamento Carteira digital" at bounding box center [709, 229] width 151 height 11
click at [690, 254] on button "Mover para finalizado" at bounding box center [709, 260] width 151 height 19
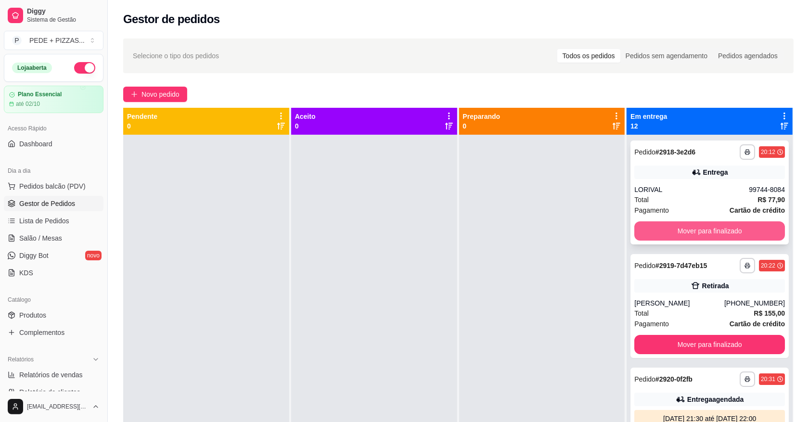
click at [687, 234] on button "Mover para finalizado" at bounding box center [709, 230] width 151 height 19
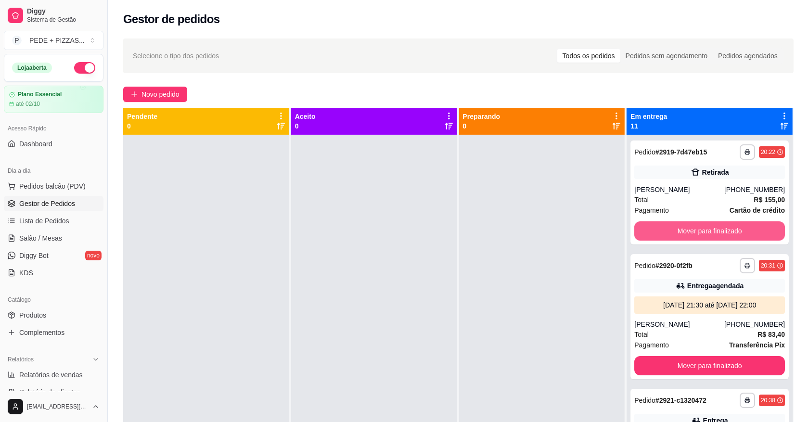
click at [687, 234] on button "Mover para finalizado" at bounding box center [709, 230] width 151 height 19
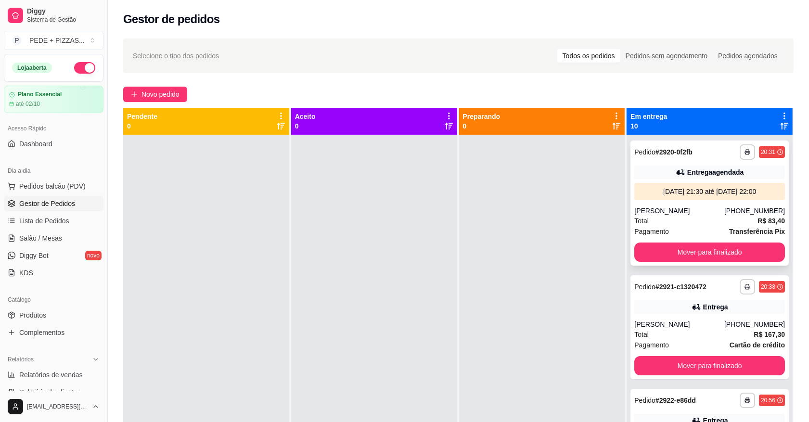
click at [687, 235] on div "Pagamento Transferência Pix" at bounding box center [709, 231] width 151 height 11
click at [706, 251] on button "Mover para finalizado" at bounding box center [710, 252] width 146 height 19
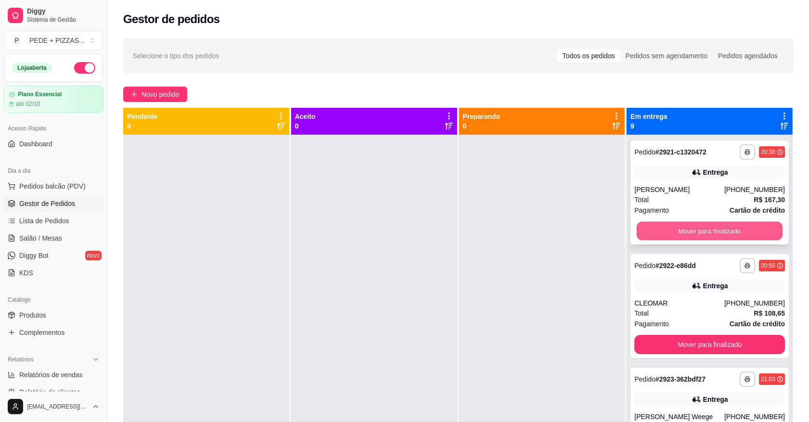
click at [696, 233] on button "Mover para finalizado" at bounding box center [710, 231] width 146 height 19
click at [696, 233] on button "Mover para finalizado" at bounding box center [709, 230] width 151 height 19
click at [696, 233] on button "Mover para finalizado" at bounding box center [710, 231] width 146 height 19
click at [696, 233] on button "Mover para finalizado" at bounding box center [709, 230] width 151 height 19
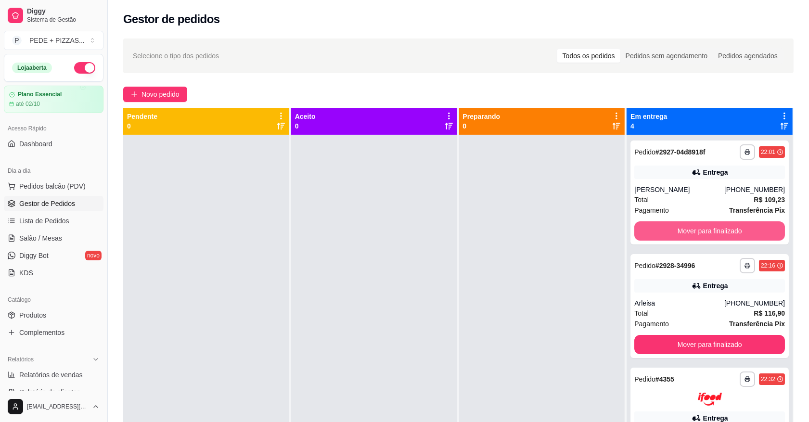
click at [696, 233] on button "Mover para finalizado" at bounding box center [709, 230] width 151 height 19
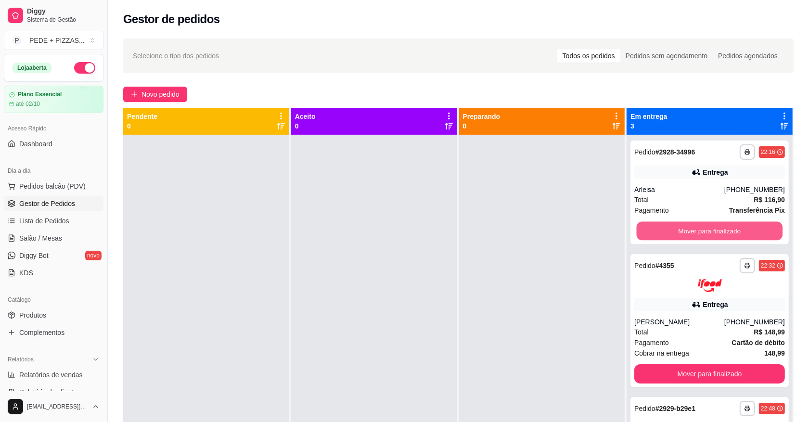
click at [696, 234] on button "Mover para finalizado" at bounding box center [710, 231] width 146 height 19
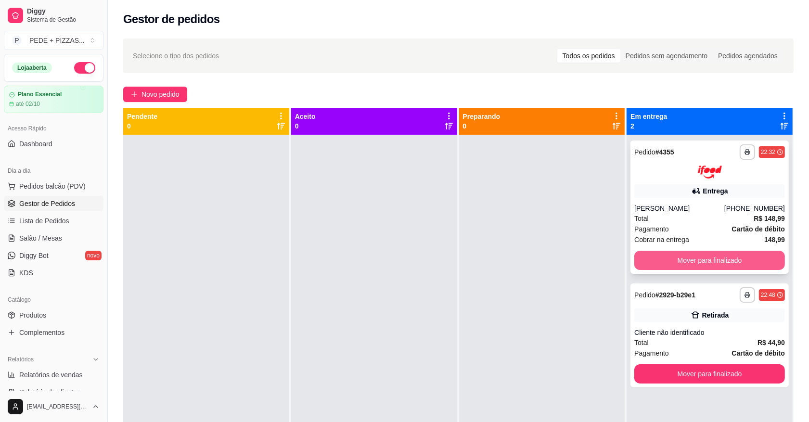
click at [703, 258] on button "Mover para finalizado" at bounding box center [709, 260] width 151 height 19
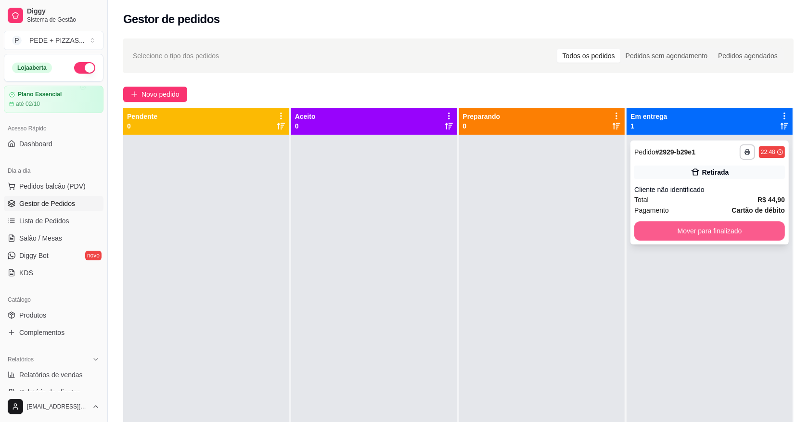
click at [696, 233] on button "Mover para finalizado" at bounding box center [709, 230] width 151 height 19
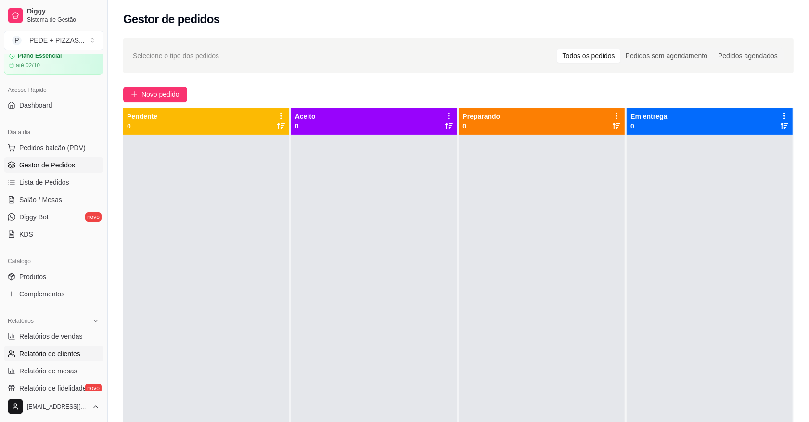
scroll to position [60, 0]
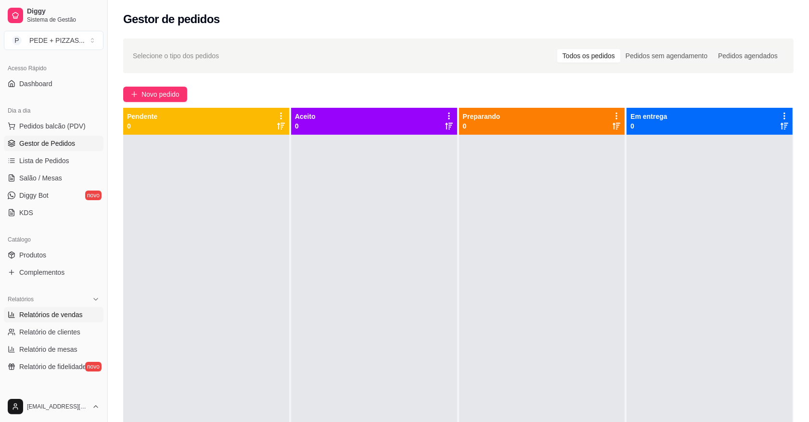
click at [47, 312] on span "Relatórios de vendas" at bounding box center [51, 315] width 64 height 10
select select "ALL"
select select "0"
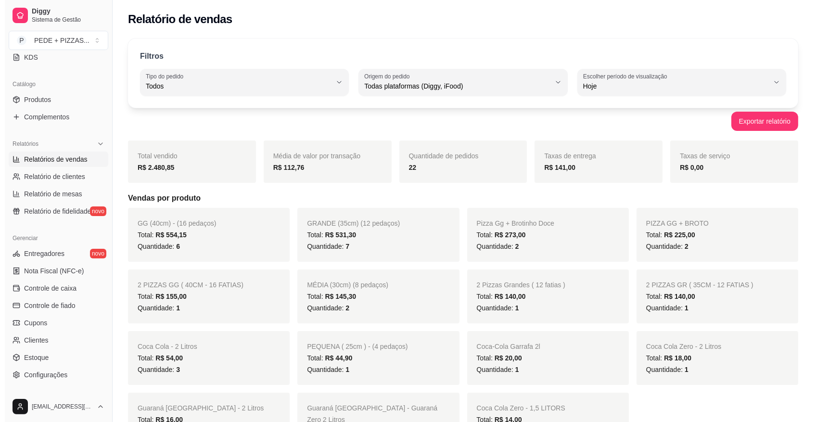
scroll to position [241, 0]
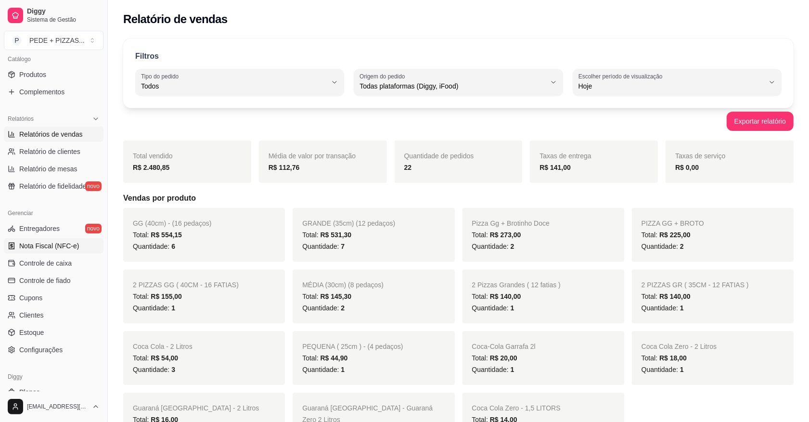
drag, startPoint x: 59, startPoint y: 239, endPoint x: 53, endPoint y: 242, distance: 6.7
click at [58, 239] on link "Nota Fiscal (NFC-e)" at bounding box center [54, 245] width 100 height 15
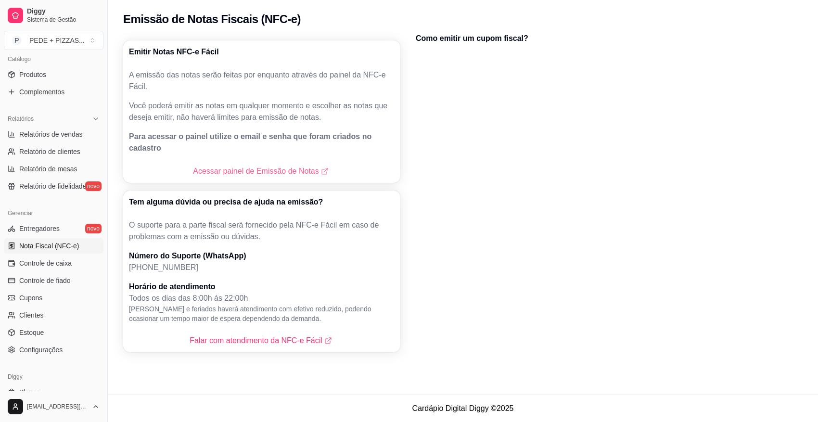
click at [244, 166] on link "Acessar painel de Emissão de Notas" at bounding box center [261, 172] width 137 height 12
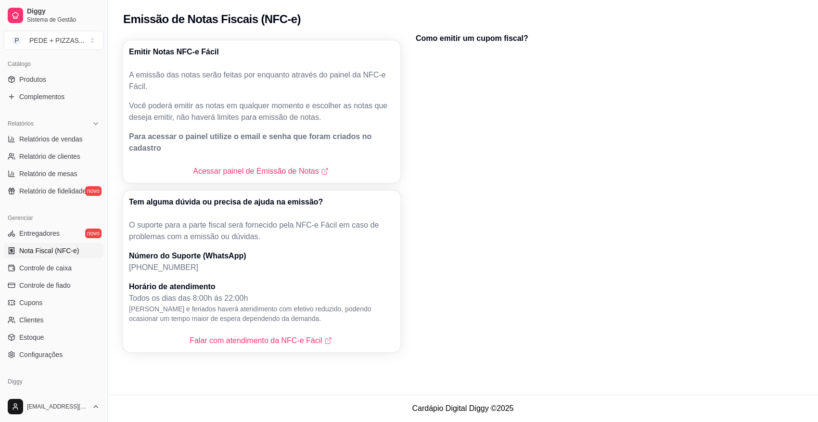
scroll to position [241, 0]
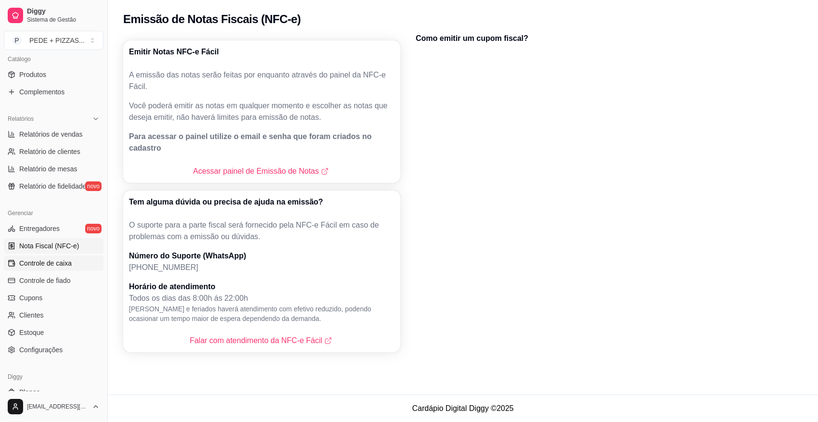
click at [44, 261] on span "Controle de caixa" at bounding box center [45, 263] width 52 height 10
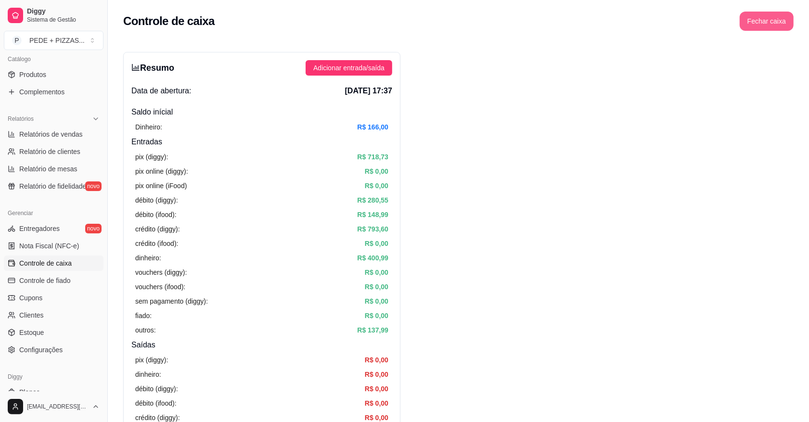
click at [757, 23] on button "Fechar caixa" at bounding box center [767, 21] width 54 height 19
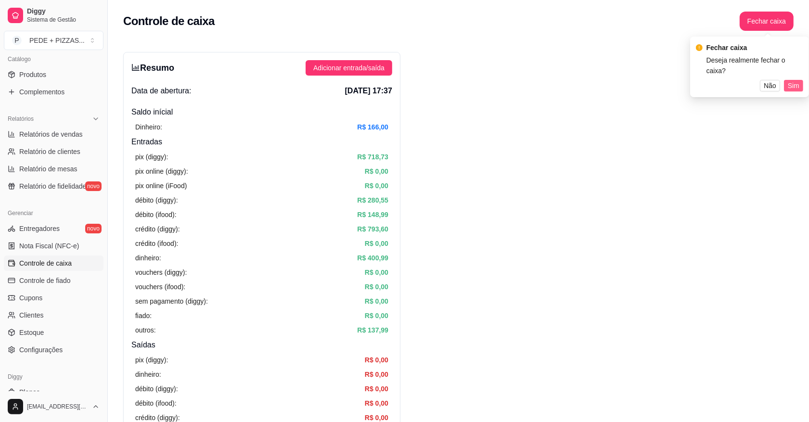
click at [789, 80] on span "Sim" at bounding box center [794, 85] width 12 height 11
